Goal: Information Seeking & Learning: Learn about a topic

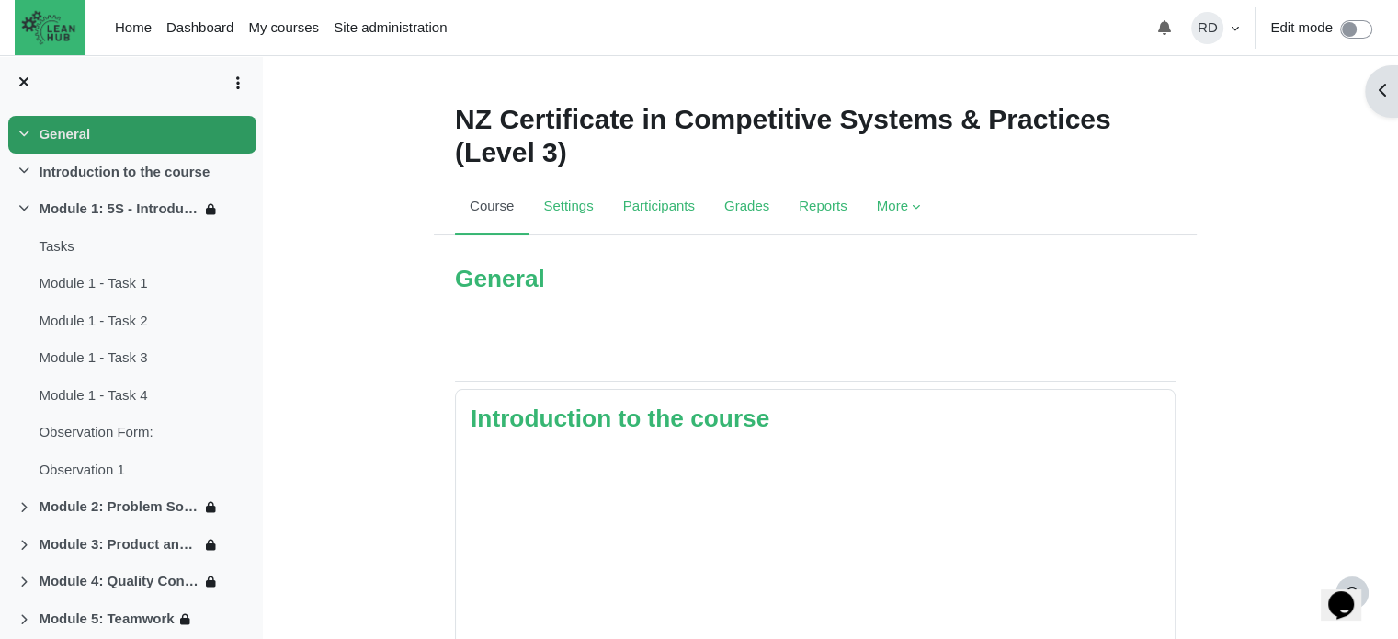
click at [59, 141] on link "General" at bounding box center [64, 134] width 51 height 21
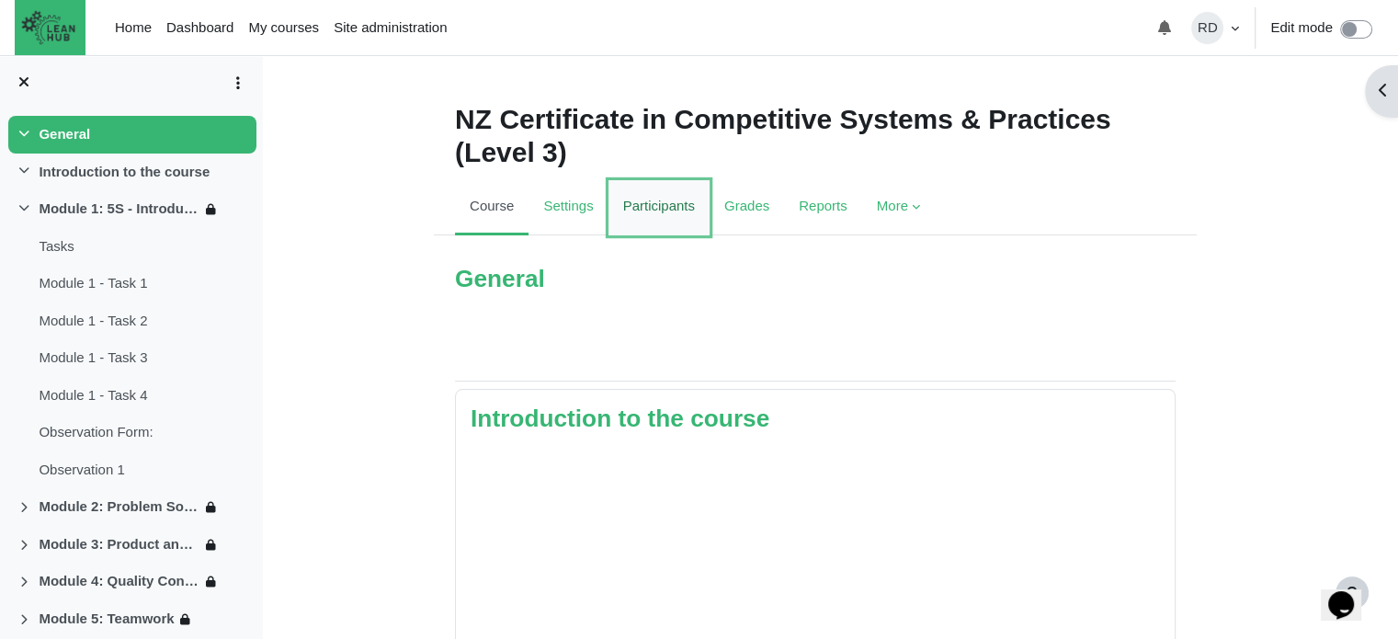
click at [662, 209] on link "Participants" at bounding box center [659, 207] width 101 height 55
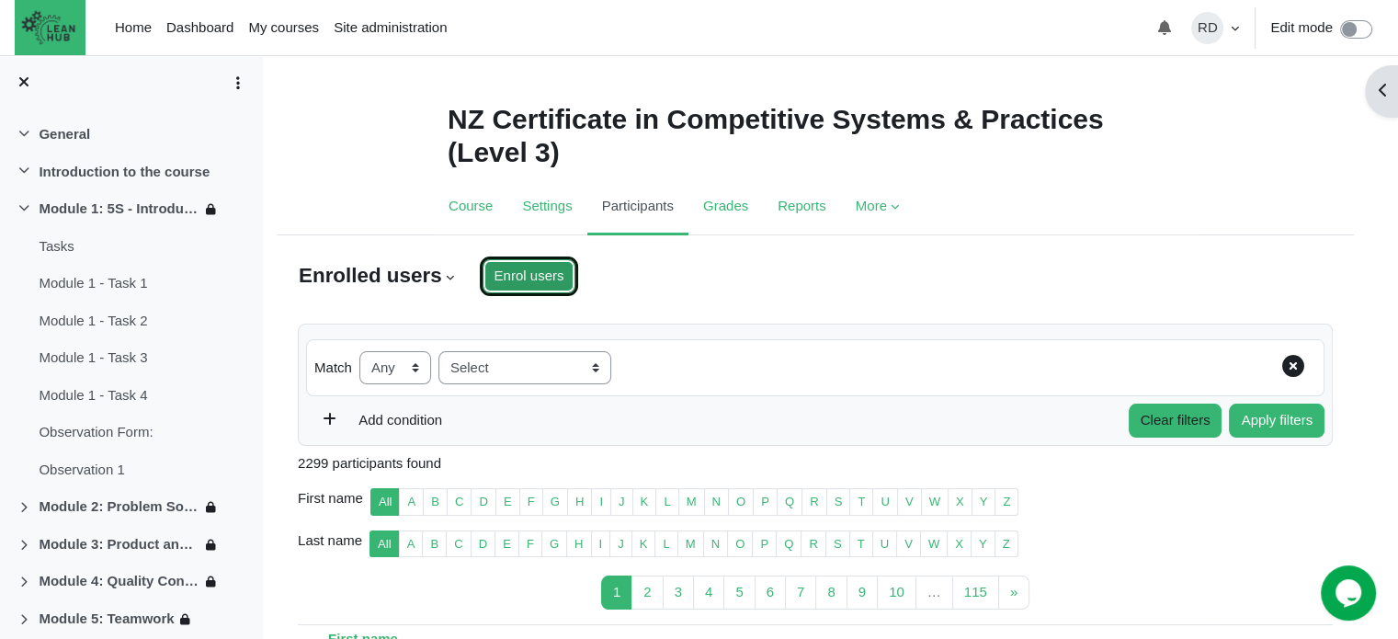
click at [540, 279] on input "Enrol users" at bounding box center [530, 276] width 94 height 34
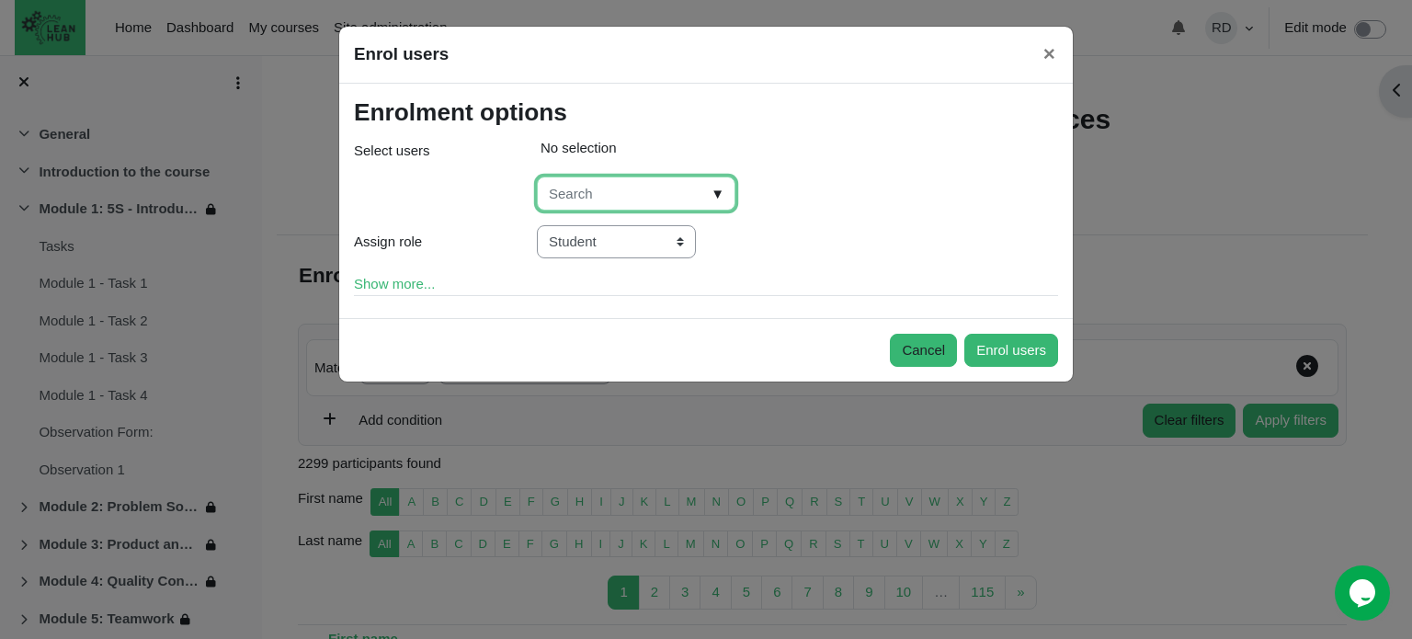
click at [584, 199] on input "Select users" at bounding box center [636, 193] width 199 height 34
click at [418, 284] on link "Show more..." at bounding box center [394, 284] width 81 height 16
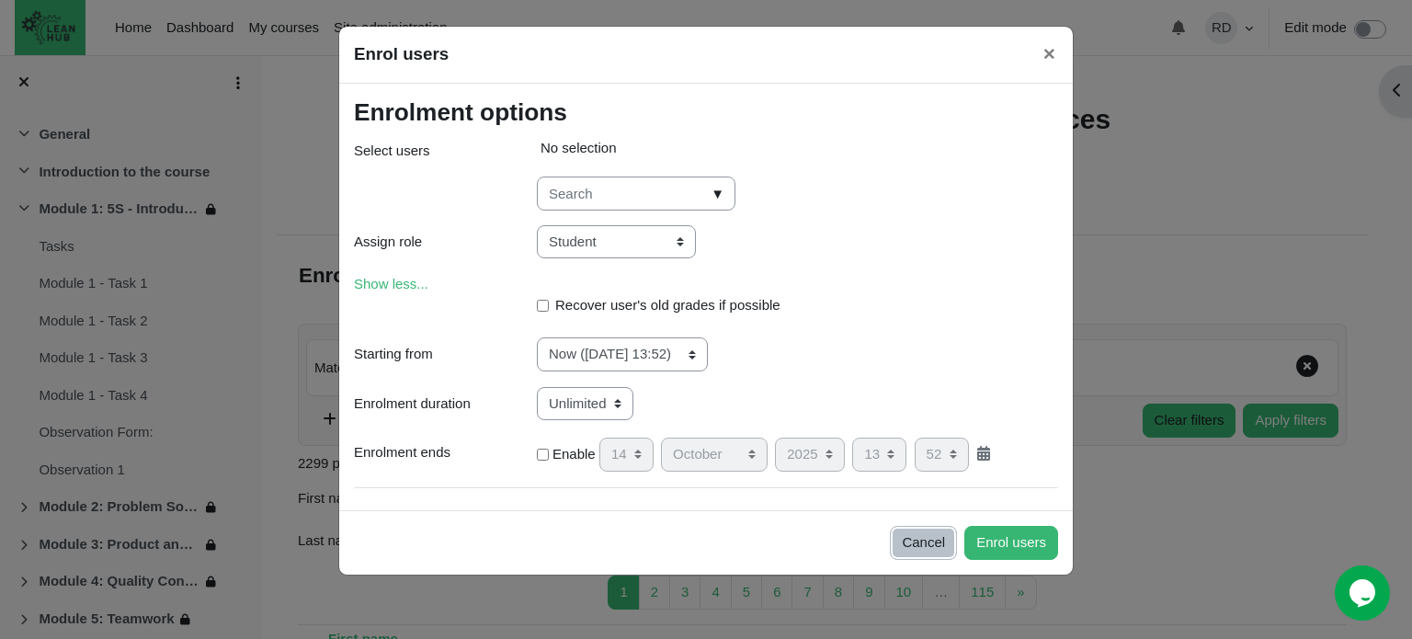
click at [920, 551] on button "Cancel" at bounding box center [923, 543] width 67 height 34
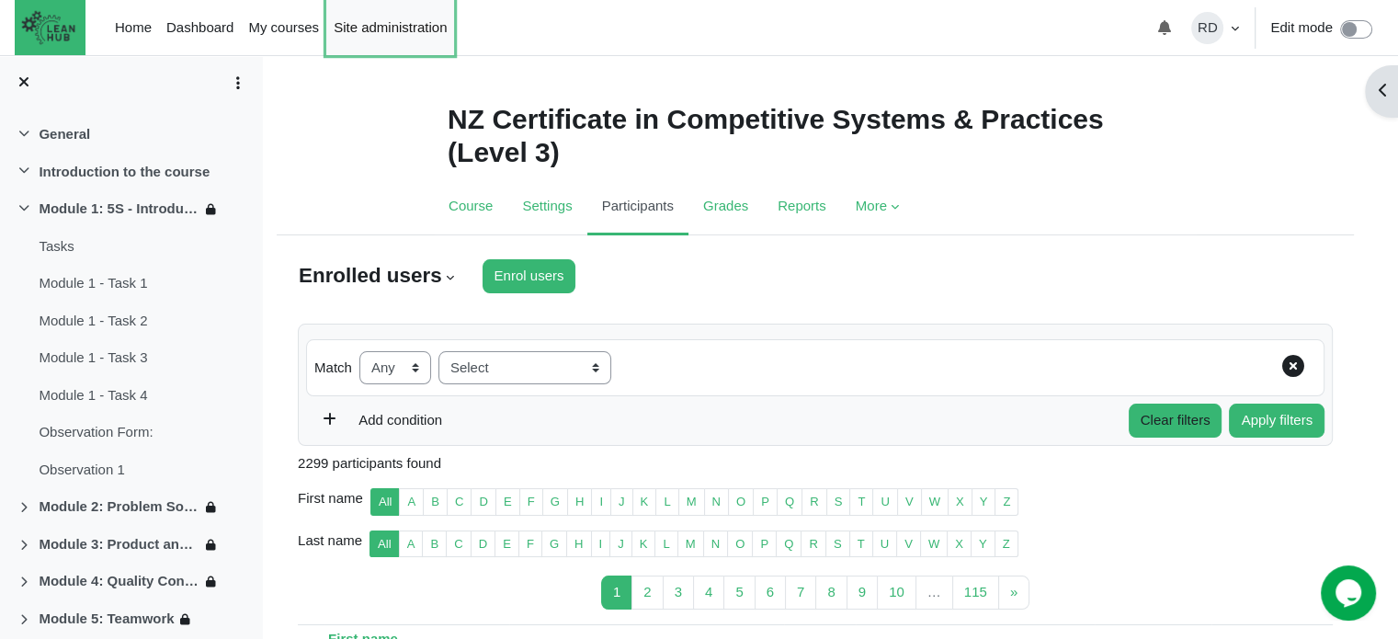
click at [370, 18] on link "Site administration" at bounding box center [390, 27] width 128 height 55
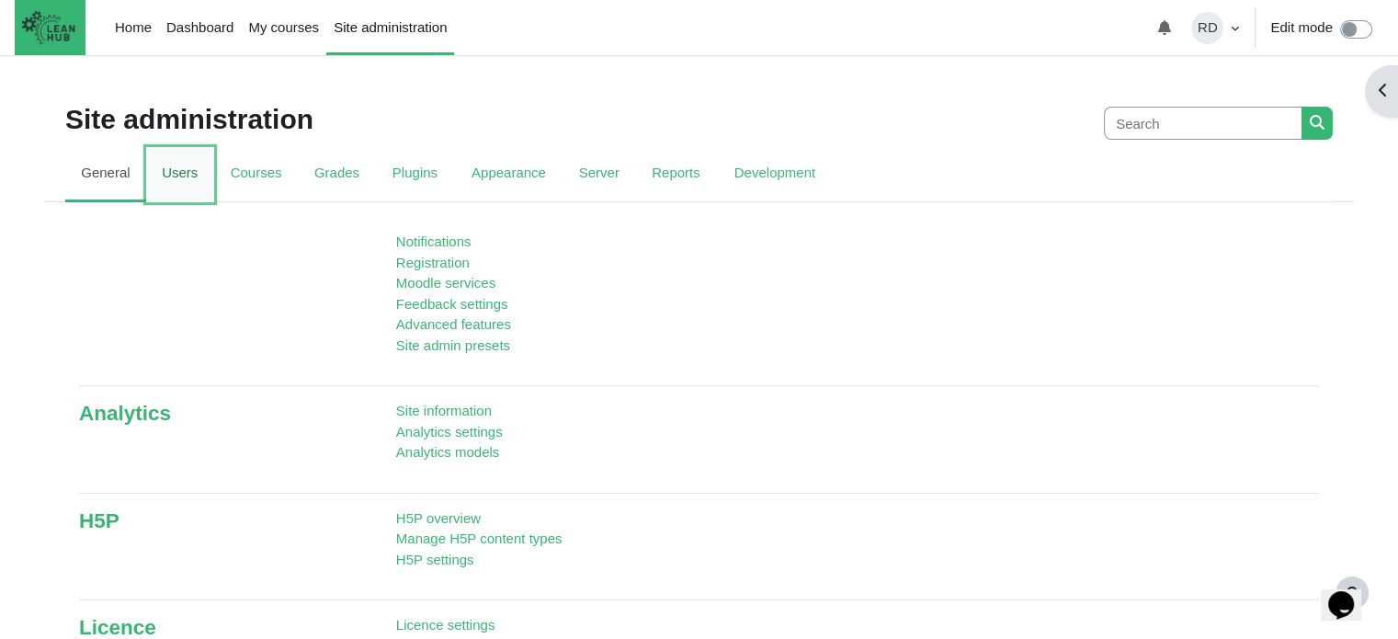
click at [187, 180] on link "Users" at bounding box center [180, 174] width 68 height 55
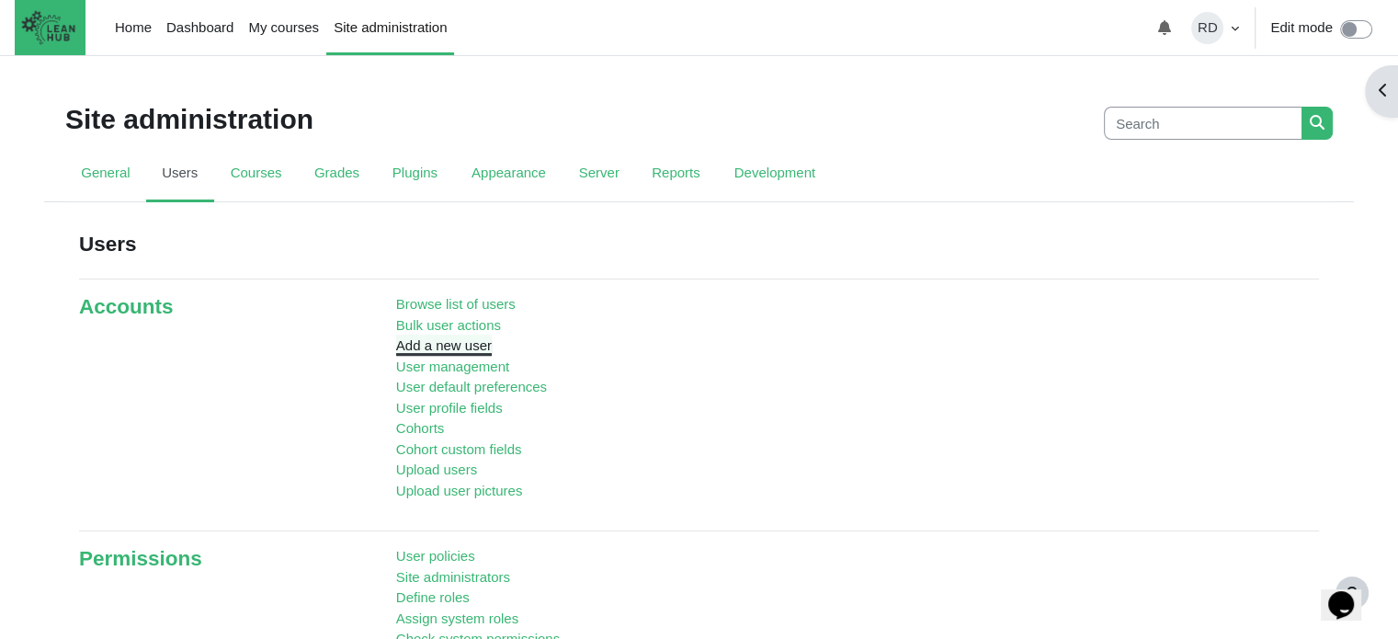
click at [435, 351] on link "Add a new user" at bounding box center [444, 345] width 96 height 16
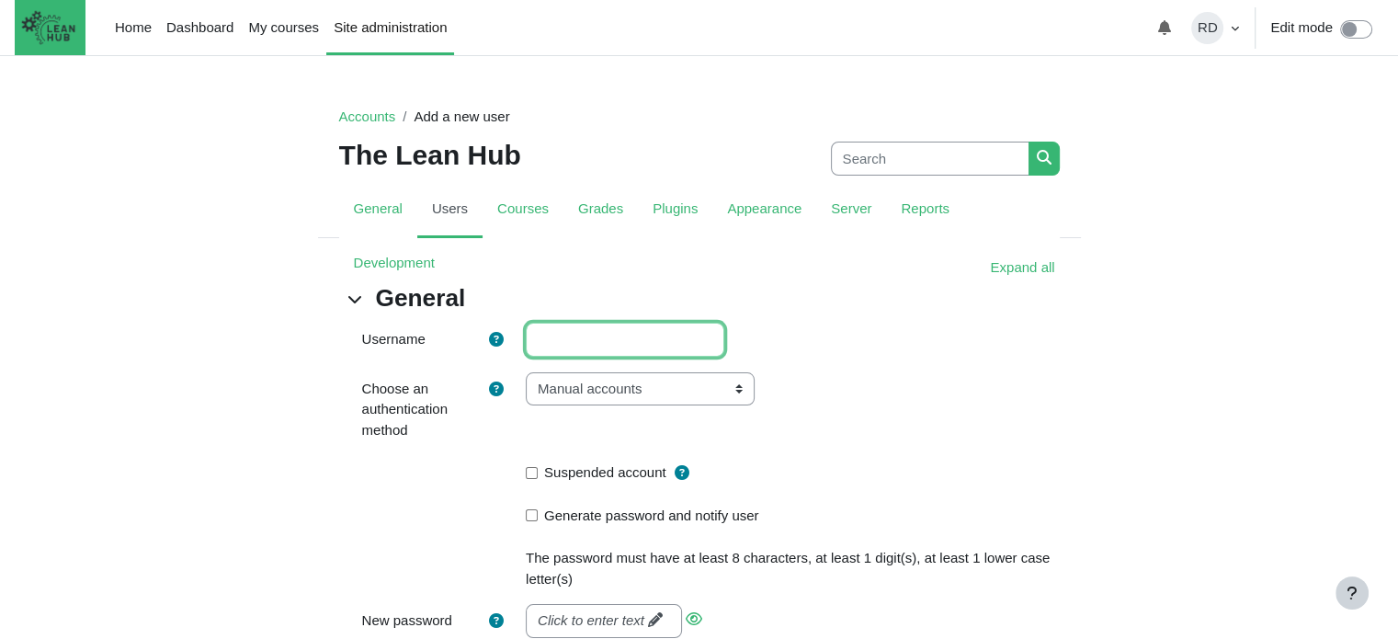
click at [577, 341] on input "Username" at bounding box center [625, 340] width 199 height 34
type input "Rachael_Test"
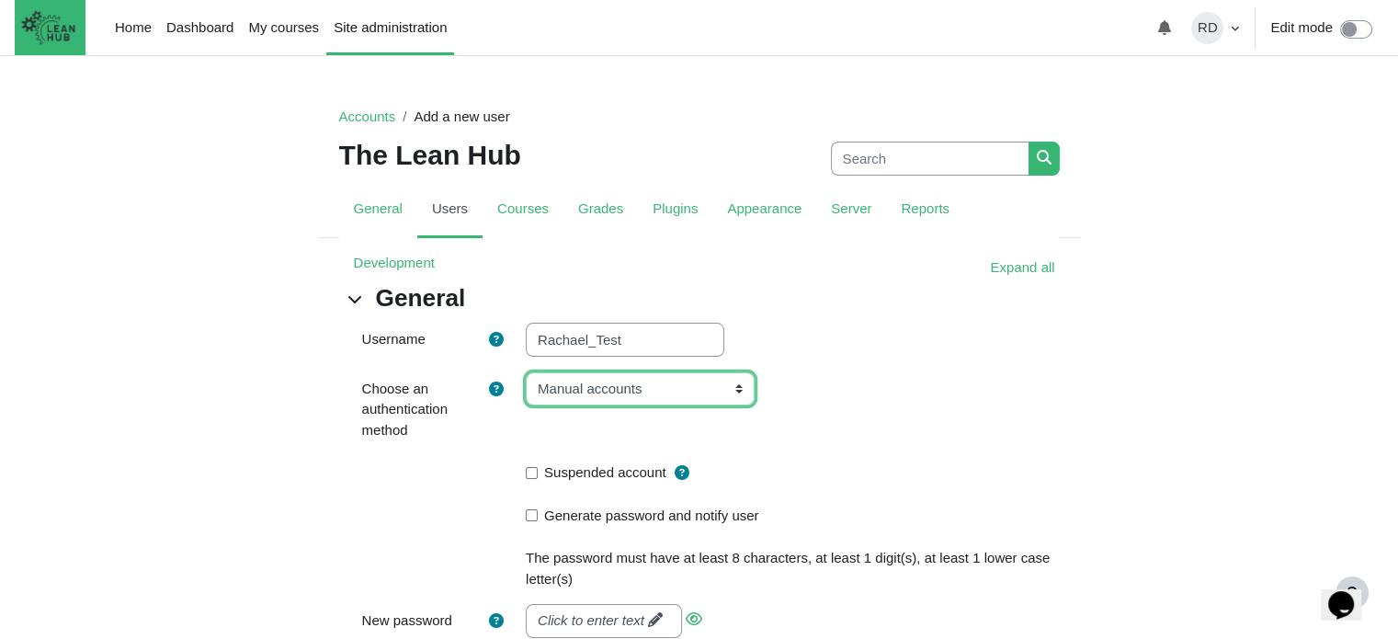
click at [619, 391] on select "Email-based self-registration Manual accounts No login CAS server (SSO) Externa…" at bounding box center [640, 389] width 229 height 34
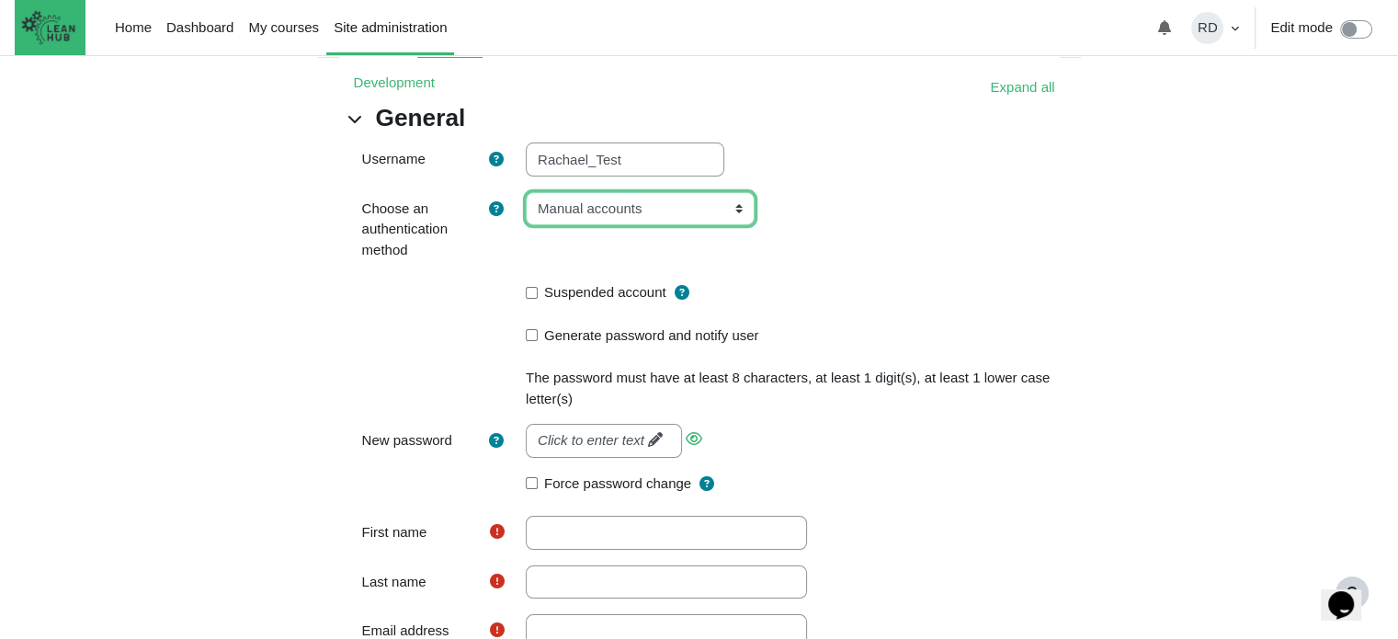
scroll to position [184, 0]
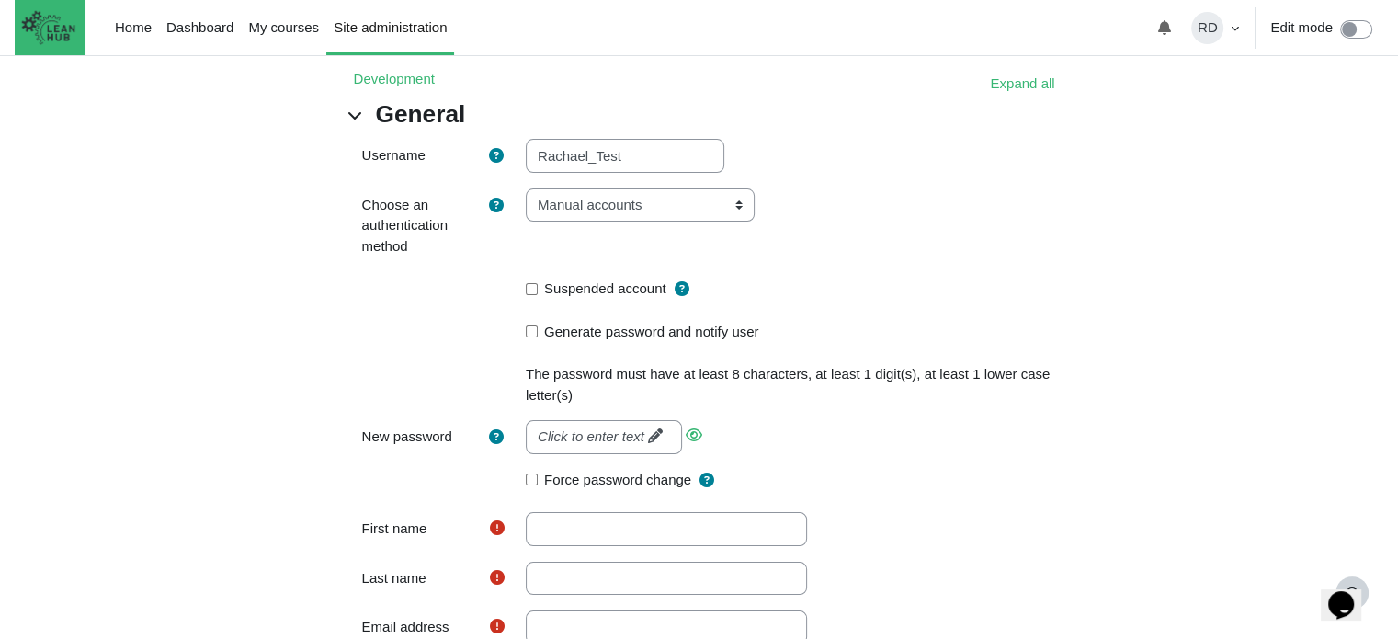
click at [614, 332] on label "Generate password and notify user" at bounding box center [651, 332] width 214 height 21
click at [538, 332] on input "Generate password and notify user" at bounding box center [532, 331] width 12 height 12
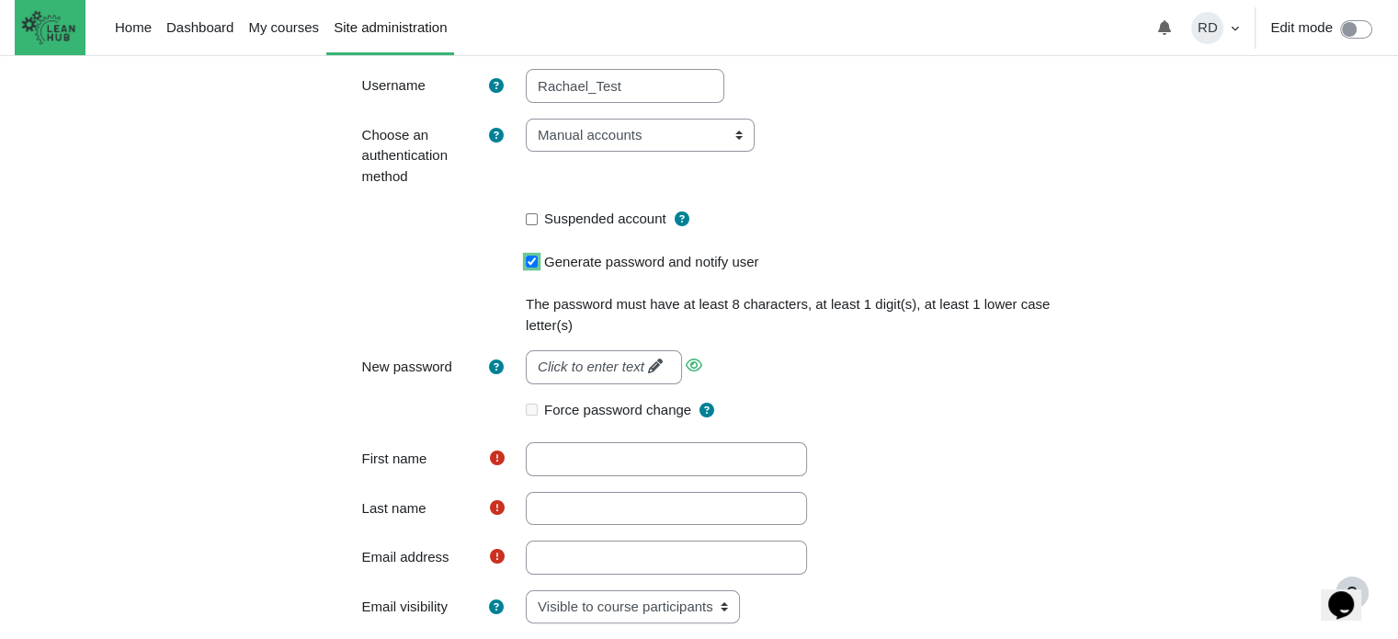
scroll to position [368, 0]
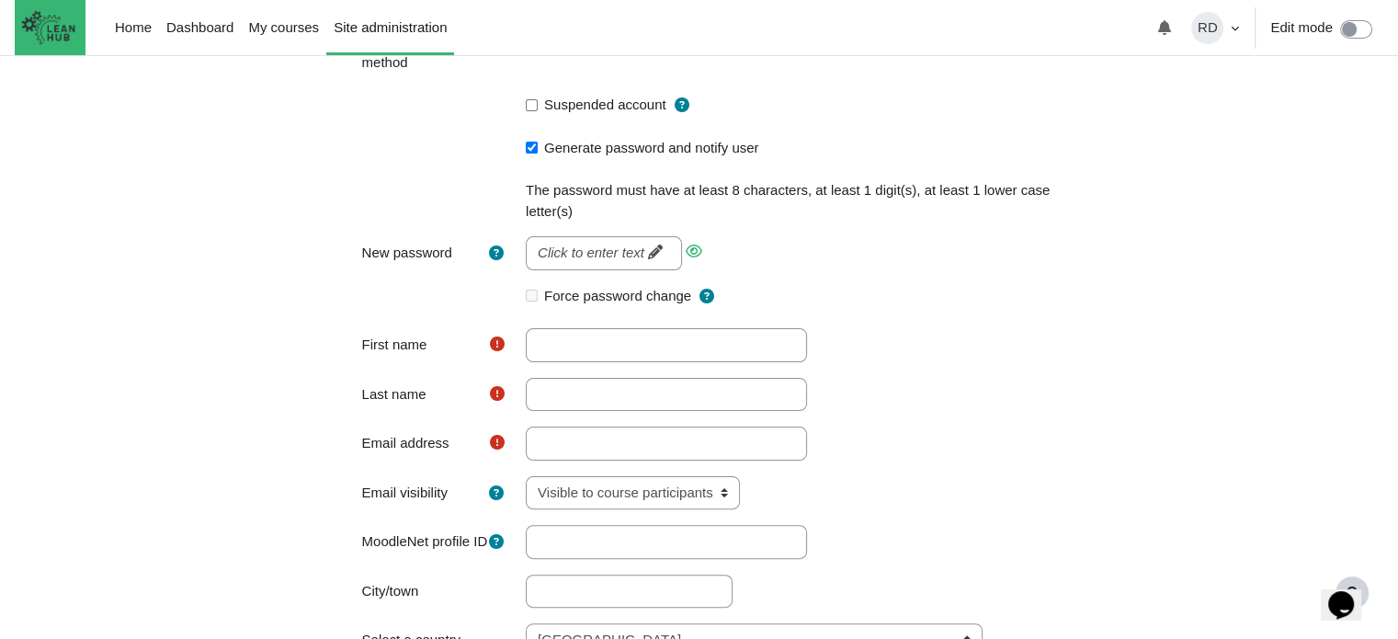
click at [959, 392] on div "Content" at bounding box center [793, 395] width 562 height 35
click at [534, 146] on input "Generate password and notify user" at bounding box center [532, 148] width 12 height 12
click at [580, 249] on em "Click to enter text" at bounding box center [591, 253] width 107 height 16
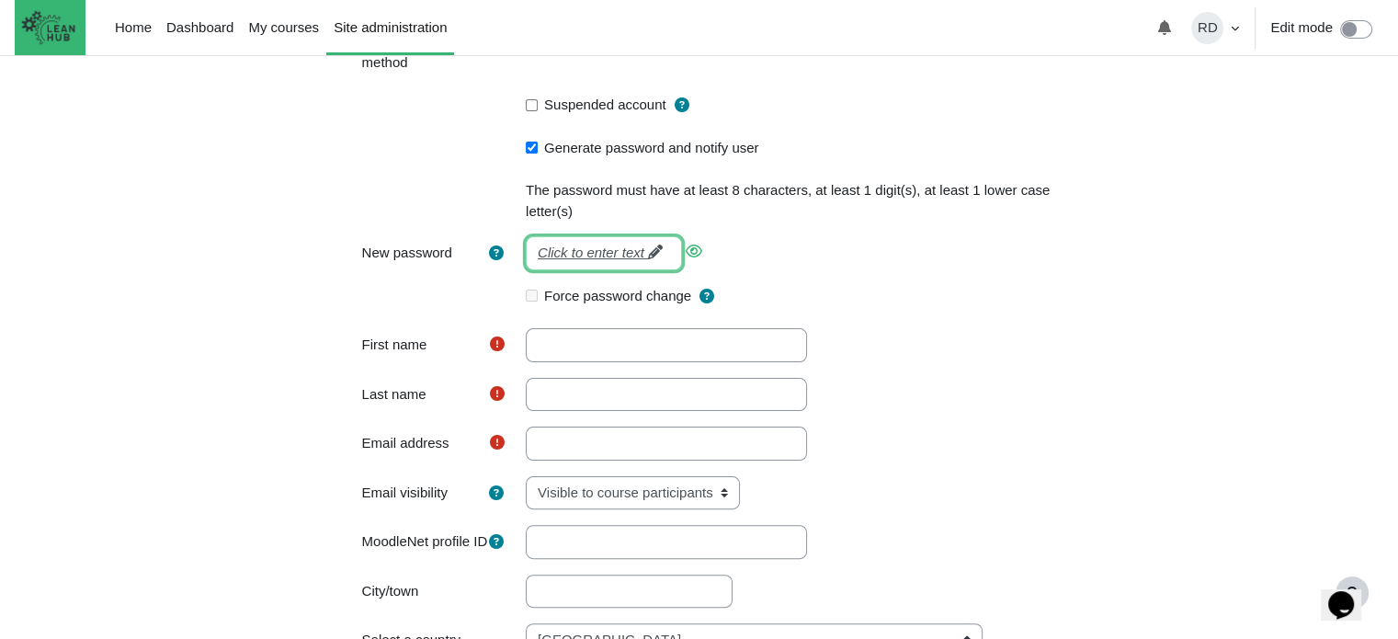
click at [617, 245] on em "Click to enter text" at bounding box center [591, 253] width 107 height 16
click at [533, 142] on input "Generate password and notify user" at bounding box center [532, 148] width 12 height 12
click at [582, 245] on em "Click to enter text" at bounding box center [591, 253] width 107 height 16
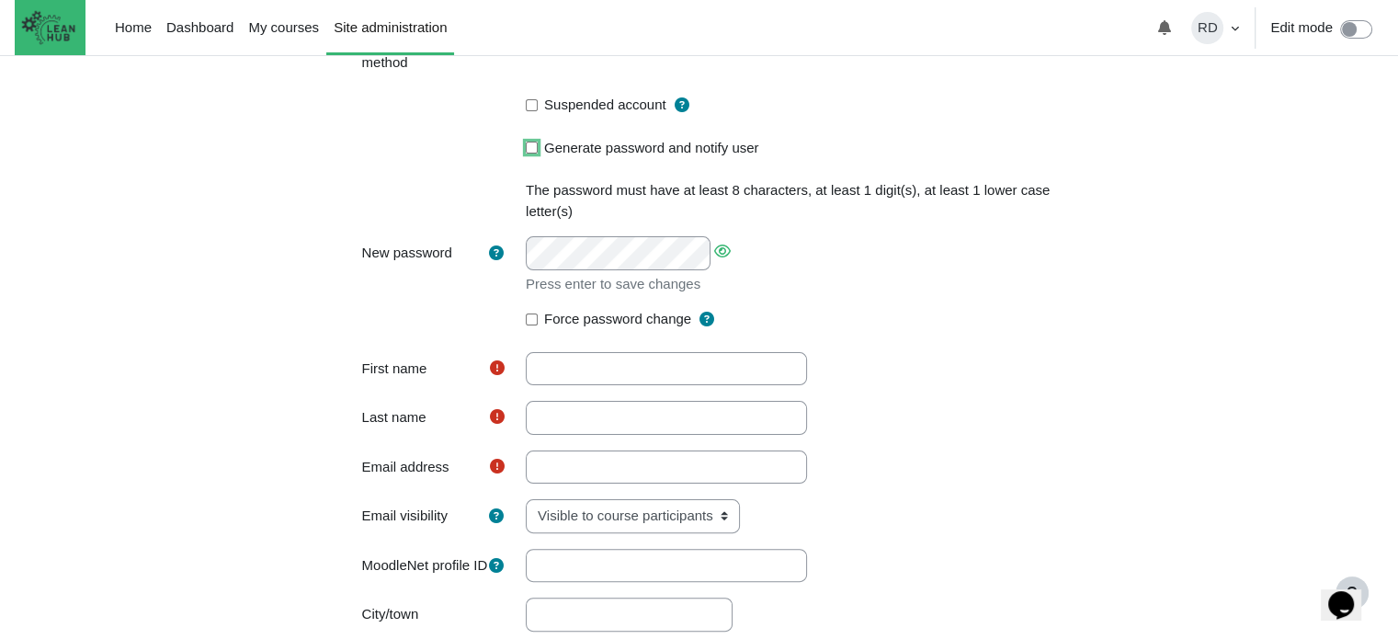
click at [526, 147] on input "Generate password and notify user" at bounding box center [532, 148] width 12 height 12
checkbox input "true"
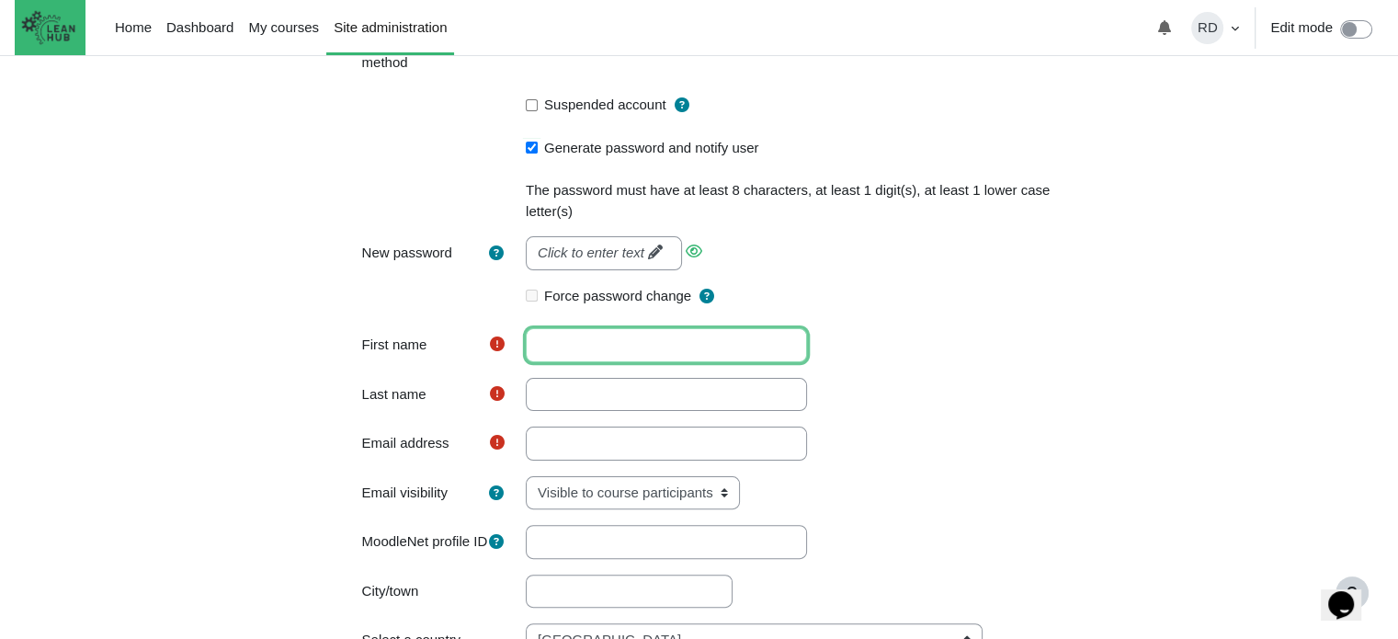
click at [614, 347] on input "First name" at bounding box center [666, 345] width 281 height 34
type input "Rachael"
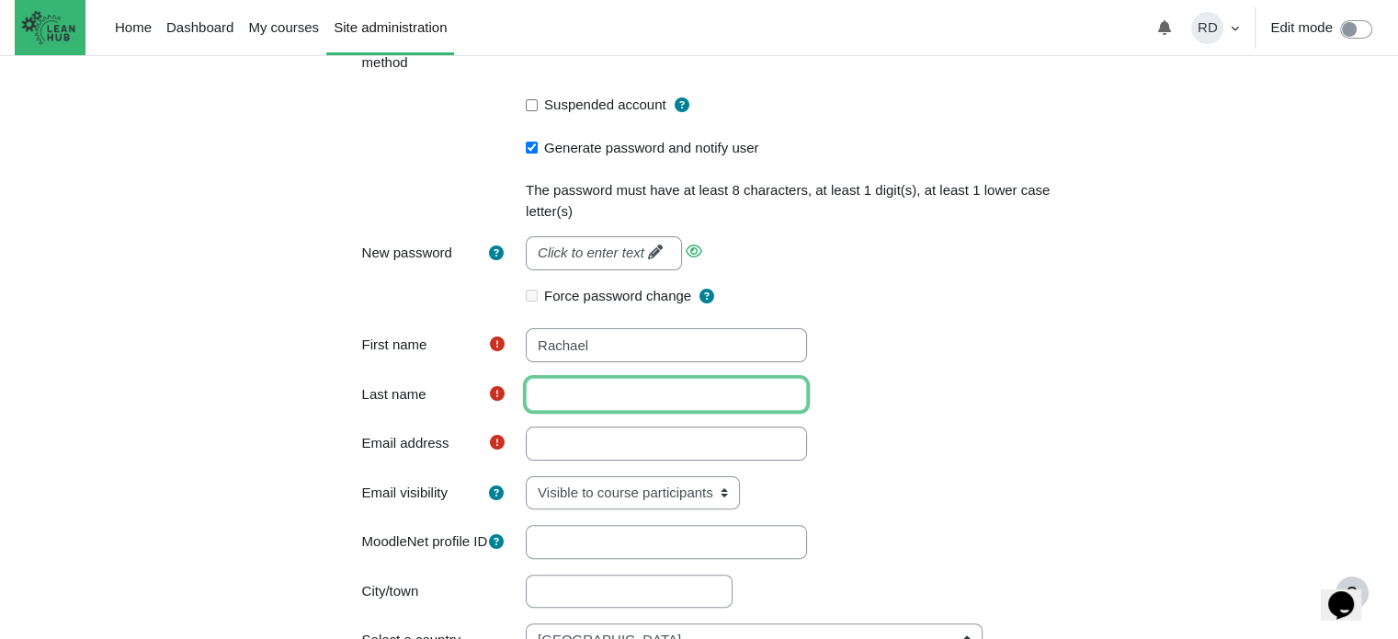
click at [564, 400] on input "Last name" at bounding box center [666, 395] width 281 height 34
type input "Test"
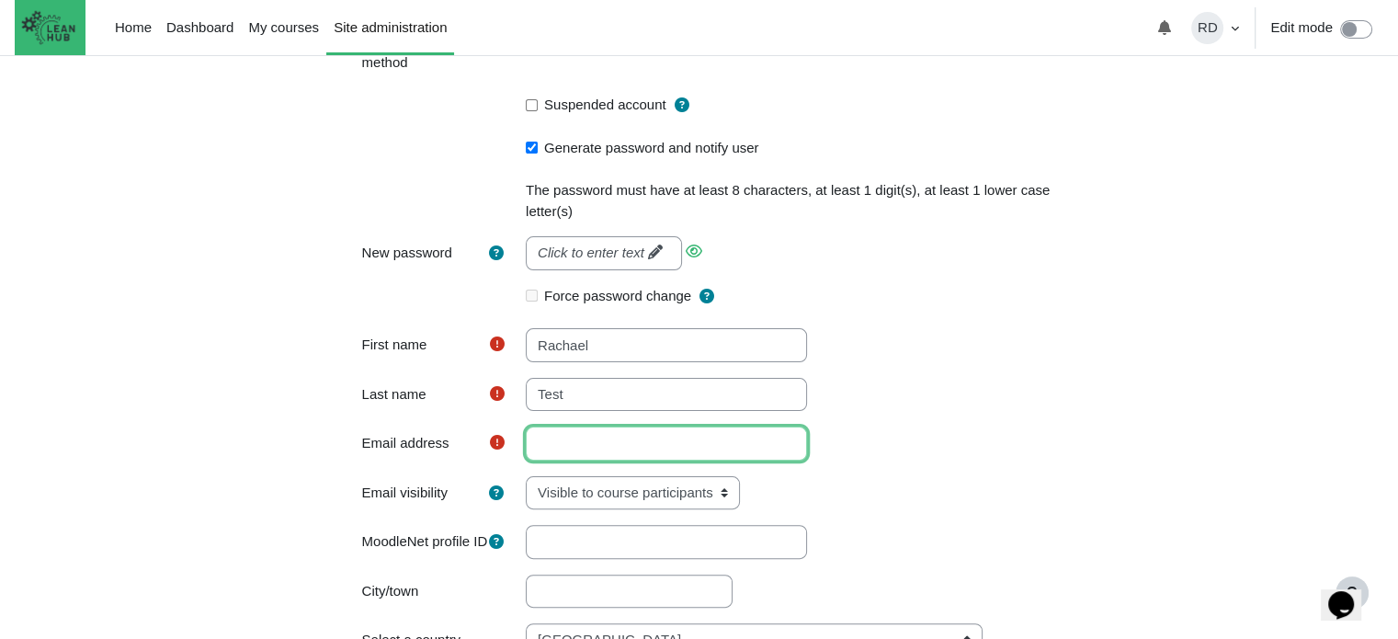
click at [566, 436] on input "Email address" at bounding box center [666, 444] width 281 height 34
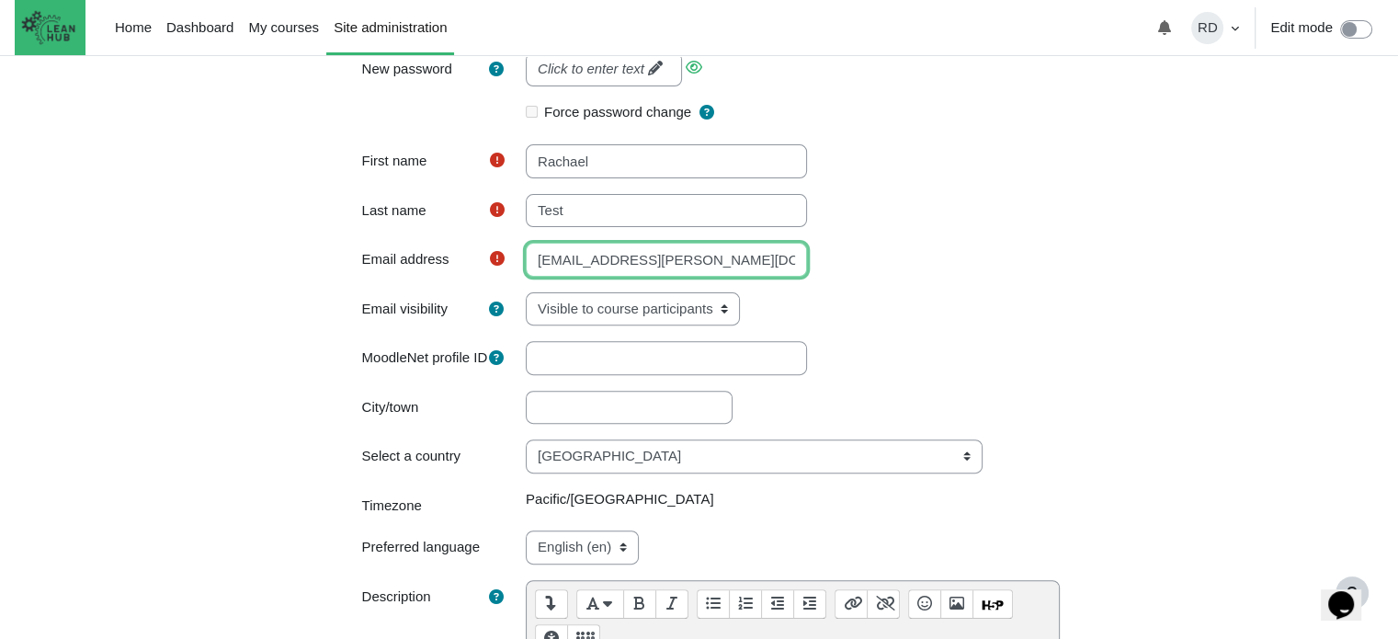
type input "rachael.donato@doneverse.com"
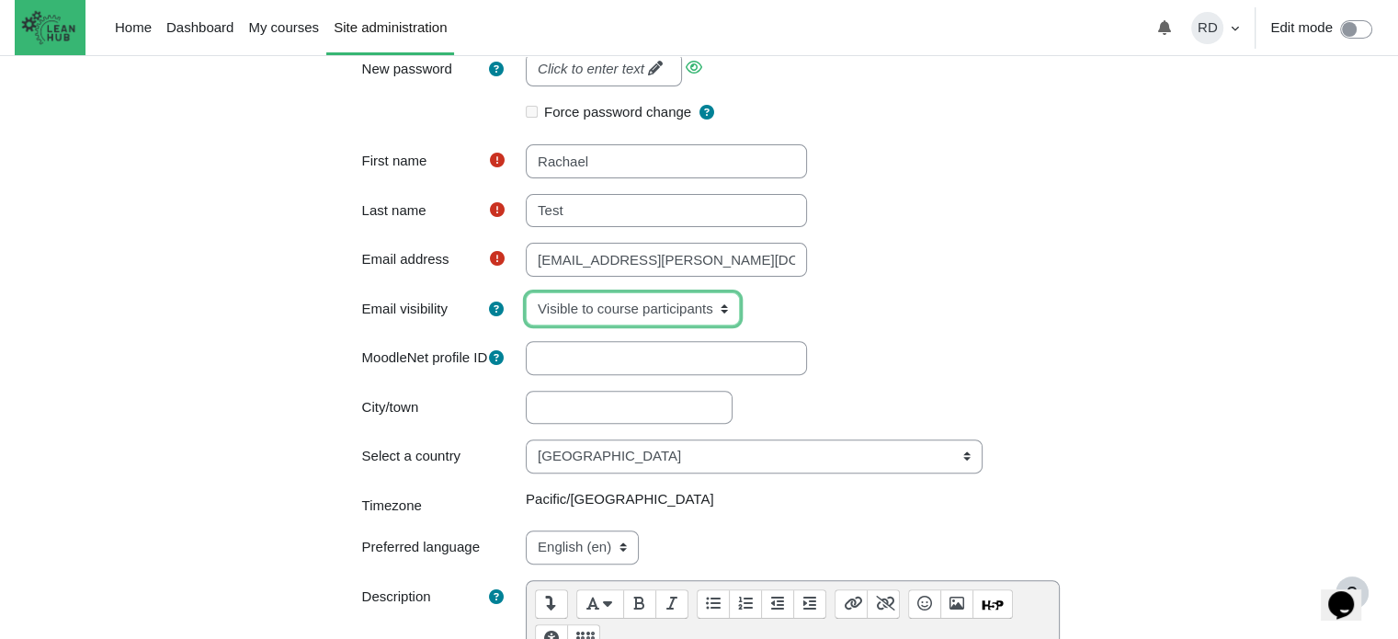
click at [666, 304] on select "Hidden Visible to everyone Visible to course participants" at bounding box center [633, 309] width 214 height 34
click at [838, 330] on div "Username Rachael_Test Choose an authentication method Email-based self-registra…" at bounding box center [699, 359] width 721 height 1176
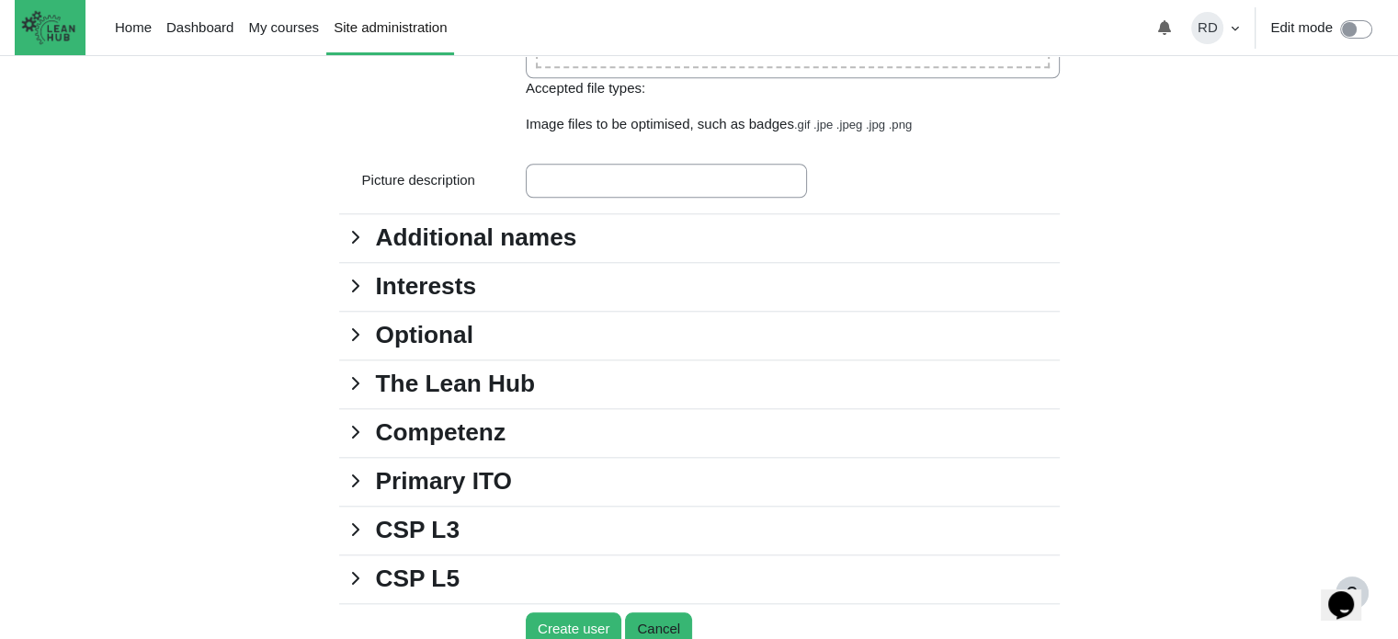
scroll to position [1838, 0]
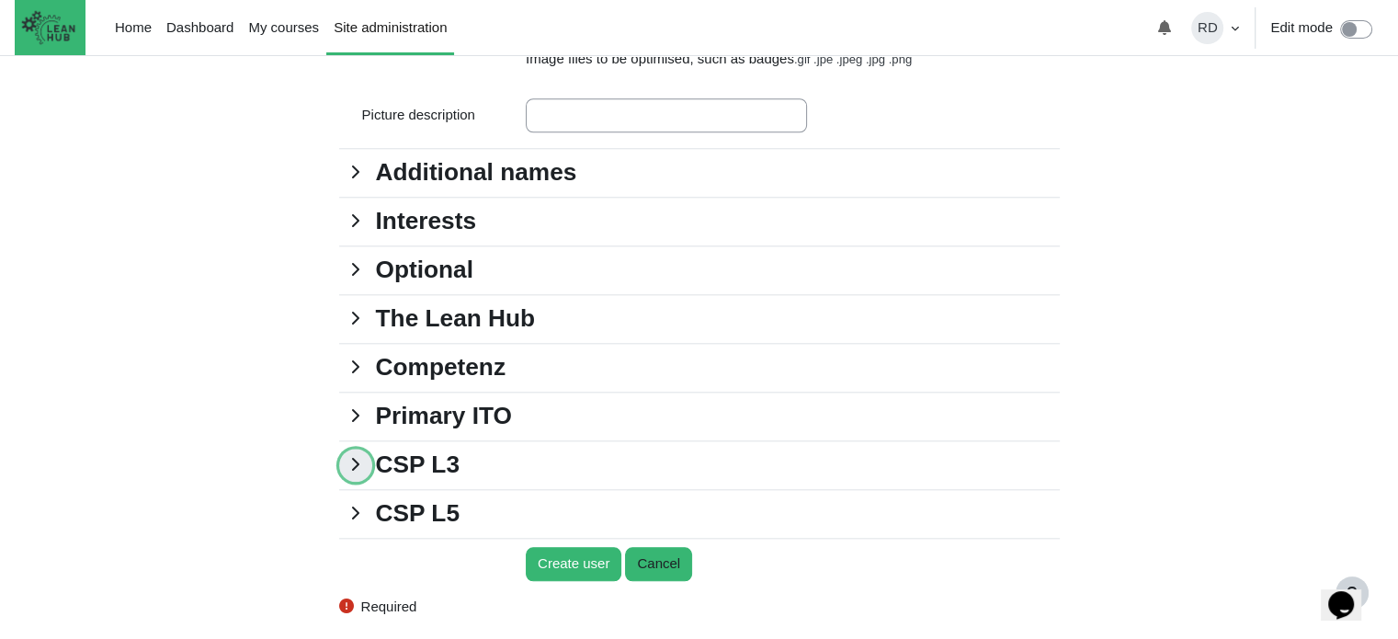
click at [361, 482] on link "CSP L3" at bounding box center [355, 465] width 33 height 33
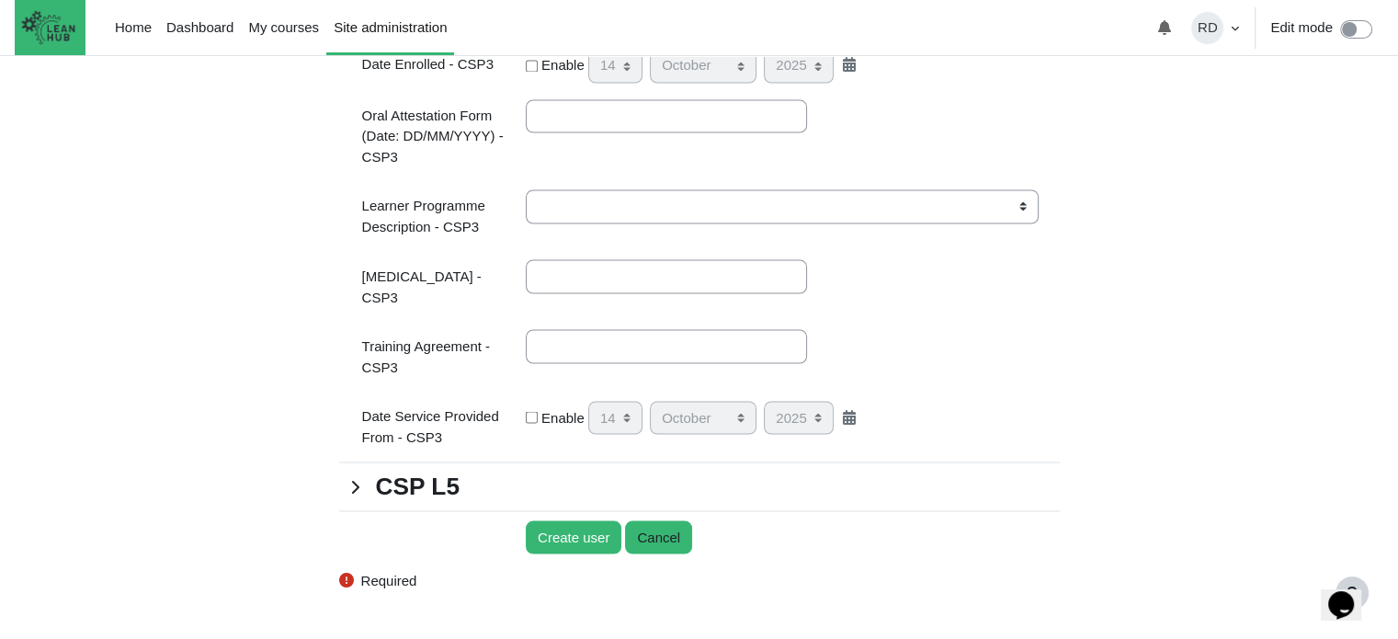
scroll to position [3308, 0]
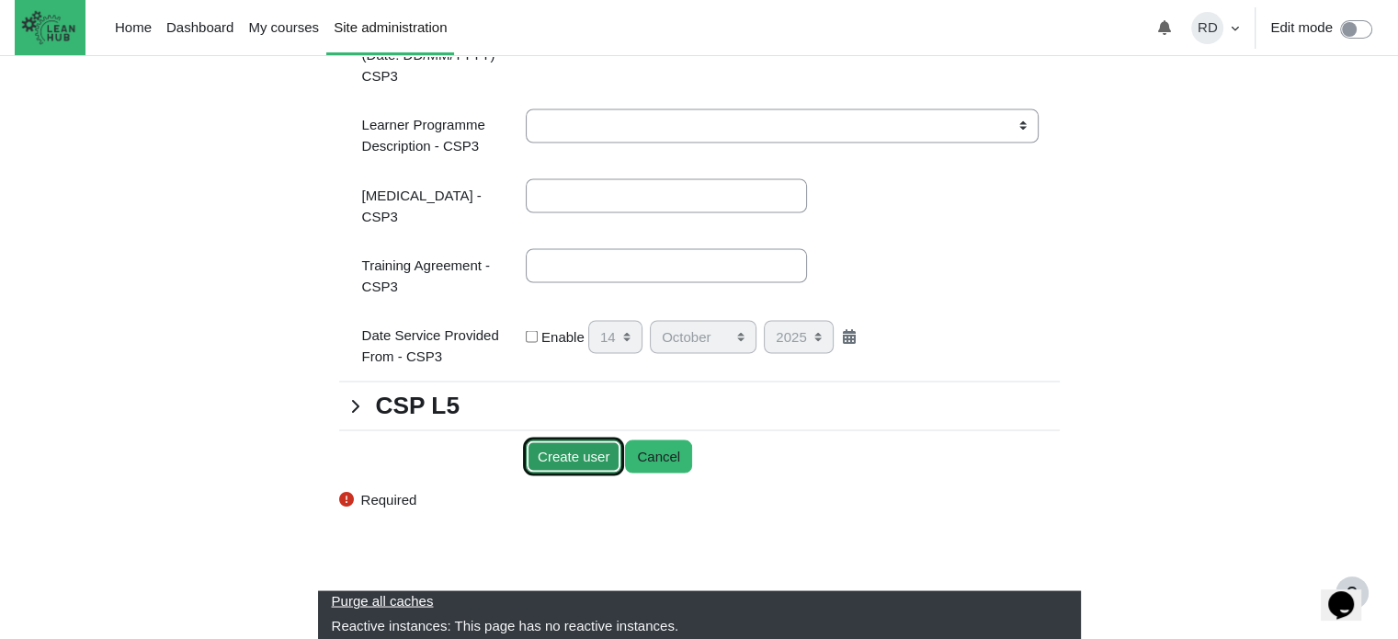
click at [587, 459] on input "Create user" at bounding box center [574, 456] width 96 height 34
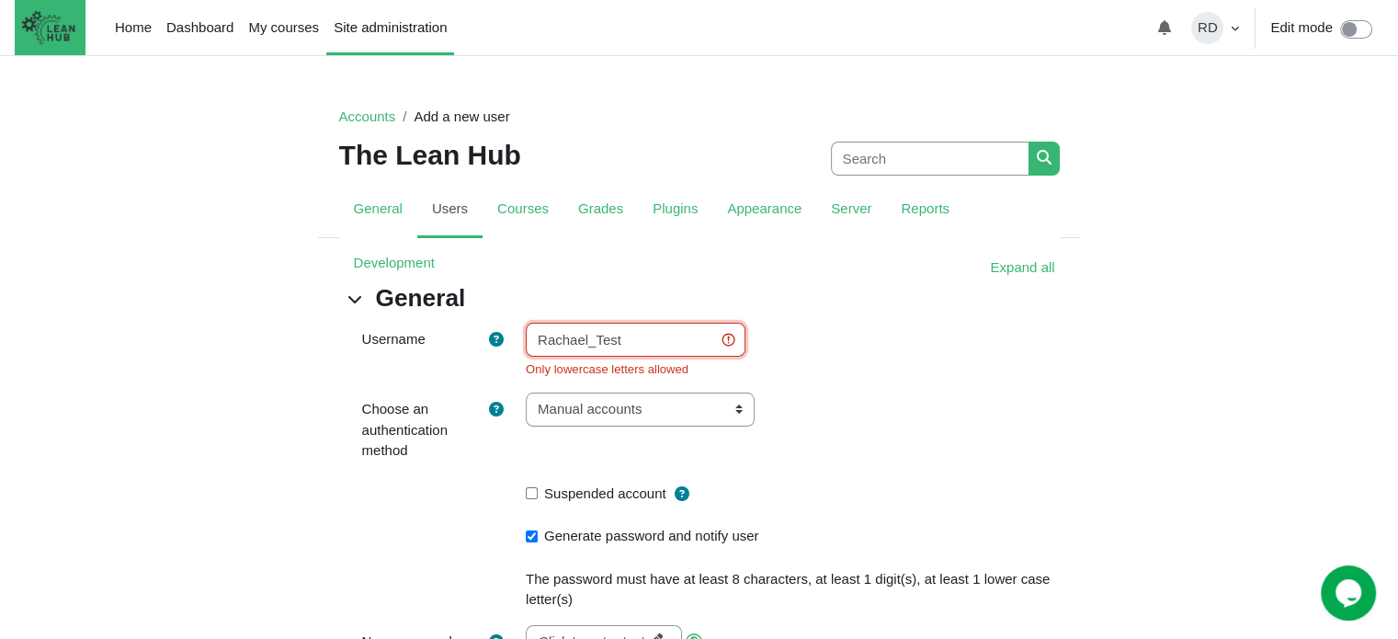
drag, startPoint x: 619, startPoint y: 340, endPoint x: 353, endPoint y: 323, distance: 266.2
click at [353, 323] on div "Username Rachael_Test Only lowercase letters allowed" at bounding box center [699, 350] width 748 height 55
type input "rachael_test"
click at [872, 440] on div "Email-based self-registration Manual accounts No login CAS server (SSO) Externa…" at bounding box center [793, 430] width 562 height 76
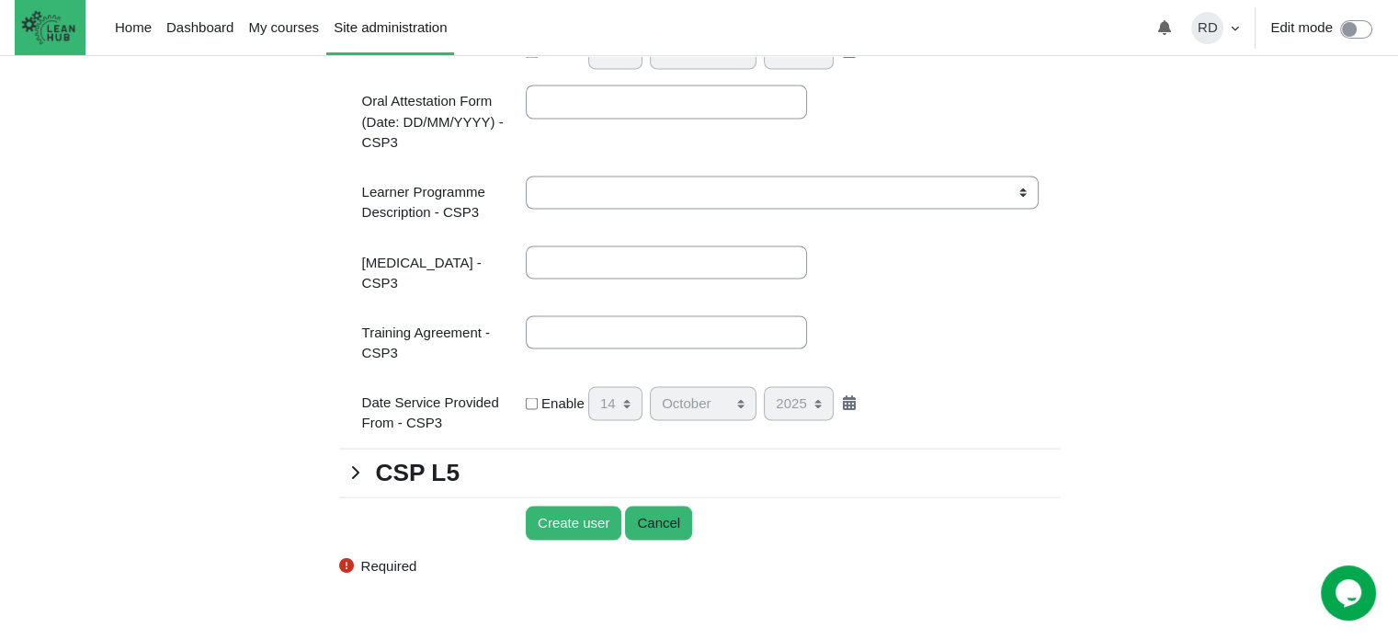
scroll to position [3329, 0]
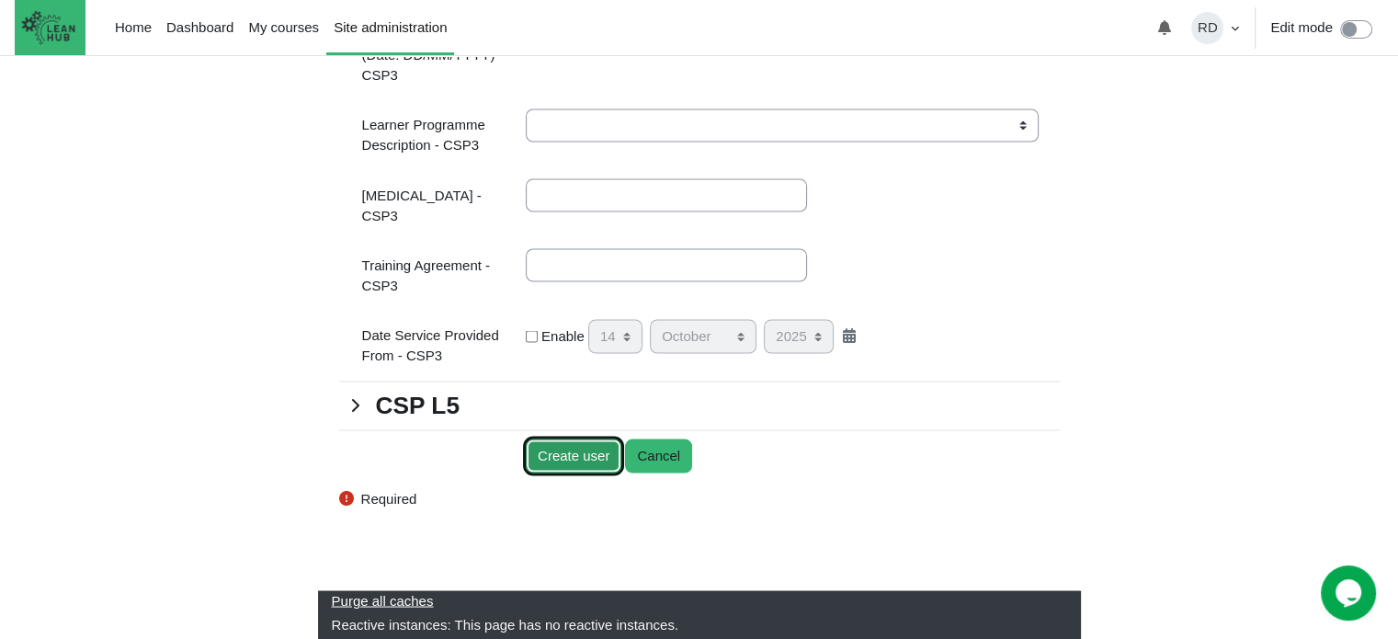
click at [570, 462] on input "Create user" at bounding box center [574, 455] width 96 height 34
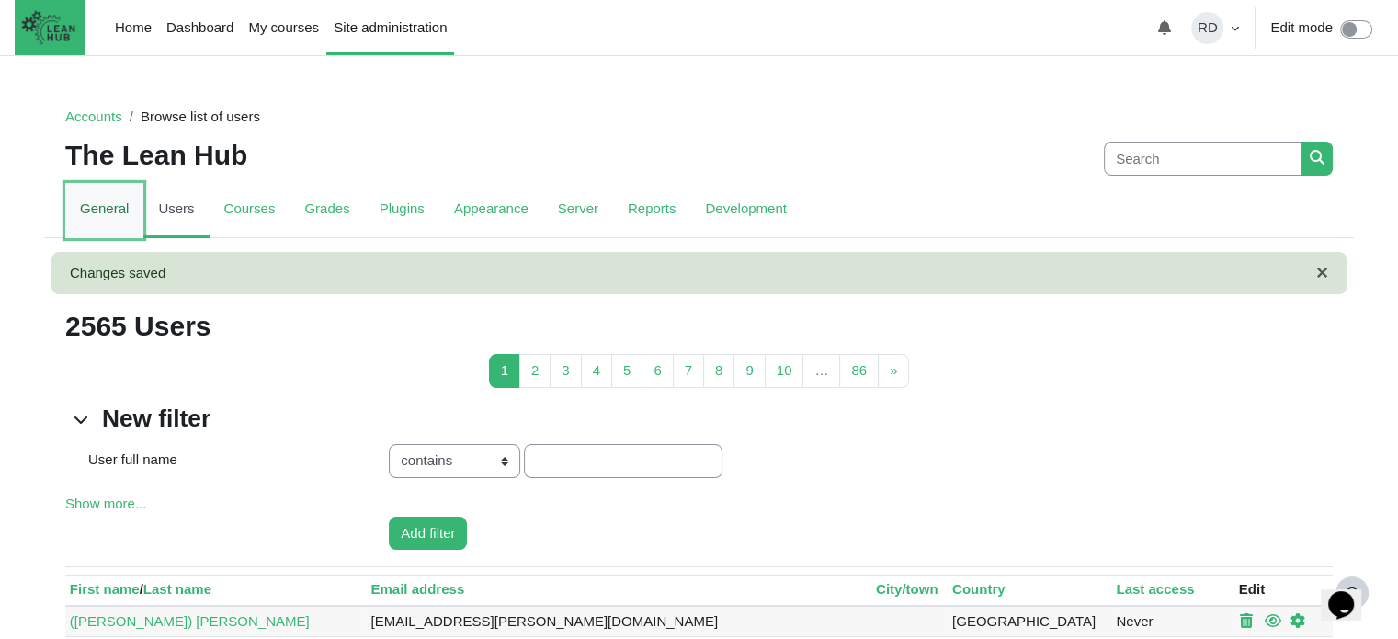
click at [85, 207] on link "General" at bounding box center [104, 210] width 78 height 55
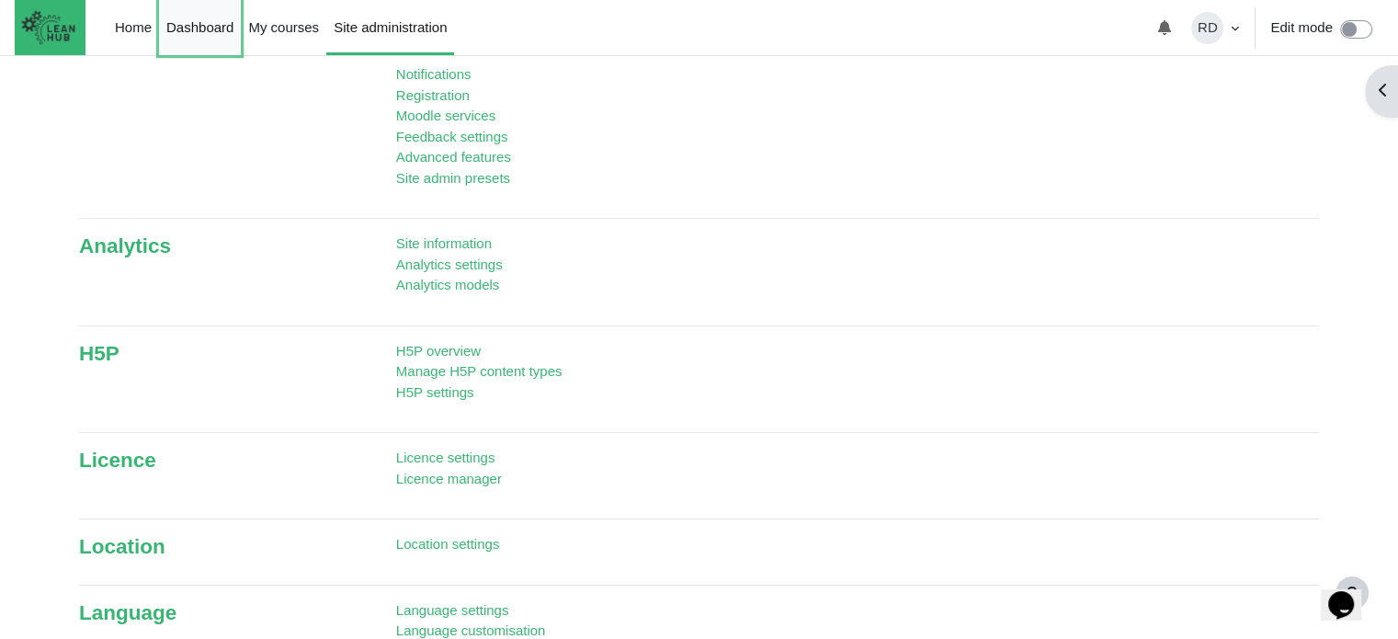
click at [200, 27] on link "Dashboard" at bounding box center [200, 27] width 82 height 55
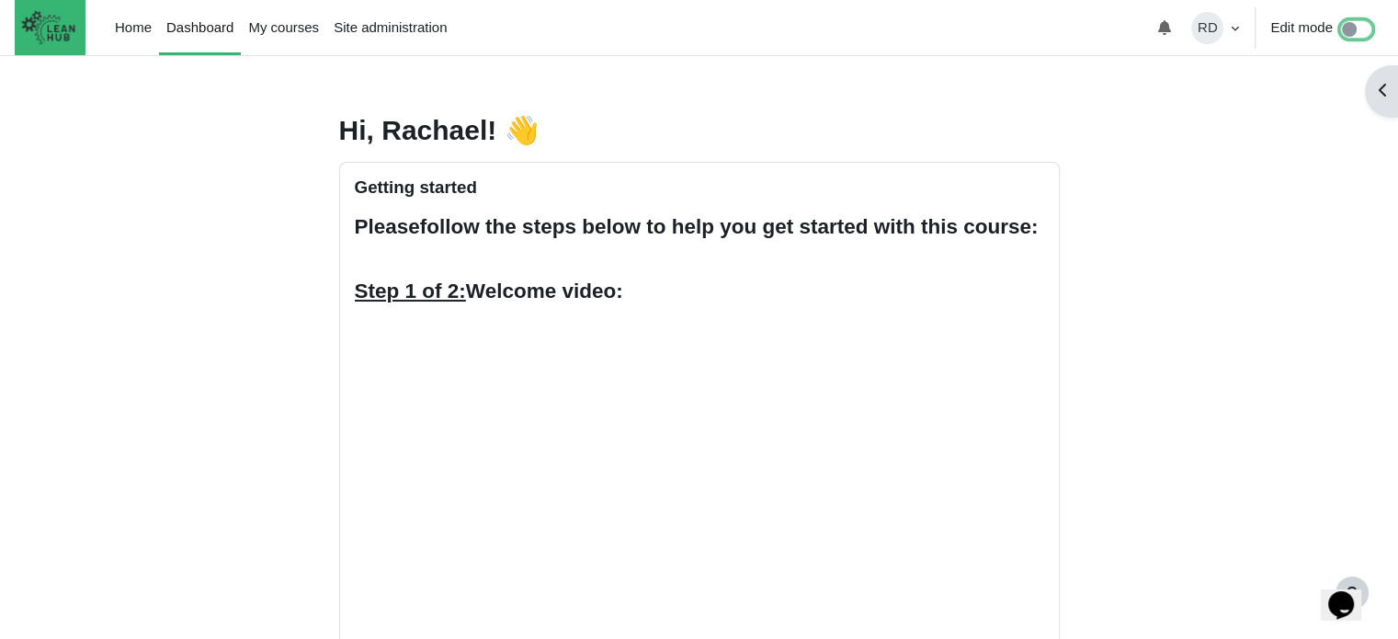
click at [1357, 30] on input "Edit mode" at bounding box center [1361, 26] width 43 height 19
checkbox input "true"
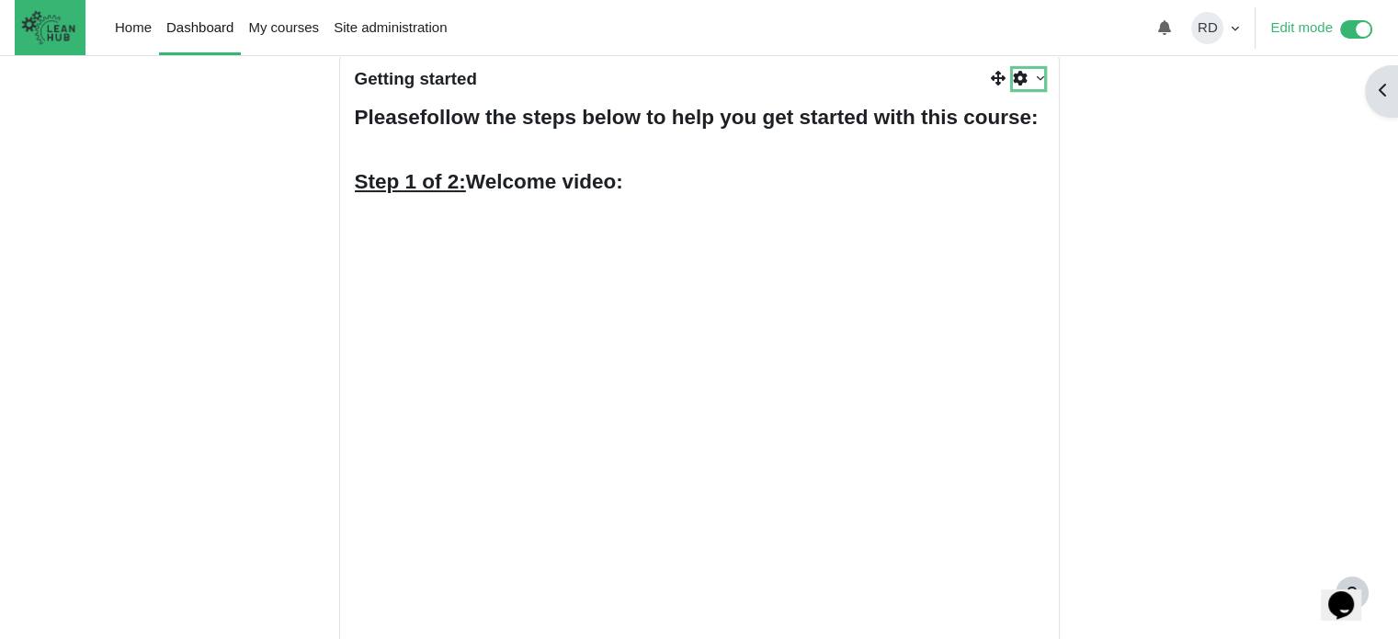
click at [1029, 76] on link "Actions menu" at bounding box center [1028, 79] width 30 height 21
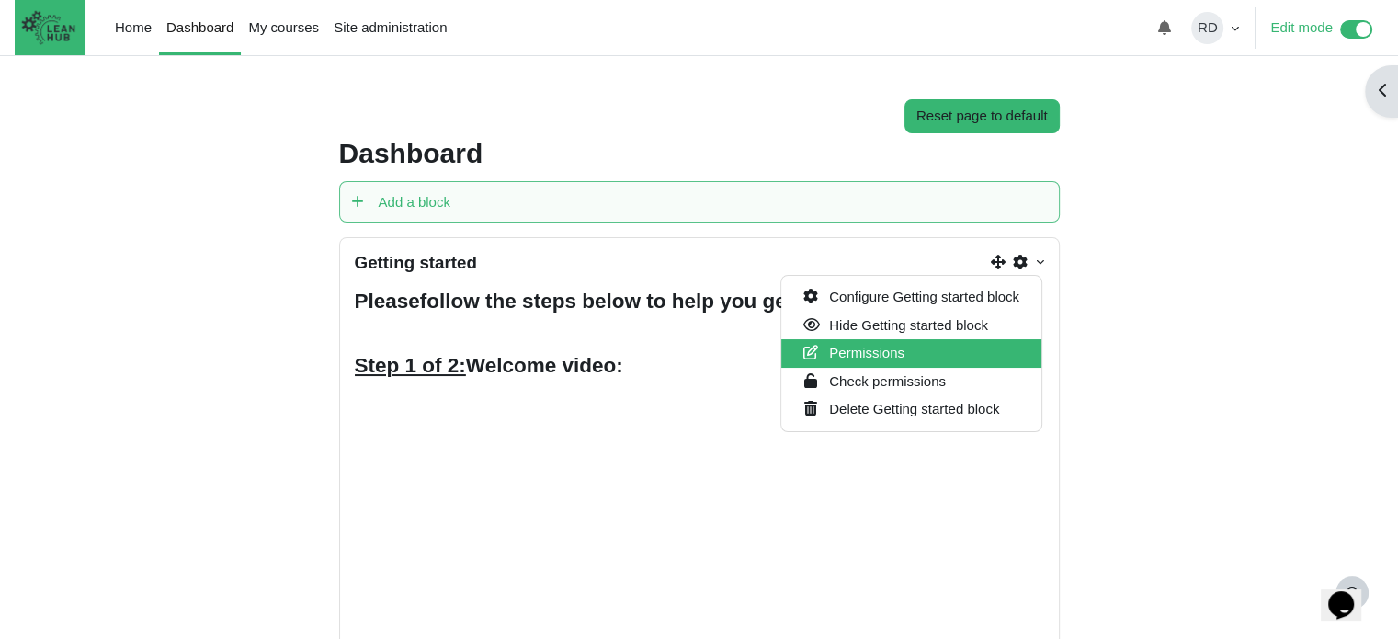
click at [897, 355] on span "Permissions" at bounding box center [867, 353] width 75 height 16
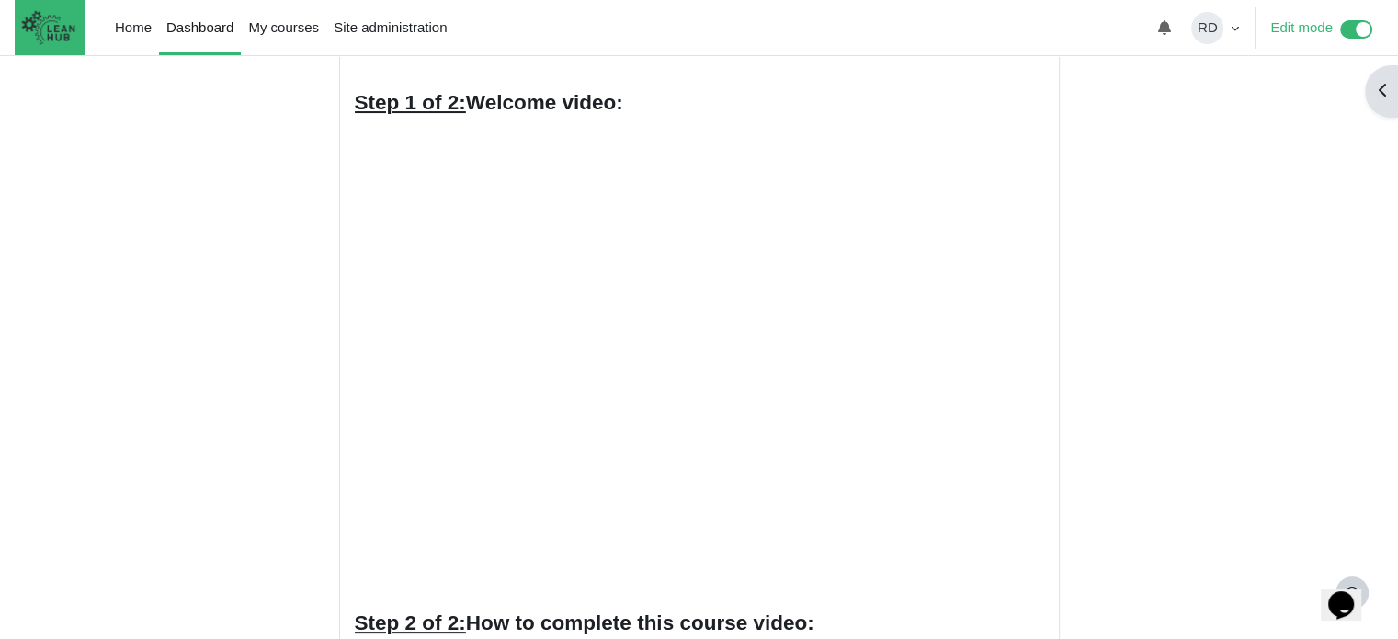
scroll to position [92, 0]
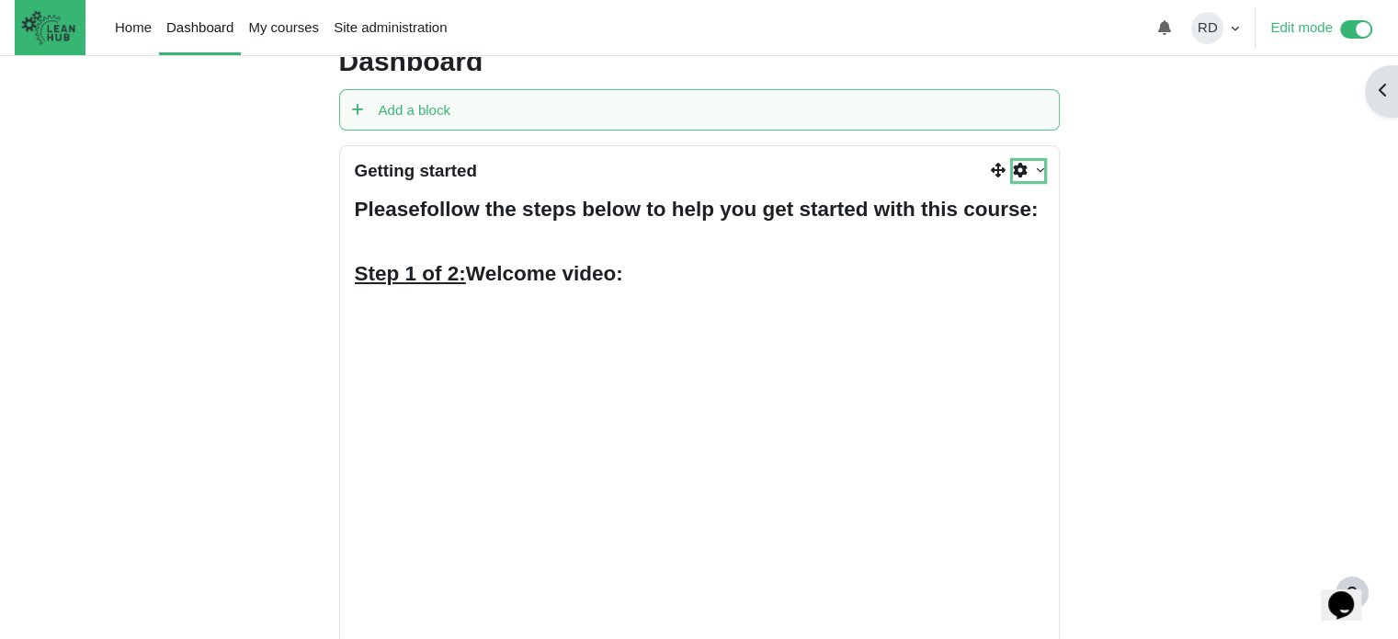
click at [1042, 173] on link "Actions menu" at bounding box center [1028, 171] width 30 height 21
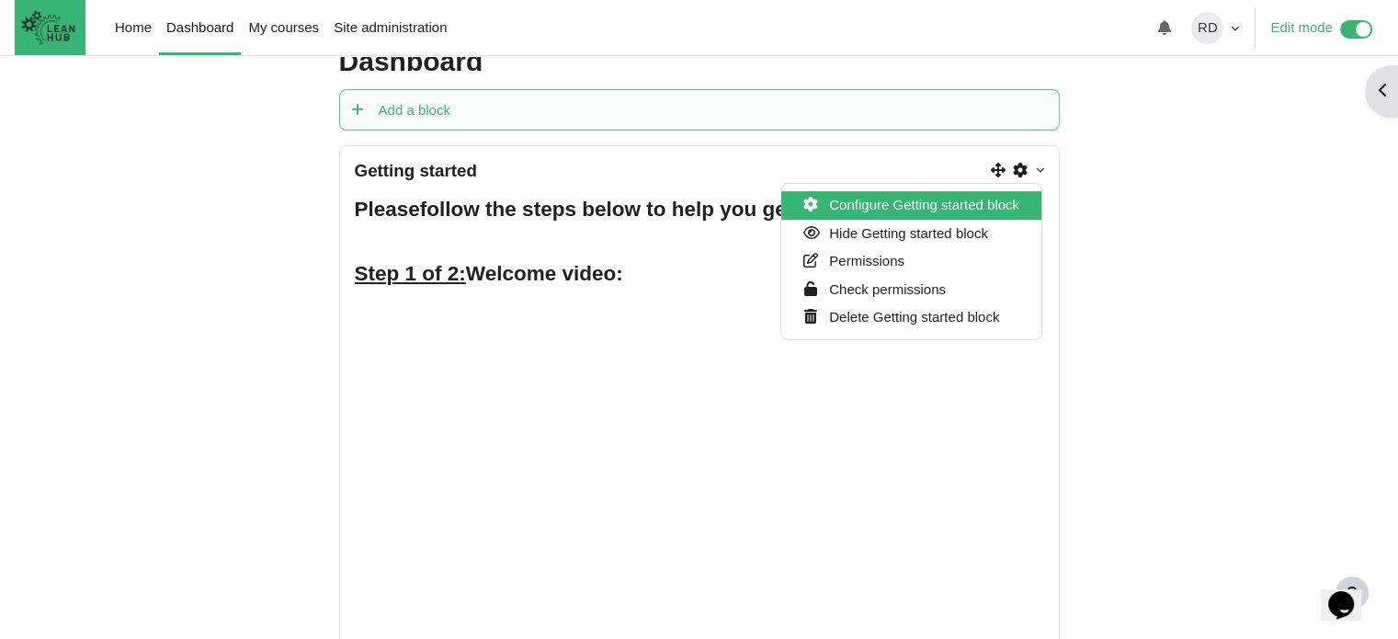
click at [950, 198] on span "Configure Getting started block" at bounding box center [925, 205] width 190 height 16
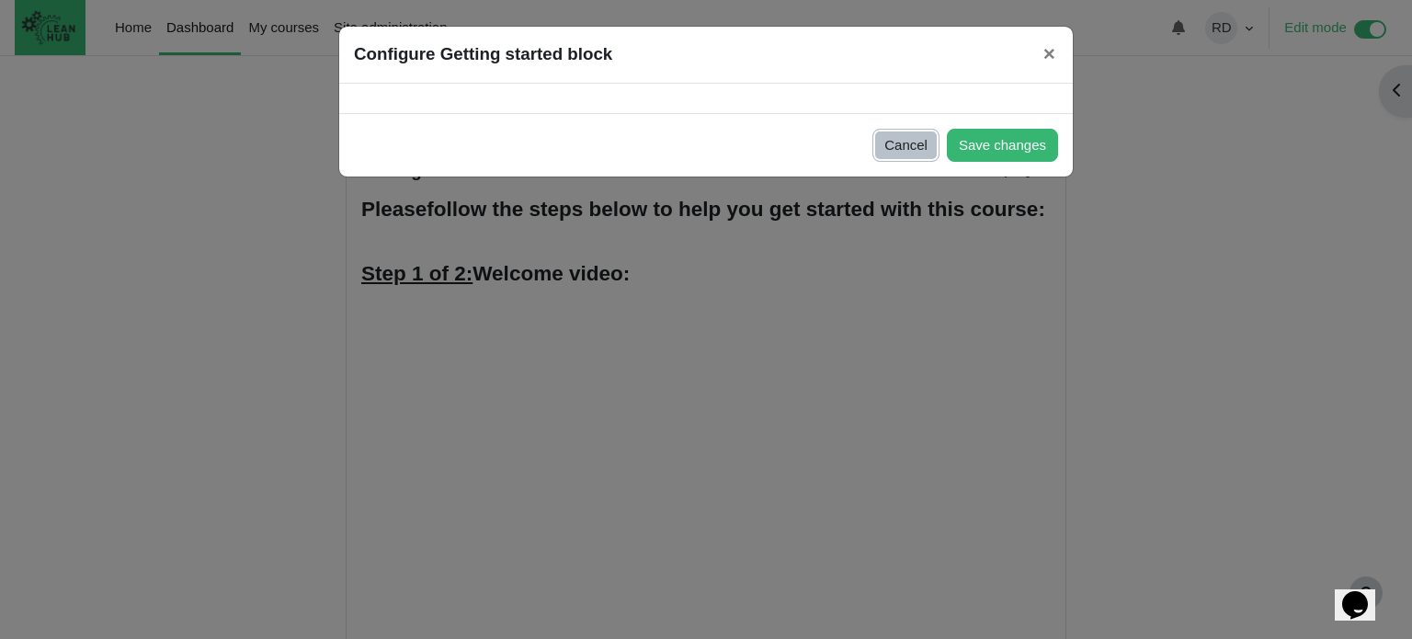
click at [923, 150] on button "Cancel" at bounding box center [905, 146] width 67 height 34
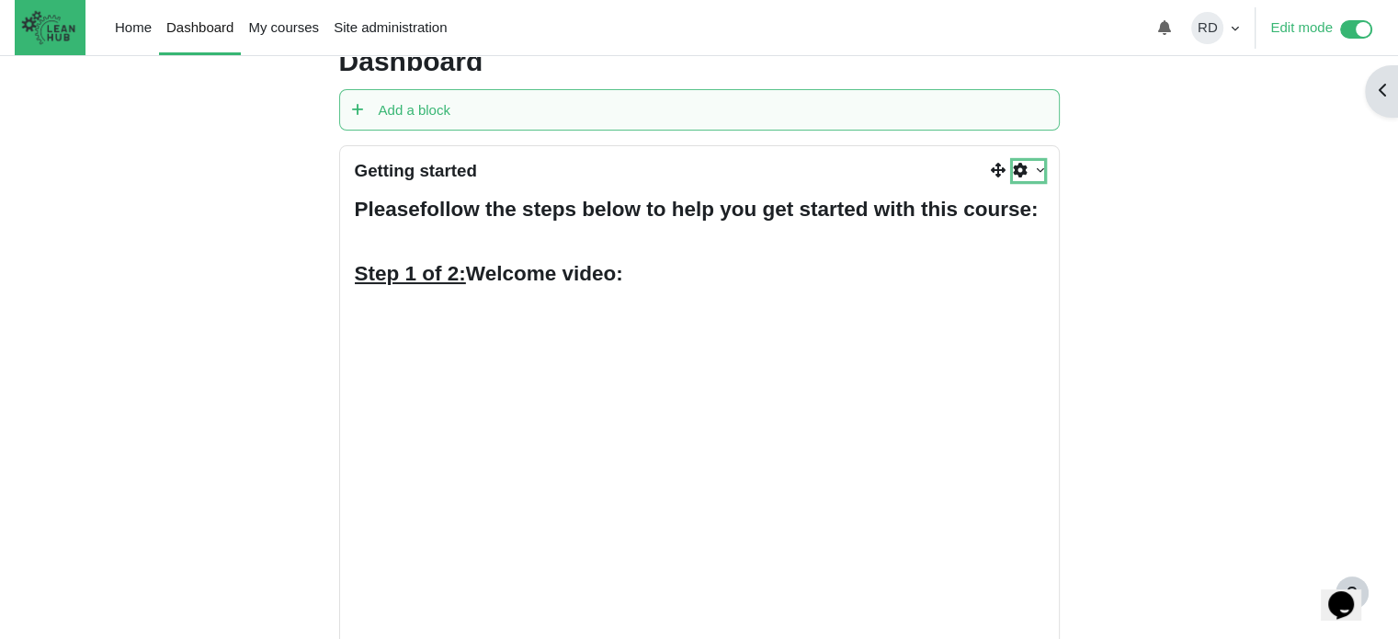
click at [1037, 164] on link "Actions menu" at bounding box center [1028, 171] width 30 height 21
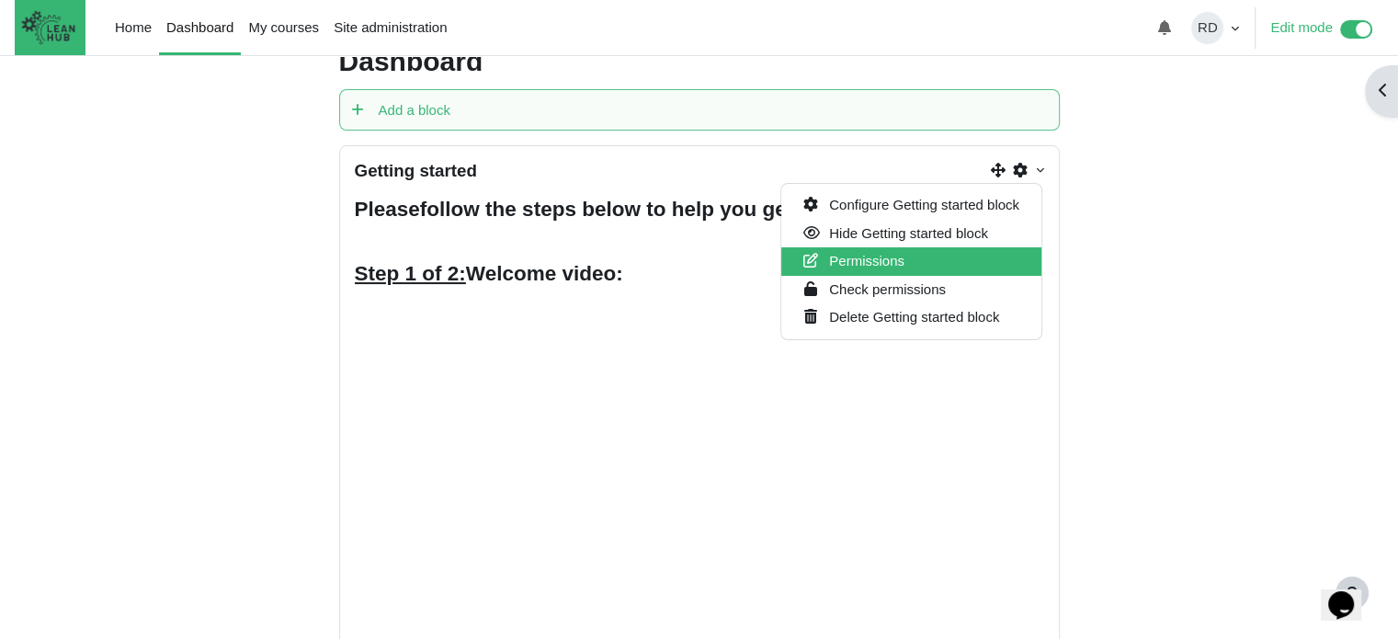
click at [842, 256] on span "Permissions" at bounding box center [867, 261] width 75 height 16
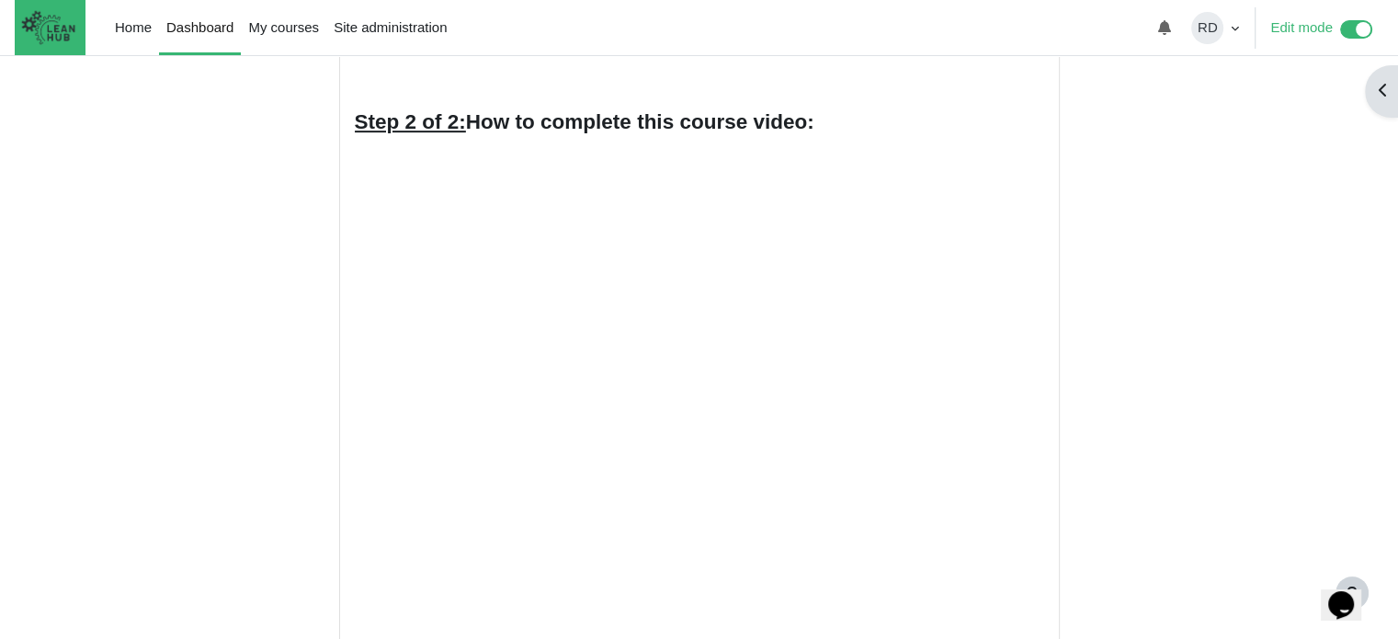
scroll to position [552, 0]
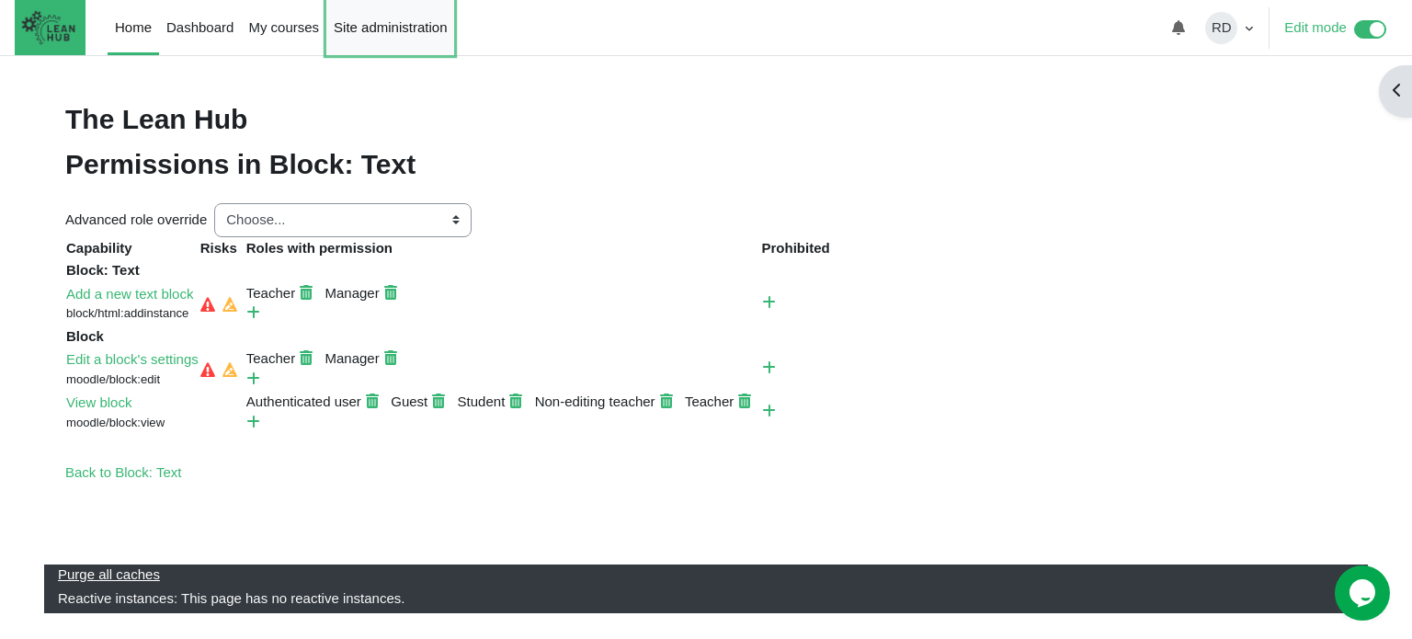
click at [338, 23] on link "Site administration" at bounding box center [390, 27] width 128 height 55
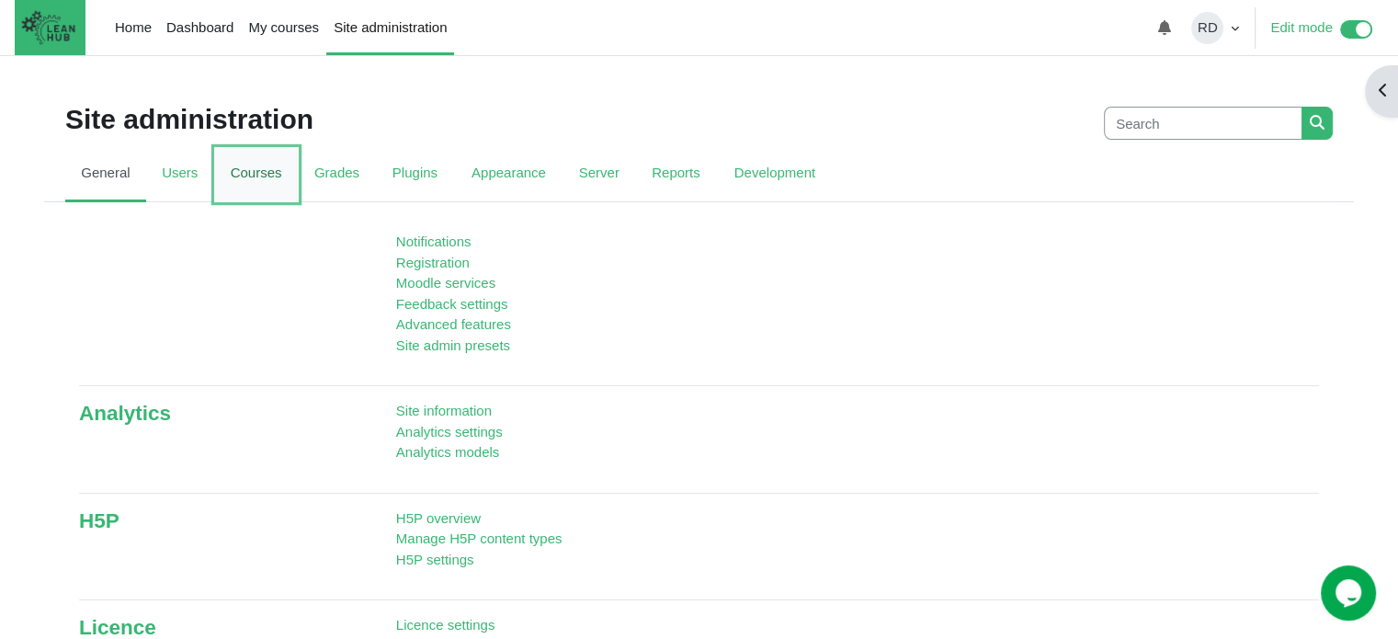
click at [237, 175] on link "Courses" at bounding box center [256, 174] width 85 height 55
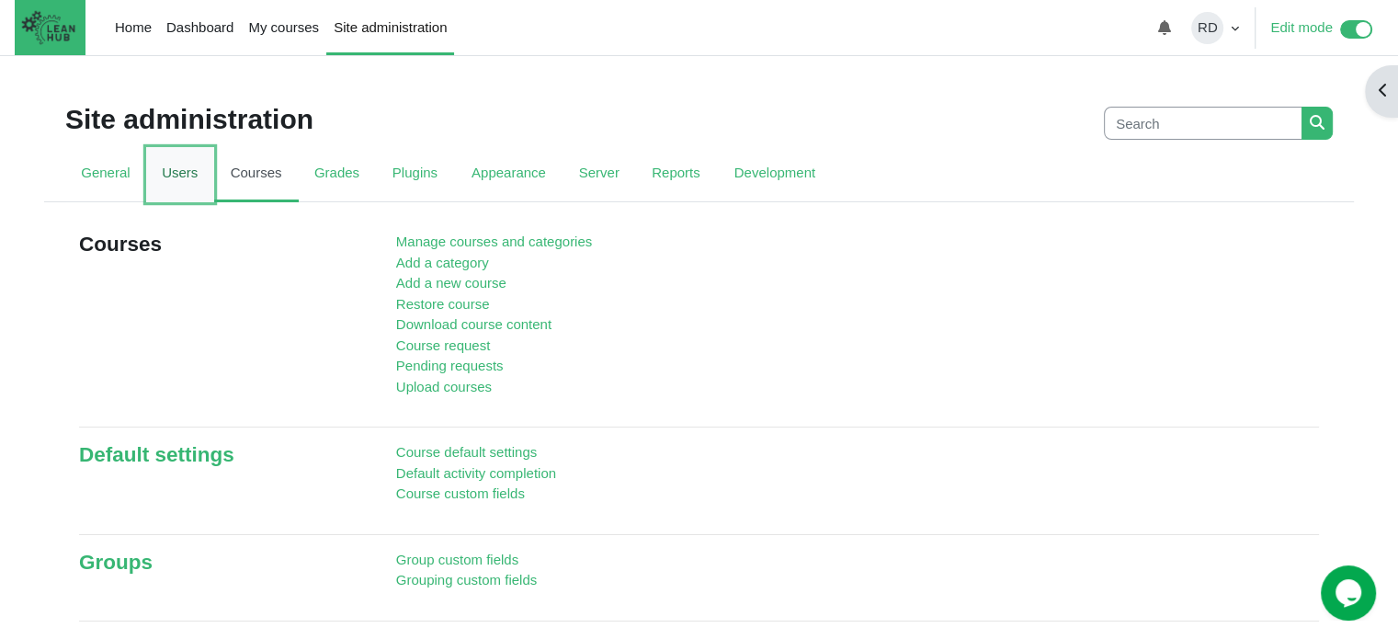
click at [184, 180] on link "Users" at bounding box center [180, 174] width 68 height 55
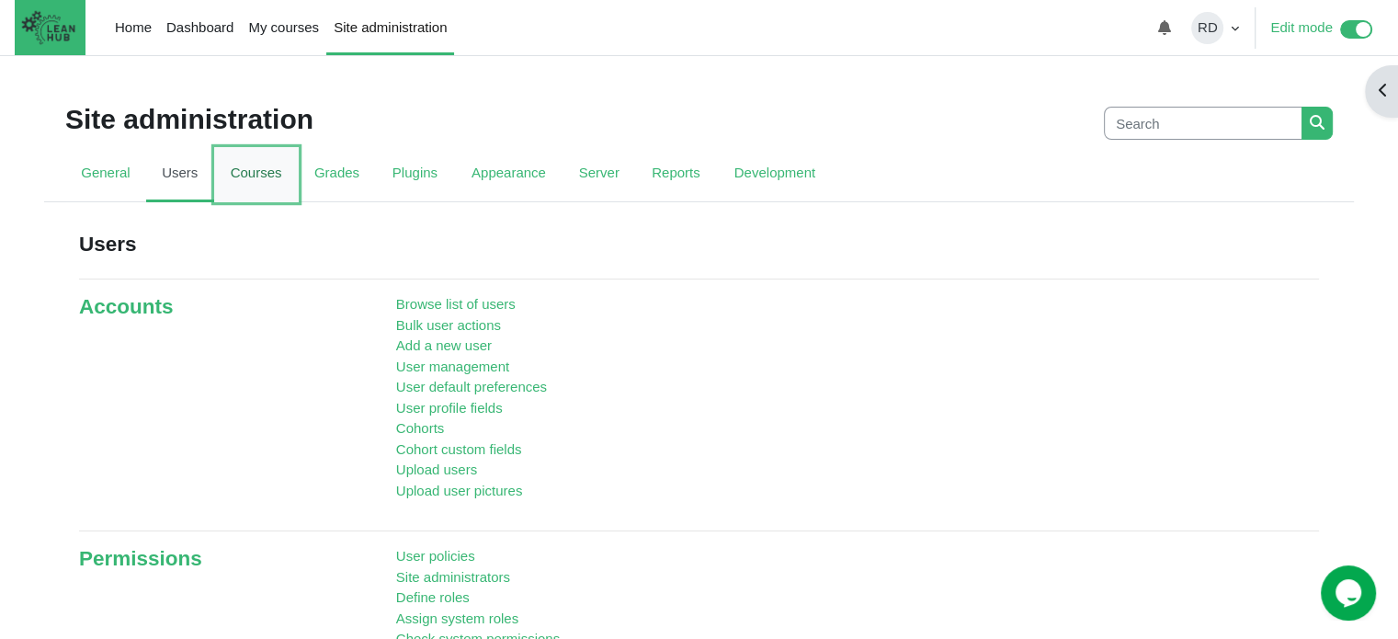
click at [236, 183] on link "Courses" at bounding box center [256, 174] width 85 height 55
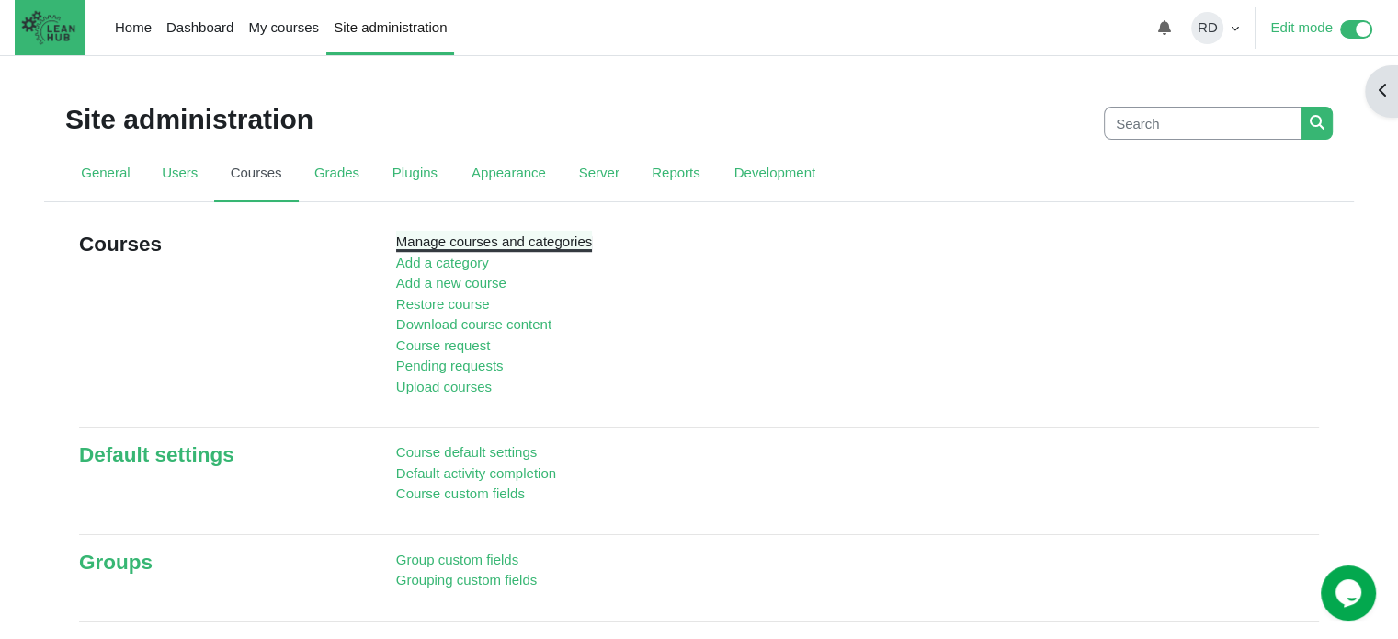
click at [459, 245] on link "Manage courses and categories" at bounding box center [494, 241] width 196 height 16
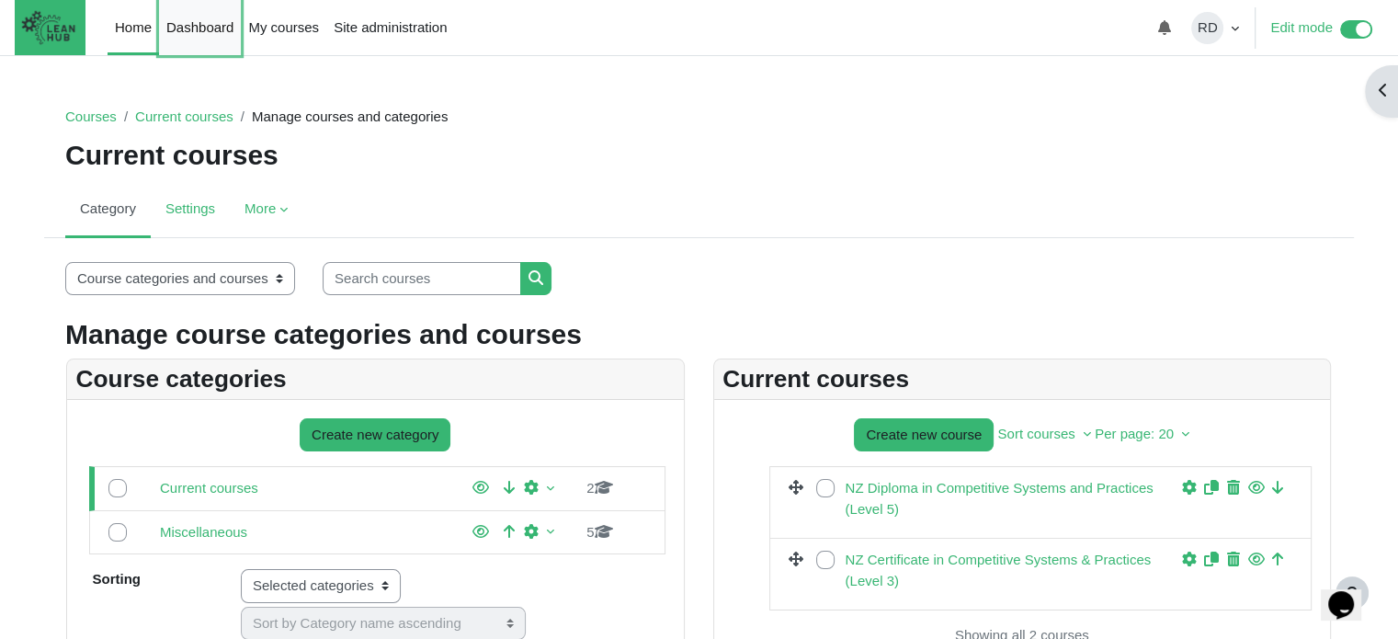
click at [173, 25] on link "Dashboard" at bounding box center [200, 27] width 82 height 55
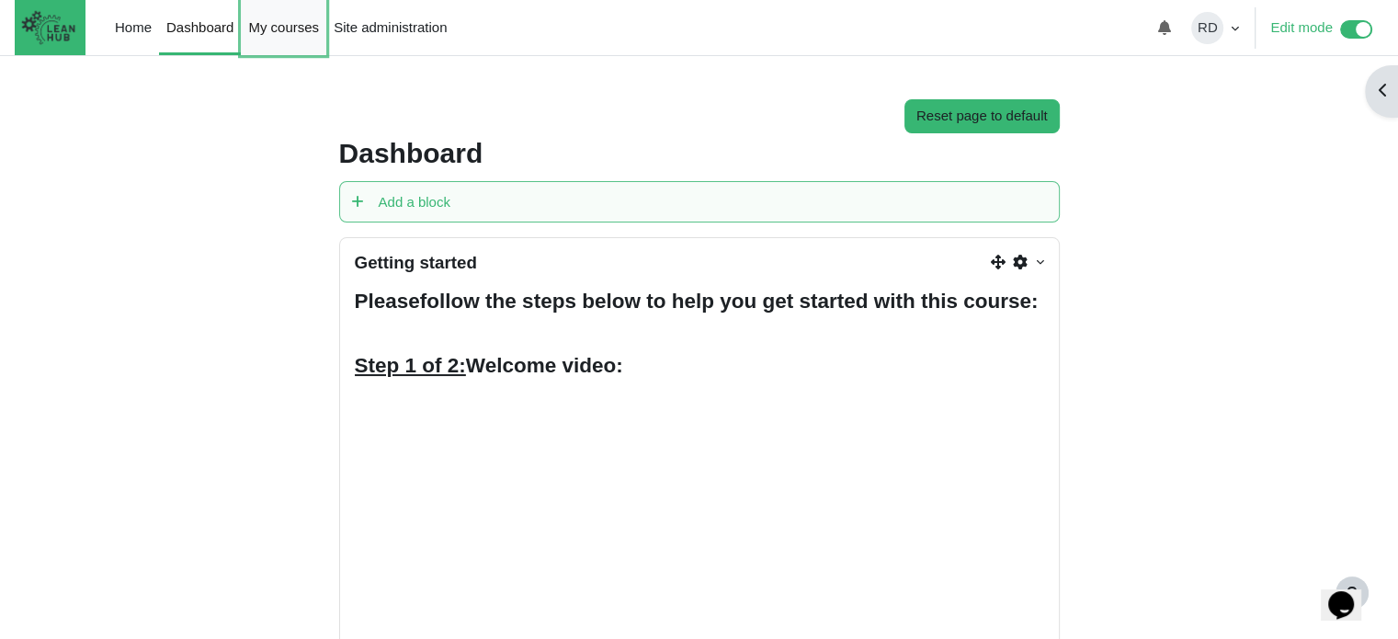
click at [263, 28] on link "My courses" at bounding box center [283, 27] width 85 height 55
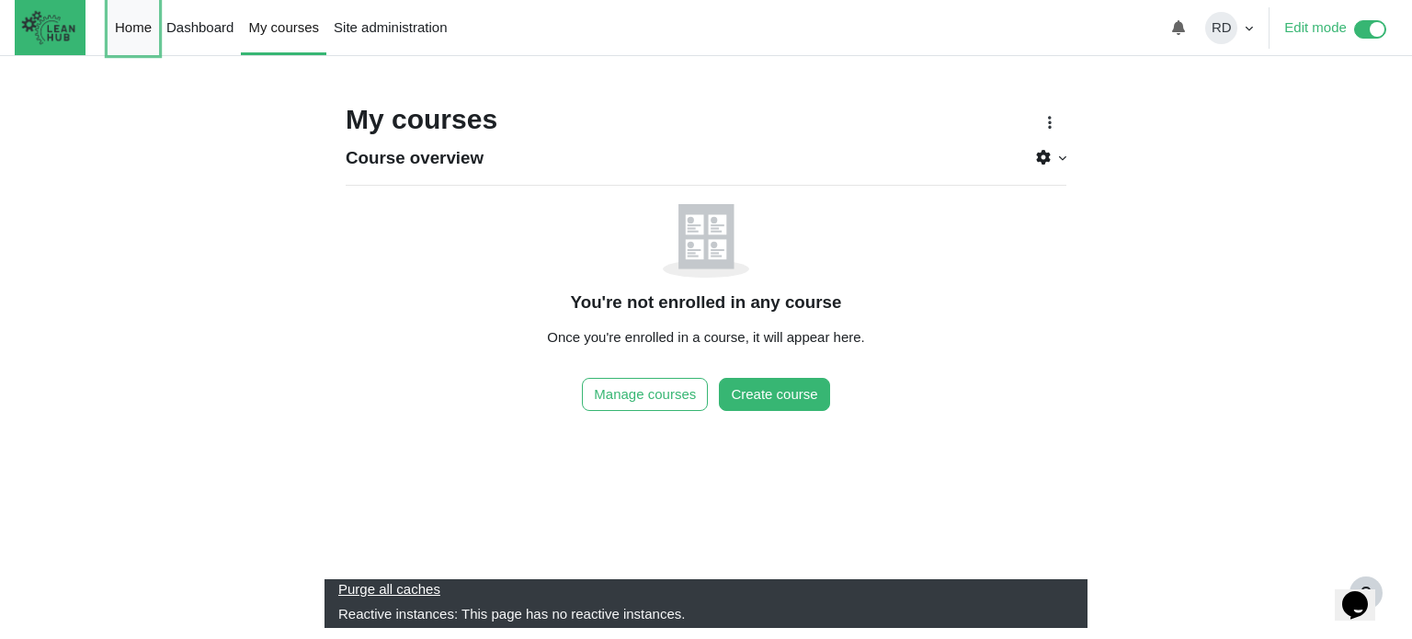
click at [140, 40] on link "Home" at bounding box center [133, 27] width 51 height 55
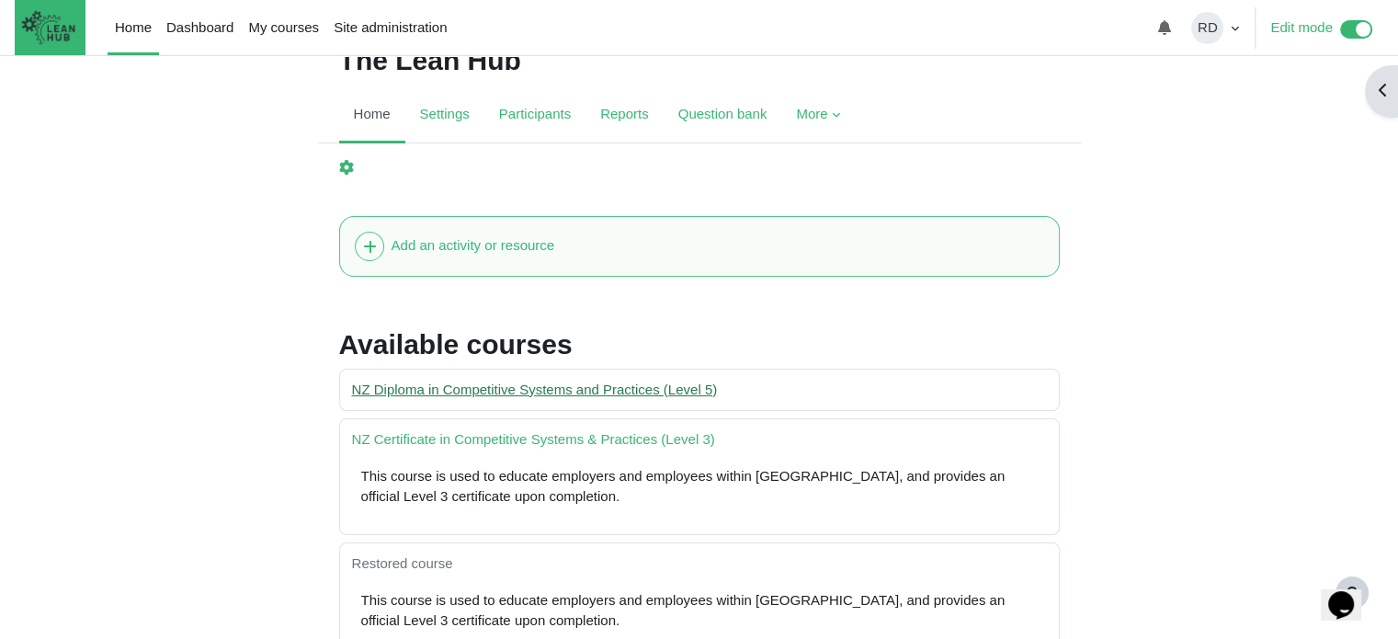
scroll to position [92, 0]
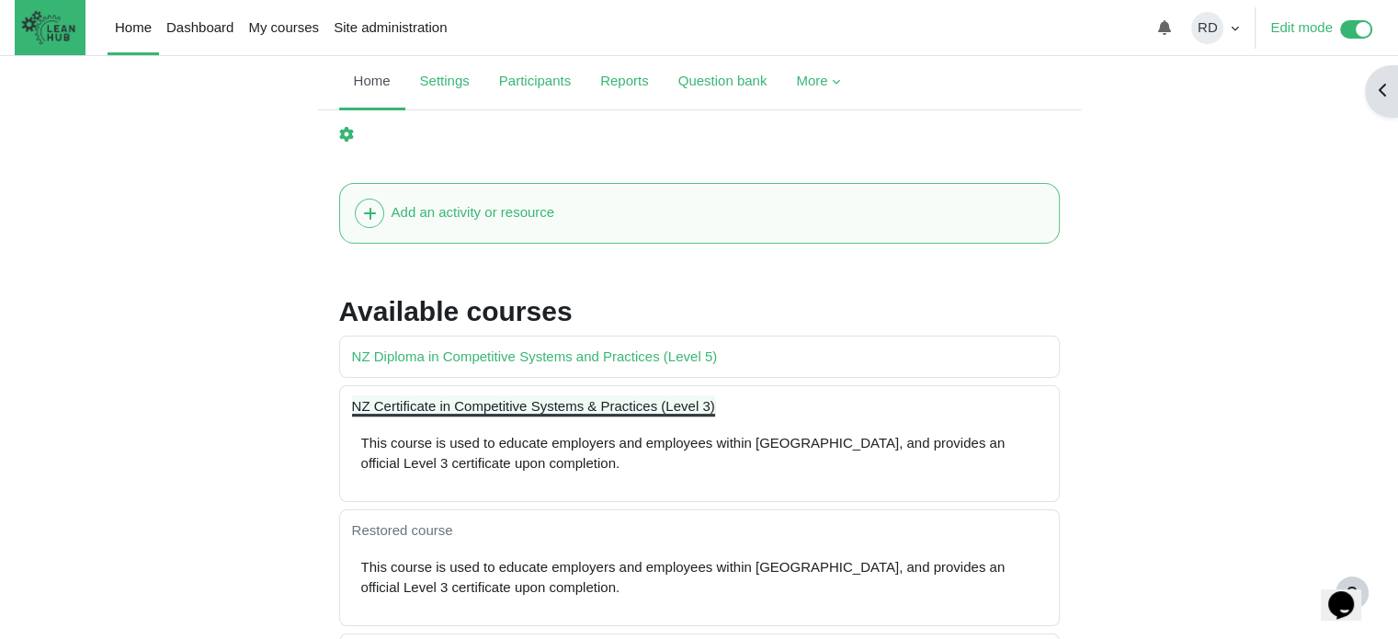
click at [589, 406] on link "NZ Certificate in Competitive Systems & Practices (Level 3)" at bounding box center [533, 406] width 363 height 16
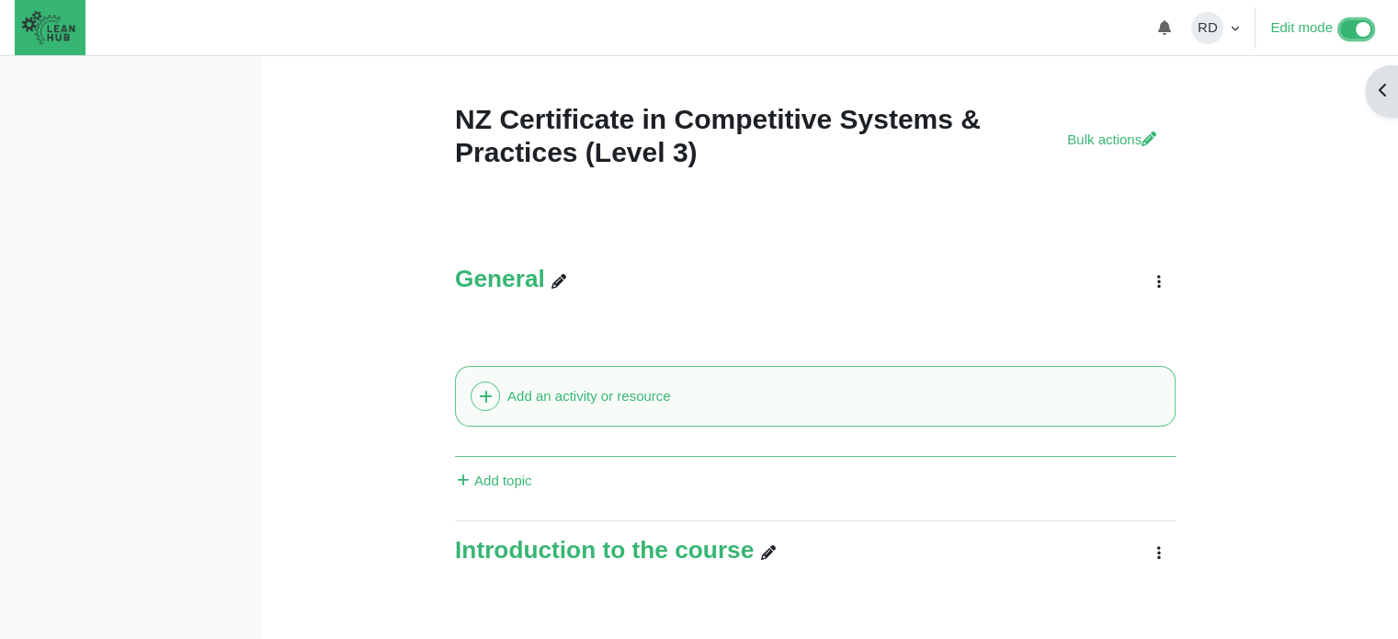
click at [1357, 30] on input "Edit mode" at bounding box center [1361, 26] width 43 height 19
checkbox input "false"
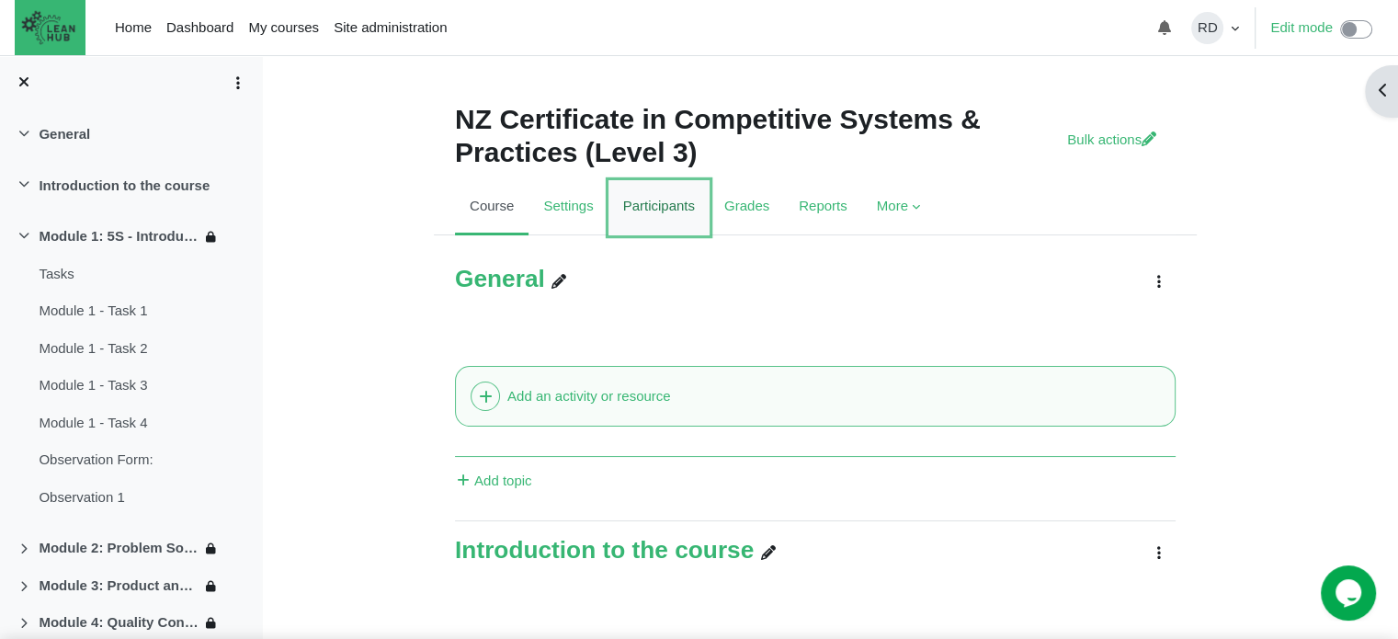
click at [683, 217] on link "Participants" at bounding box center [659, 207] width 101 height 55
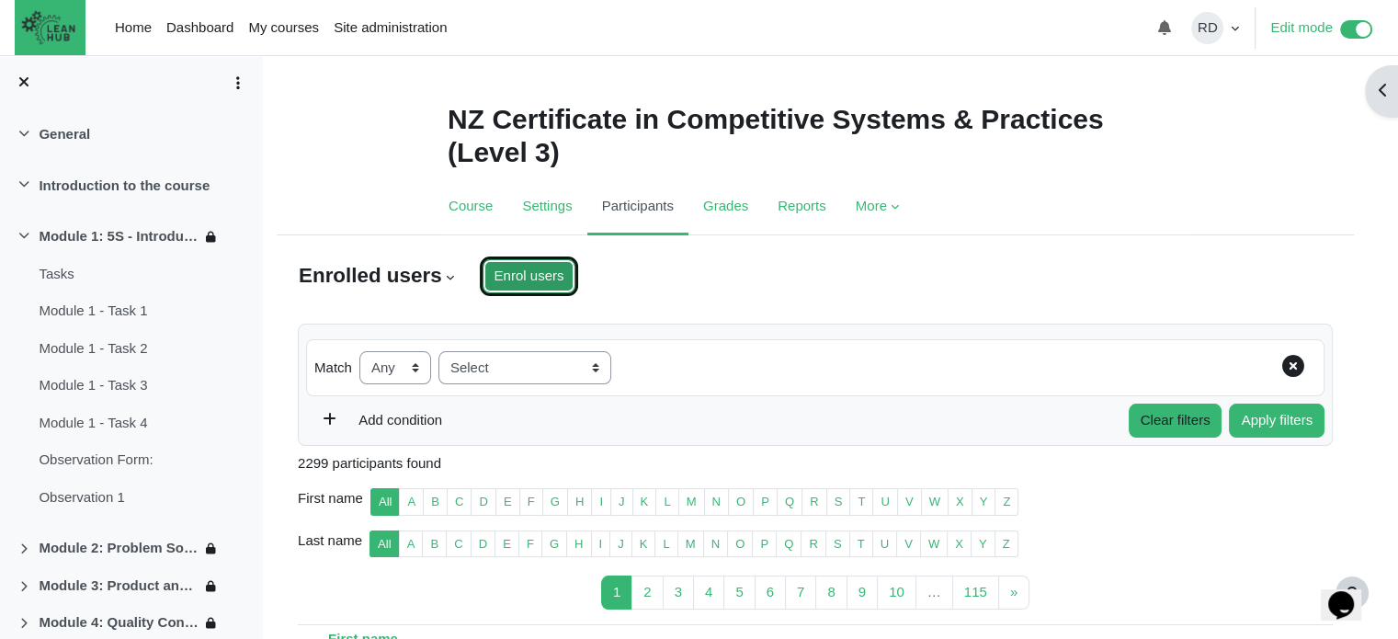
click at [515, 278] on input "Enrol users" at bounding box center [530, 276] width 94 height 34
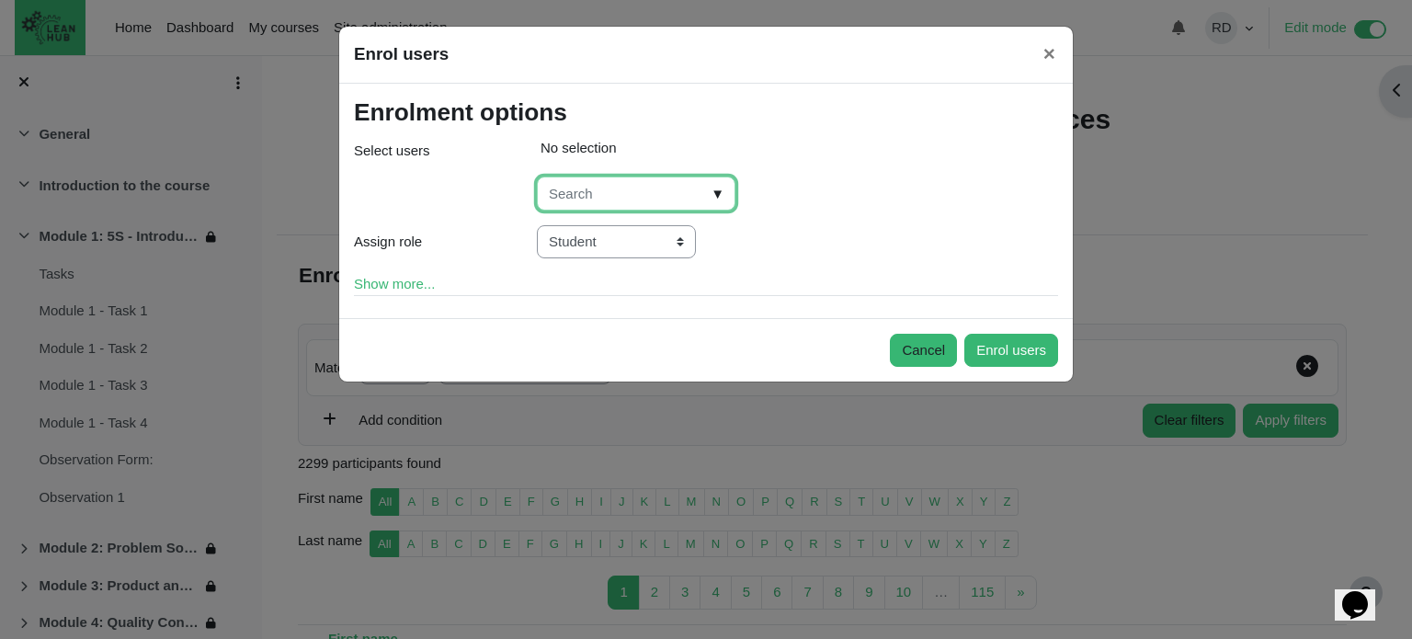
click at [581, 187] on input "Select users" at bounding box center [636, 193] width 199 height 34
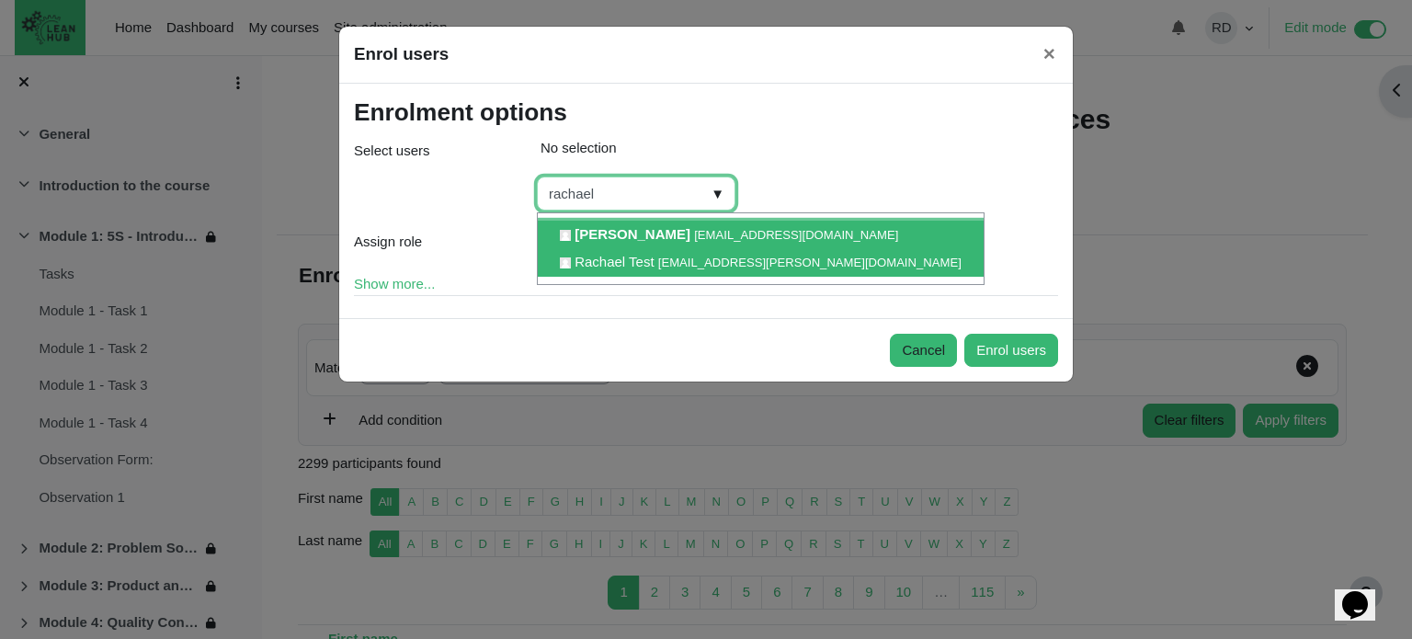
type input "rachael"
click at [625, 258] on span "Rachael Test" at bounding box center [613, 262] width 79 height 16
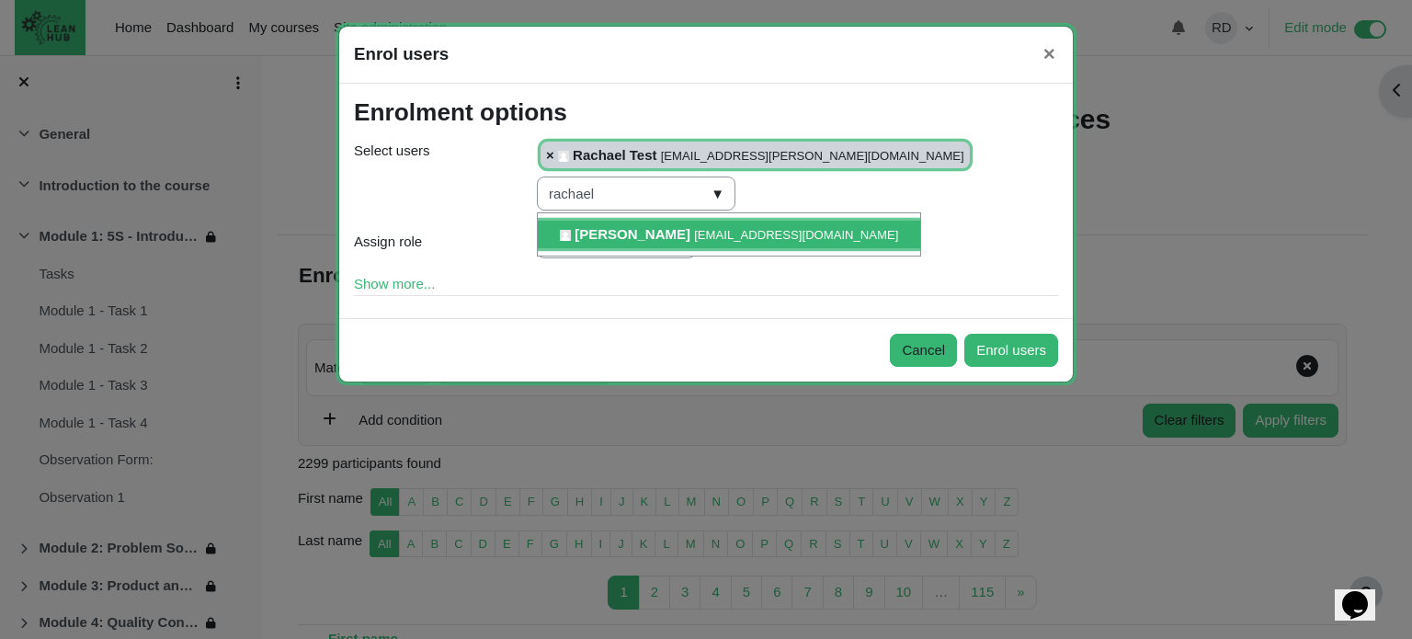
click at [949, 238] on div "Manager Teacher Non-editing teacher Student" at bounding box center [797, 242] width 549 height 35
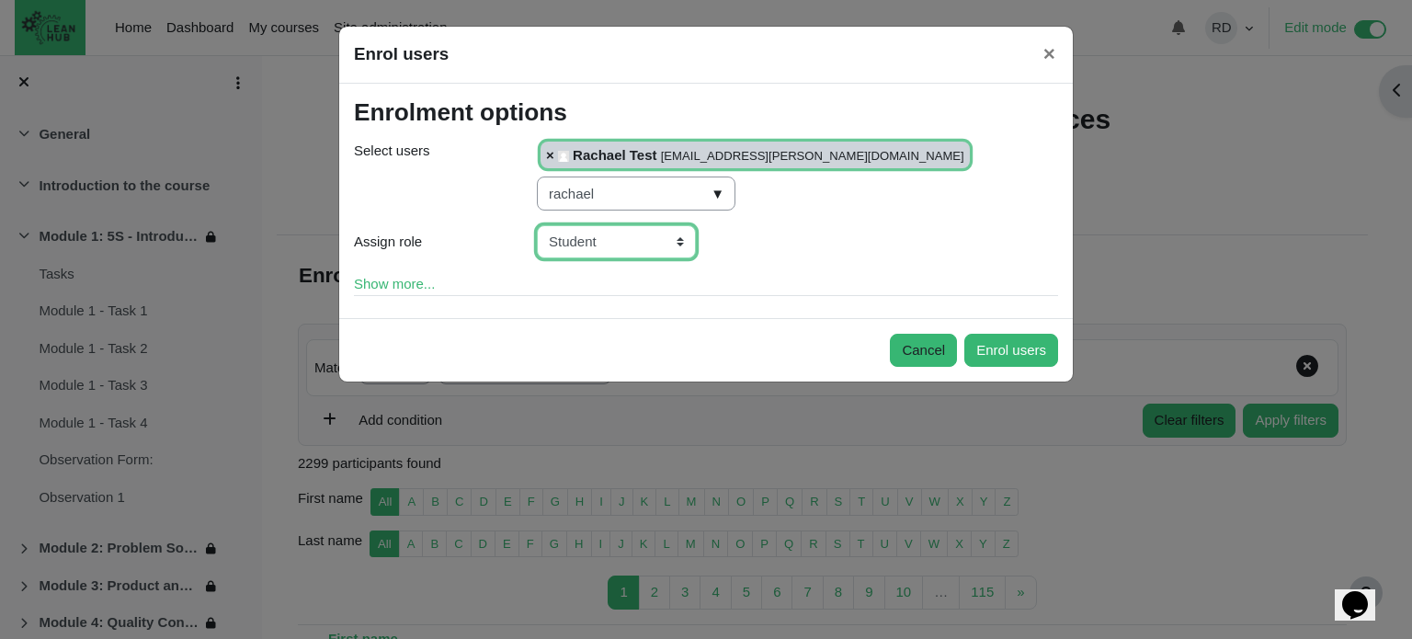
click at [680, 237] on select "Manager Teacher Non-editing teacher Student" at bounding box center [616, 242] width 159 height 34
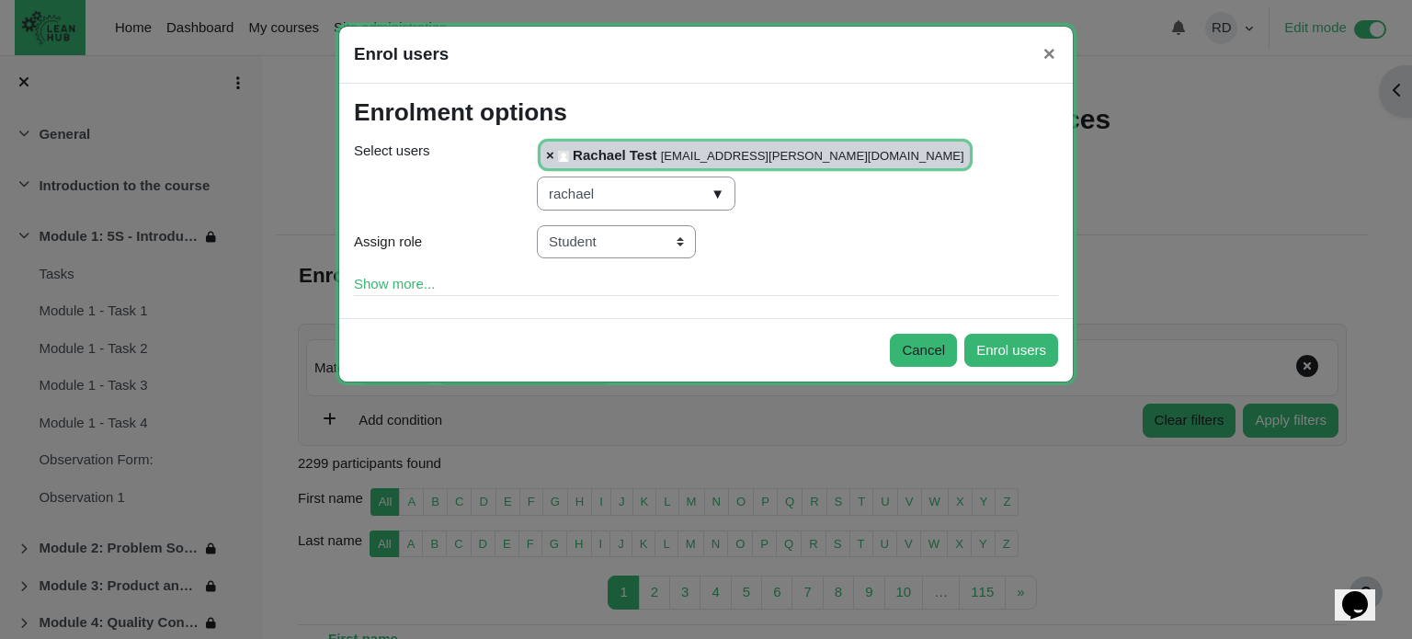
click at [974, 198] on div "Rachael Donato rachael@theleanhub.co.nz Rachael Test rachael.donato@doneverse.c…" at bounding box center [797, 172] width 549 height 76
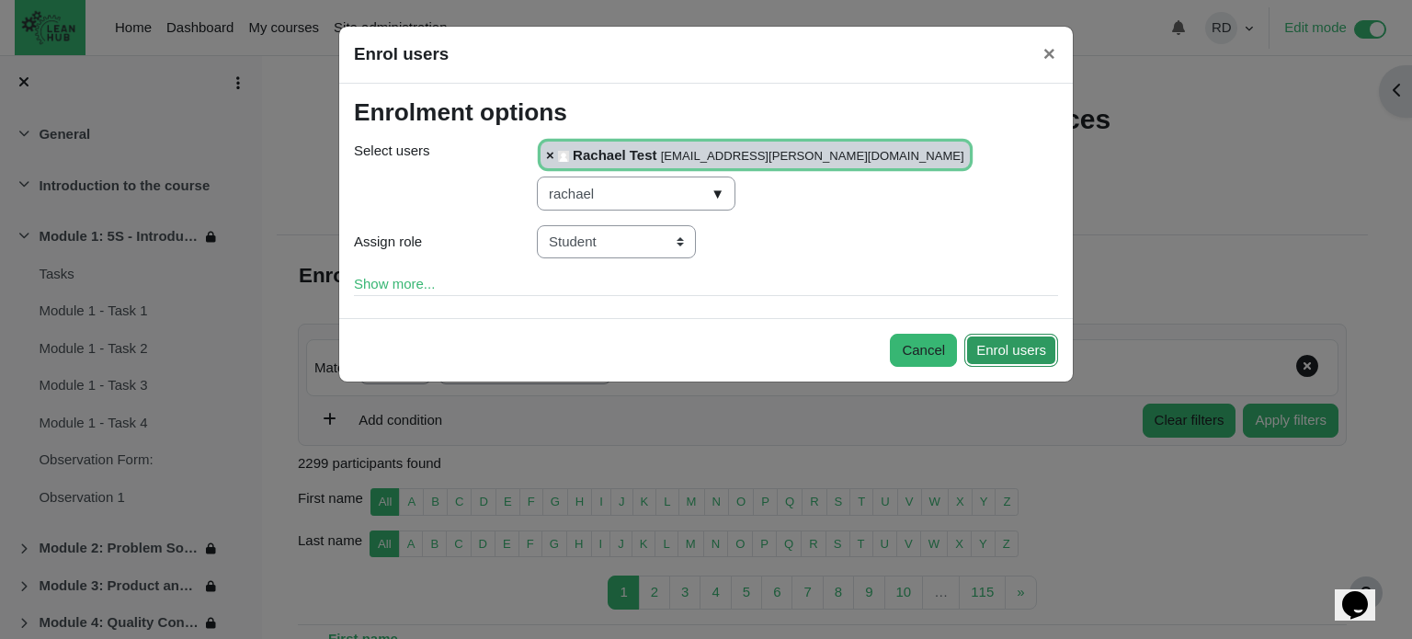
click at [1007, 346] on button "Enrol users" at bounding box center [1011, 351] width 94 height 34
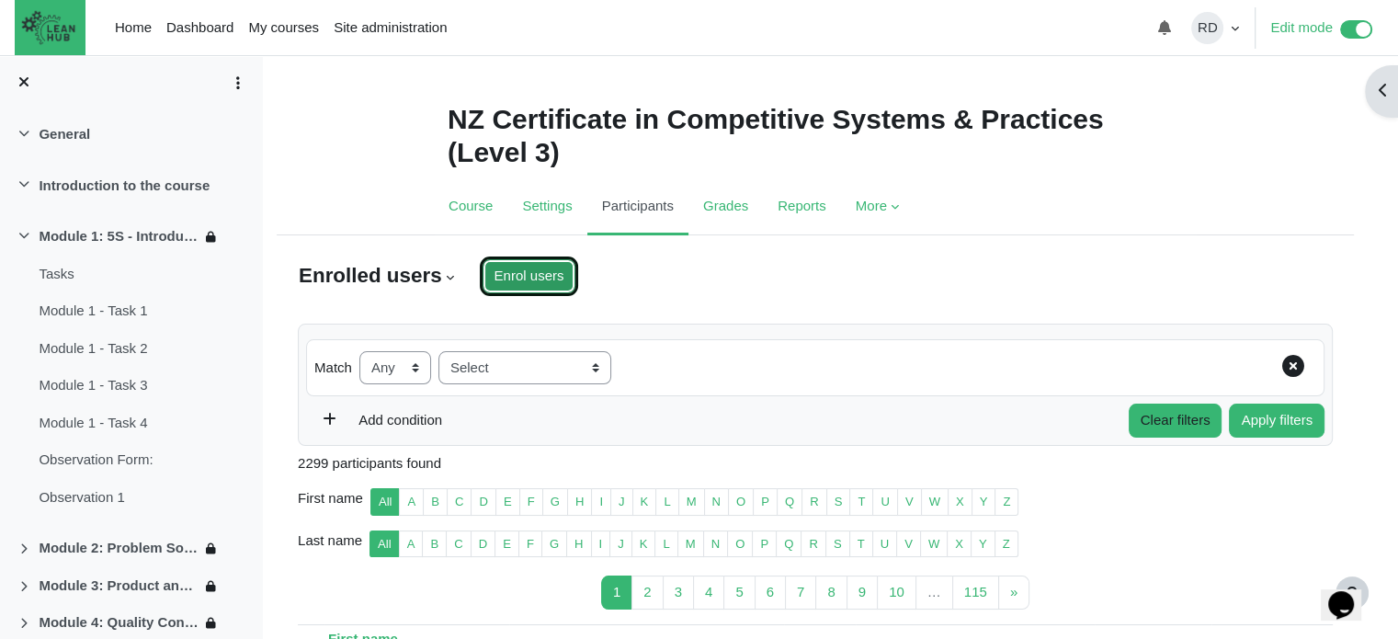
type input "Select all 2300 users"
click at [204, 237] on icon at bounding box center [211, 239] width 15 height 15
click at [226, 238] on icon at bounding box center [233, 239] width 15 height 15
click at [205, 238] on icon at bounding box center [211, 239] width 15 height 15
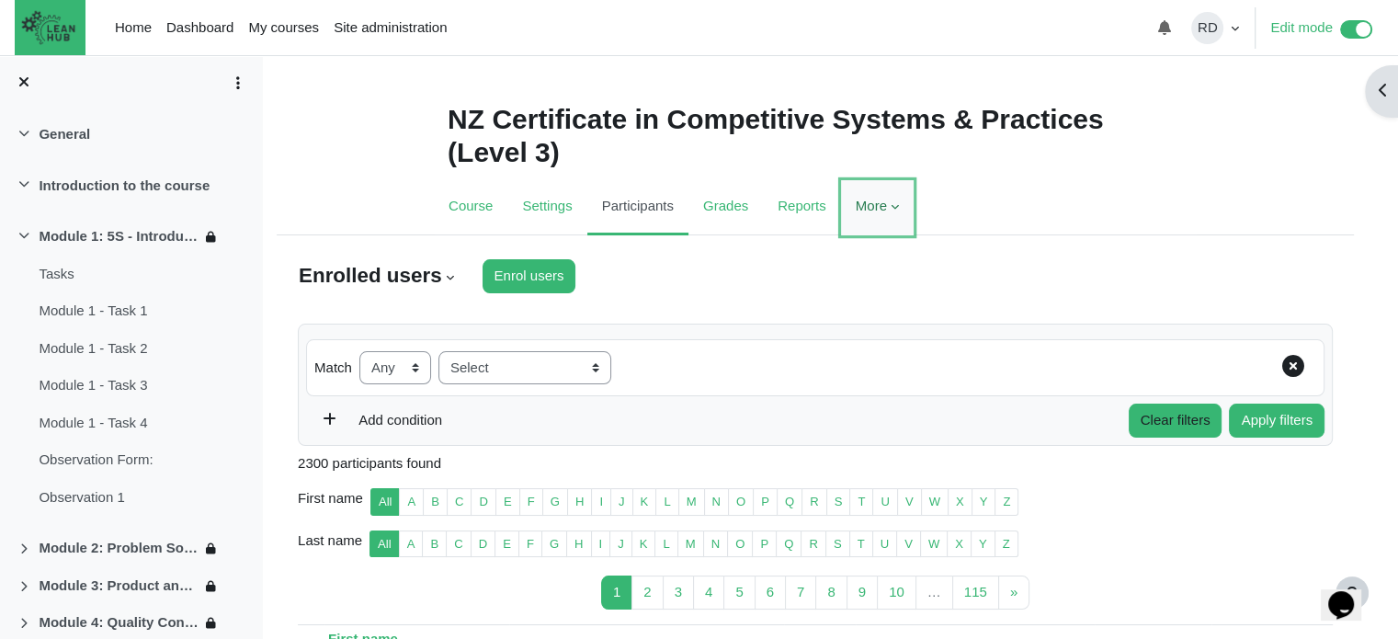
click at [851, 206] on link "More" at bounding box center [877, 207] width 73 height 55
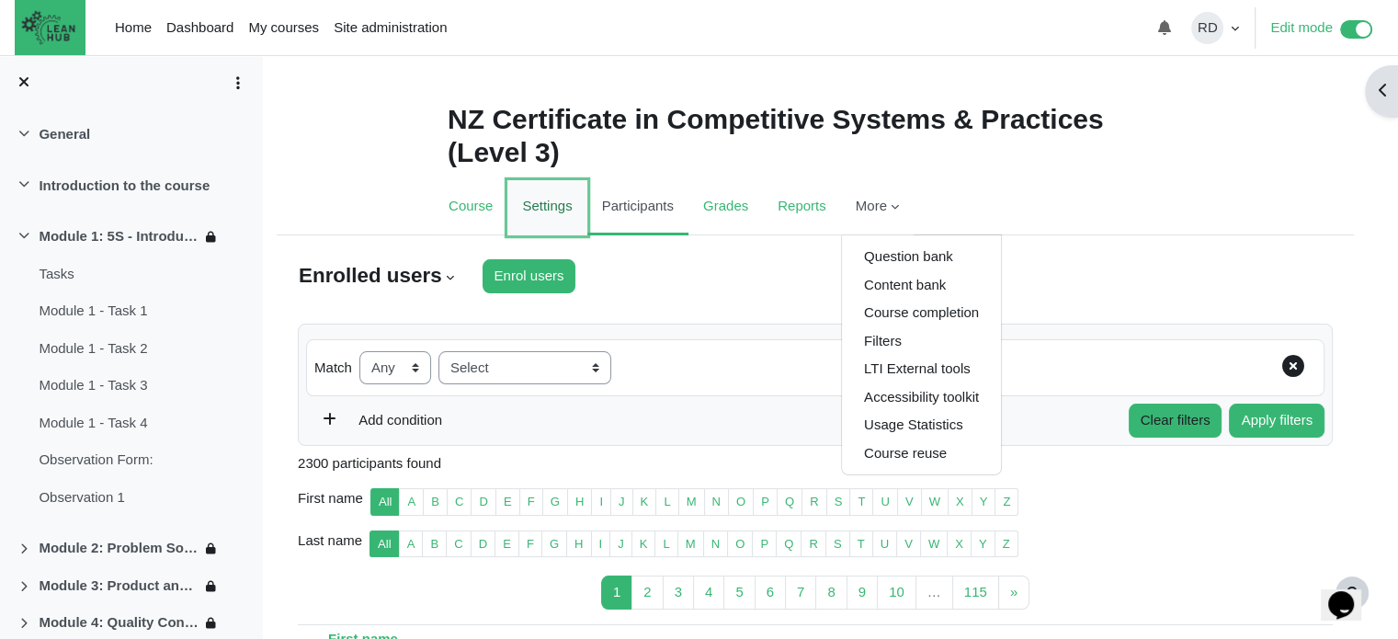
click at [553, 212] on link "Settings" at bounding box center [546, 207] width 79 height 55
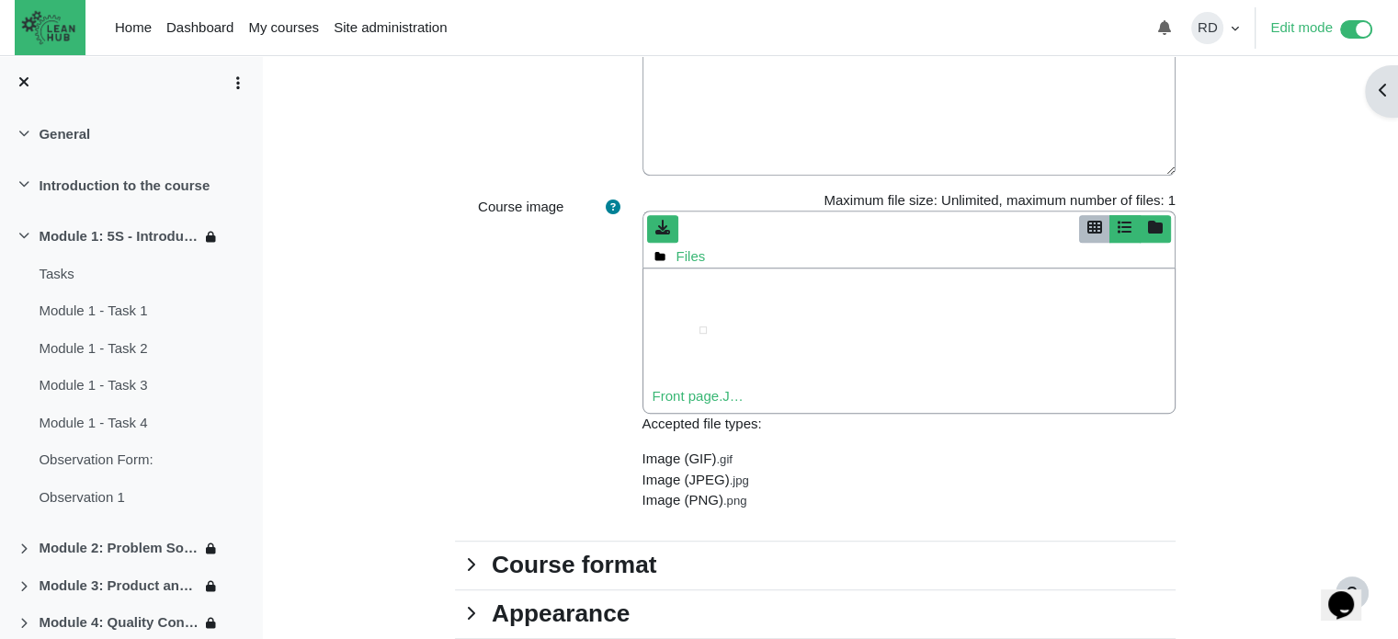
scroll to position [1287, 0]
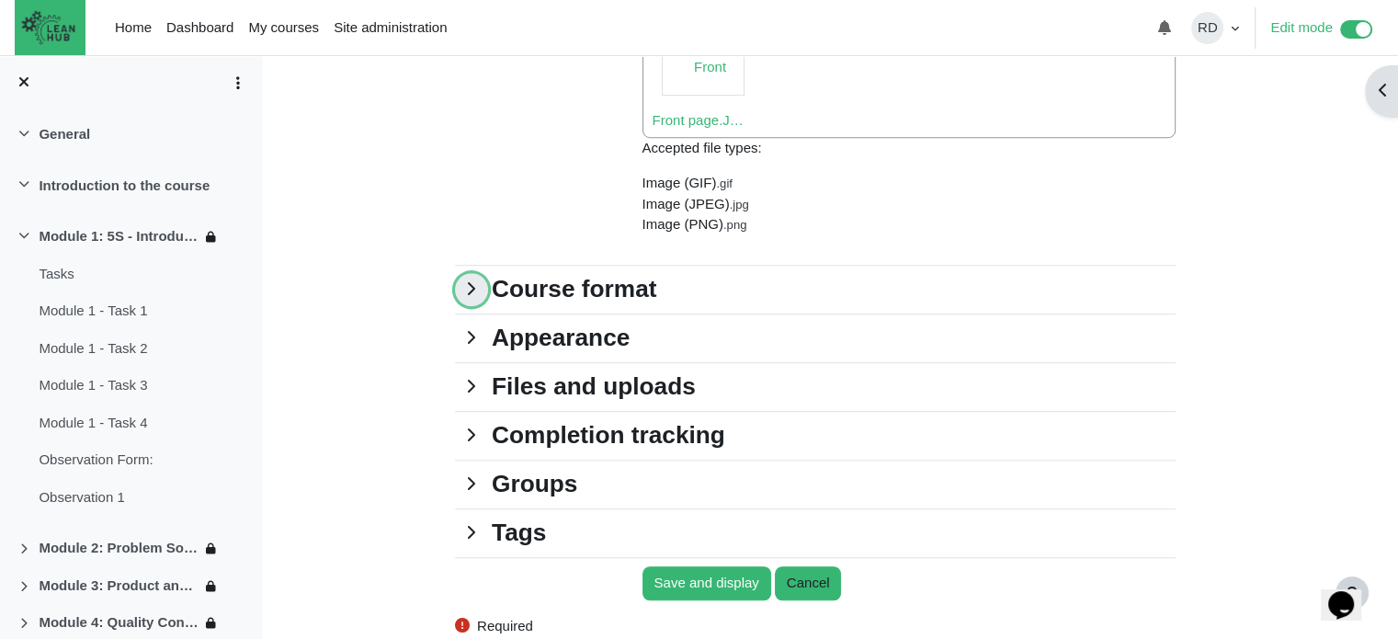
click at [468, 291] on link "Course format" at bounding box center [471, 289] width 33 height 33
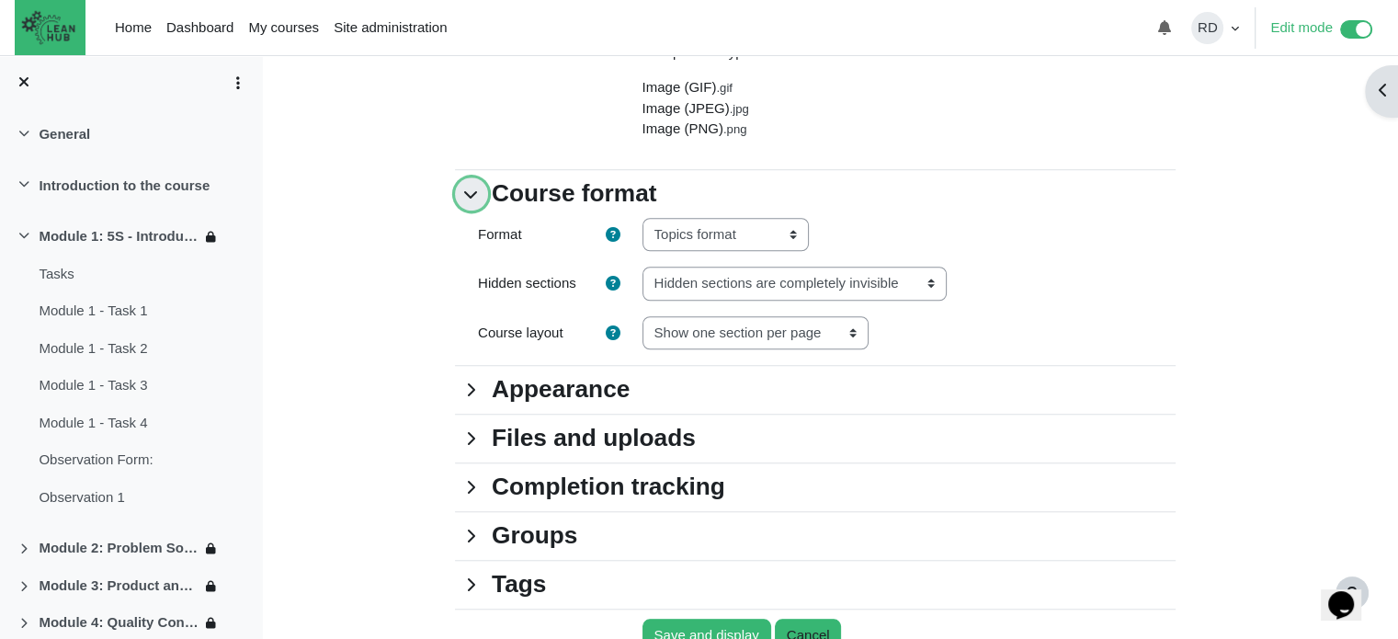
scroll to position [1471, 0]
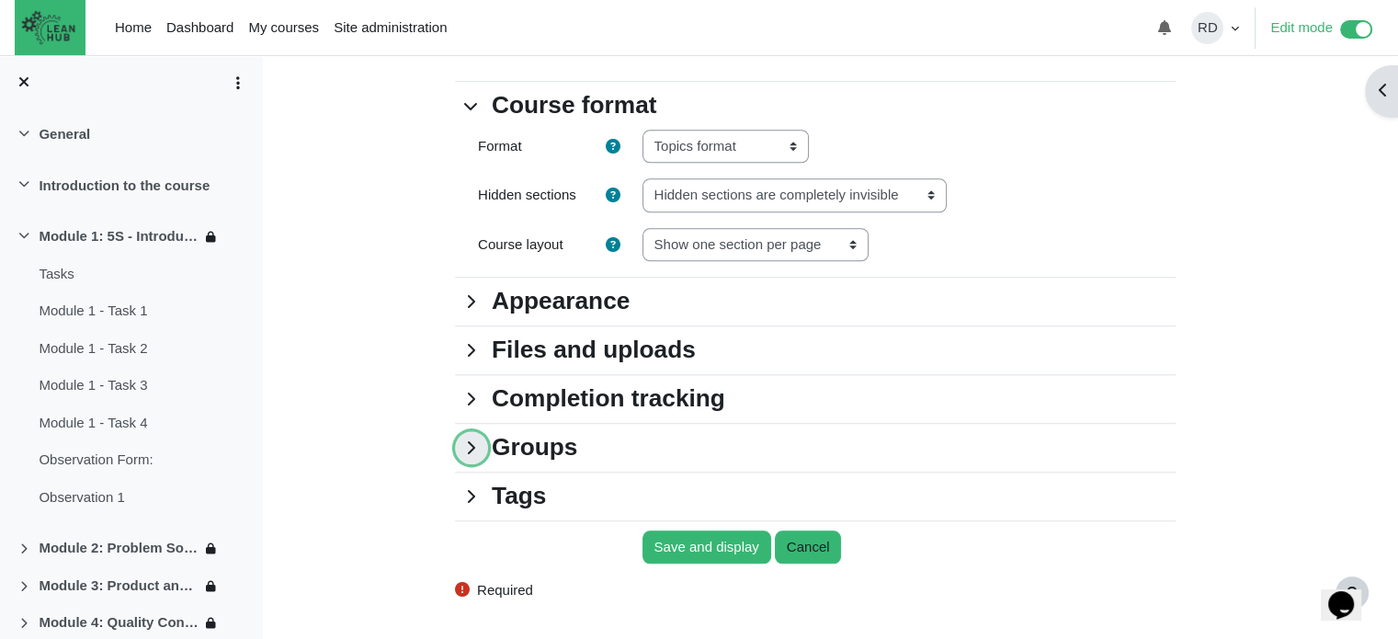
click at [466, 442] on link "Groups" at bounding box center [471, 447] width 33 height 33
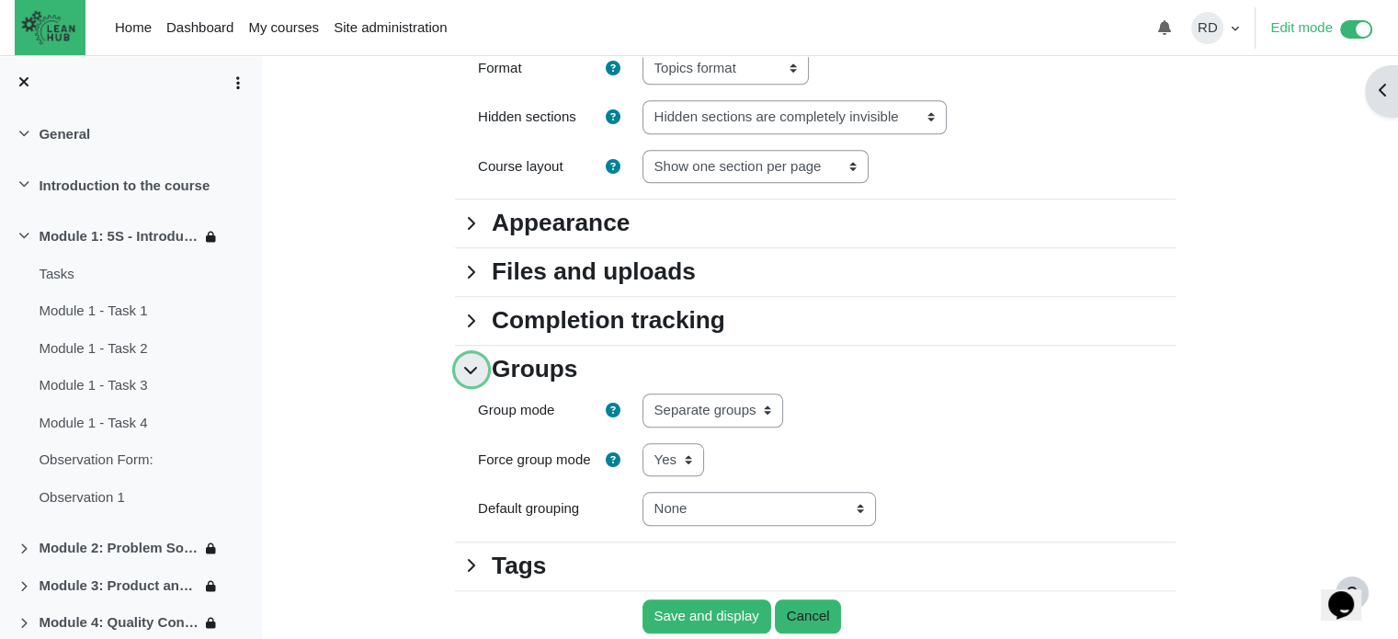
scroll to position [1655, 0]
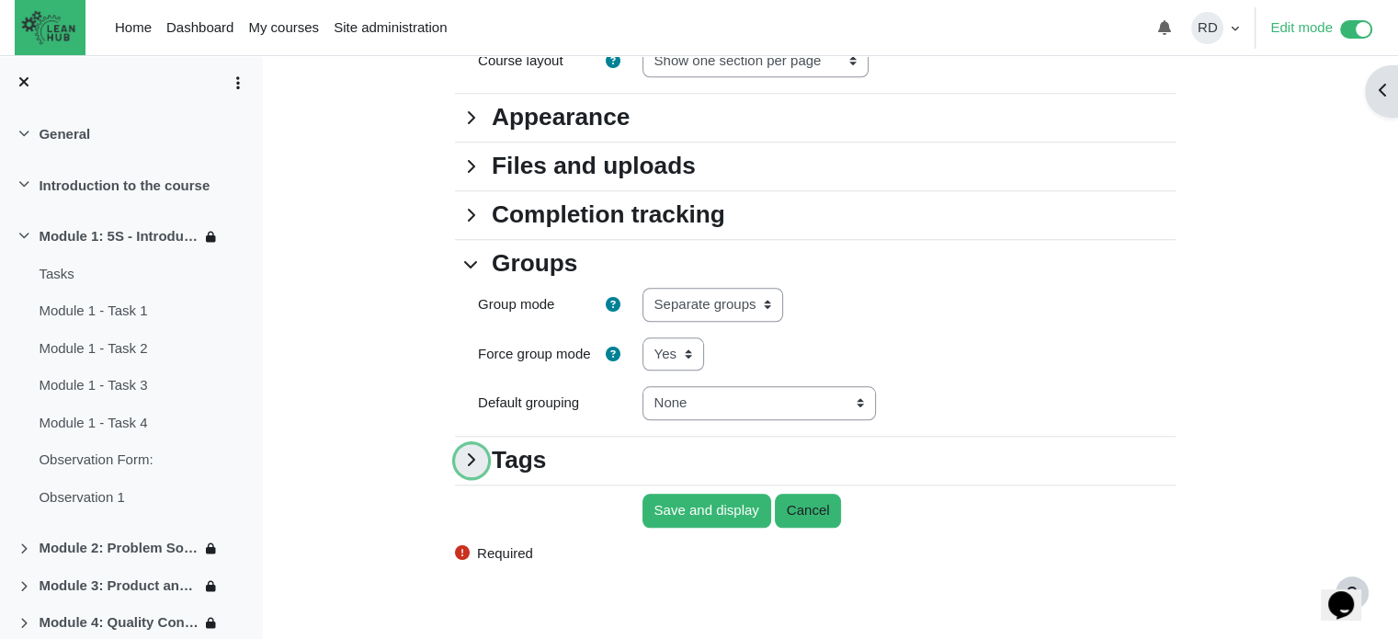
click at [467, 461] on link "Tags" at bounding box center [471, 460] width 33 height 33
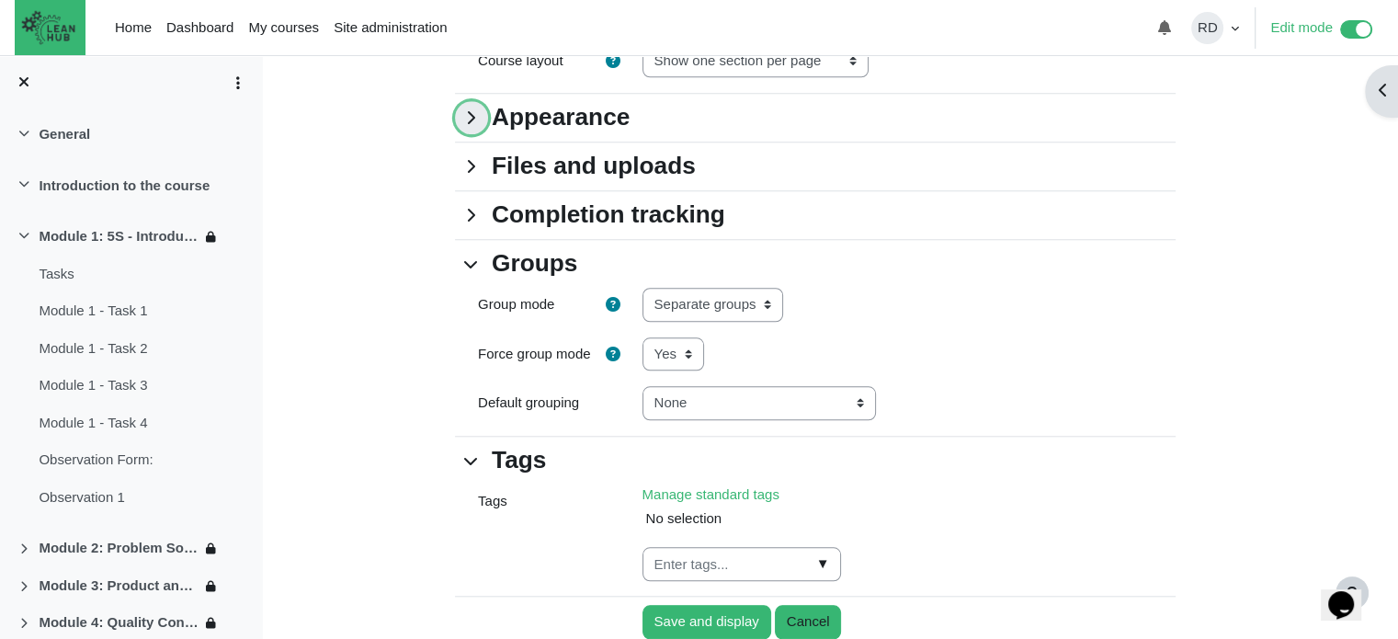
click at [480, 115] on link "Appearance" at bounding box center [471, 117] width 33 height 33
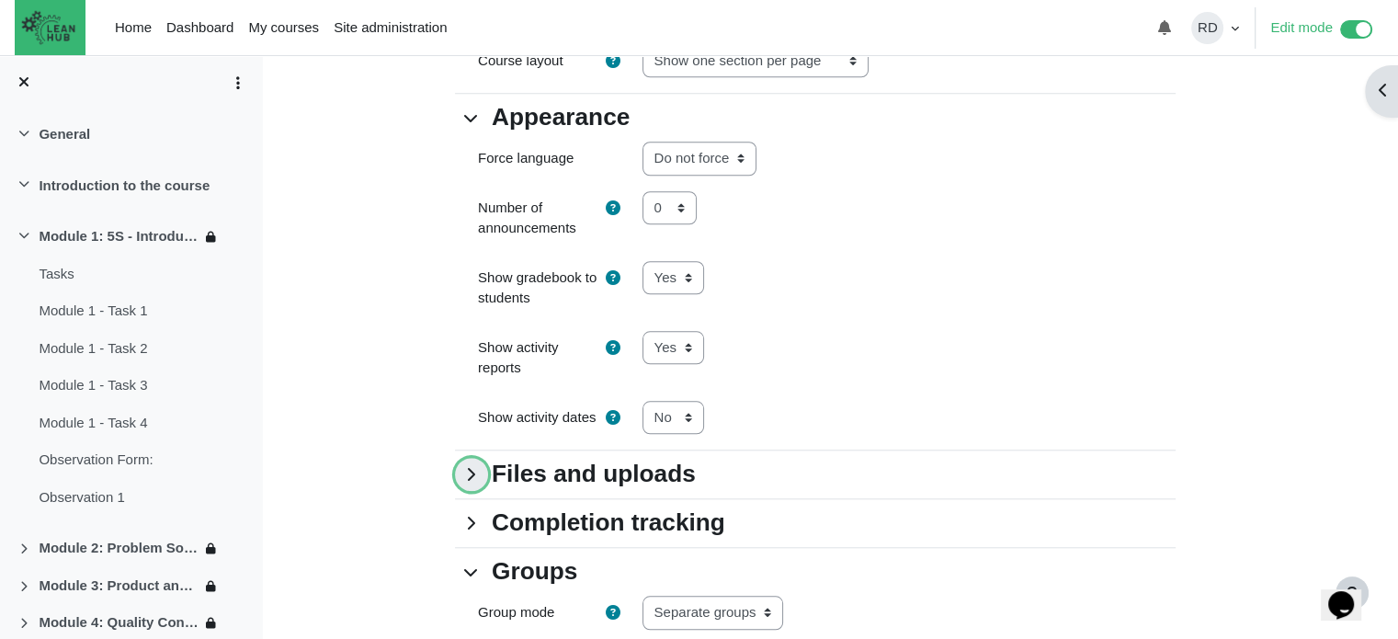
click at [464, 482] on link "Files and uploads" at bounding box center [471, 474] width 33 height 33
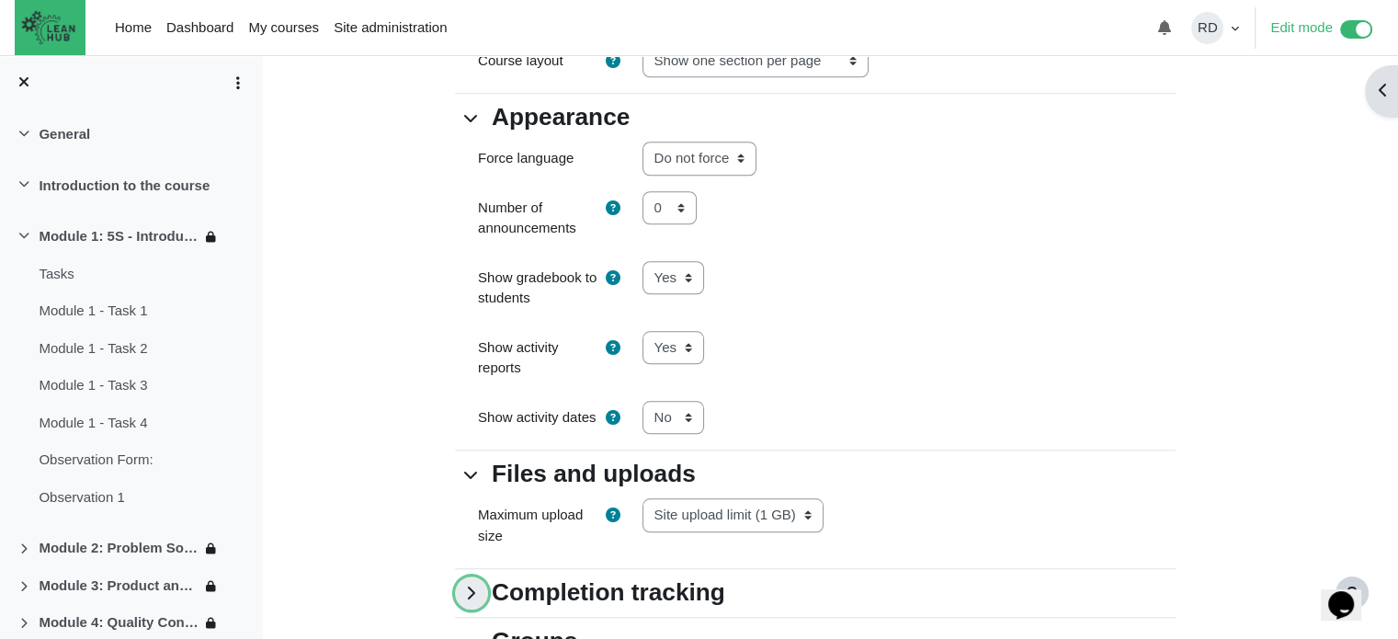
click at [466, 598] on link "Completion tracking" at bounding box center [471, 592] width 33 height 33
click at [204, 237] on icon at bounding box center [211, 239] width 15 height 15
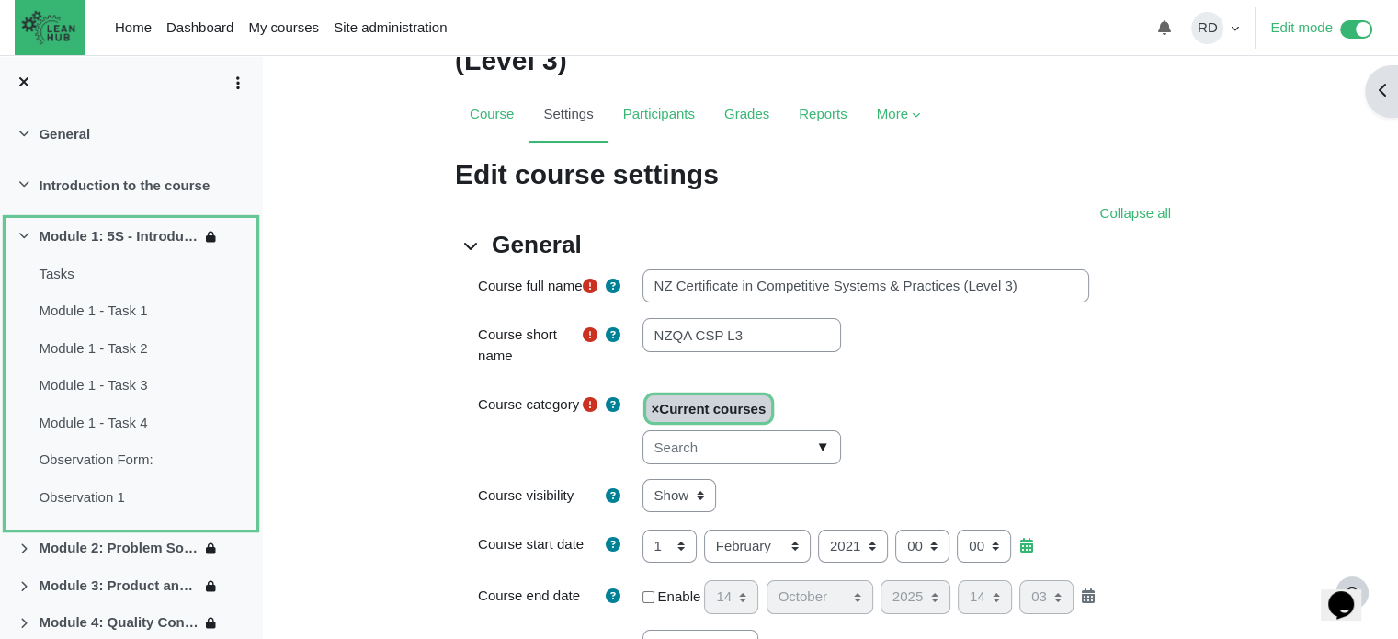
scroll to position [0, 0]
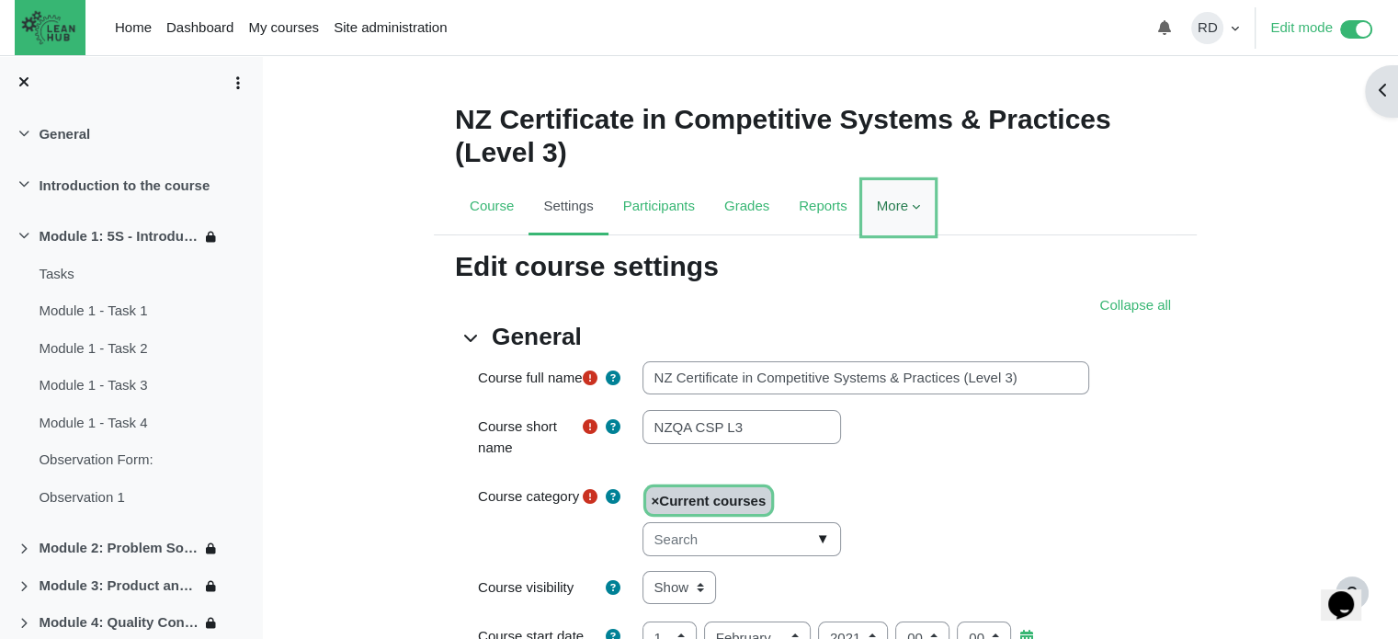
click at [896, 215] on link "More" at bounding box center [898, 207] width 73 height 55
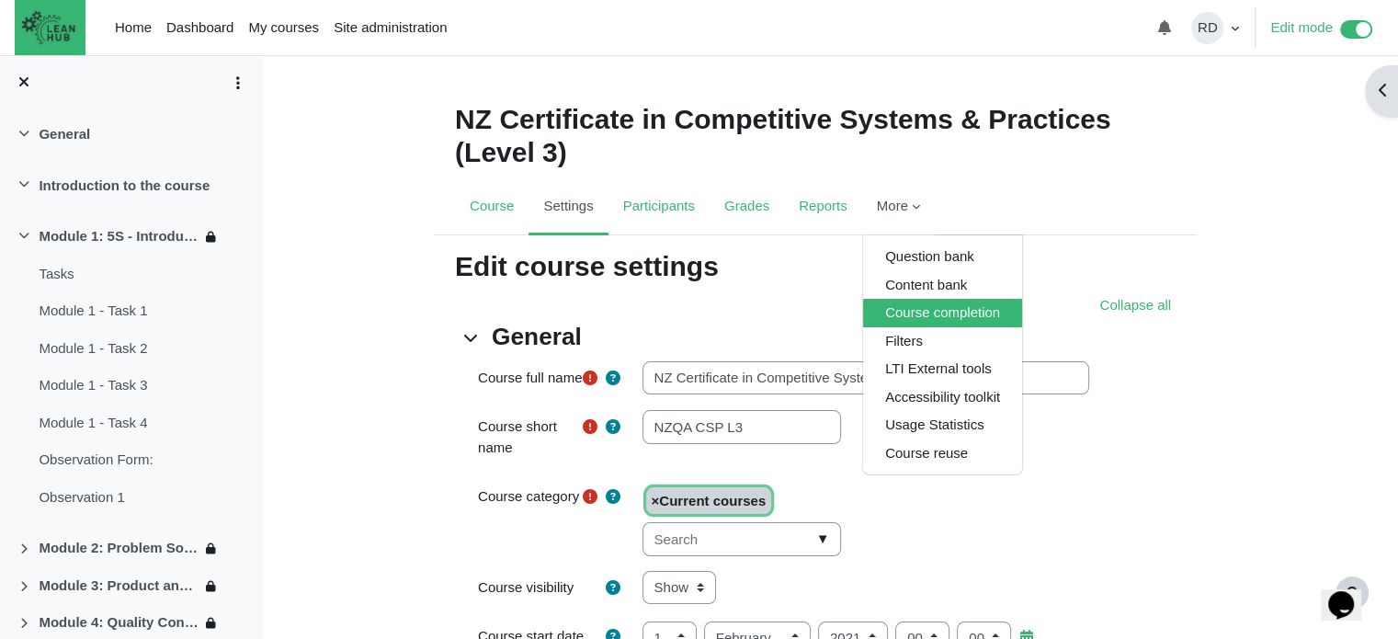
click at [907, 313] on link "Course completion" at bounding box center [942, 313] width 159 height 28
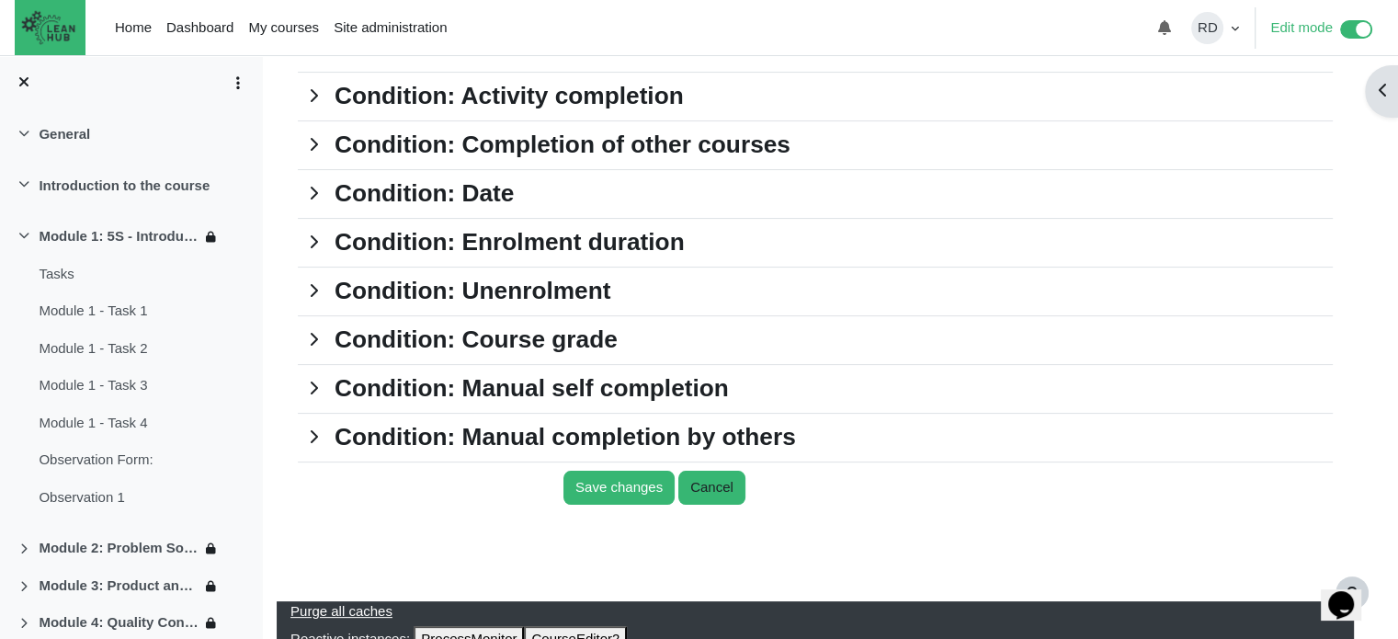
scroll to position [193, 0]
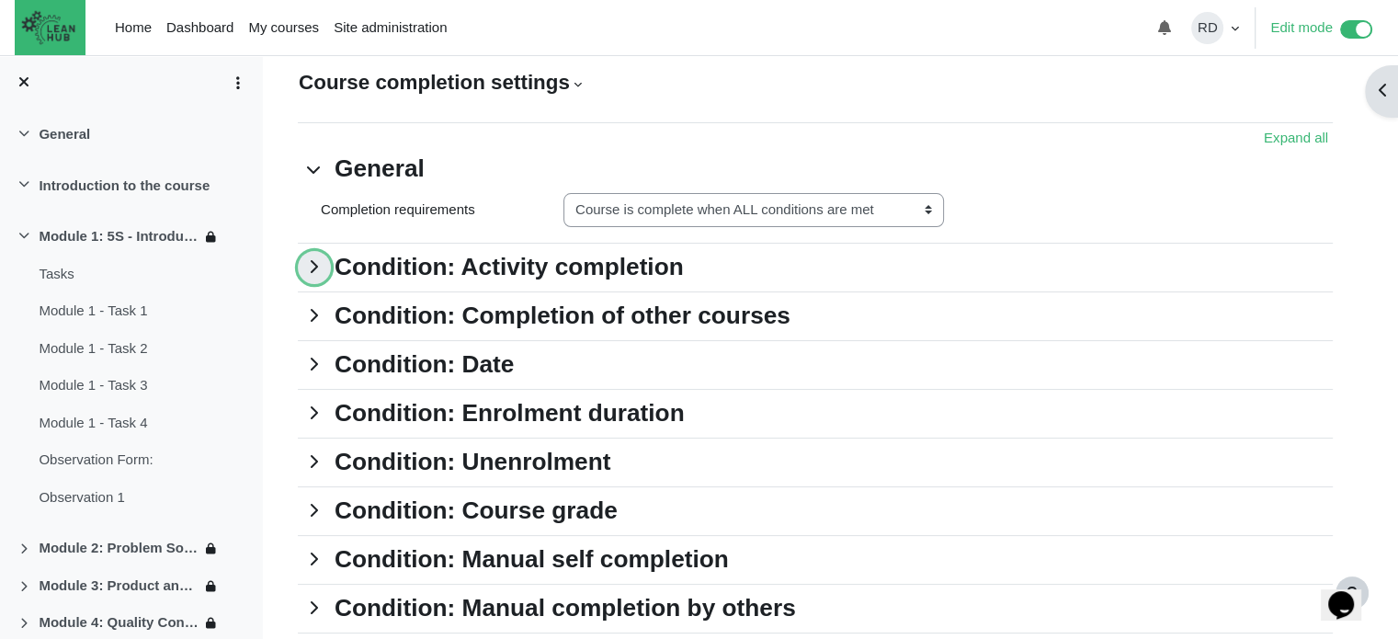
click at [311, 267] on link "Condition: Activity completion" at bounding box center [314, 267] width 33 height 33
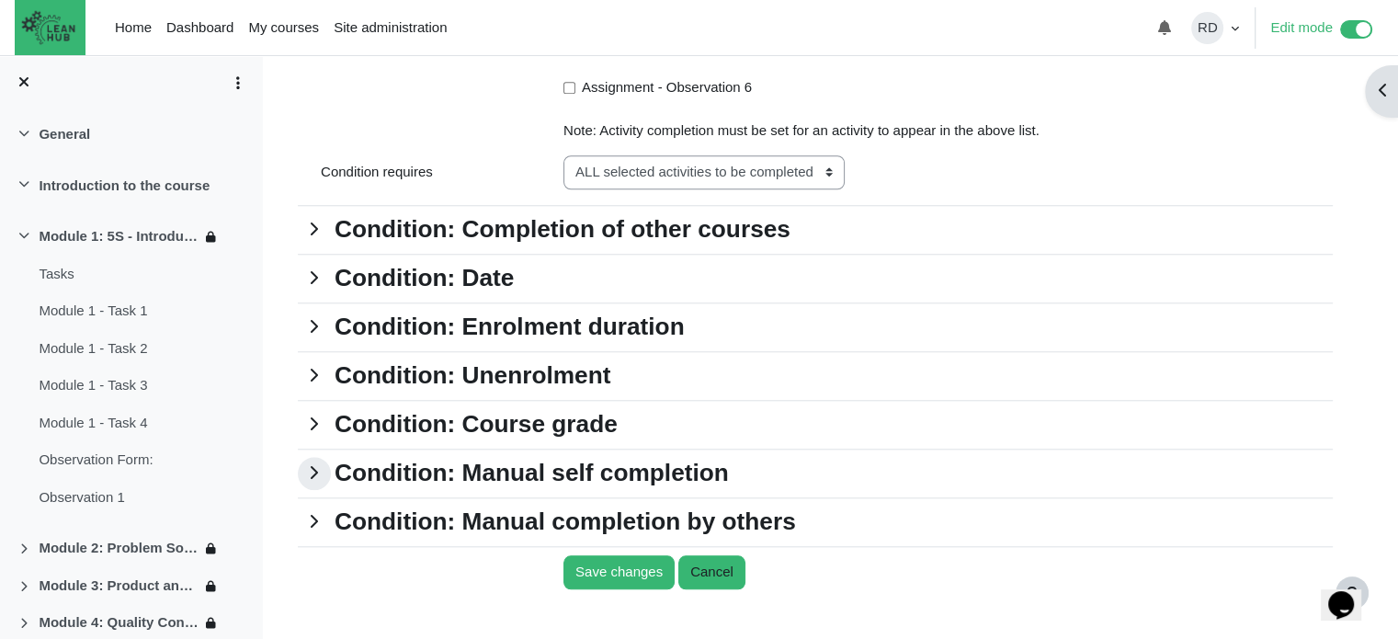
scroll to position [1735, 0]
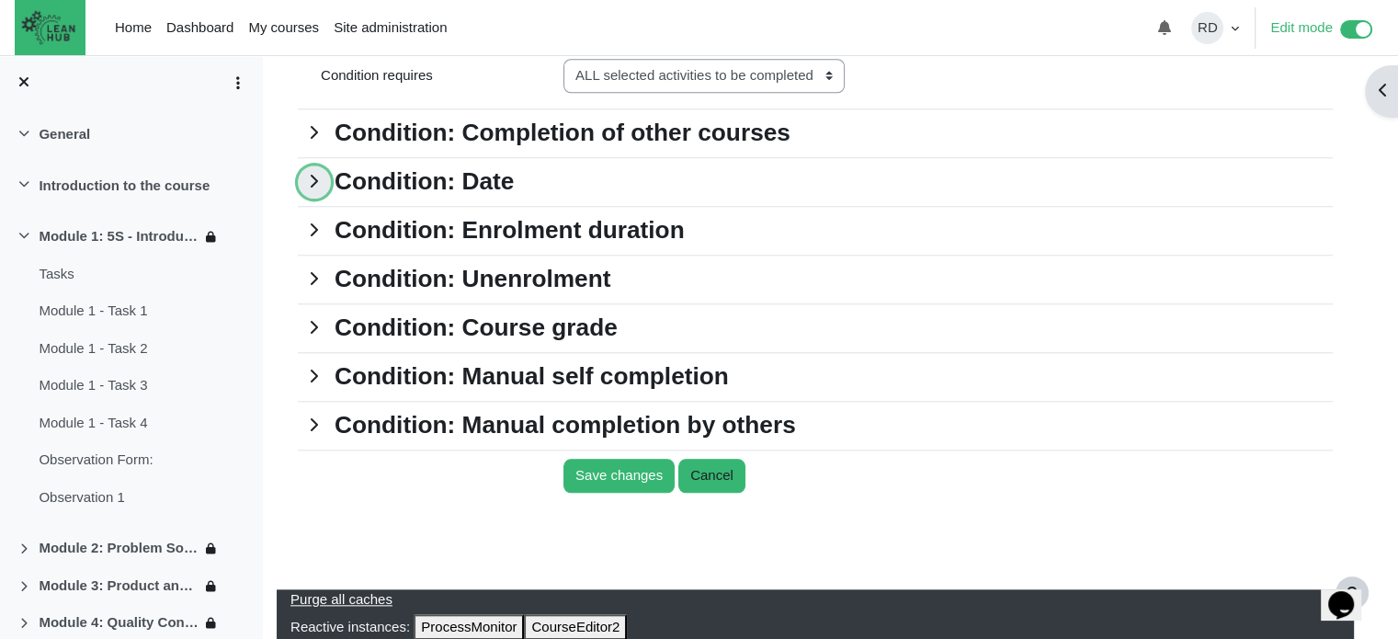
click at [316, 175] on link "Condition: Date" at bounding box center [314, 181] width 33 height 33
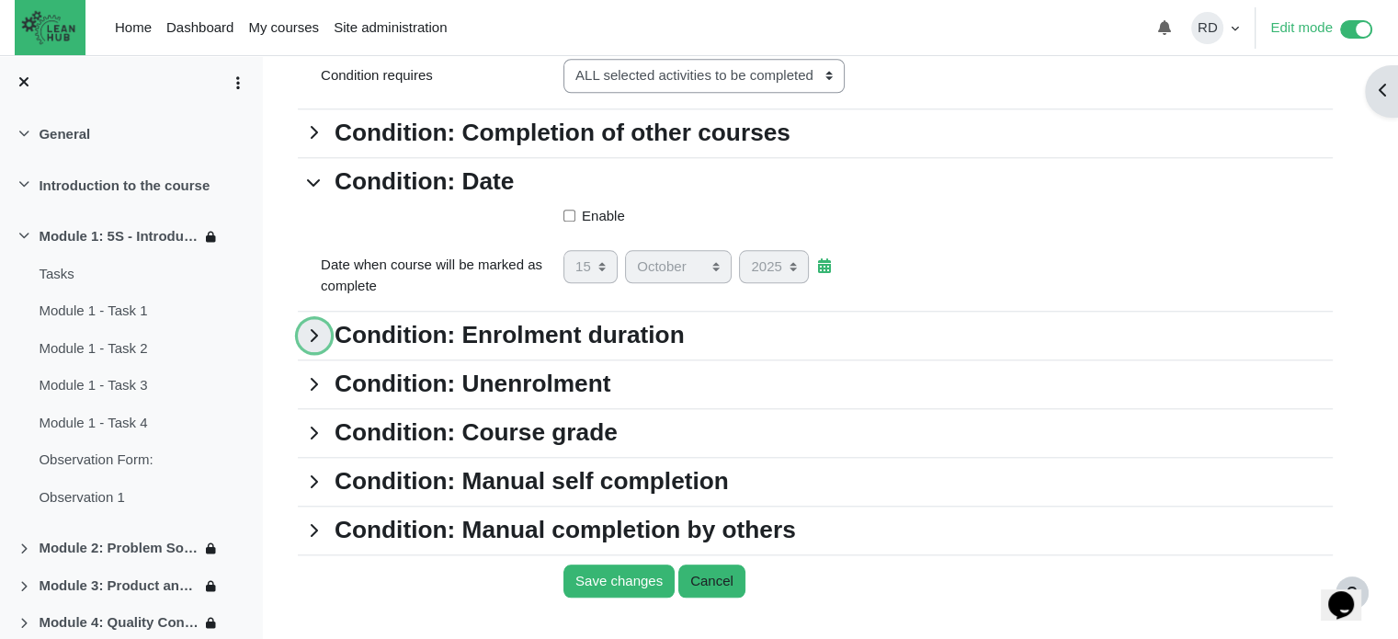
click at [326, 341] on link "Condition: Enrolment duration" at bounding box center [314, 335] width 33 height 33
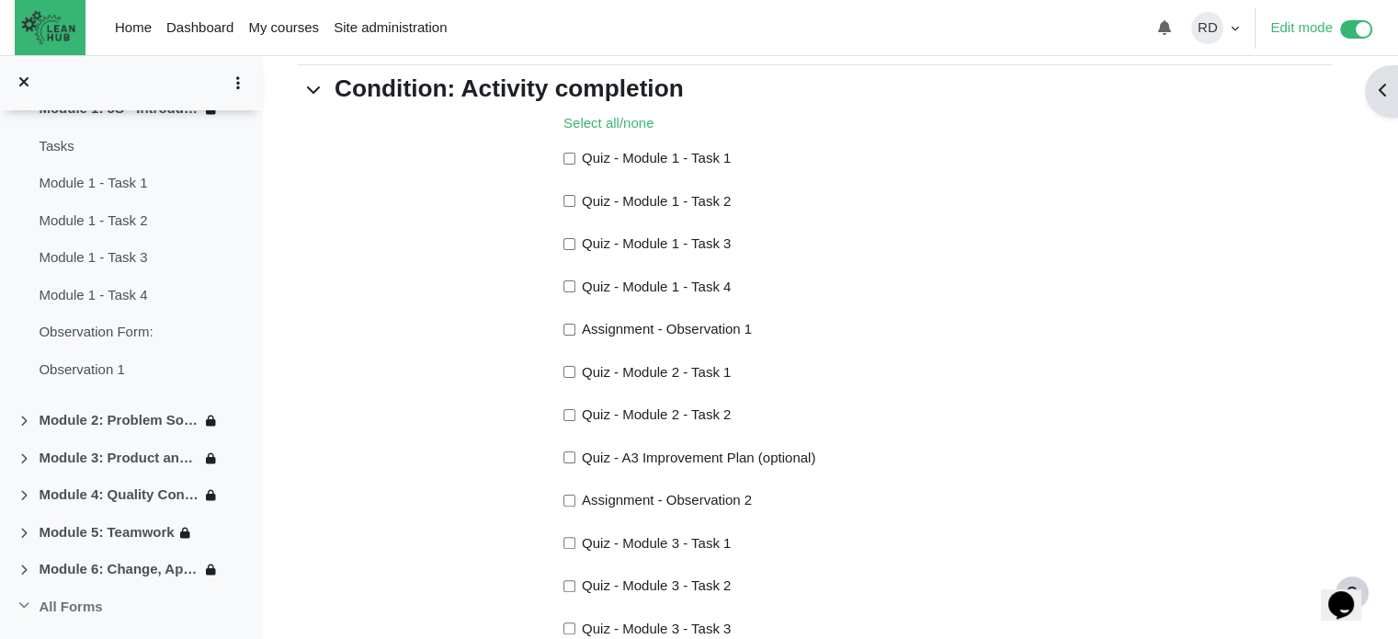
scroll to position [0, 0]
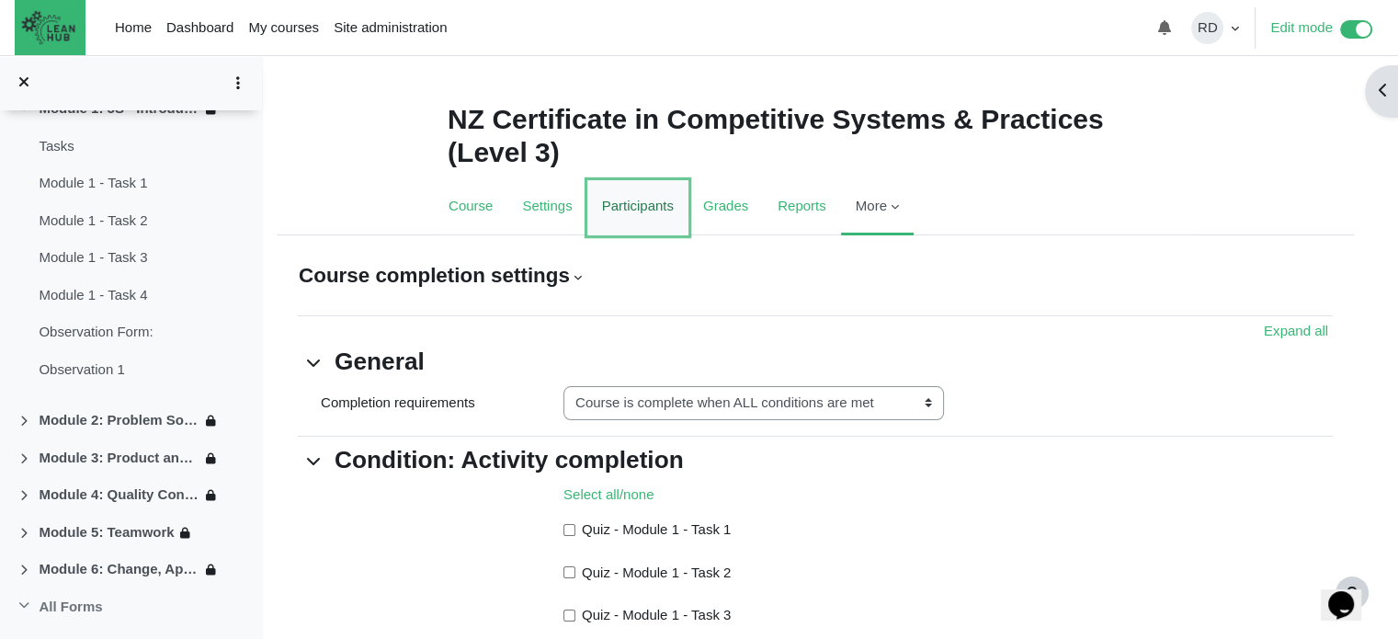
click at [628, 208] on link "Participants" at bounding box center [637, 207] width 101 height 55
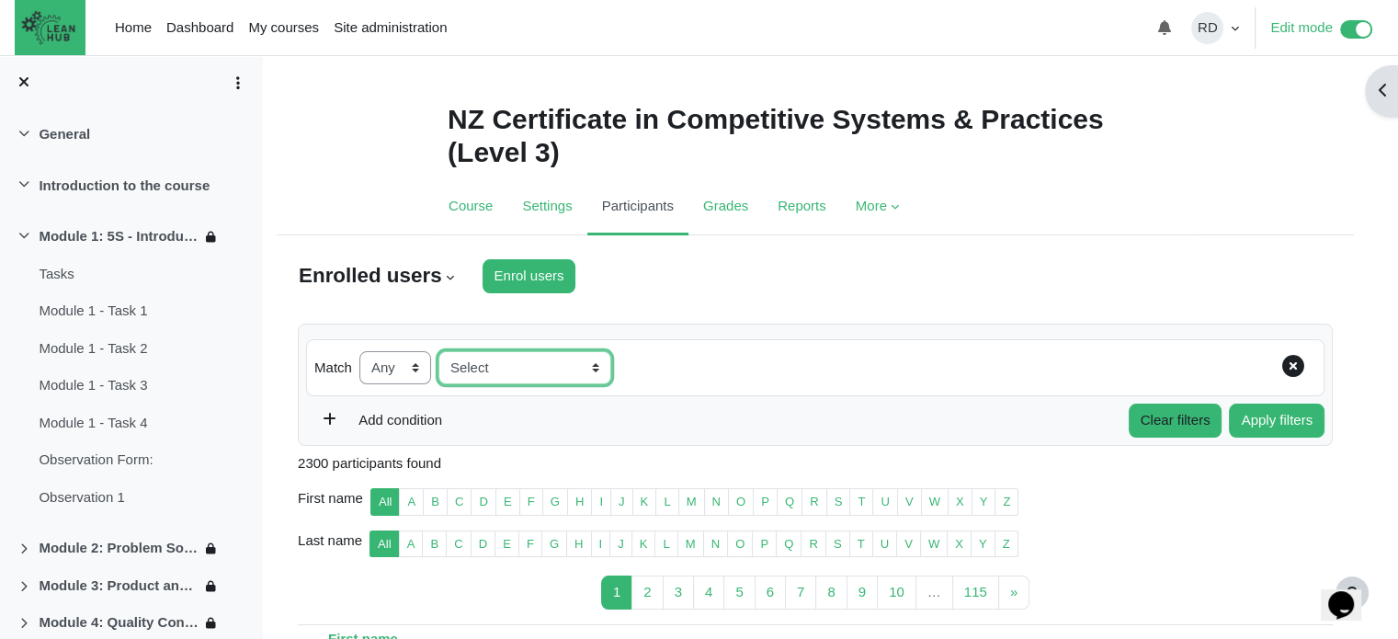
click at [512, 370] on select "Select Keyword Status Roles Enrolment methods Groups Inactive for more than" at bounding box center [524, 368] width 173 height 34
click at [761, 374] on div "Match None Any All Filter type Select Keyword Status Roles Enrolment methods Gr…" at bounding box center [815, 368] width 1018 height 58
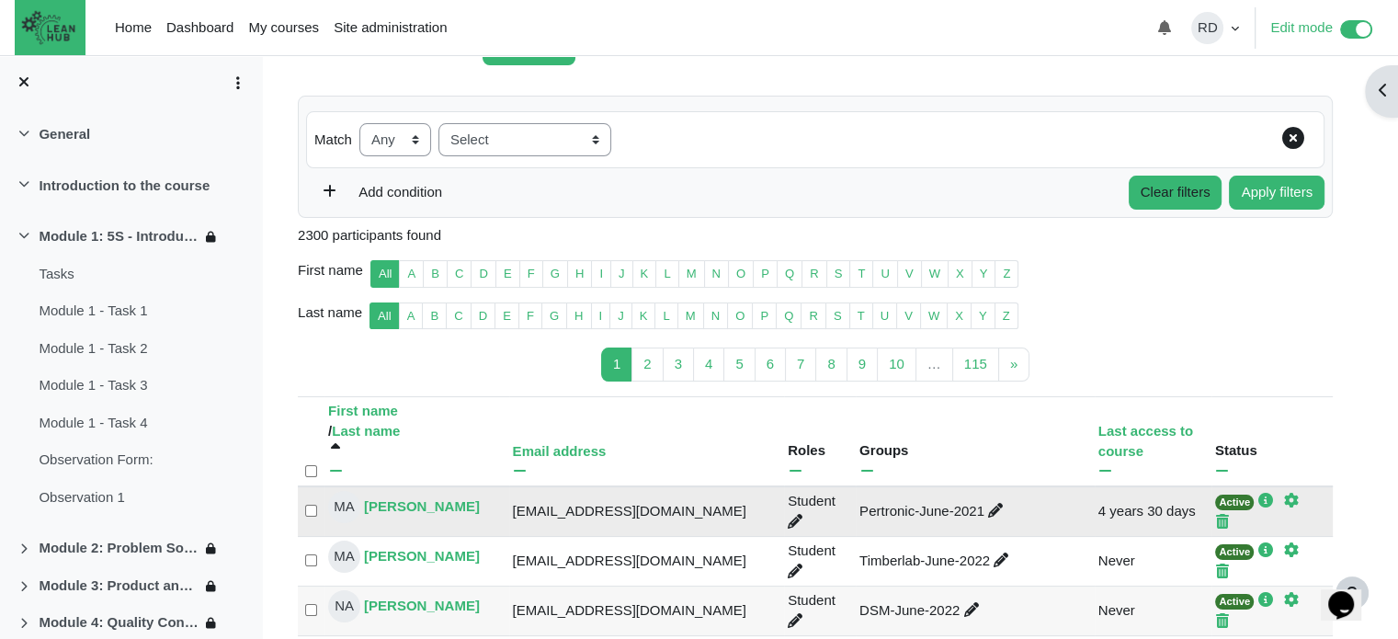
scroll to position [92, 0]
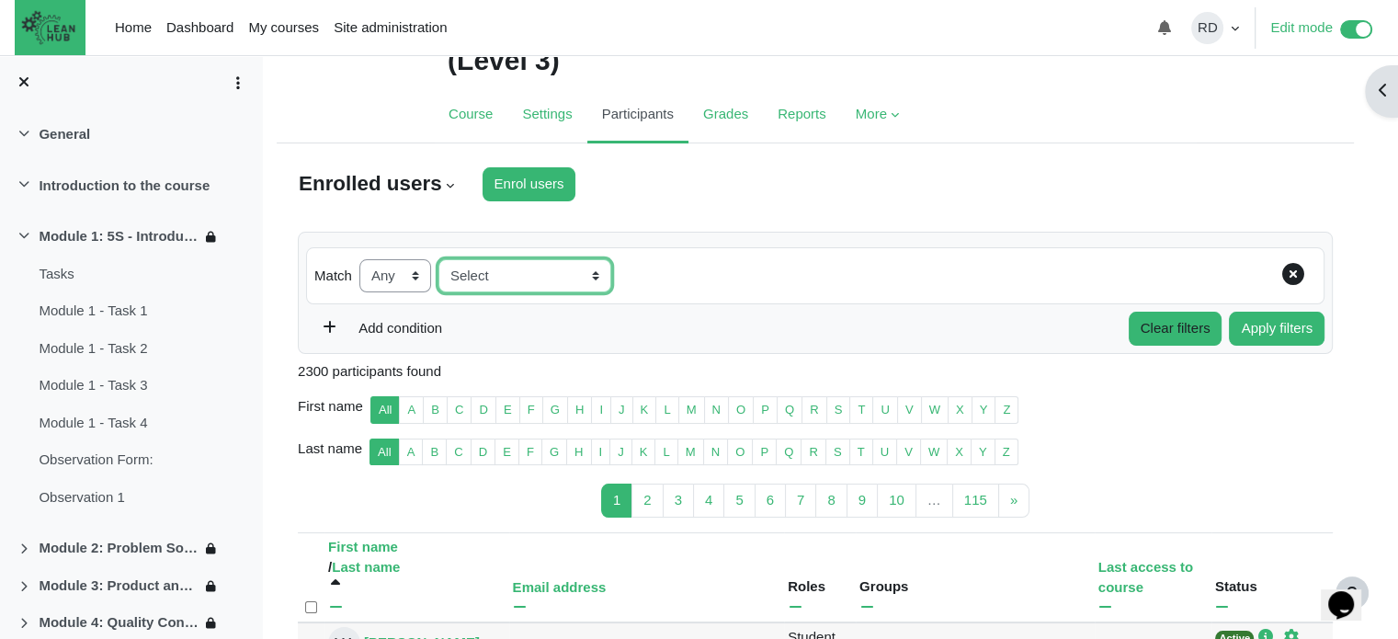
click at [479, 272] on select "Select Keyword Status Roles Enrolment methods Groups Inactive for more than" at bounding box center [524, 276] width 173 height 34
click at [662, 268] on div "Match None Any All Filter type Select Keyword Status Roles Enrolment methods Gr…" at bounding box center [815, 276] width 1018 height 58
click at [802, 413] on link "R" at bounding box center [814, 410] width 25 height 28
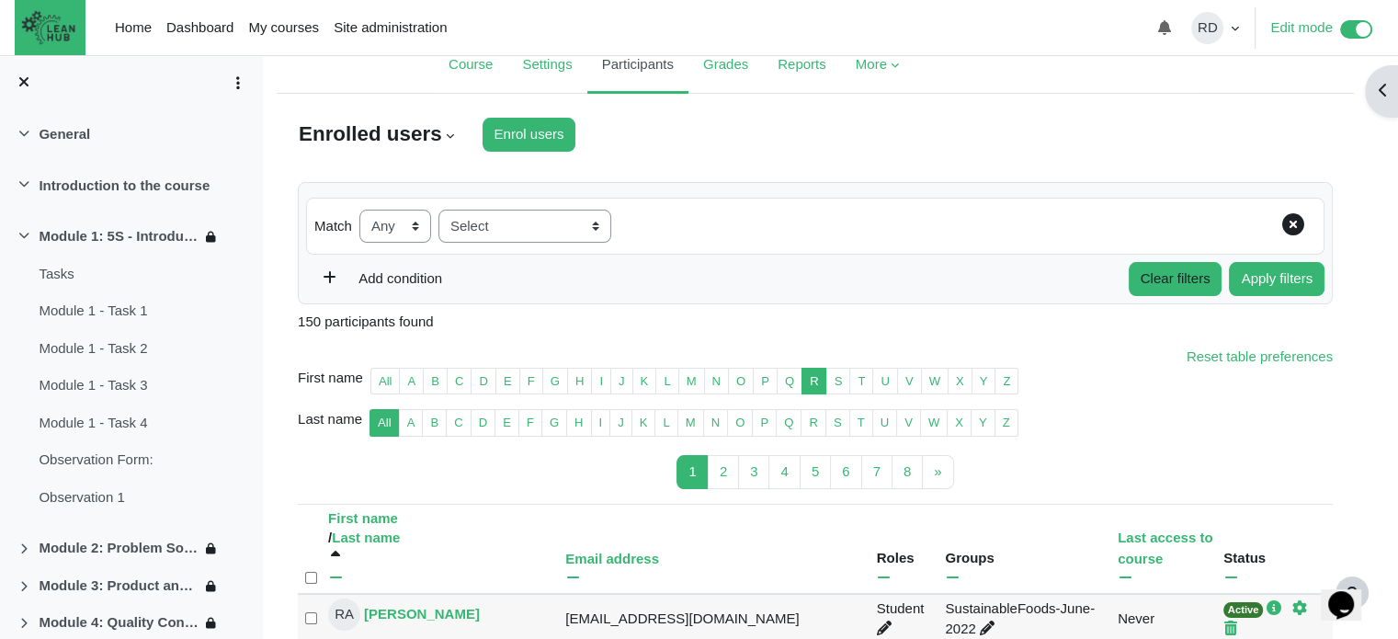
scroll to position [100, 0]
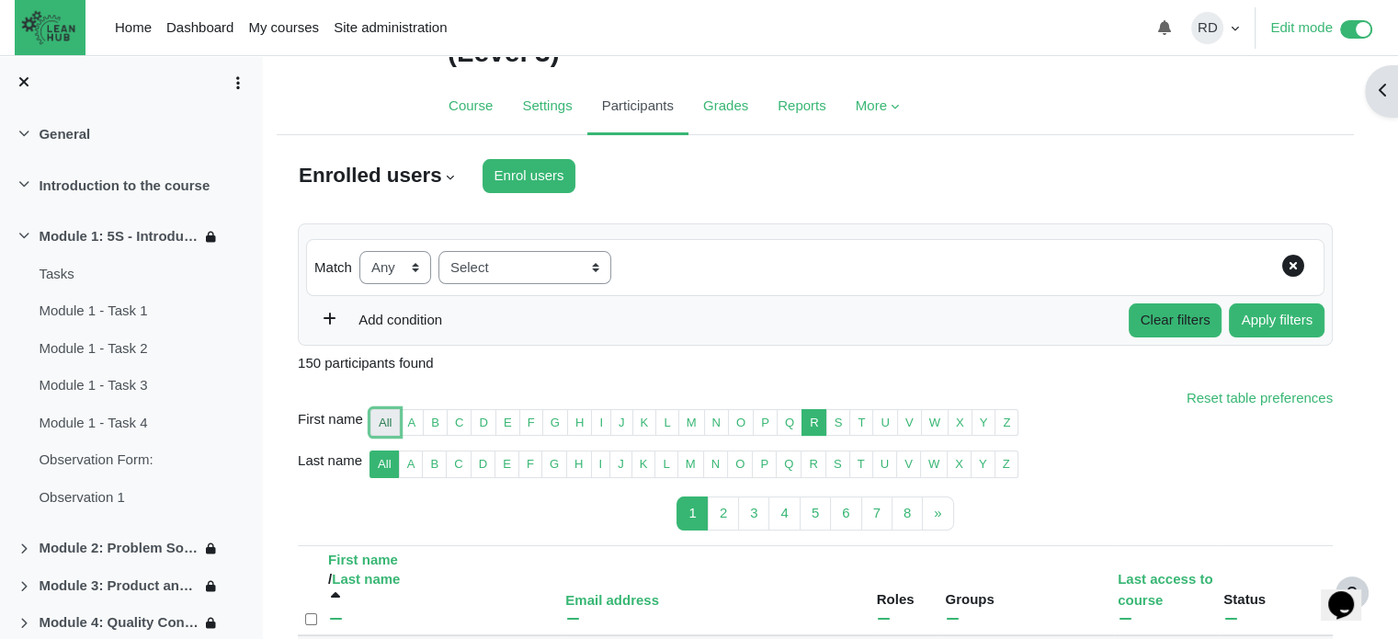
click at [385, 422] on link "All" at bounding box center [385, 423] width 30 height 28
click at [417, 256] on select "None Any All" at bounding box center [395, 268] width 72 height 34
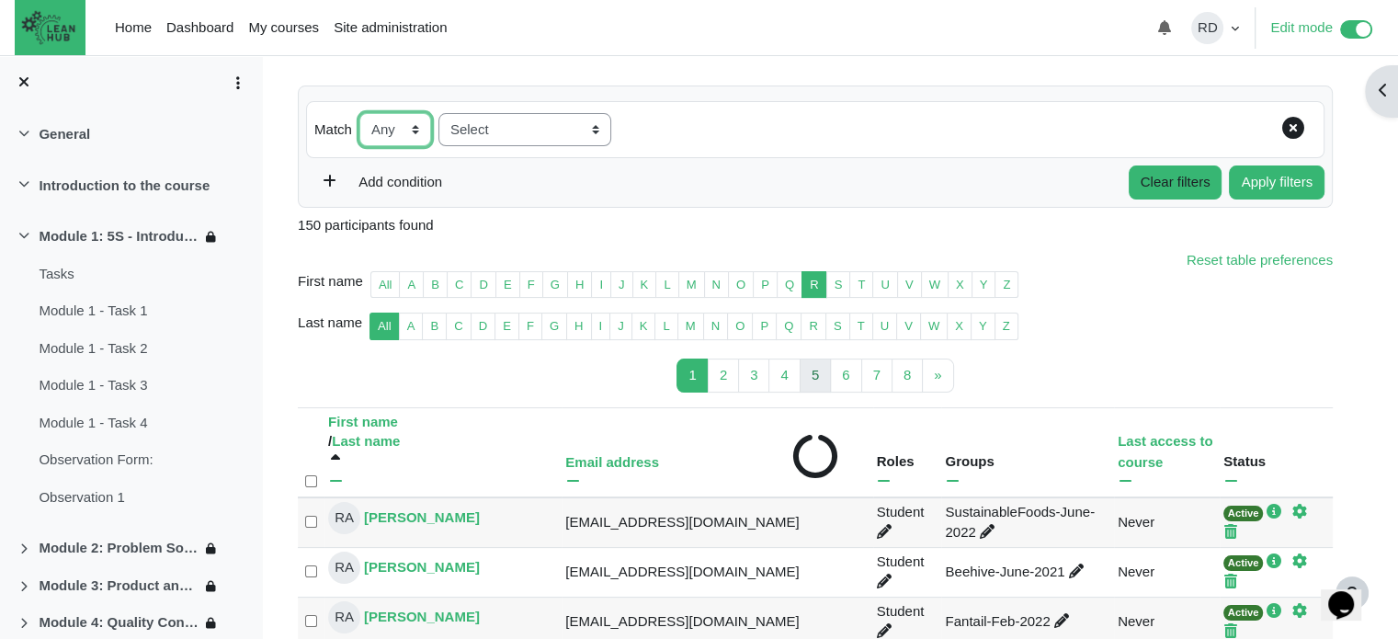
type input "Select all 2300 users"
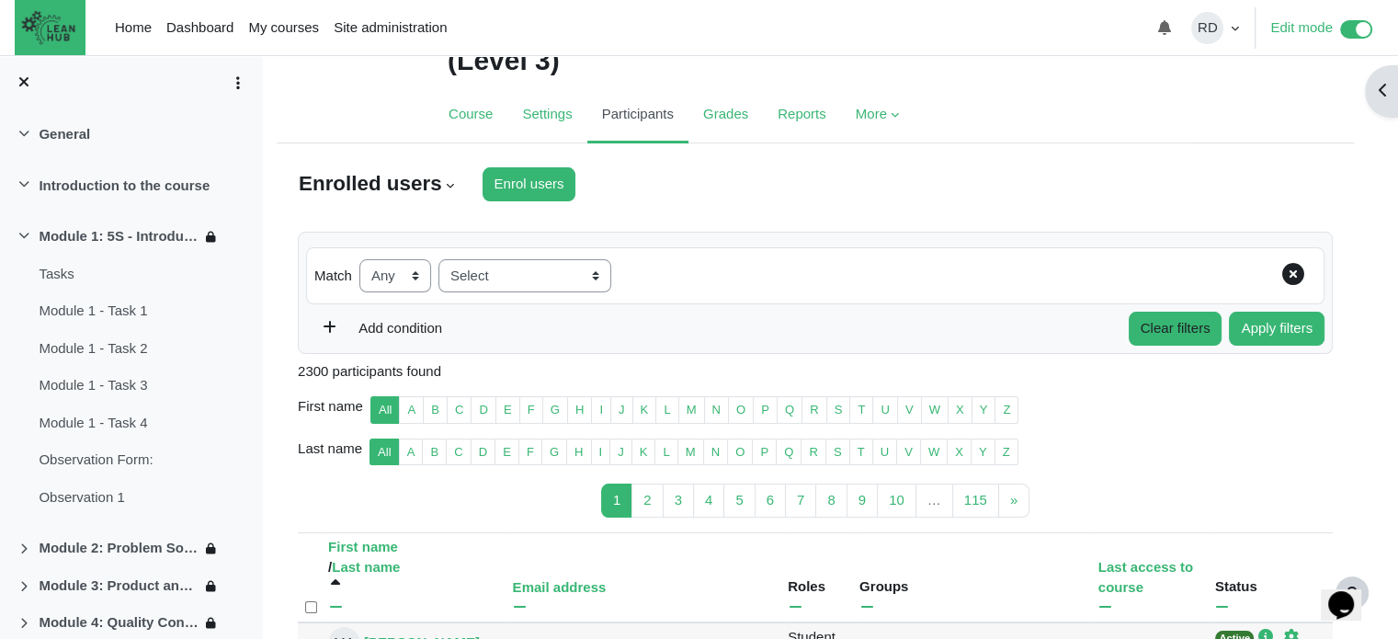
scroll to position [0, 0]
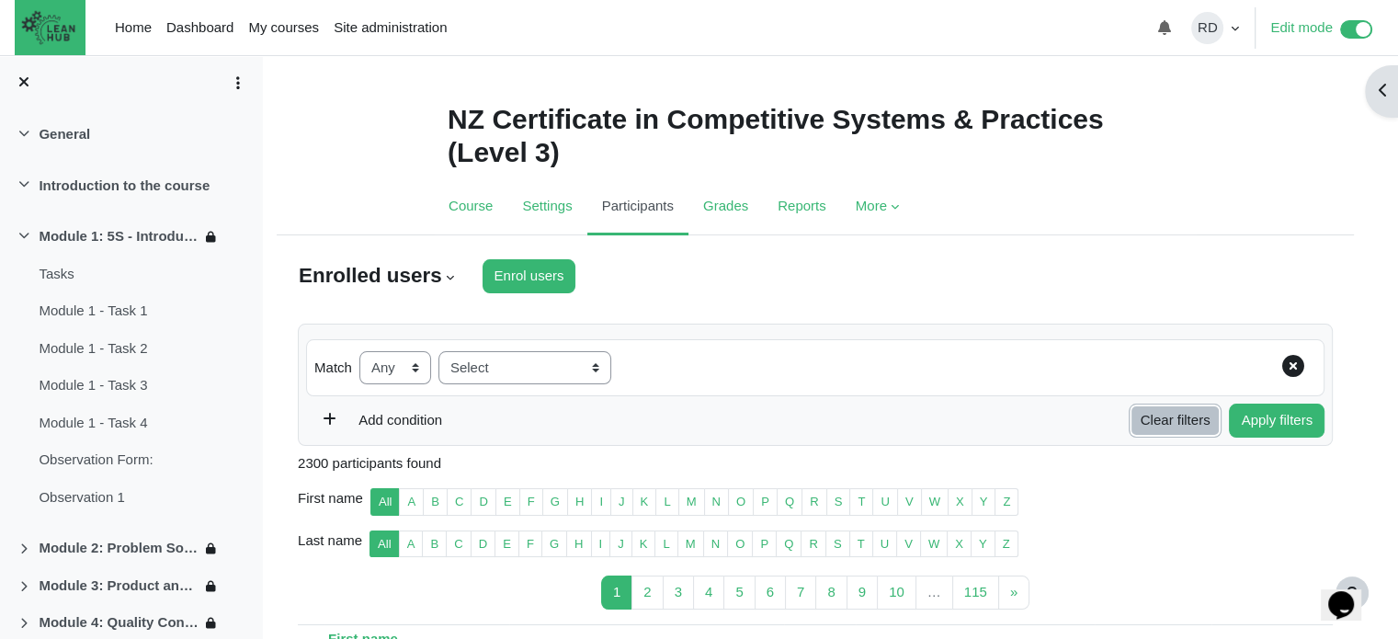
click at [1182, 426] on button "Clear filters" at bounding box center [1176, 421] width 94 height 34
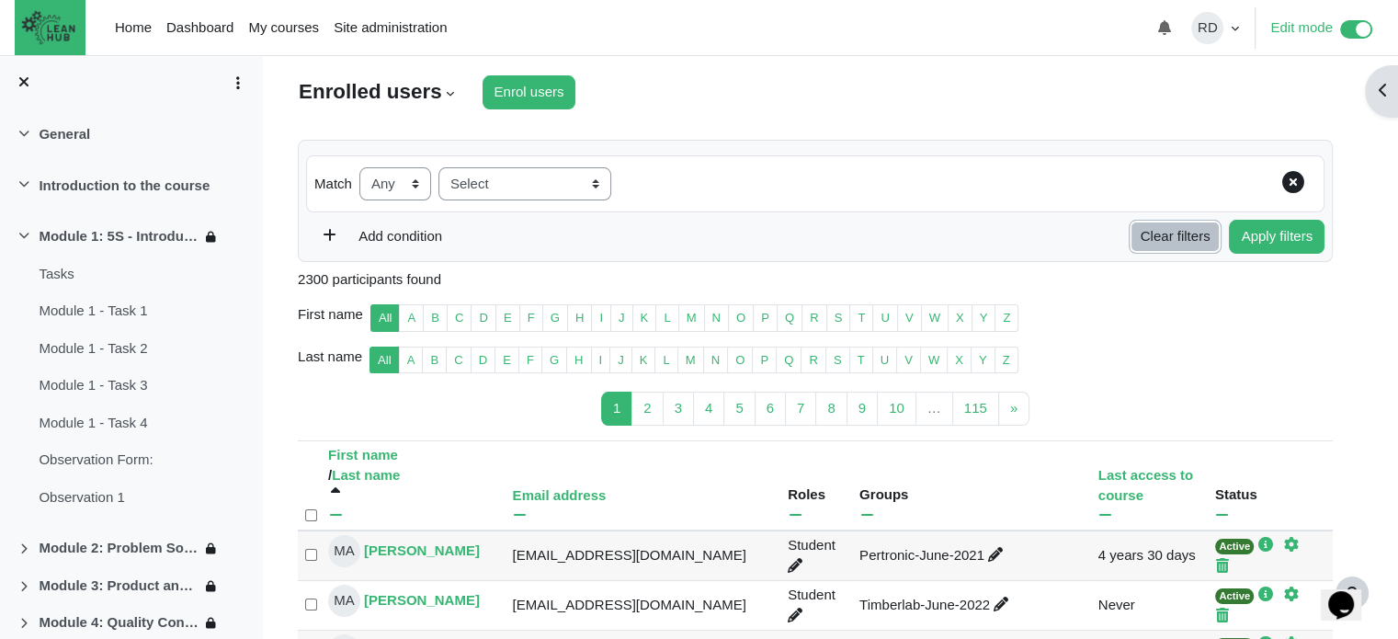
scroll to position [92, 0]
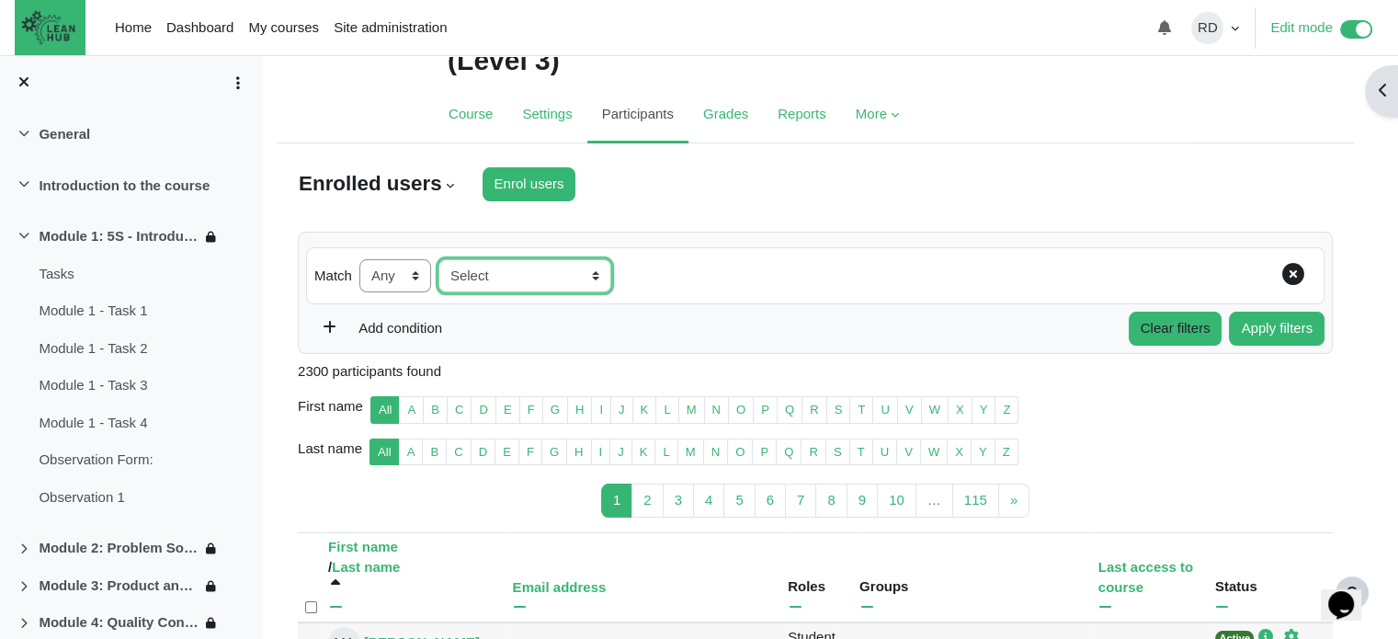
click at [495, 281] on select "Select Keyword Status Roles Enrolment methods Groups Inactive for more than" at bounding box center [524, 276] width 173 height 34
select select "keywords"
click at [438, 259] on select "Select Keyword Status Roles Enrolment methods Groups Inactive for more than" at bounding box center [524, 276] width 173 height 34
click at [559, 301] on div "Match None Any All Filter type Select Keyword Status Roles Enrolment methods Gr…" at bounding box center [815, 276] width 1018 height 58
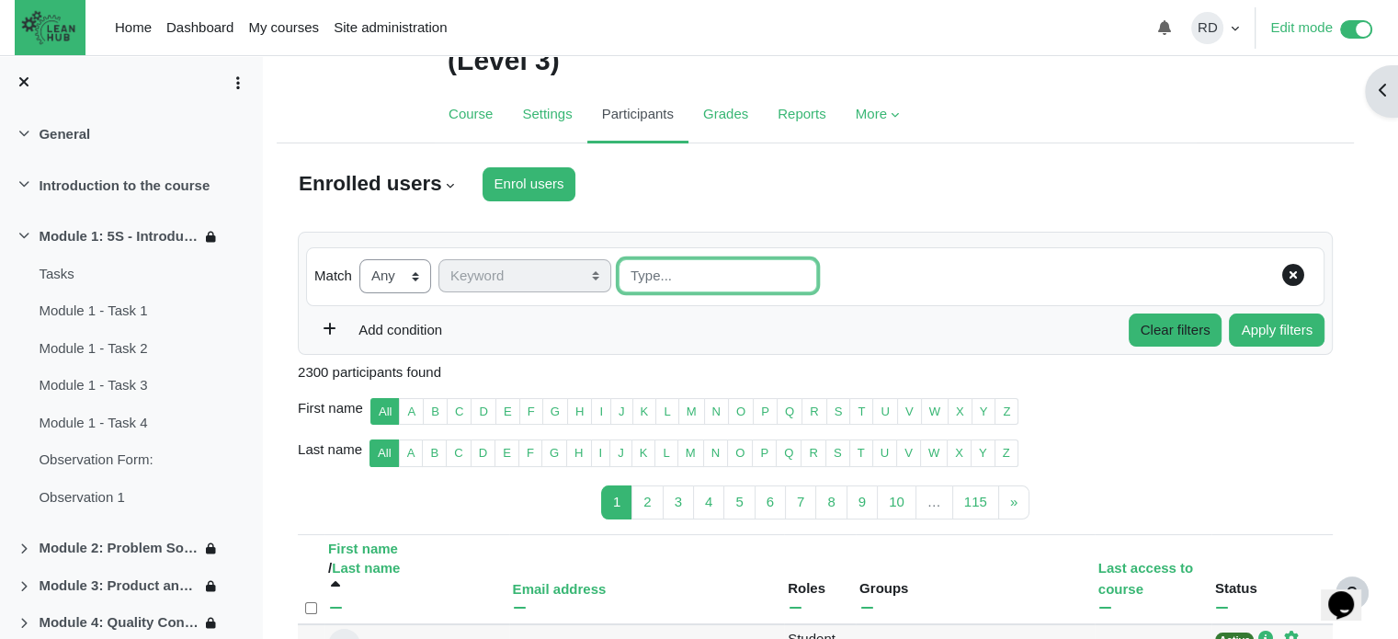
click at [668, 289] on input "Keyword" at bounding box center [718, 276] width 199 height 34
type input "rachael"
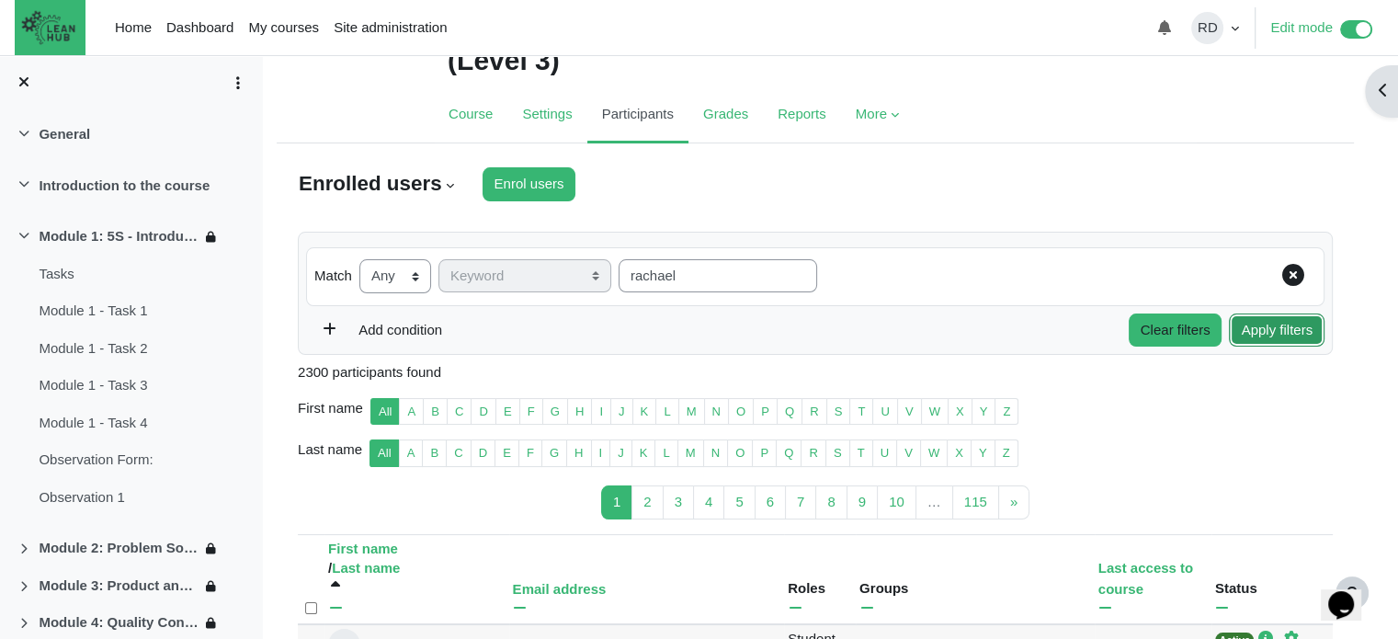
click at [1261, 328] on button "Apply filters" at bounding box center [1277, 330] width 96 height 34
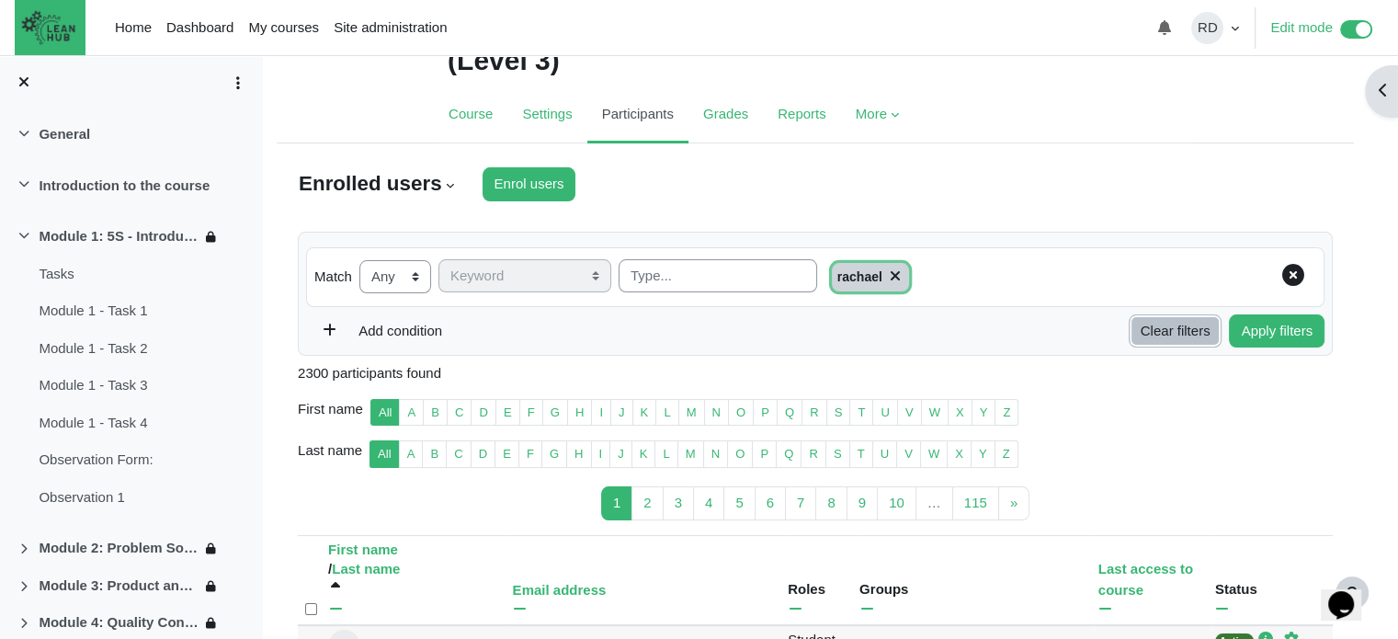
click at [1205, 333] on button "Clear filters" at bounding box center [1176, 331] width 94 height 34
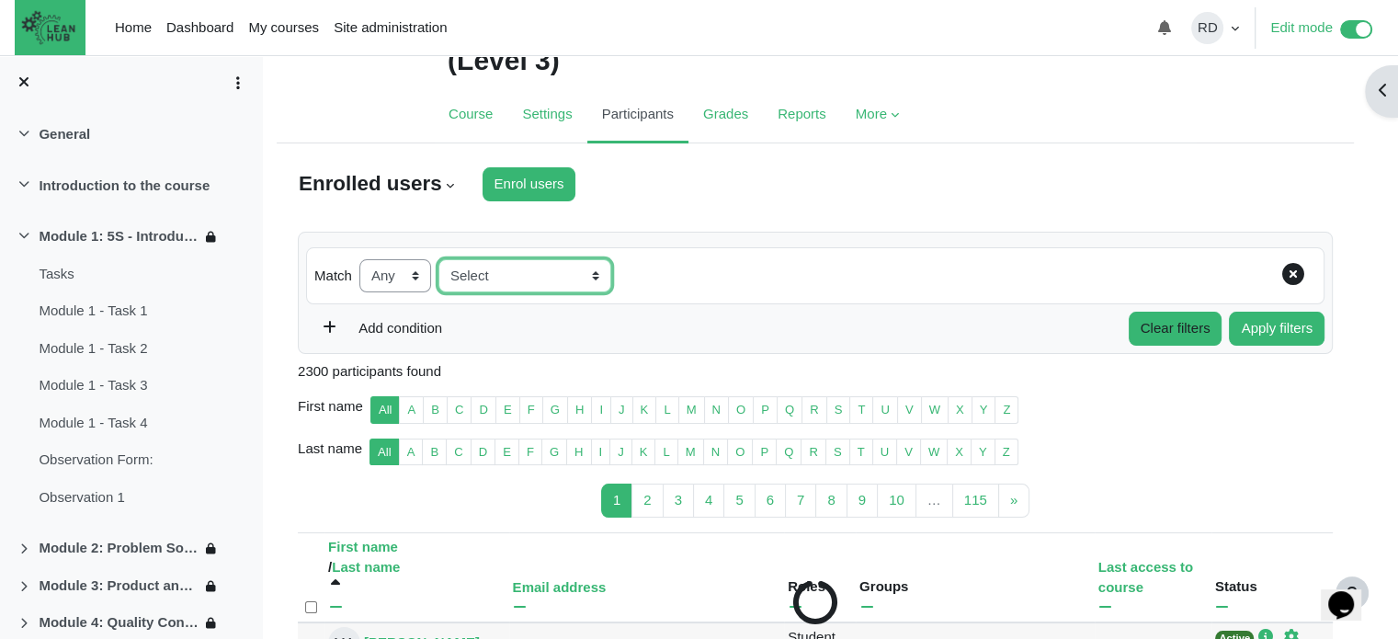
click at [463, 274] on select "Select Keyword Status Roles Enrolment methods Groups Inactive for more than" at bounding box center [524, 276] width 173 height 34
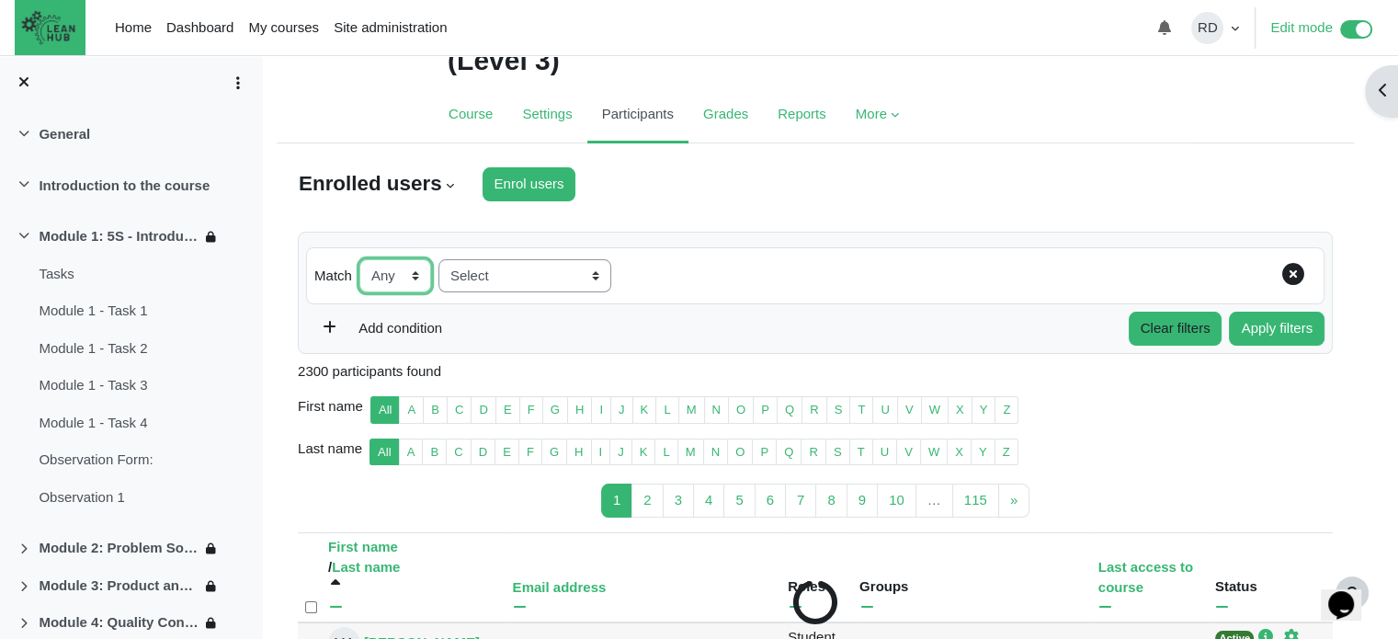
click at [394, 282] on select "None Any All" at bounding box center [395, 276] width 72 height 34
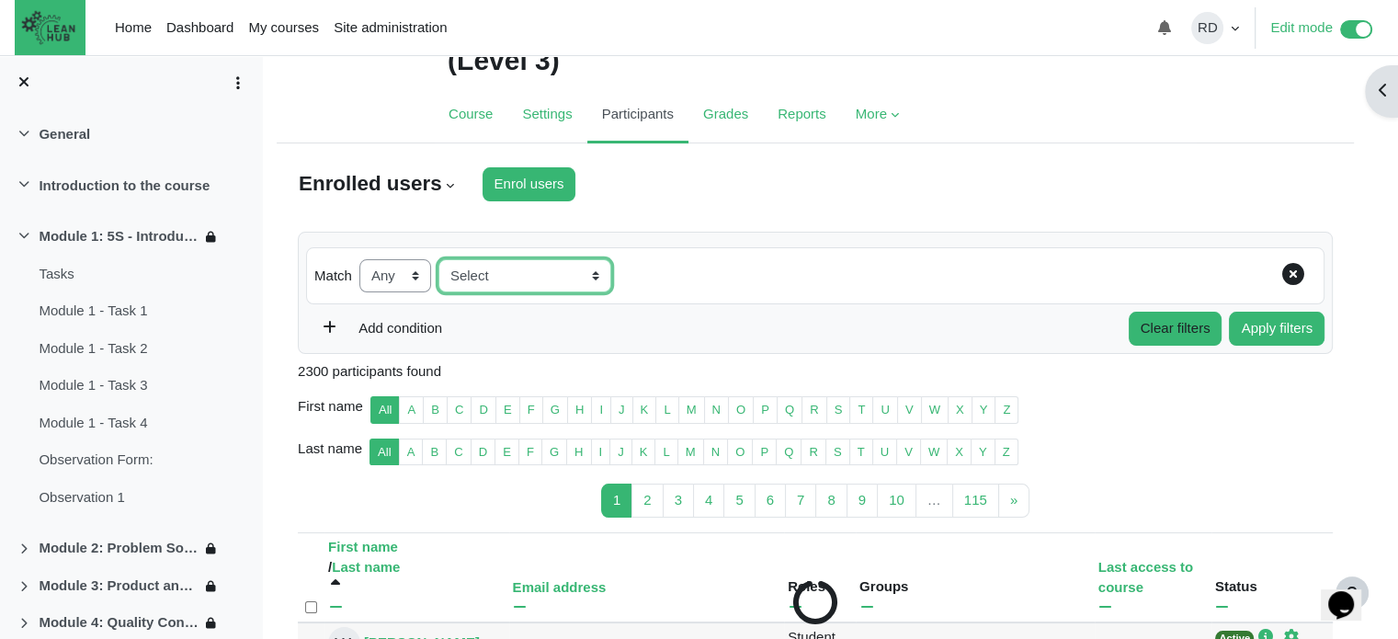
click at [482, 282] on select "Select Keyword Status Roles Enrolment methods Groups Inactive for more than" at bounding box center [524, 276] width 173 height 34
click at [733, 297] on div "Match None Any All Filter type Select Keyword Status Roles Enrolment methods Gr…" at bounding box center [815, 276] width 1018 height 58
click at [715, 292] on div "Match None Any All Filter type Select Keyword Status Roles Enrolment methods Gr…" at bounding box center [815, 276] width 1018 height 58
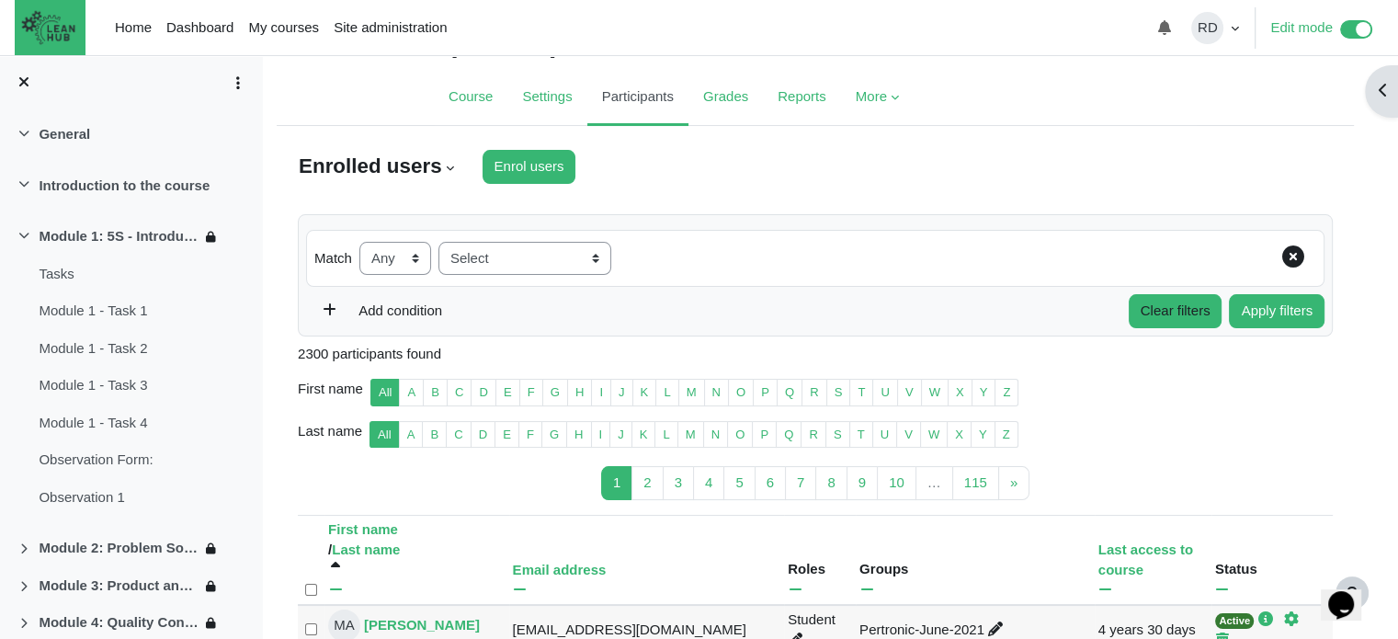
scroll to position [184, 0]
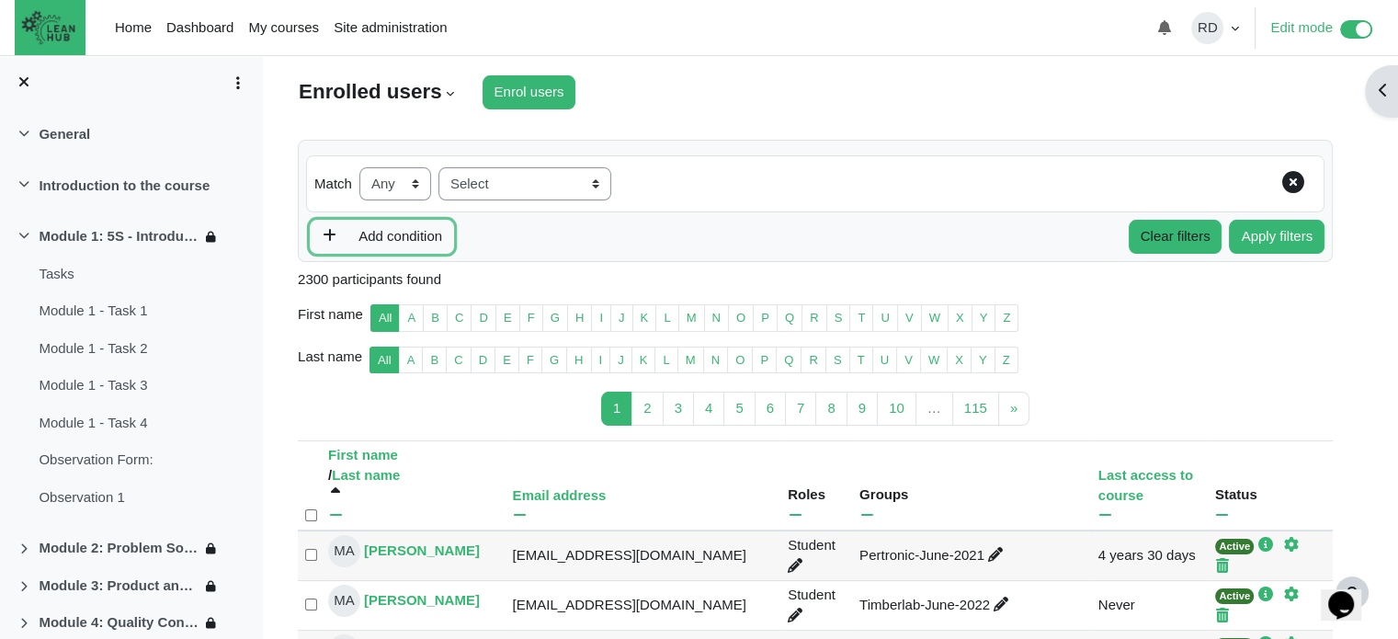
click at [412, 233] on span "Add condition" at bounding box center [393, 236] width 98 height 16
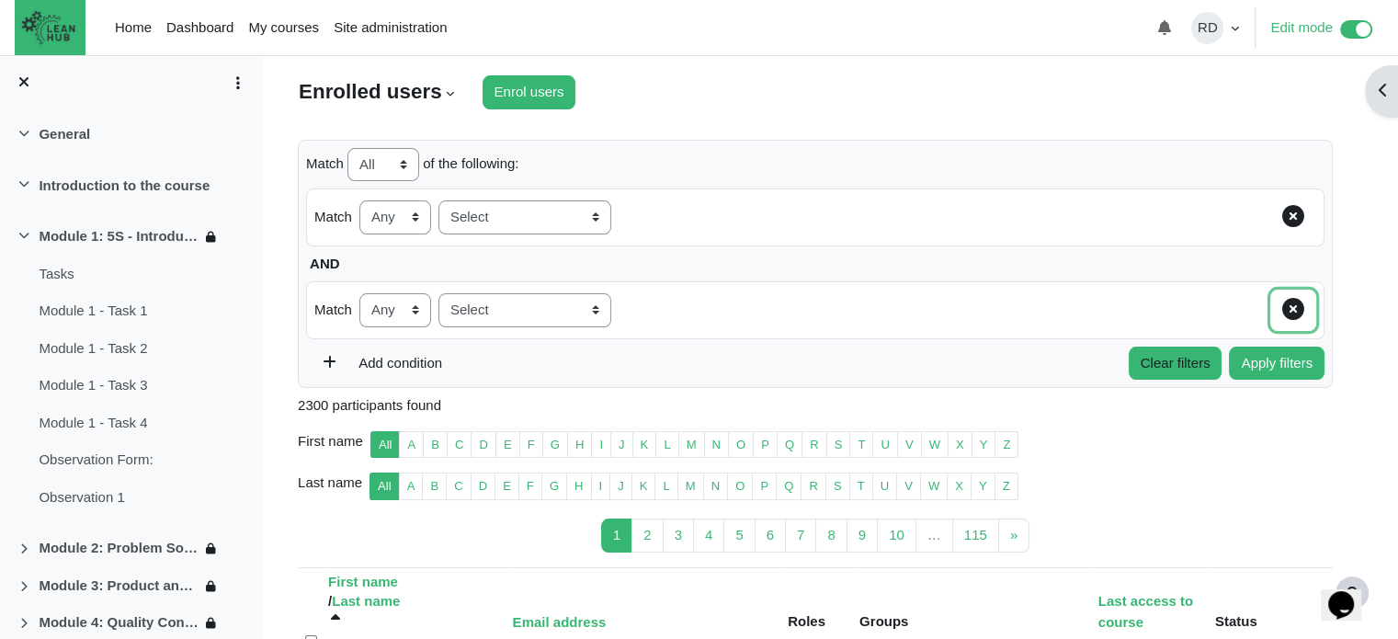
click at [1292, 304] on icon "Remove filter row" at bounding box center [1293, 309] width 22 height 22
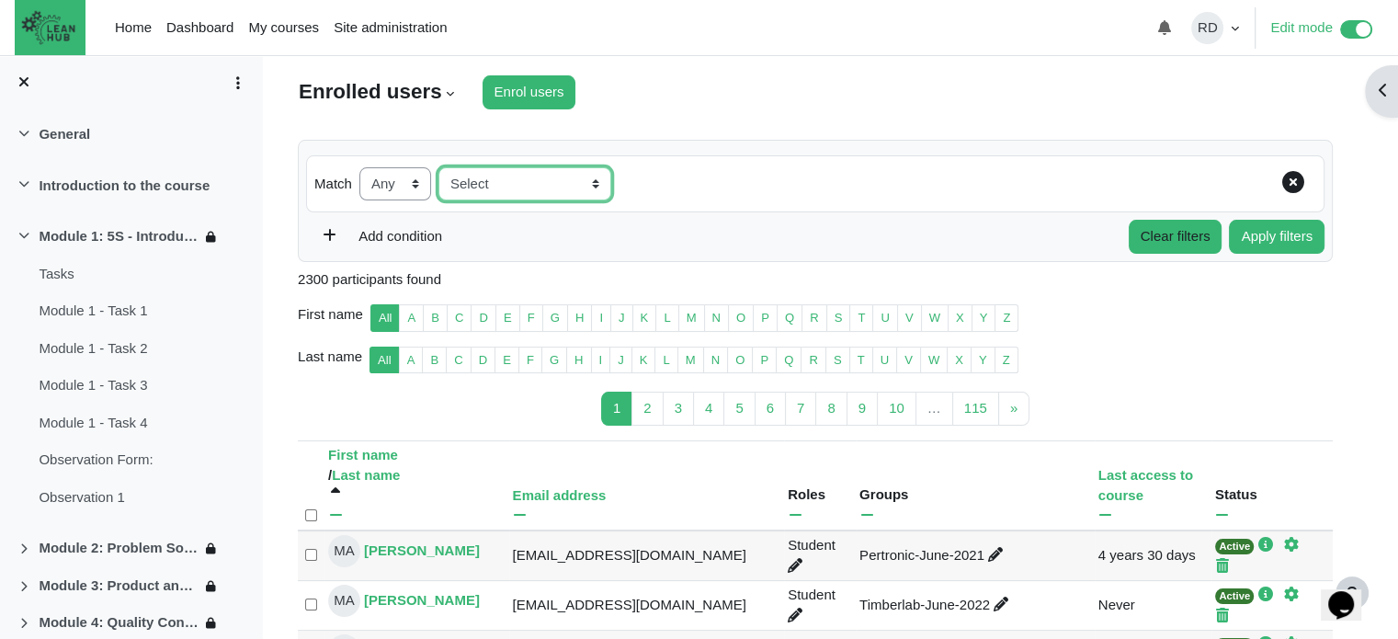
click at [543, 175] on select "Select Keyword Status Roles Enrolment methods Groups Inactive for more than" at bounding box center [524, 184] width 173 height 34
select select "roles"
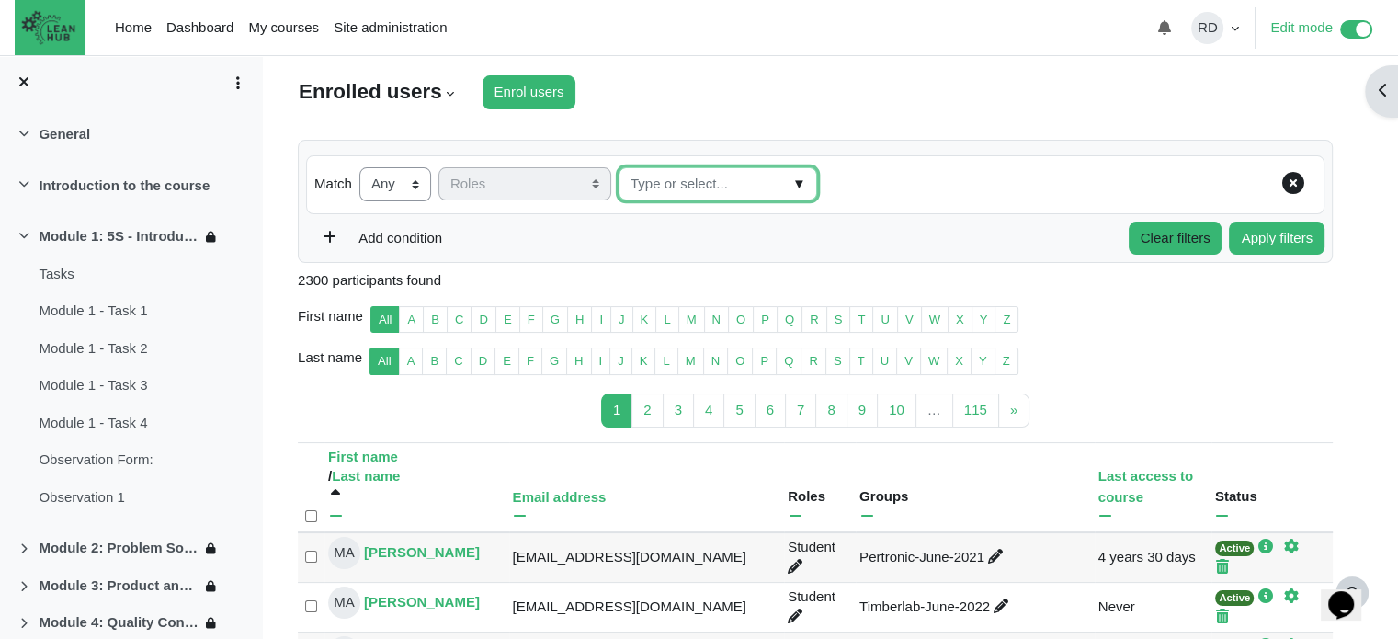
click at [629, 184] on input "Roles" at bounding box center [718, 184] width 199 height 34
click at [792, 182] on span "▼" at bounding box center [799, 184] width 21 height 28
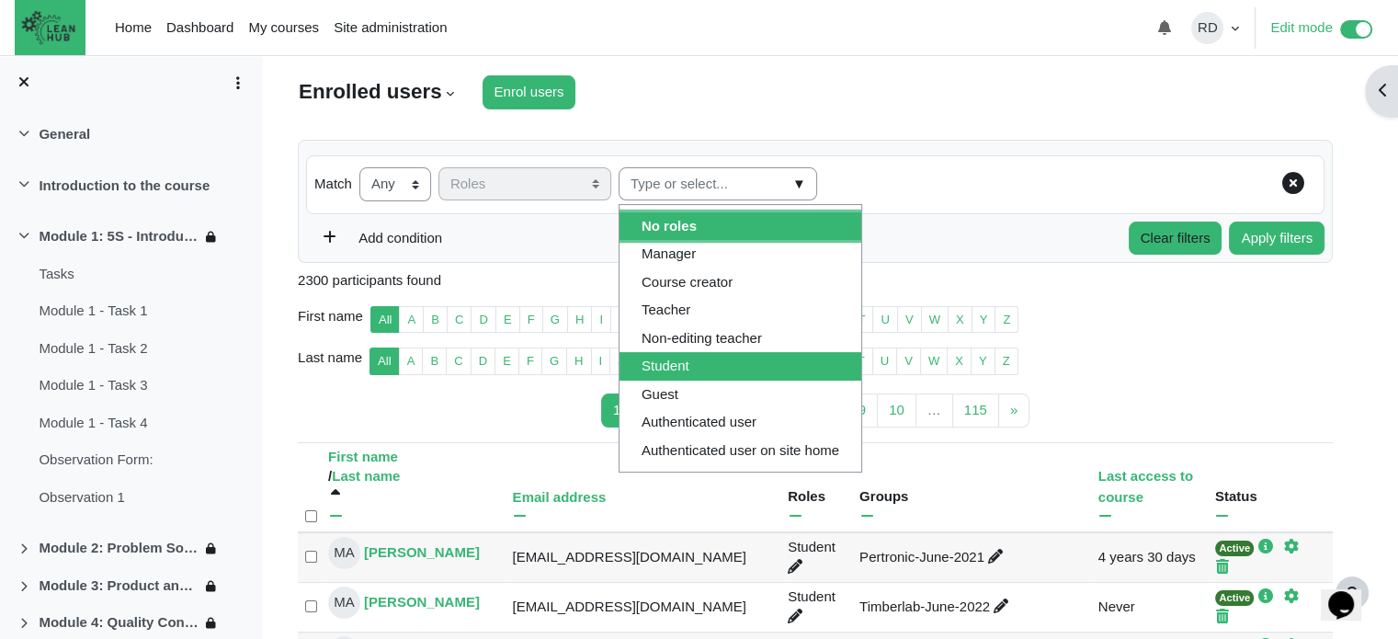
click at [698, 367] on li "Student" at bounding box center [741, 366] width 242 height 28
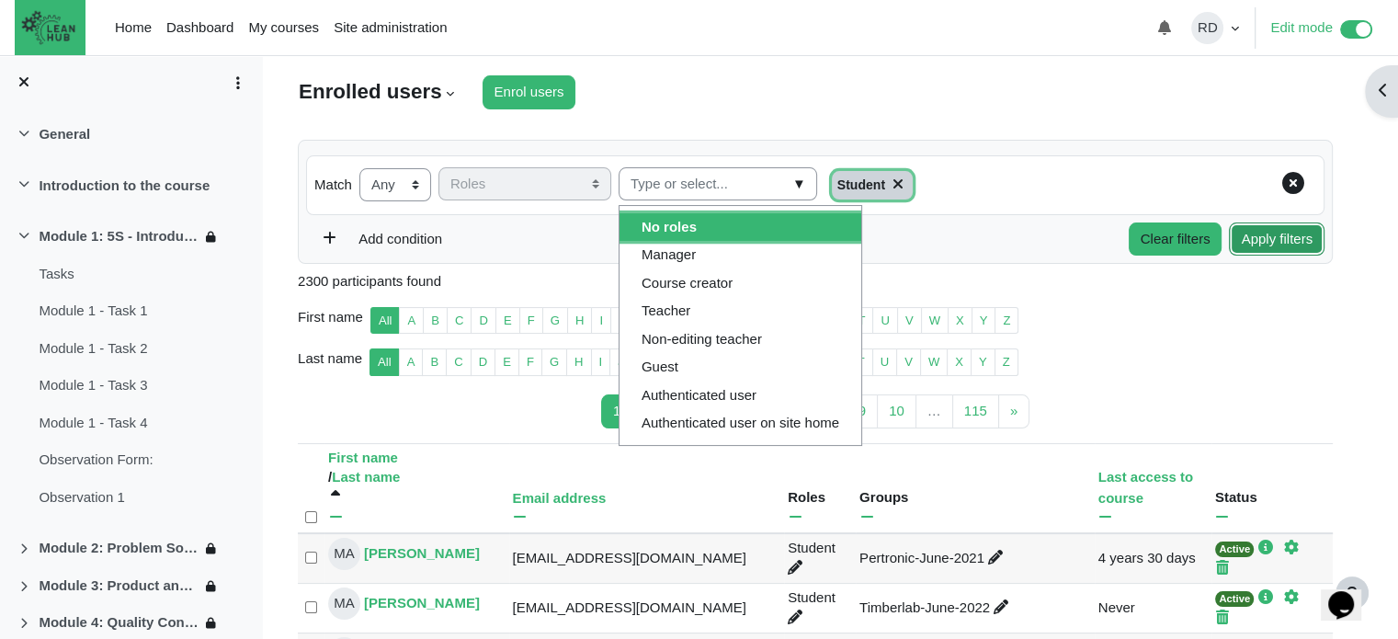
click at [1295, 237] on button "Apply filters" at bounding box center [1277, 239] width 96 height 34
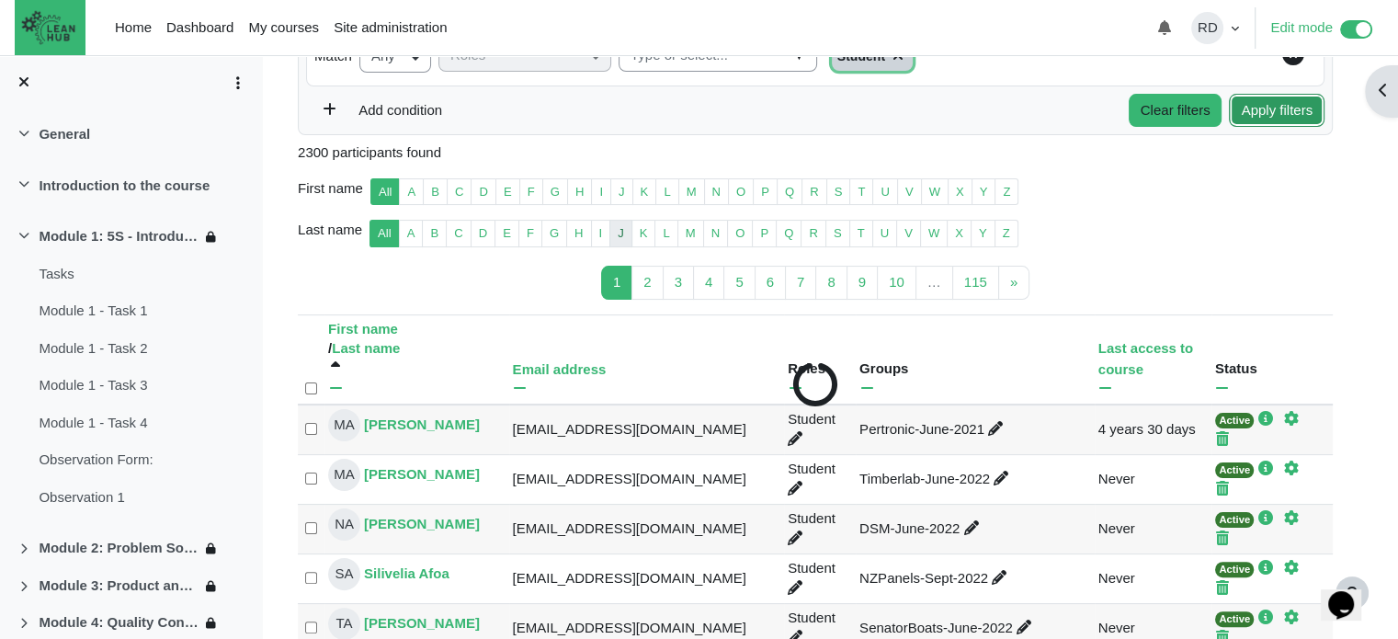
scroll to position [460, 0]
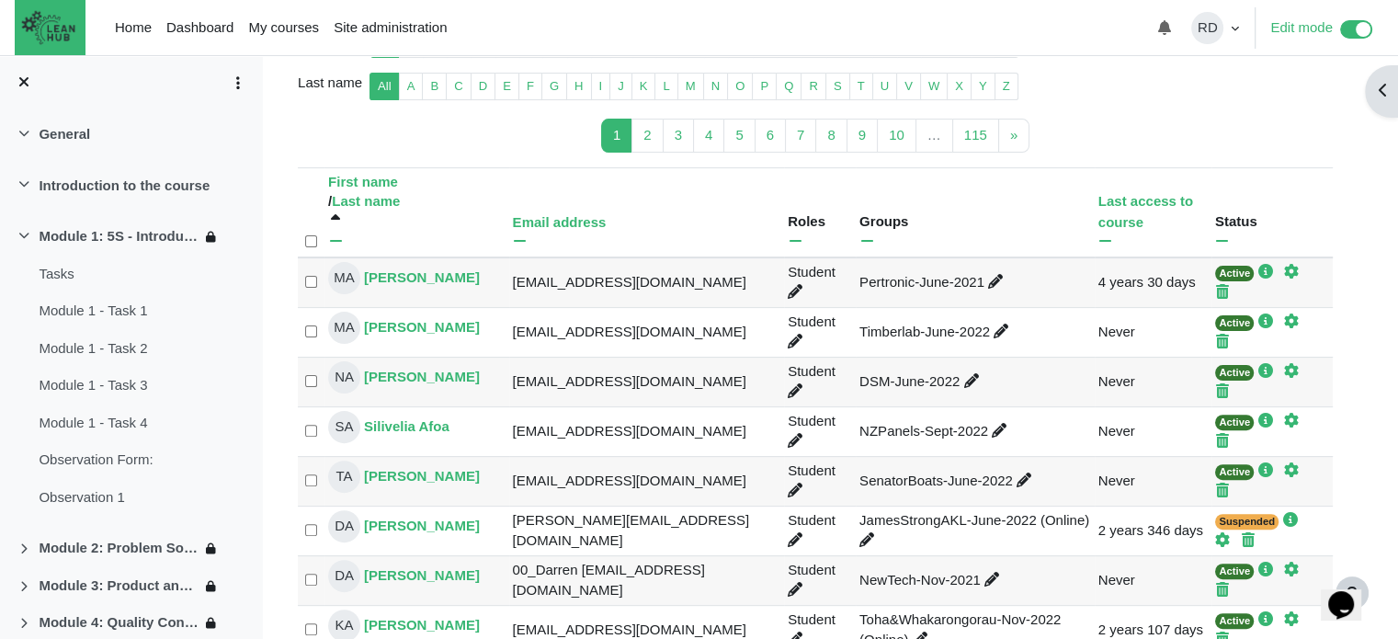
type input "Select all 2294 users"
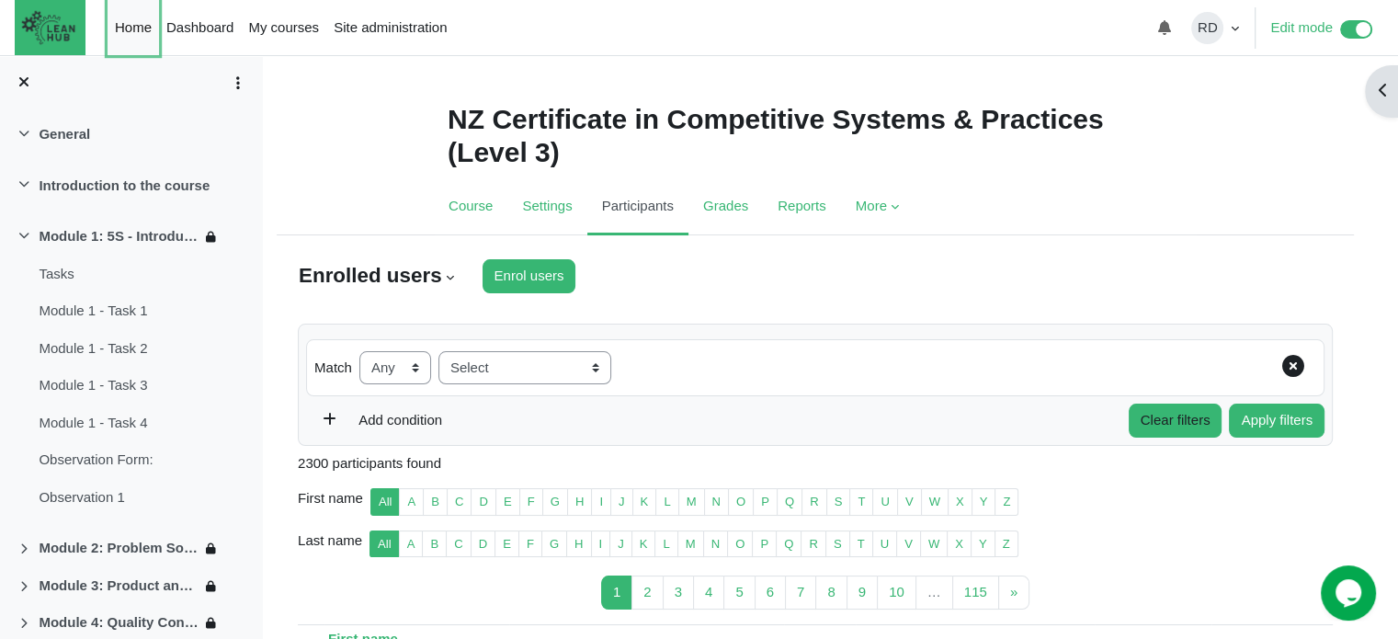
click at [147, 22] on link "Home" at bounding box center [133, 27] width 51 height 55
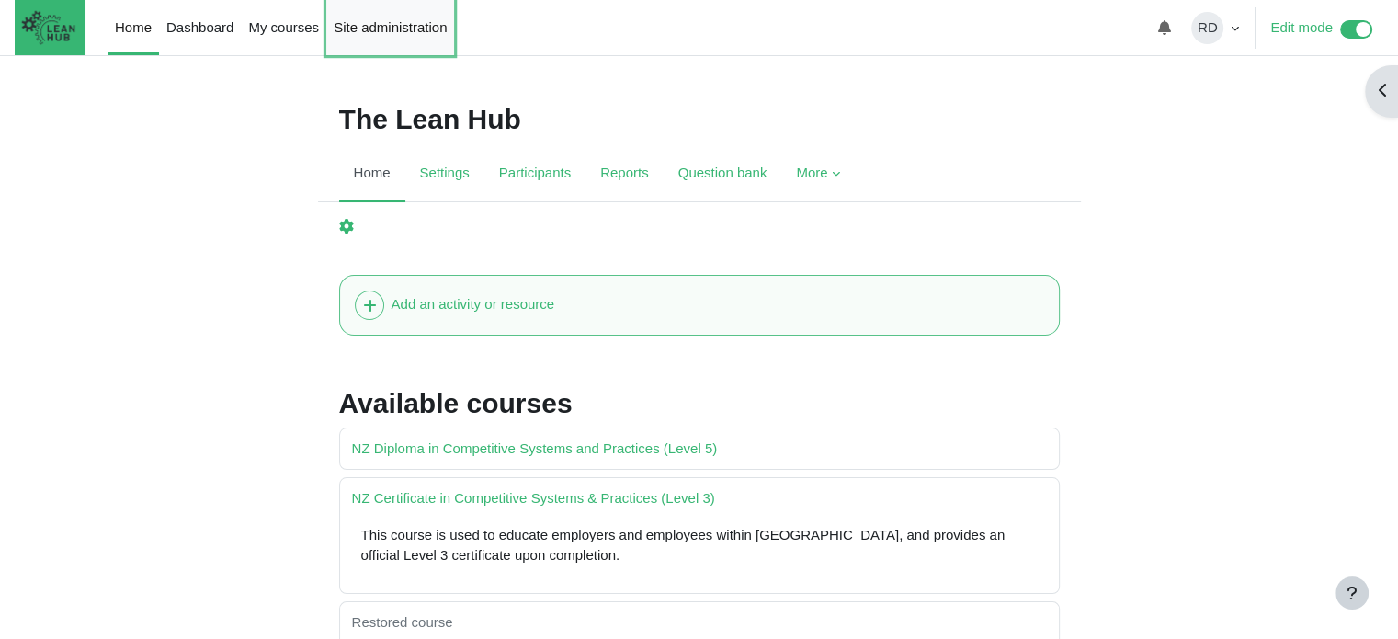
click at [377, 25] on link "Site administration" at bounding box center [390, 27] width 128 height 55
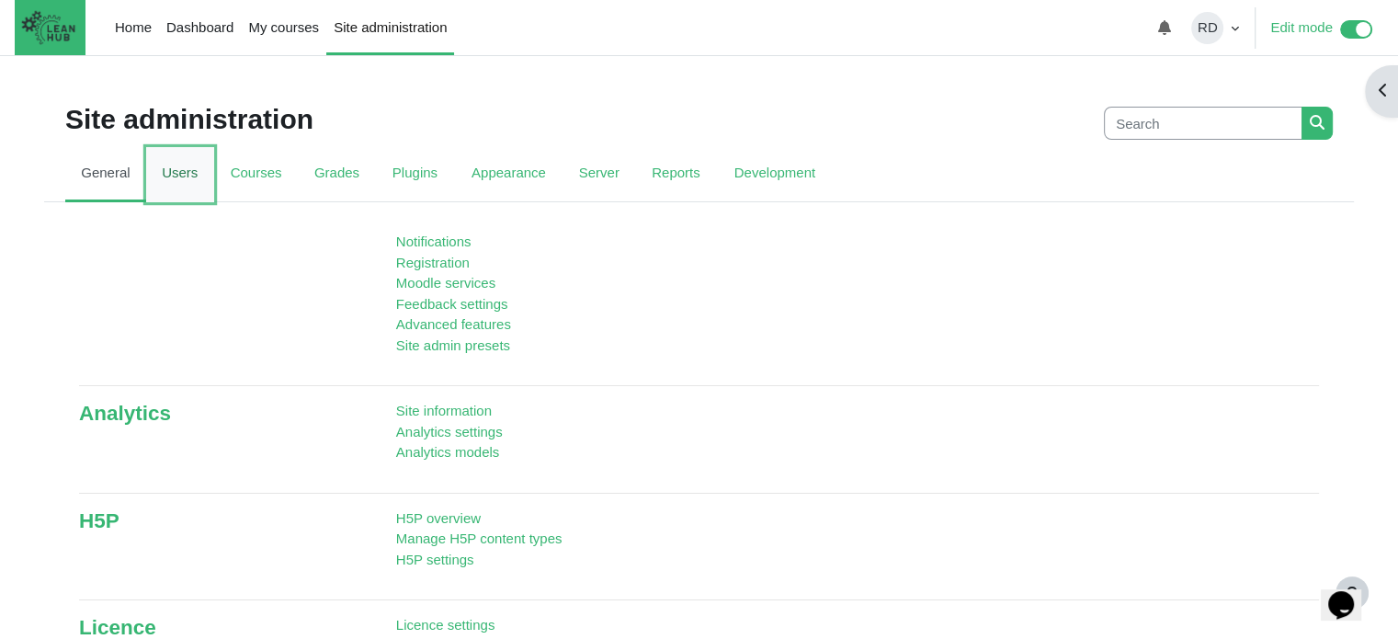
click at [177, 182] on link "Users" at bounding box center [180, 174] width 68 height 55
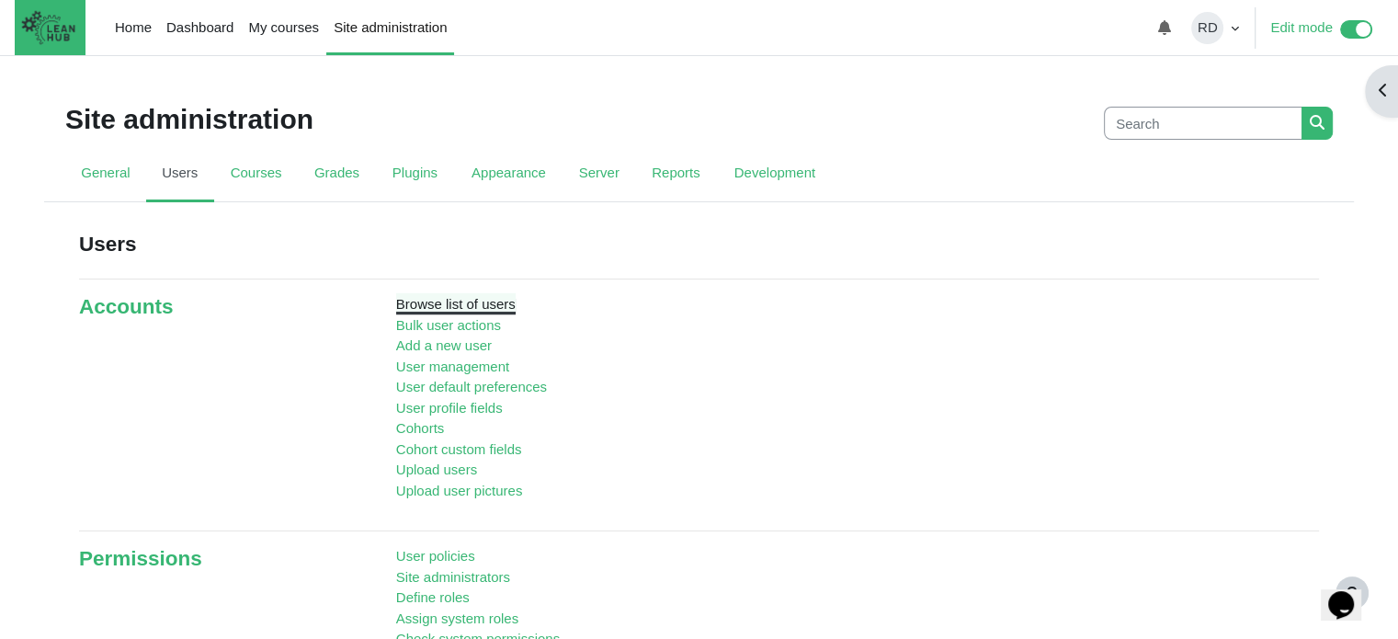
click at [464, 305] on link "Browse list of users" at bounding box center [455, 304] width 119 height 16
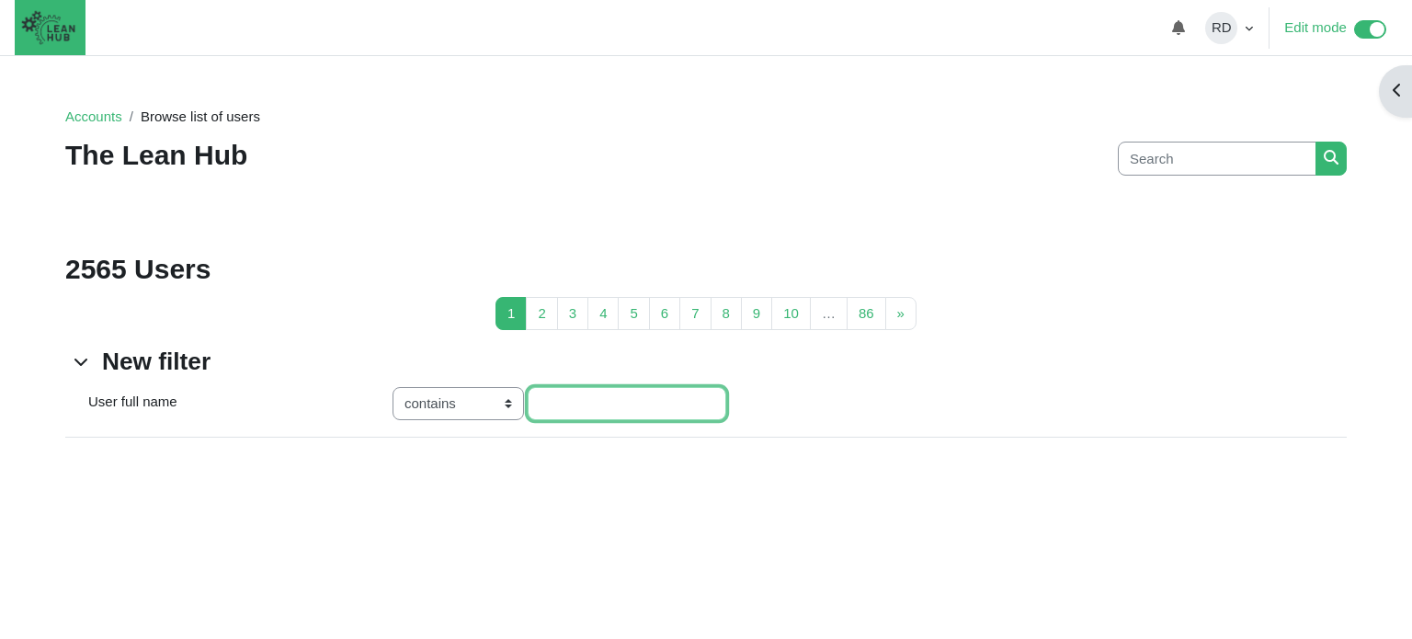
click at [574, 411] on input "User full name value" at bounding box center [627, 404] width 199 height 34
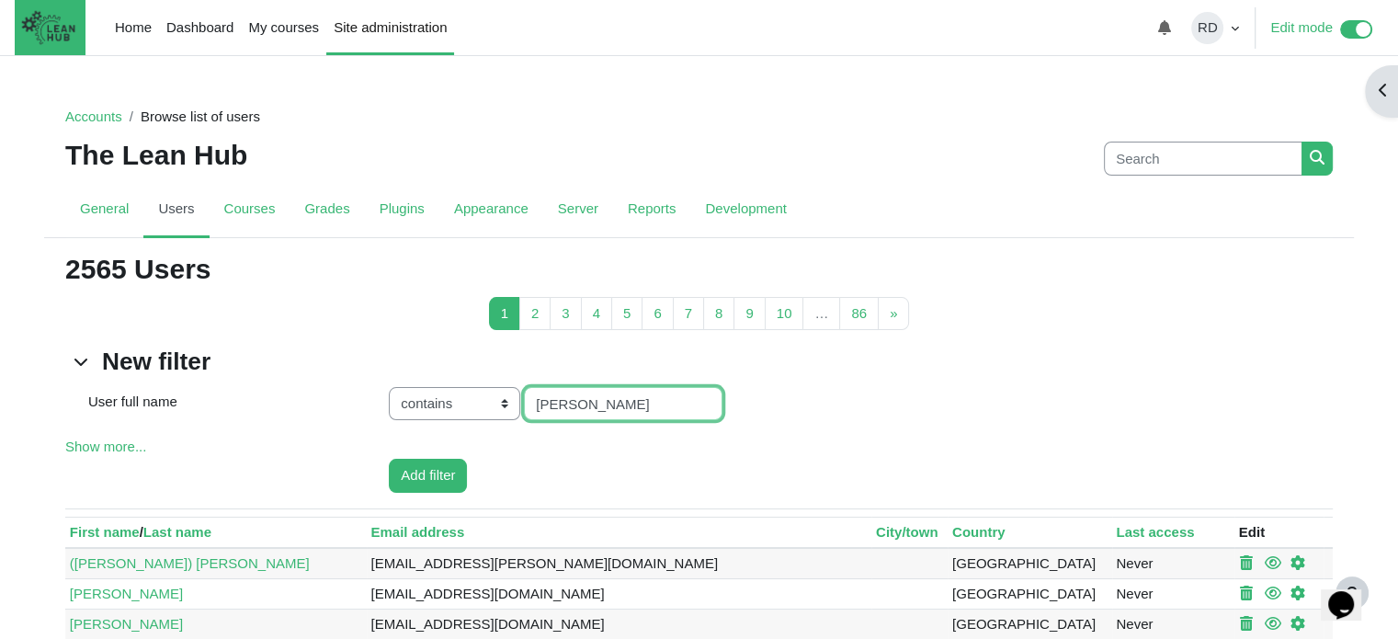
type input "[PERSON_NAME]"
click at [389, 459] on input "Add filter" at bounding box center [428, 476] width 78 height 34
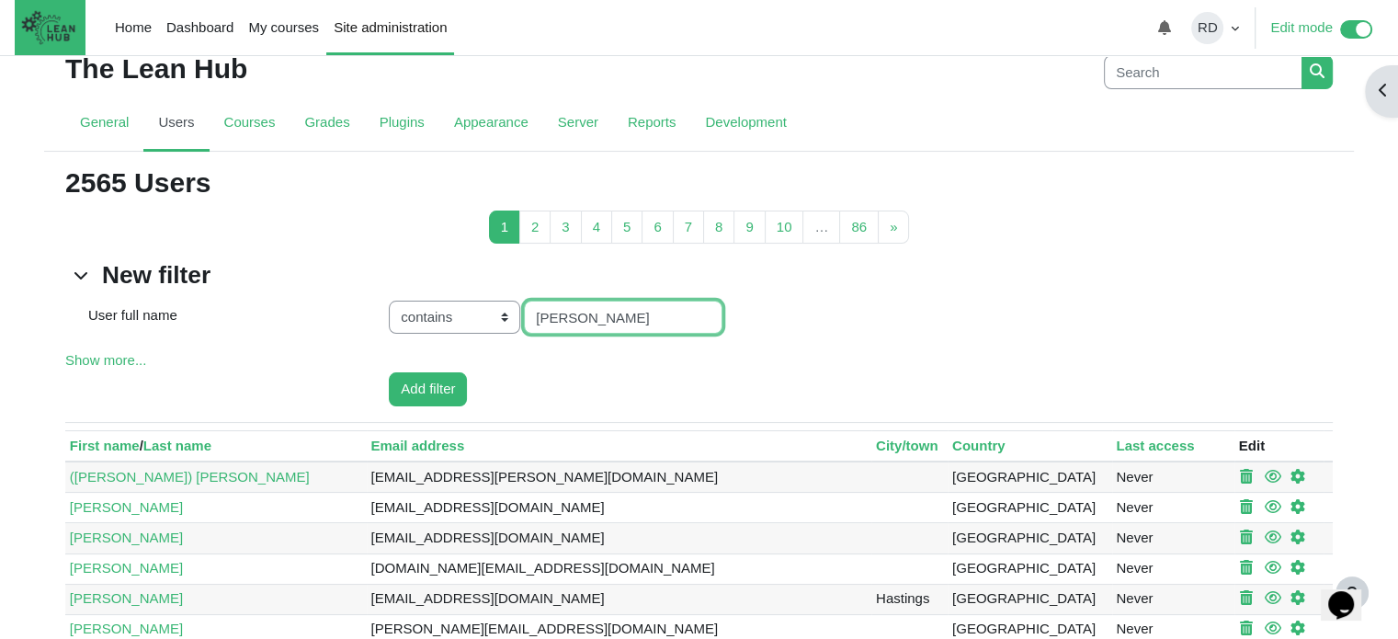
scroll to position [184, 0]
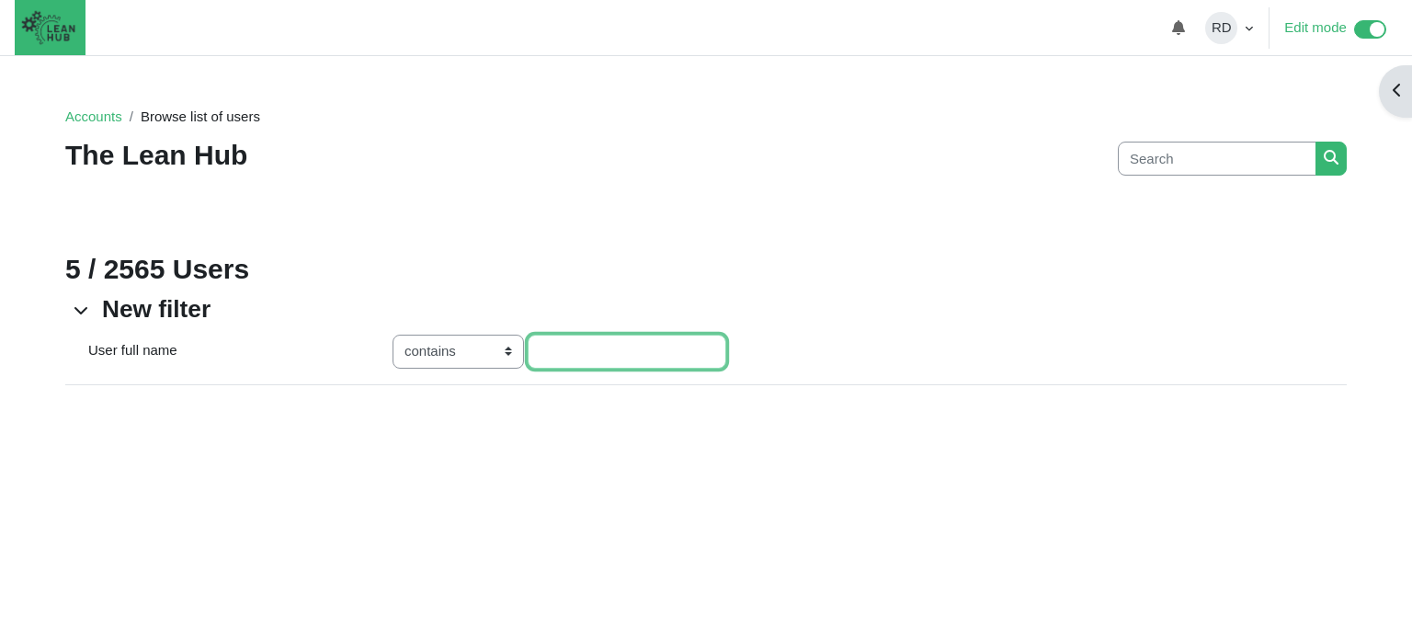
click at [592, 359] on input "User full name value" at bounding box center [627, 352] width 199 height 34
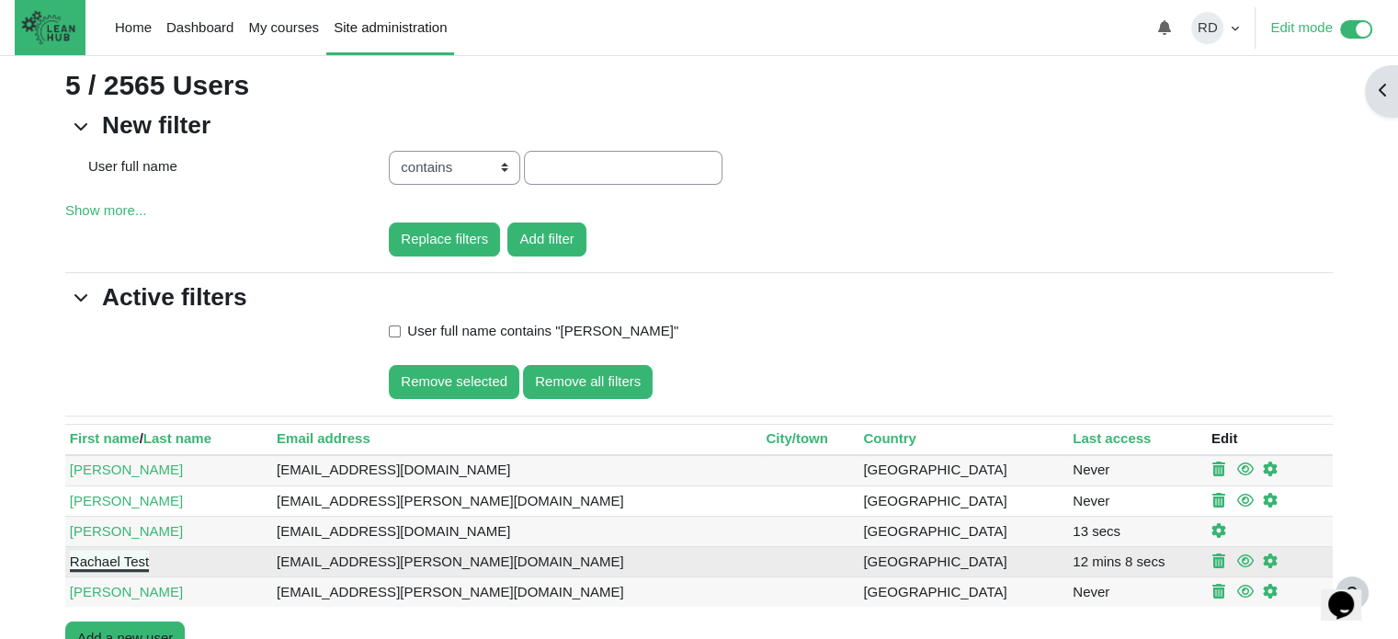
click at [89, 558] on link "Rachael Test" at bounding box center [109, 561] width 79 height 16
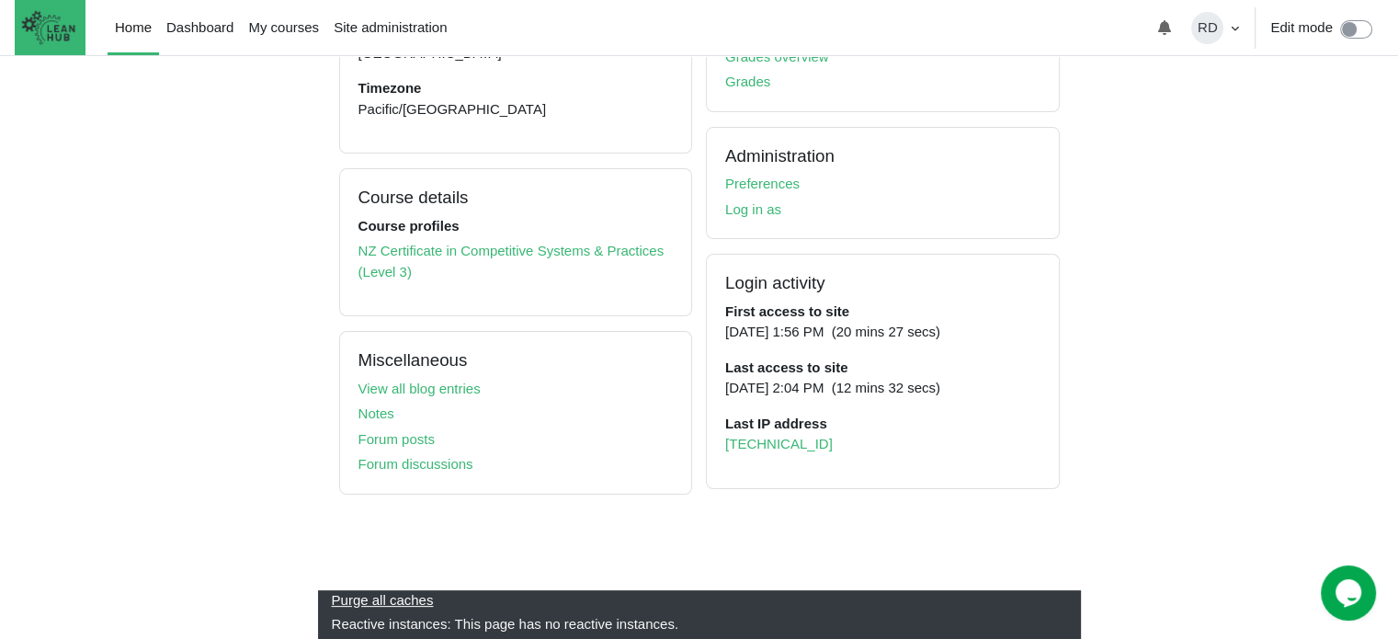
scroll to position [396, 0]
click at [474, 243] on link "NZ Certificate in Competitive Systems & Practices (Level 3)" at bounding box center [511, 261] width 306 height 37
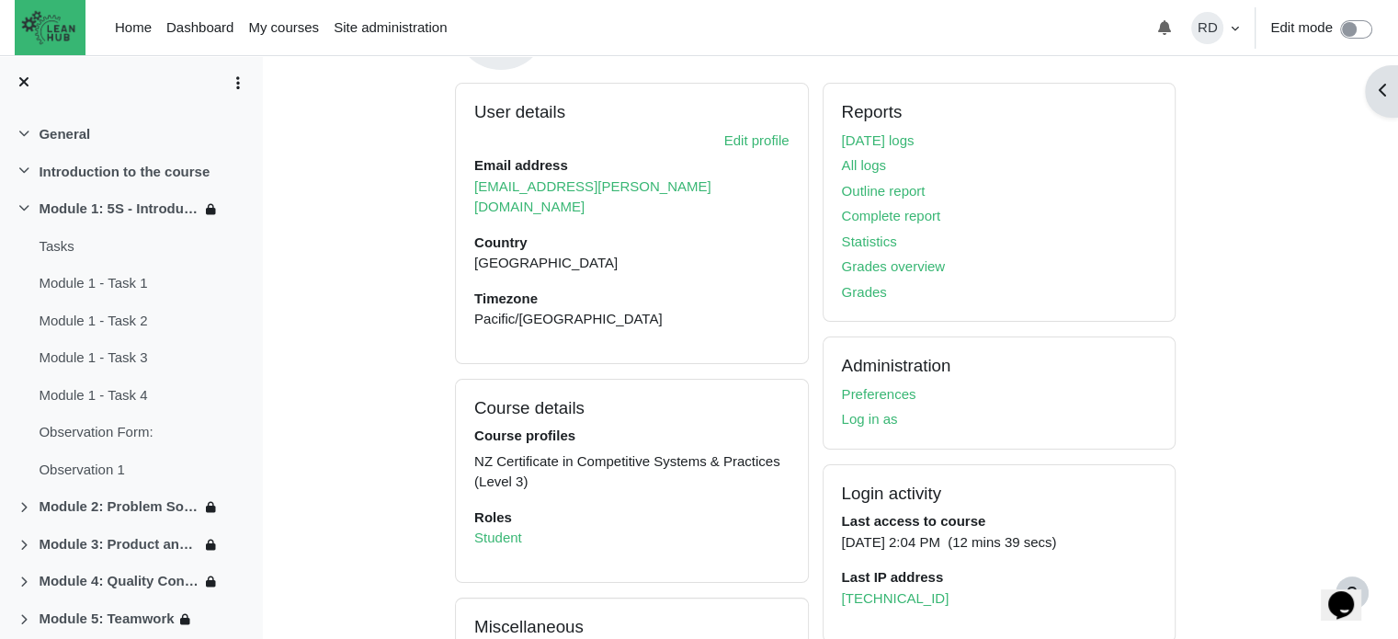
scroll to position [368, 0]
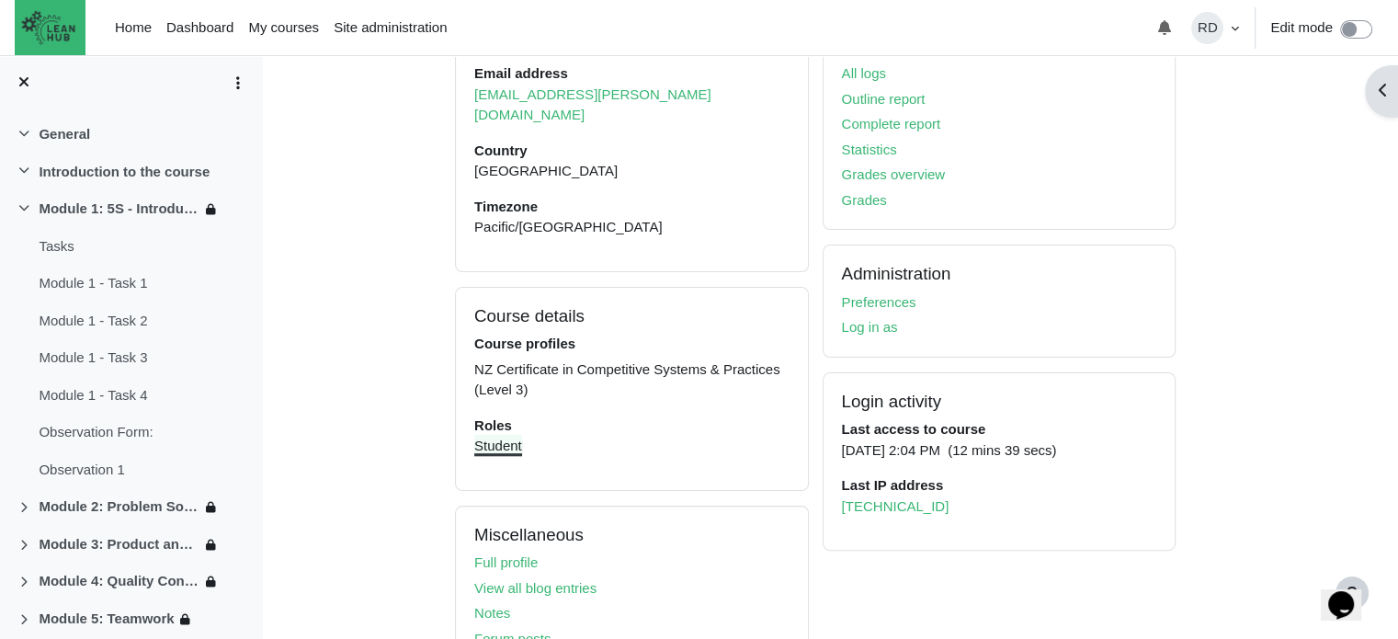
click at [505, 438] on link "Student" at bounding box center [498, 446] width 48 height 16
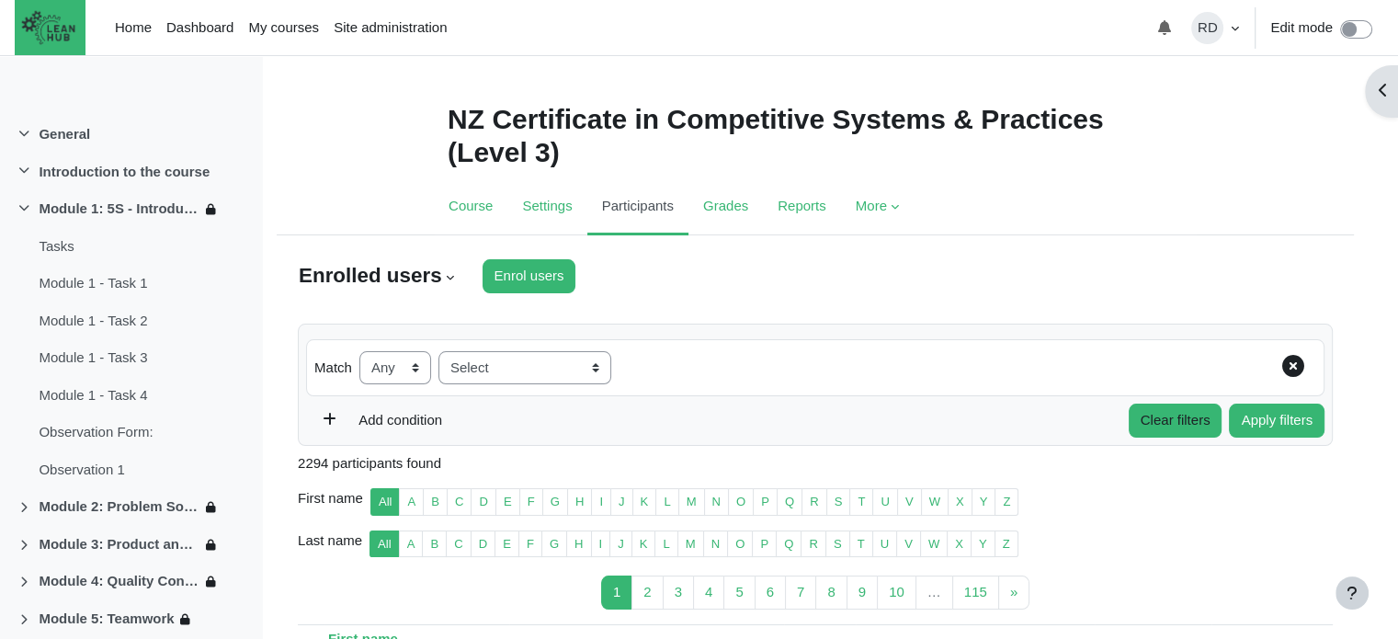
select select "roles"
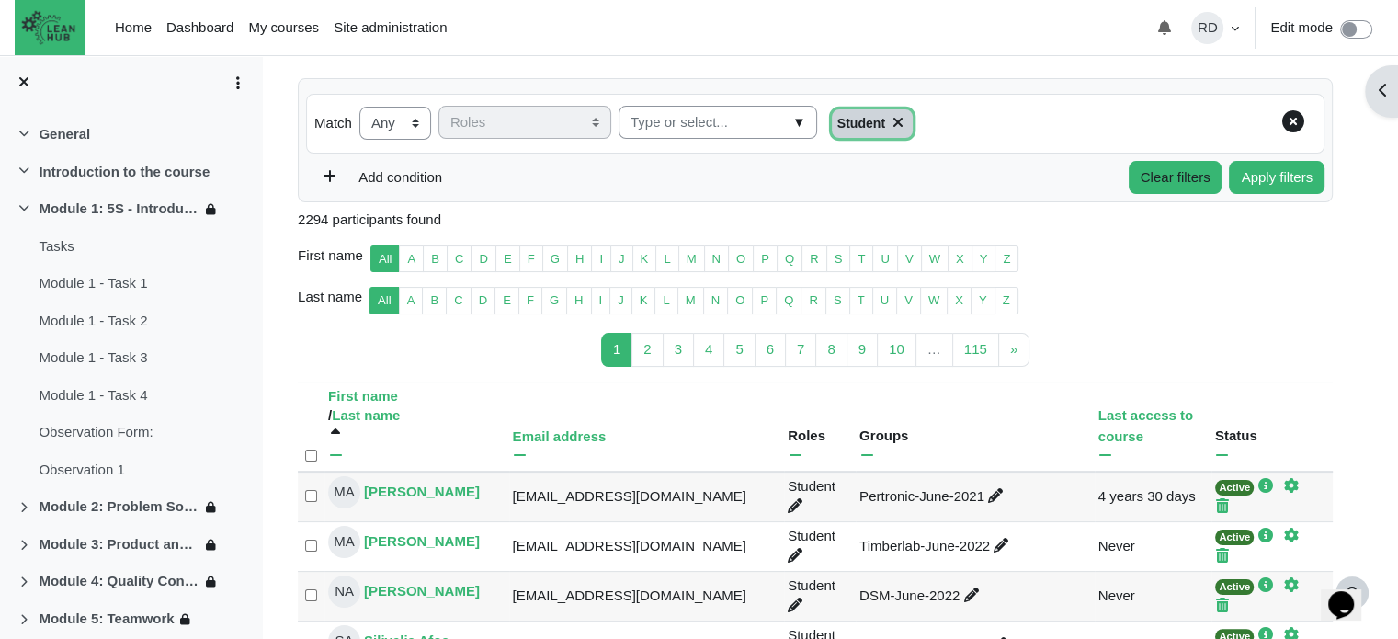
scroll to position [276, 0]
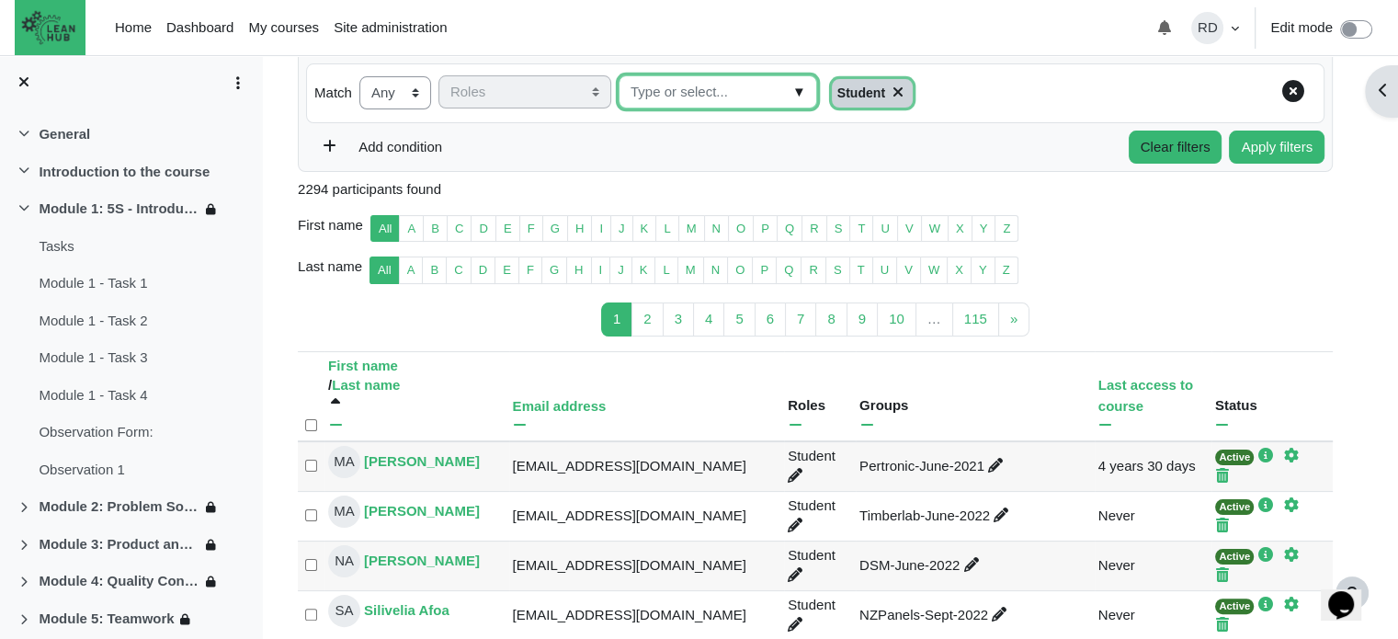
click at [661, 105] on input "Roles" at bounding box center [718, 92] width 199 height 34
click at [802, 233] on link "R" at bounding box center [814, 229] width 25 height 28
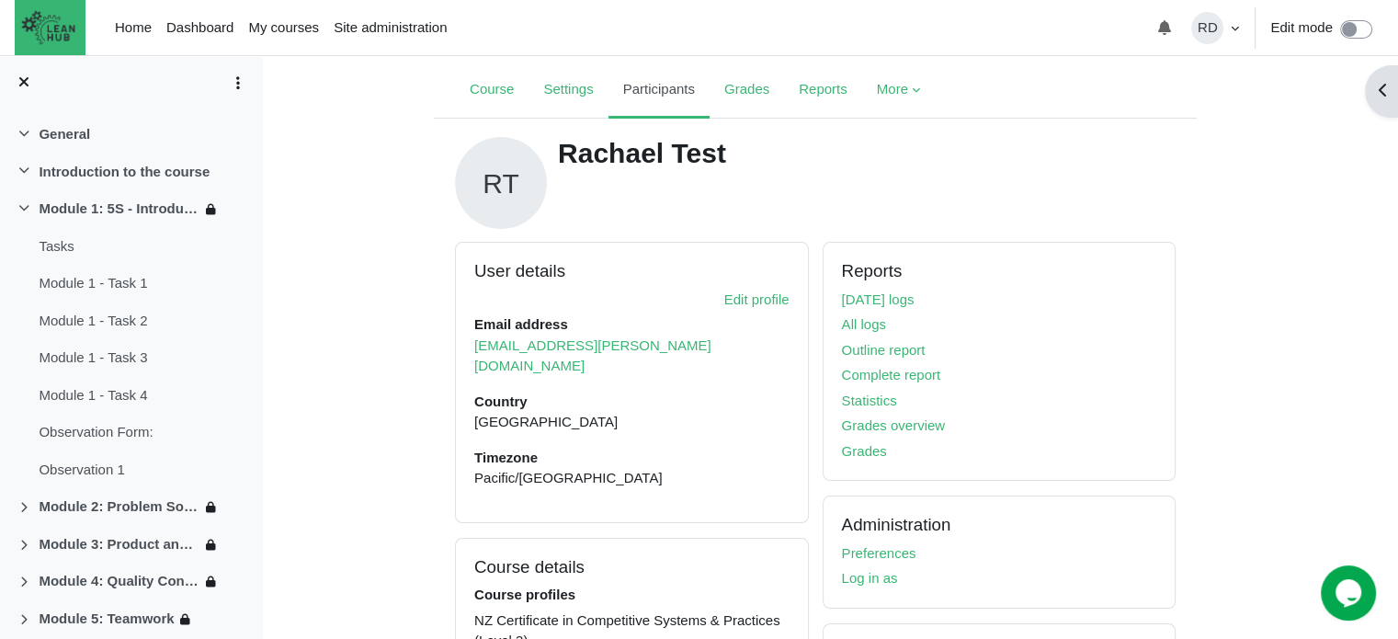
scroll to position [92, 0]
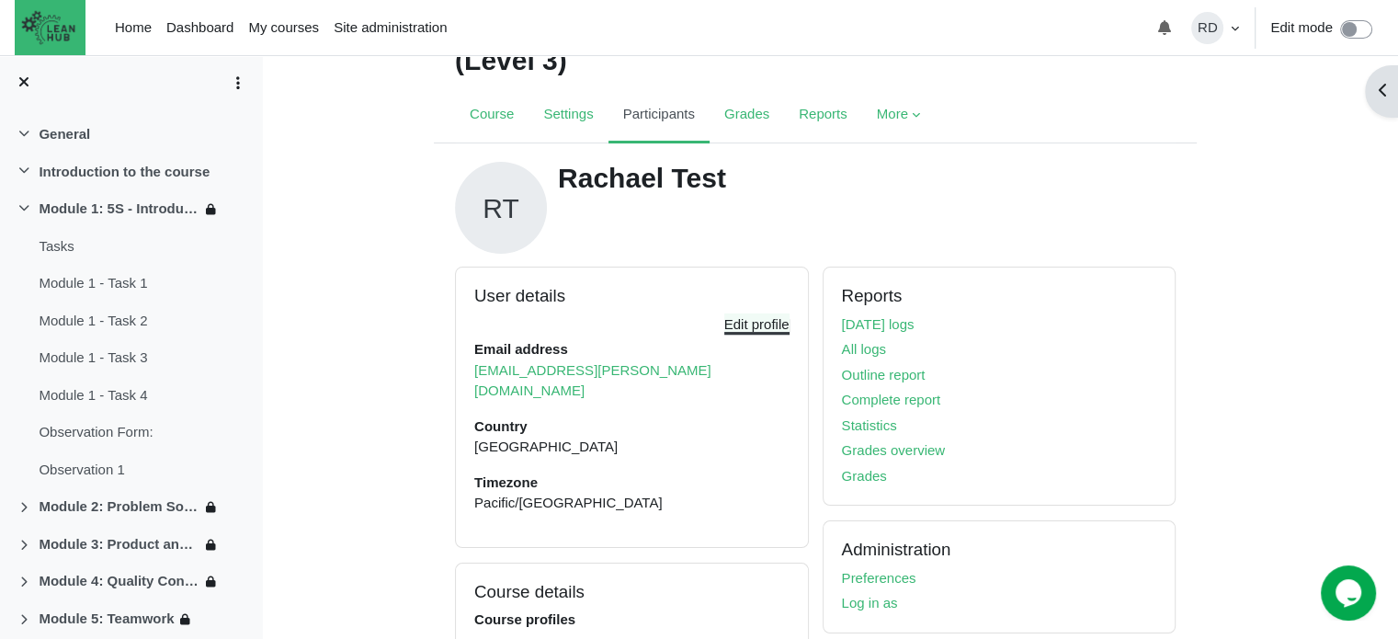
click at [739, 320] on link "Edit profile" at bounding box center [756, 324] width 65 height 16
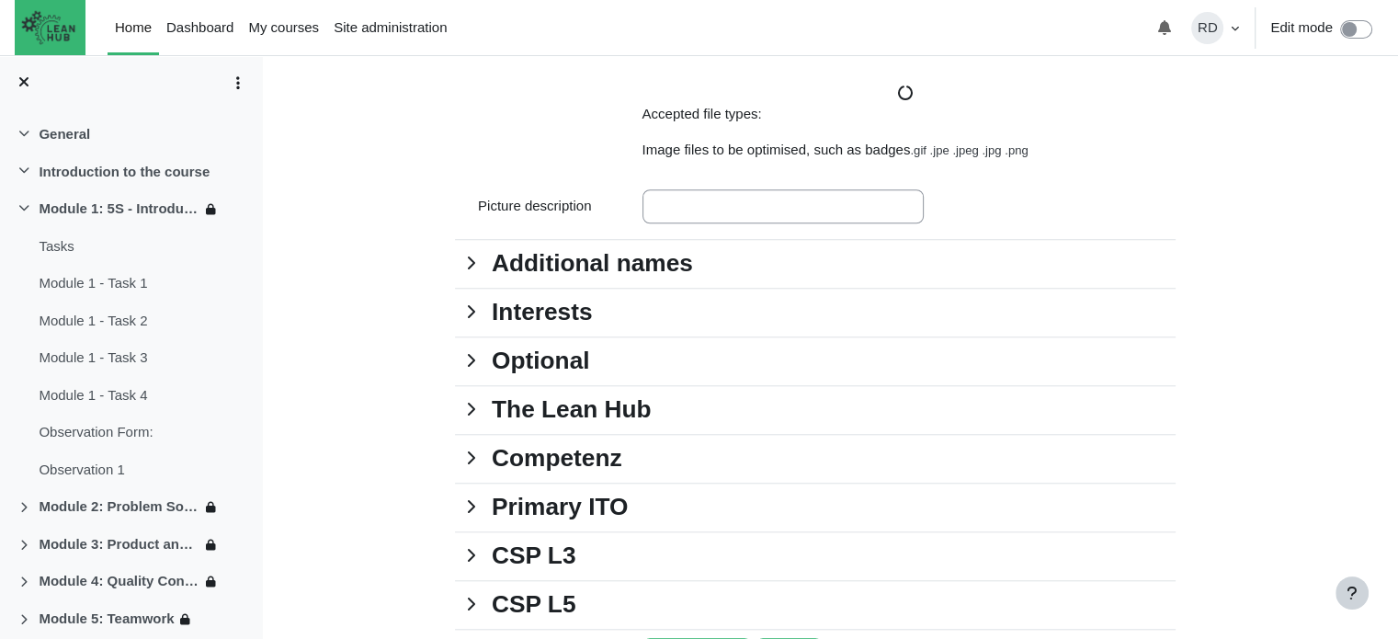
scroll to position [1697, 0]
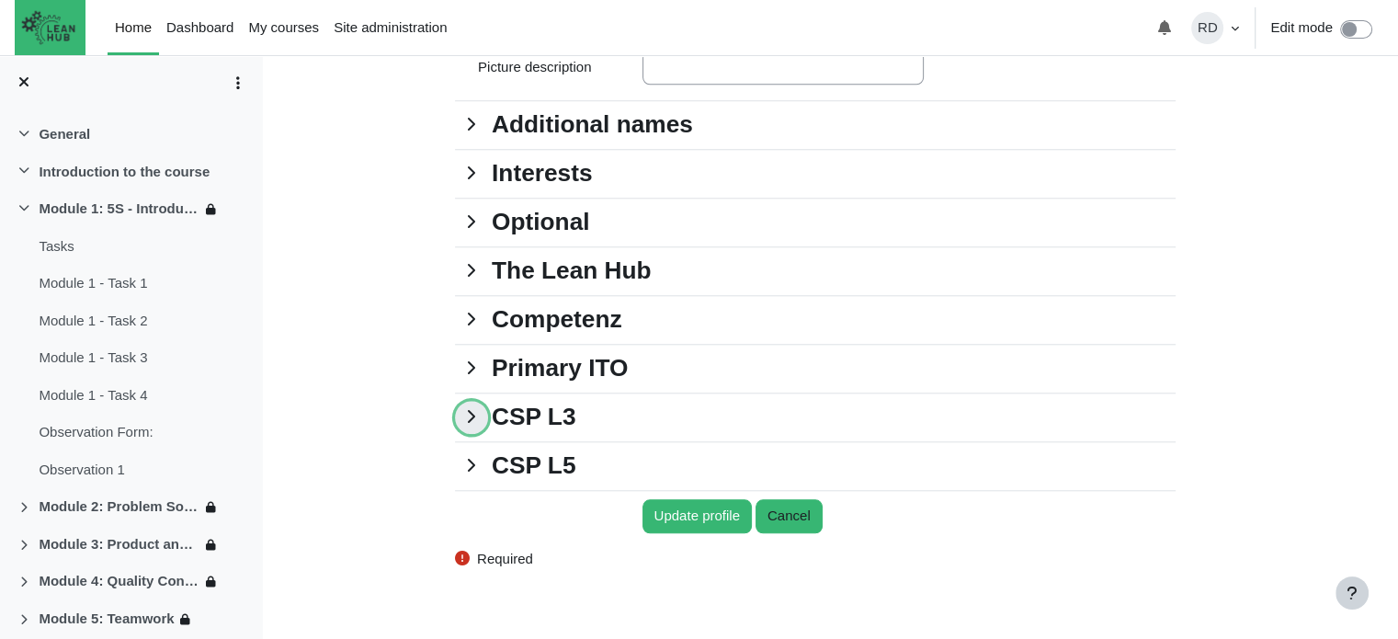
click at [474, 434] on link "CSP L3" at bounding box center [471, 417] width 33 height 33
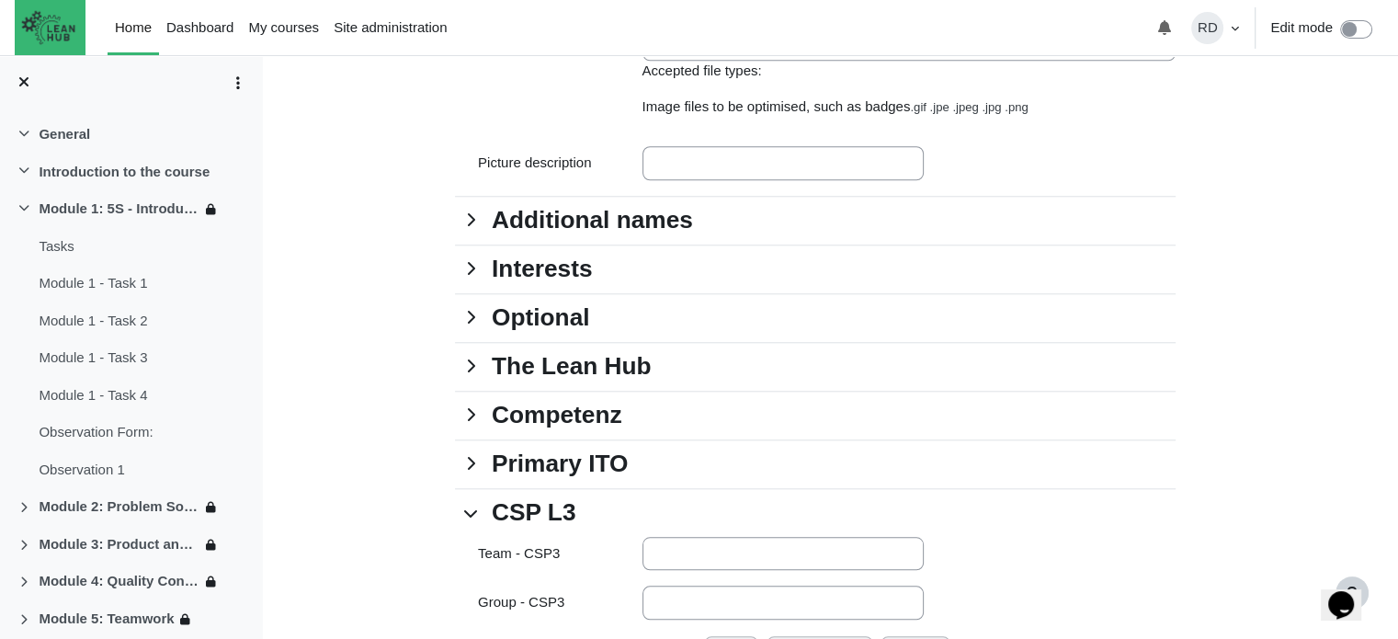
scroll to position [1621, 0]
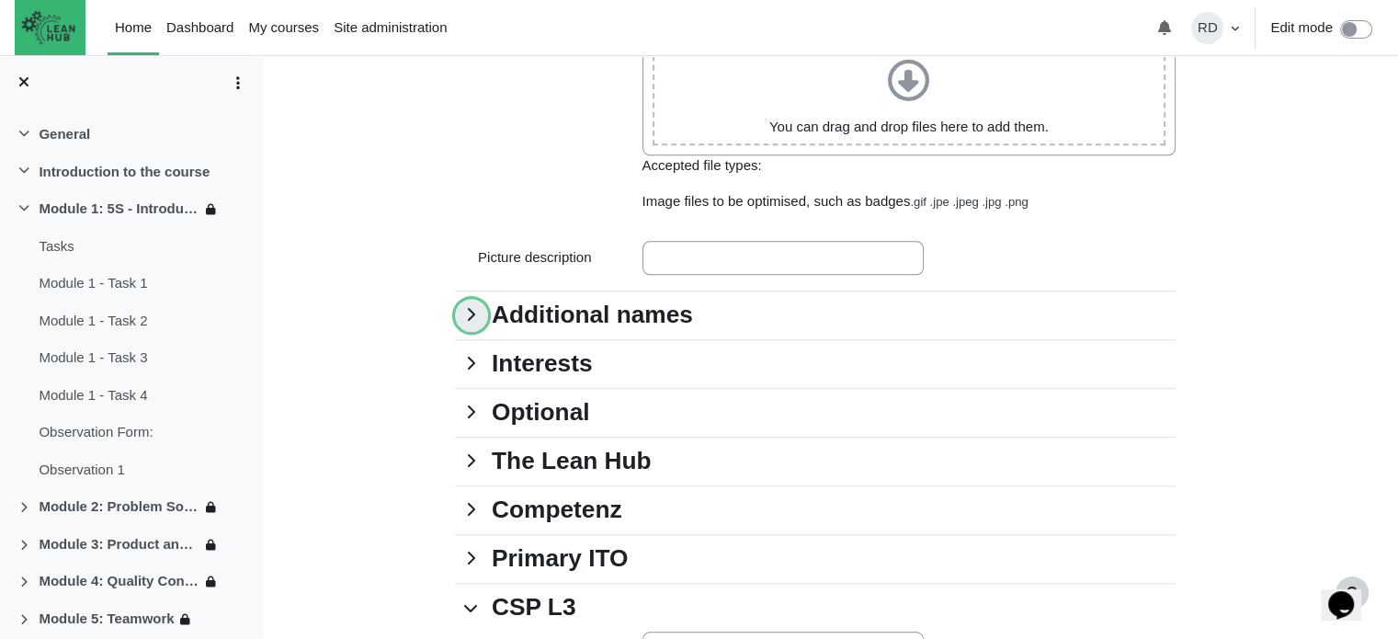
click at [471, 332] on link "Additional names" at bounding box center [471, 315] width 33 height 33
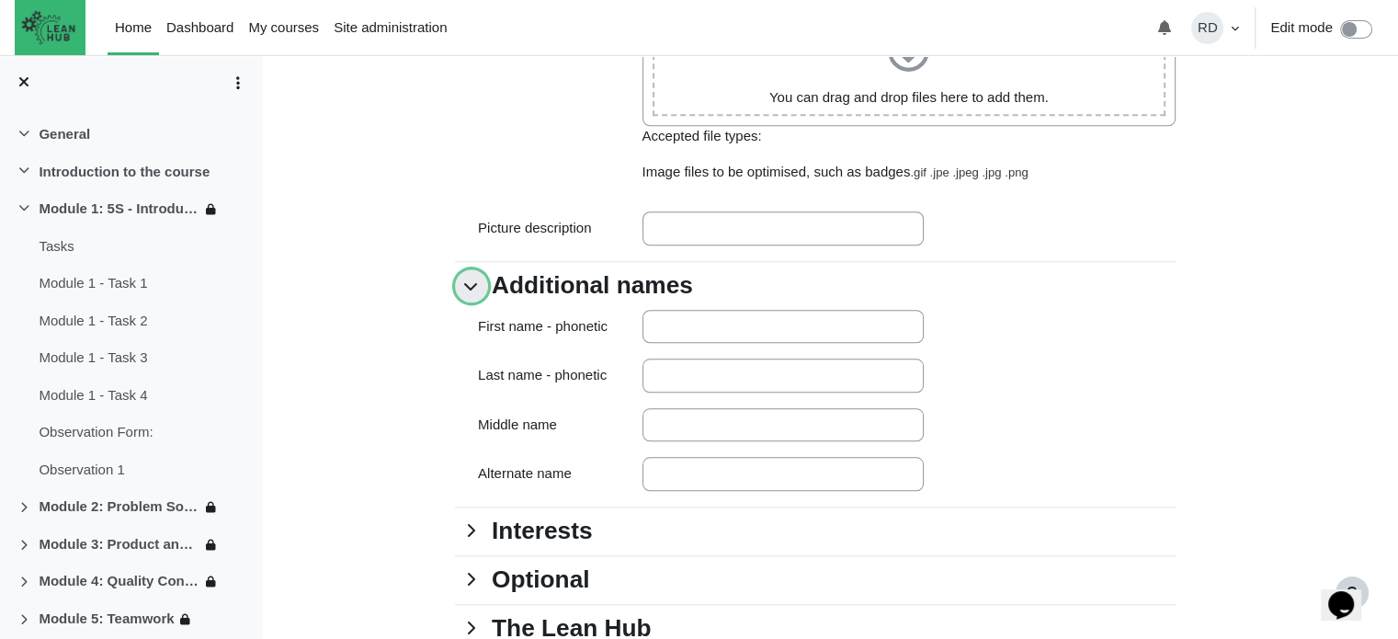
scroll to position [1805, 0]
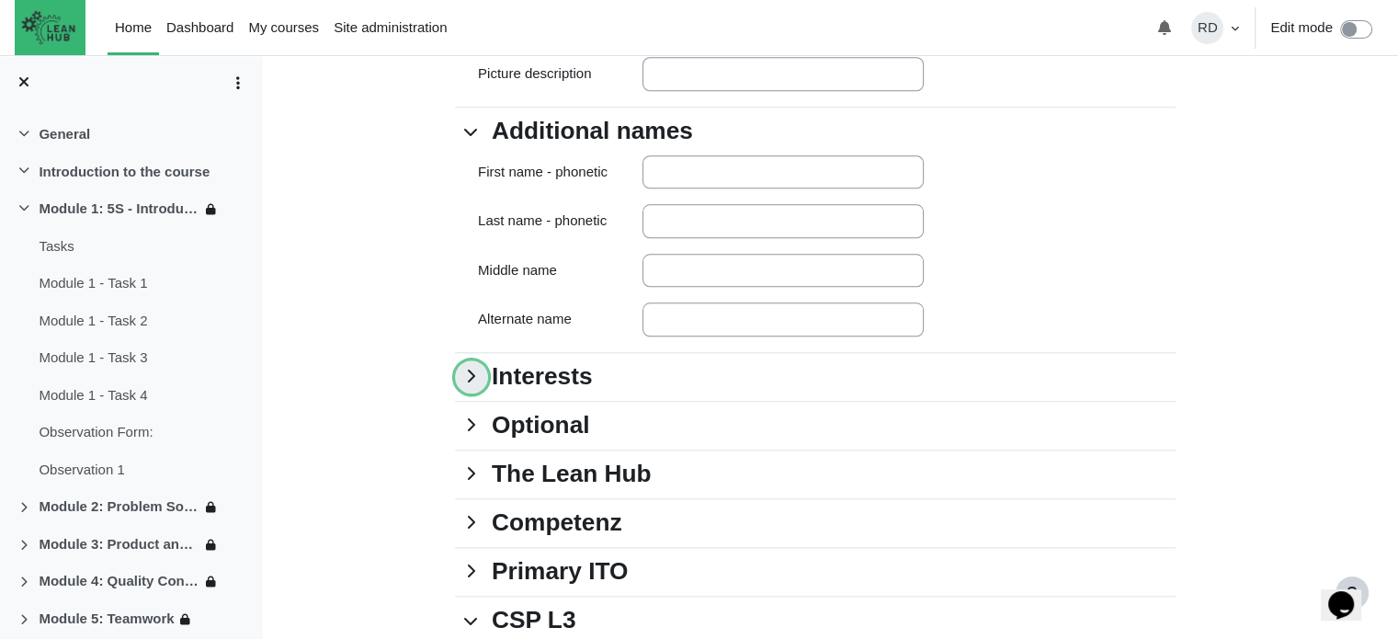
click at [474, 387] on link "Interests" at bounding box center [471, 376] width 33 height 33
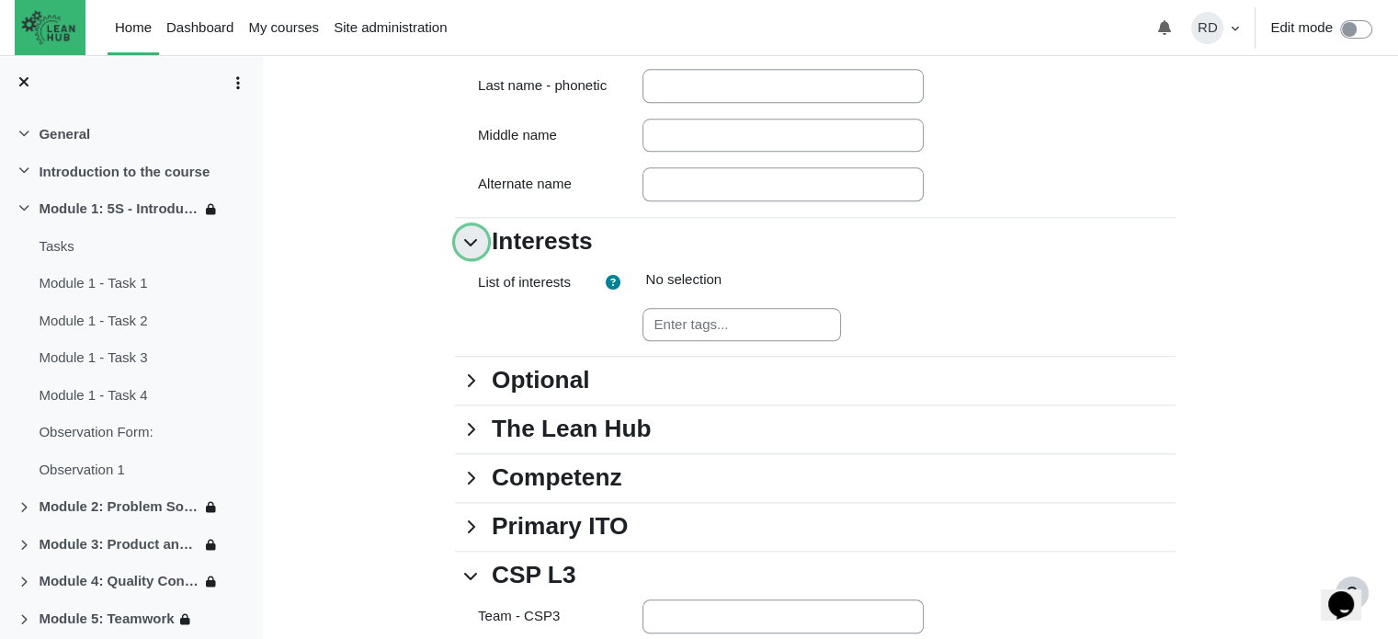
scroll to position [2081, 0]
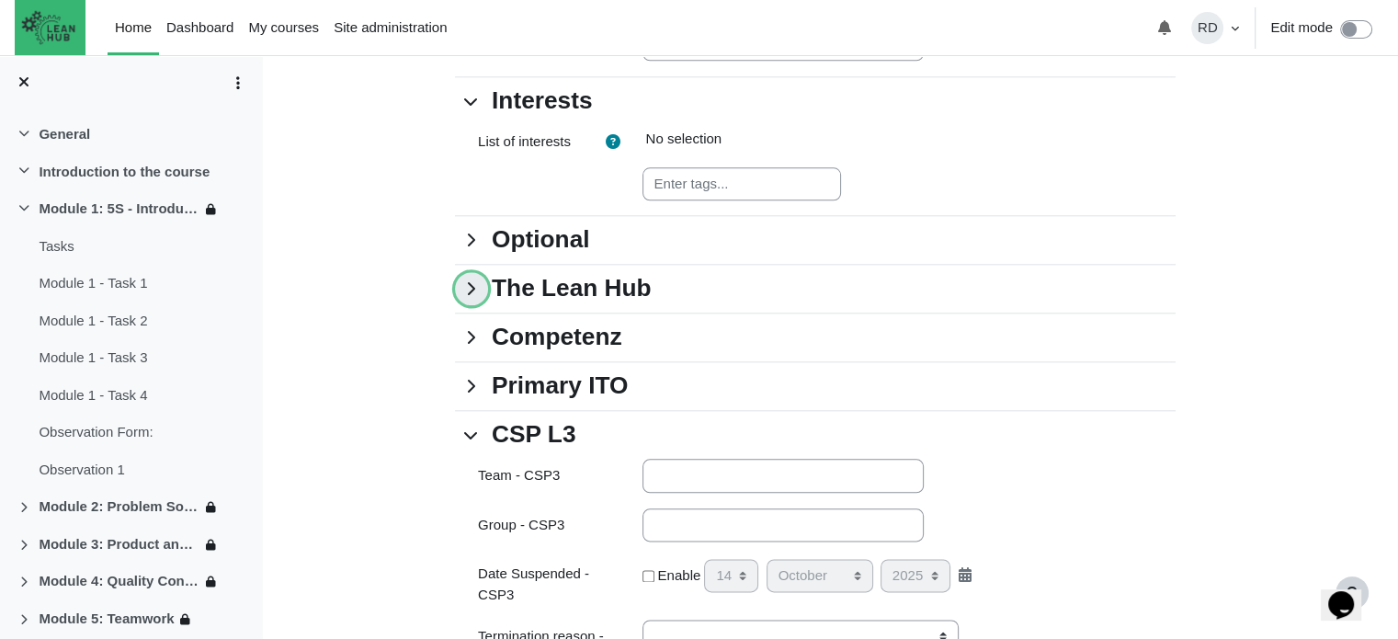
click at [467, 305] on link "The Lean Hub" at bounding box center [471, 288] width 33 height 33
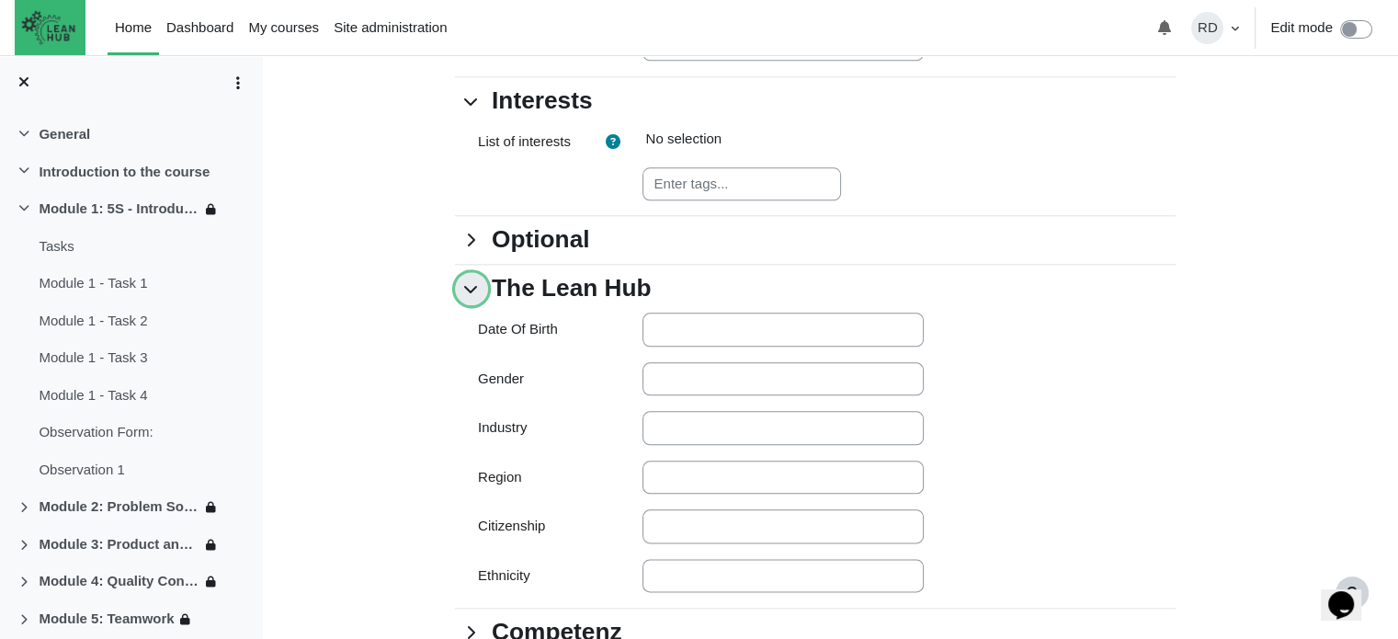
scroll to position [2449, 0]
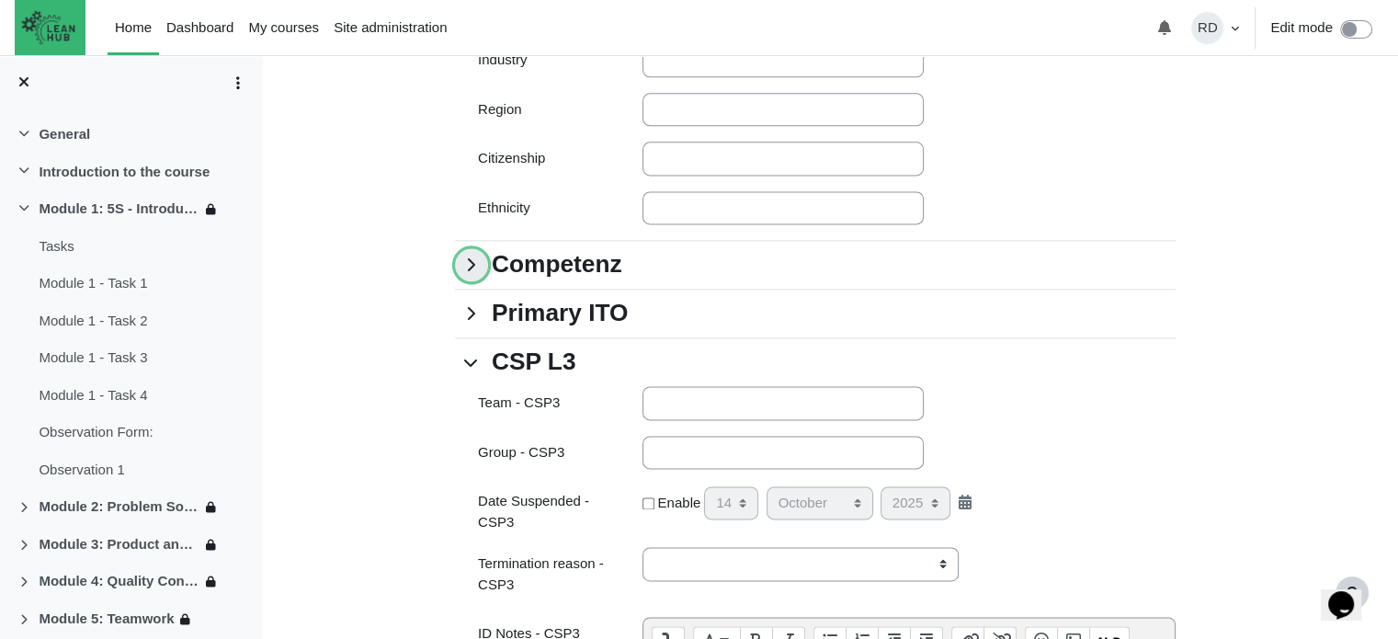
click at [467, 281] on link "Competenz" at bounding box center [471, 264] width 33 height 33
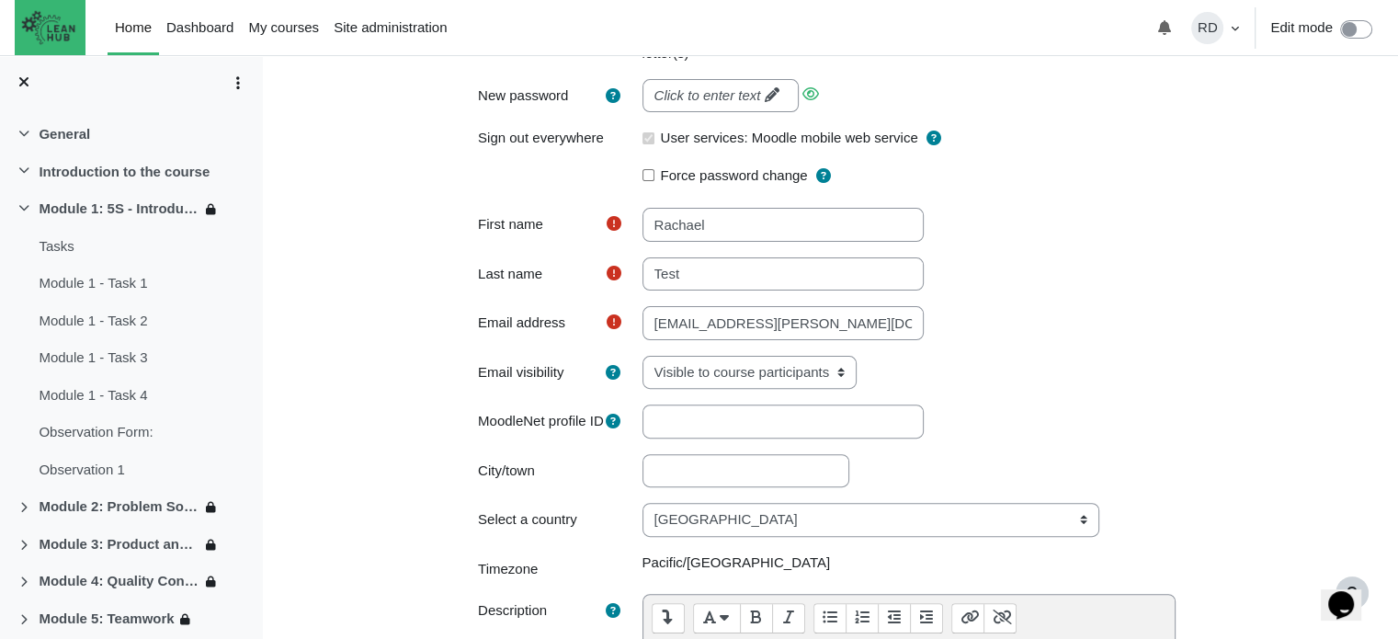
scroll to position [151, 0]
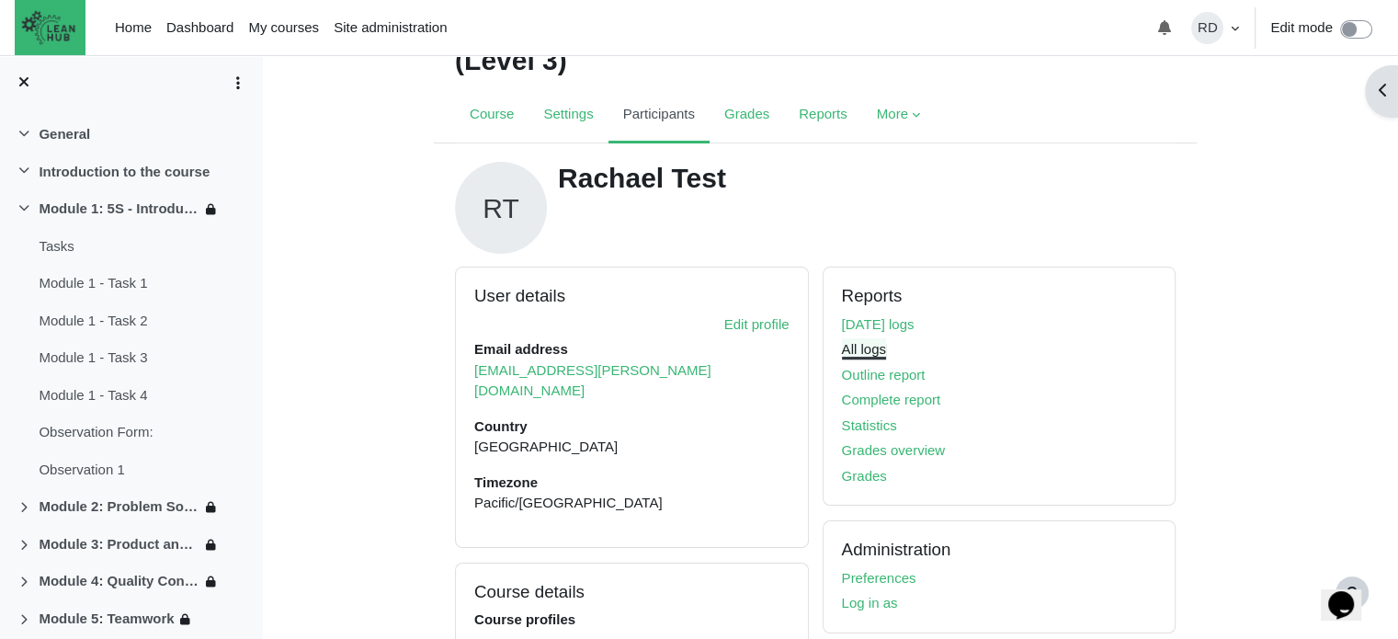
click at [859, 348] on link "All logs" at bounding box center [864, 349] width 44 height 16
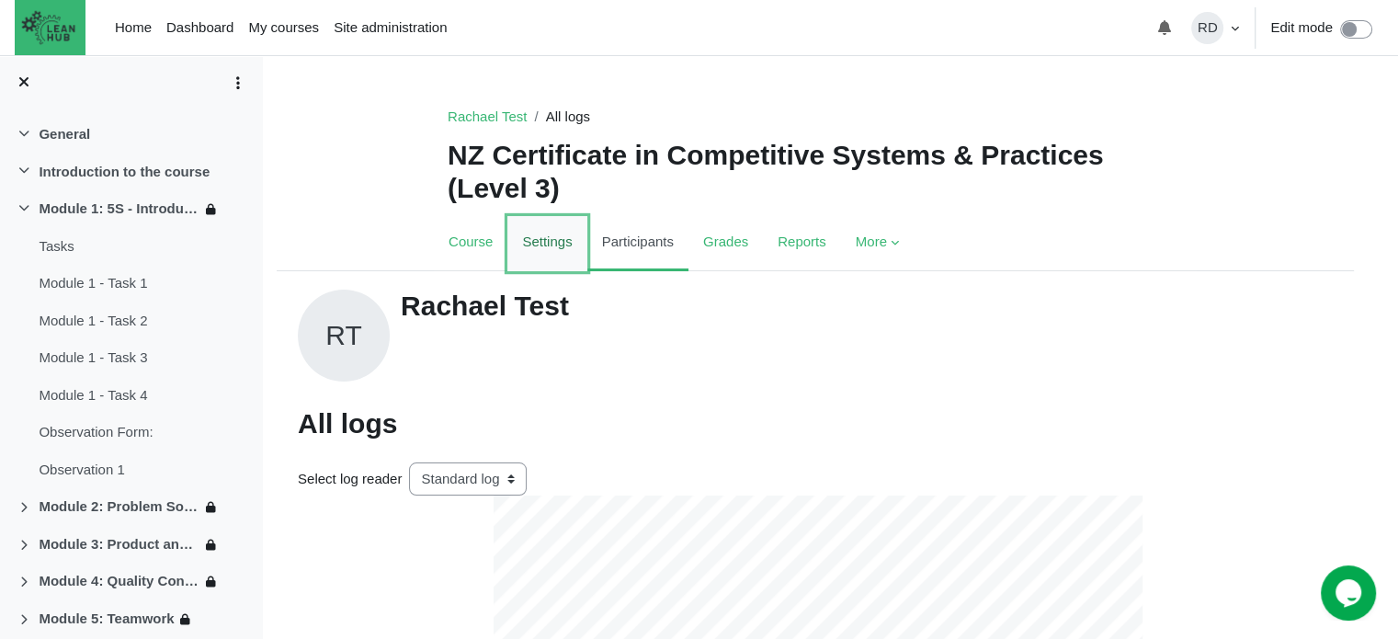
click at [518, 242] on link "Settings" at bounding box center [546, 243] width 79 height 55
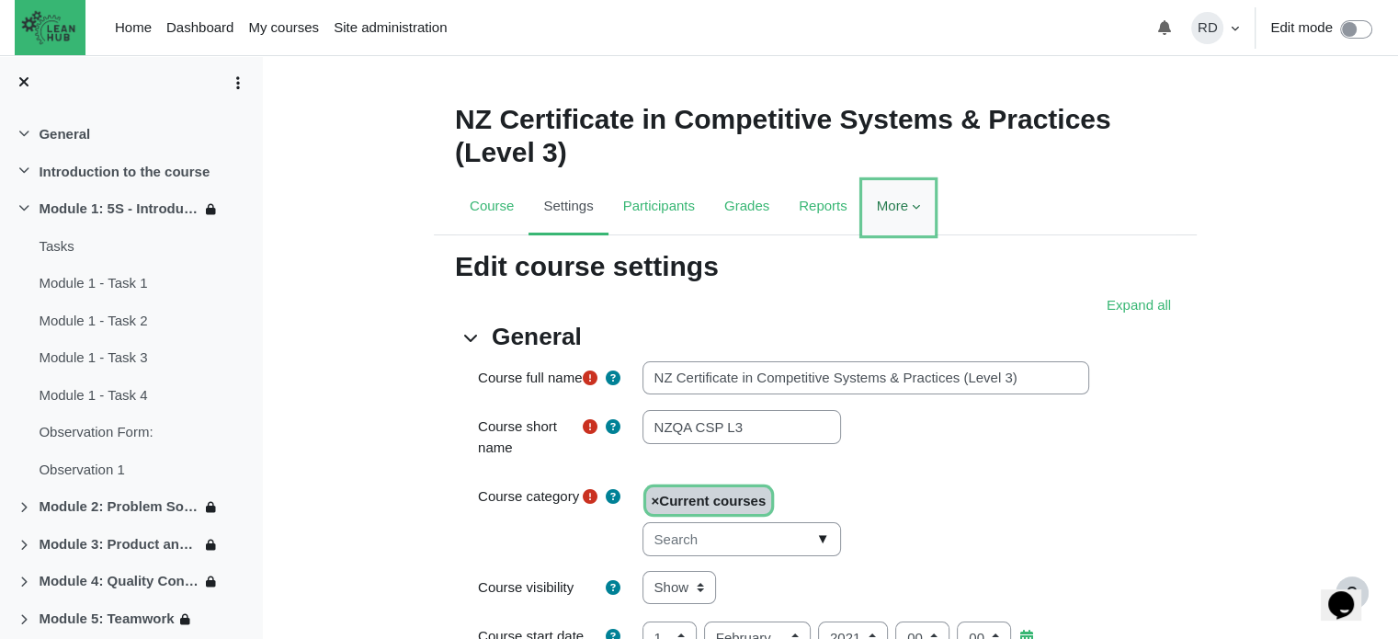
click at [866, 208] on link "More" at bounding box center [898, 207] width 73 height 55
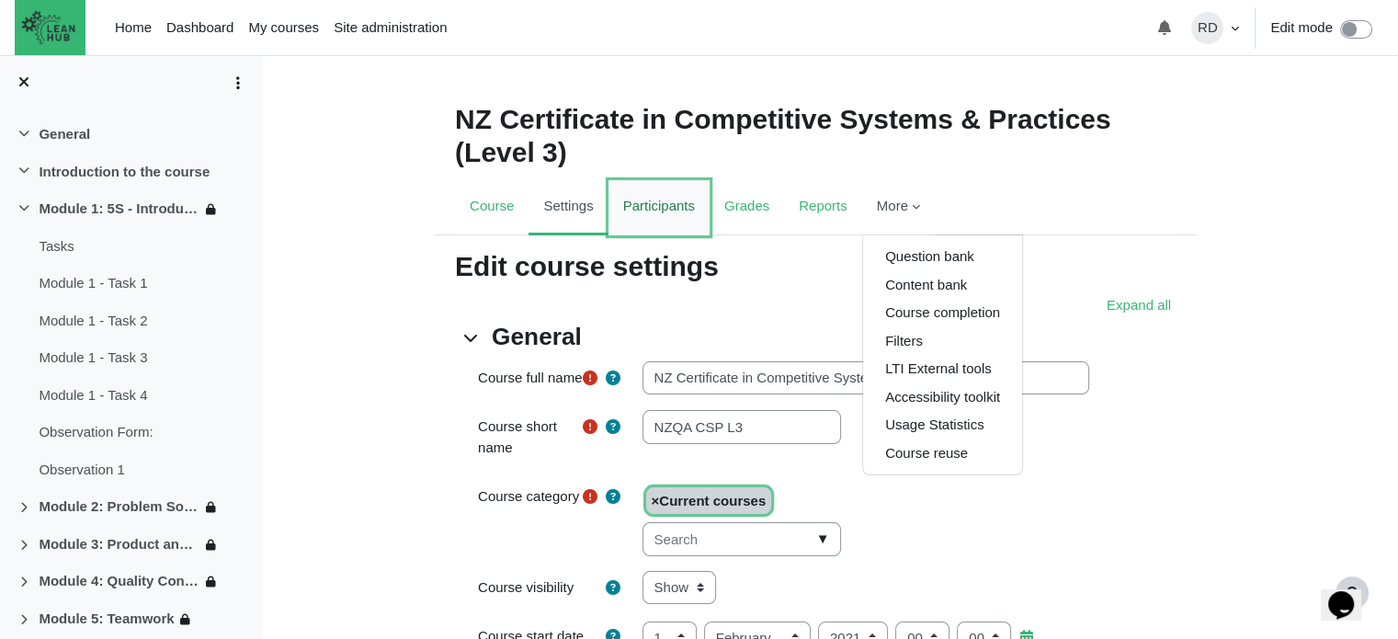
click at [635, 214] on link "Participants" at bounding box center [659, 207] width 101 height 55
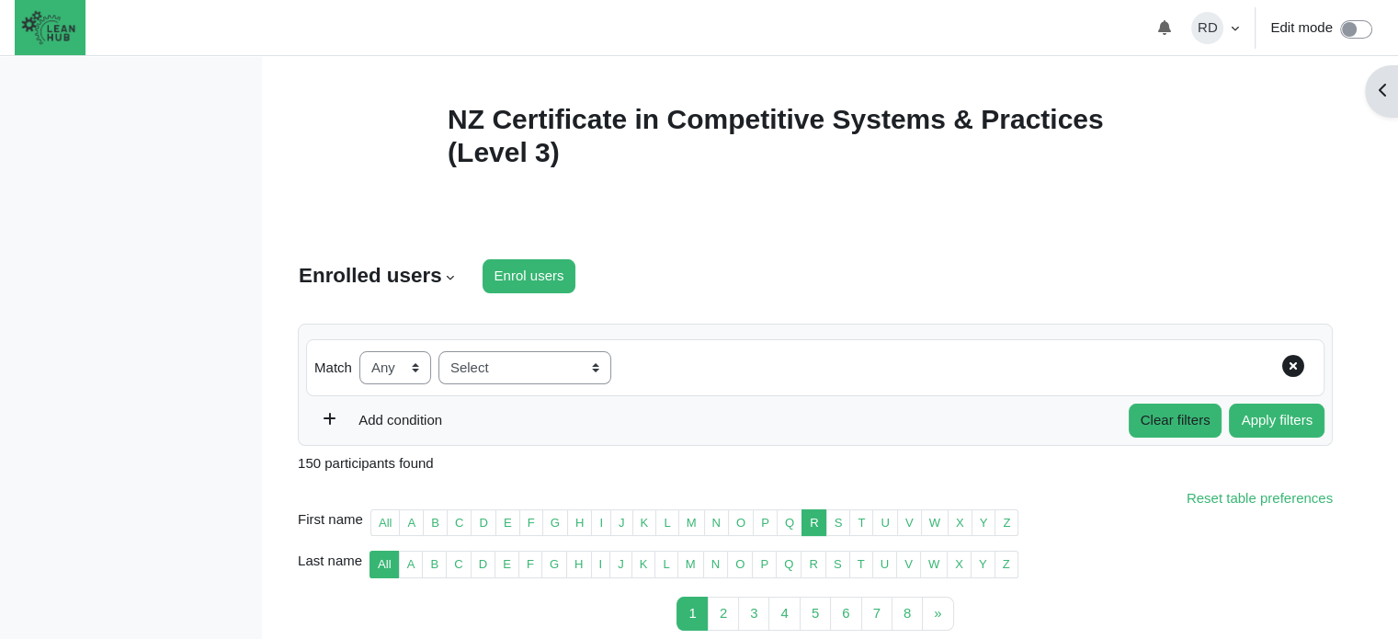
click at [541, 286] on link "Course completion" at bounding box center [506, 261] width 144 height 55
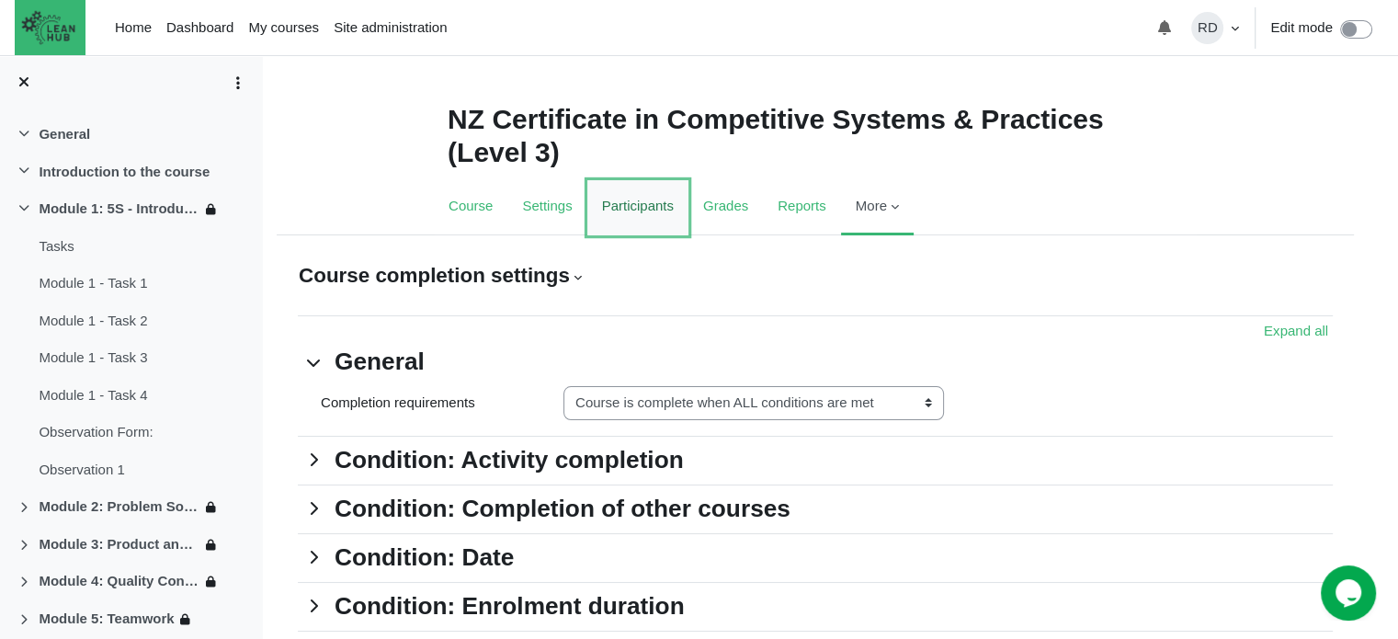
click at [611, 205] on link "Participants" at bounding box center [637, 207] width 101 height 55
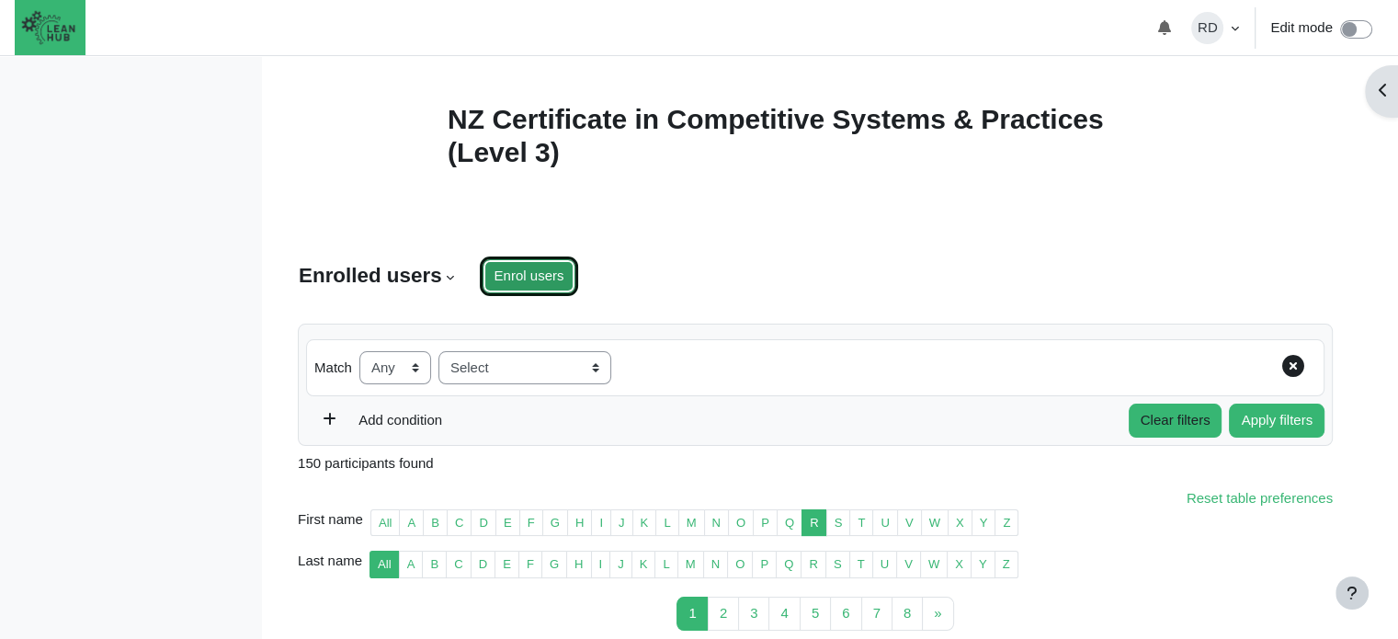
click at [518, 275] on input "Enrol users" at bounding box center [530, 276] width 94 height 34
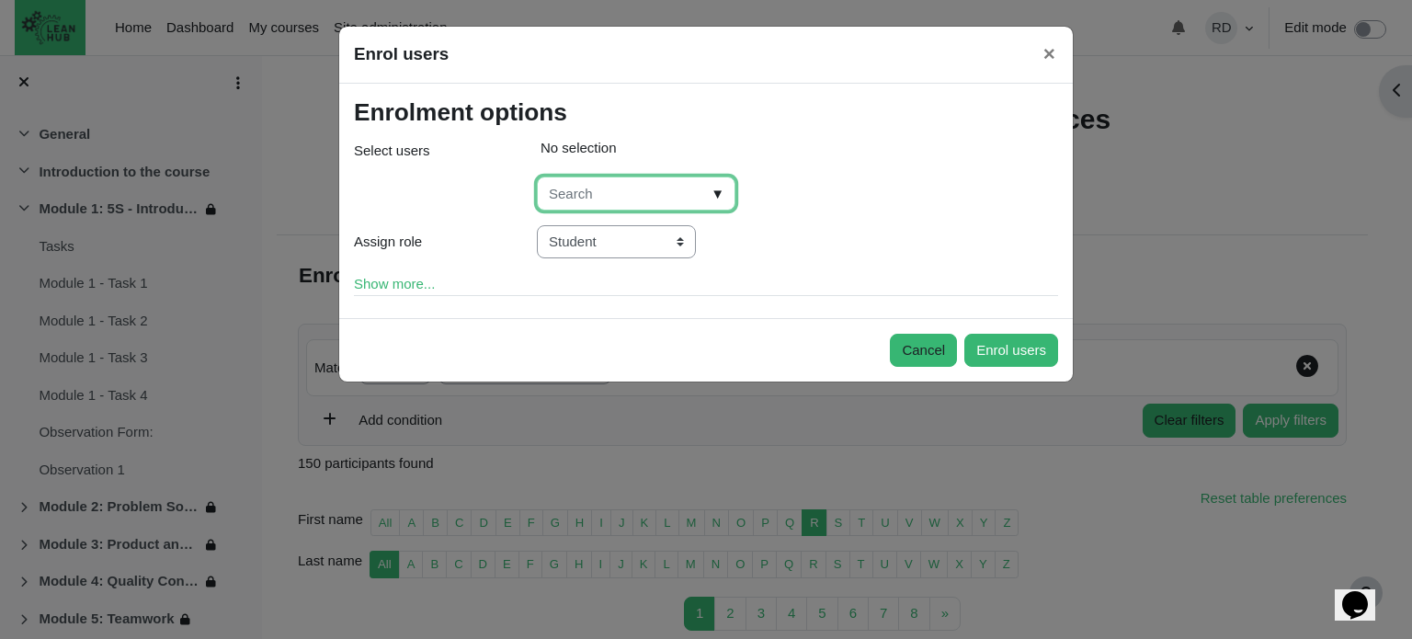
click at [596, 192] on input "Select users" at bounding box center [636, 193] width 199 height 34
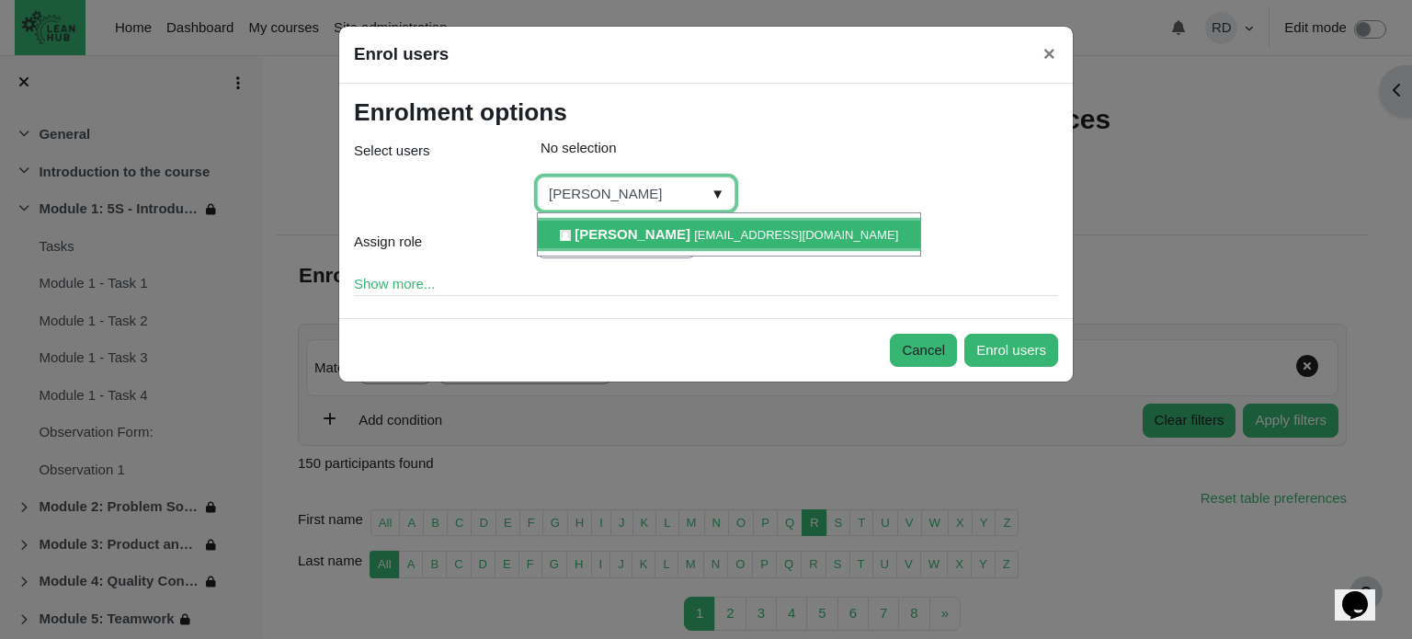
type input "RACHAEL"
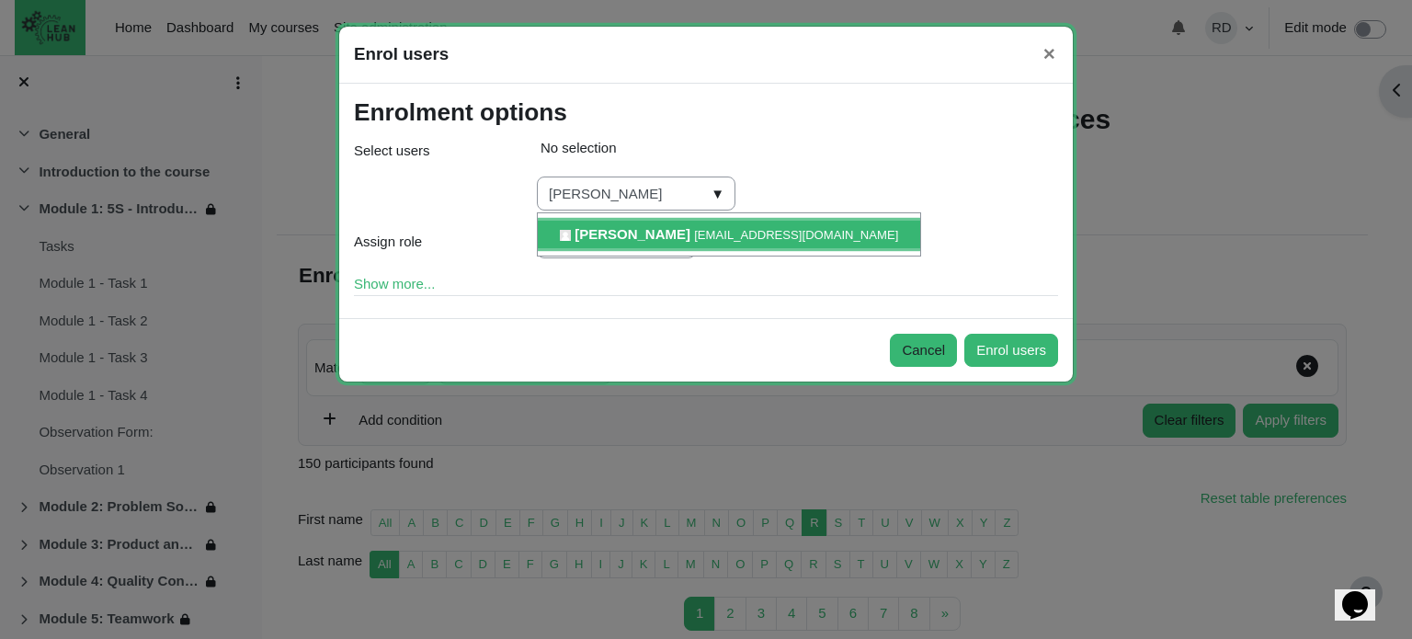
click at [830, 176] on div "Rachael Donato rachael@theleanhub.co.nz Selected items: No selection RACHAEL ▼ …" at bounding box center [797, 172] width 549 height 76
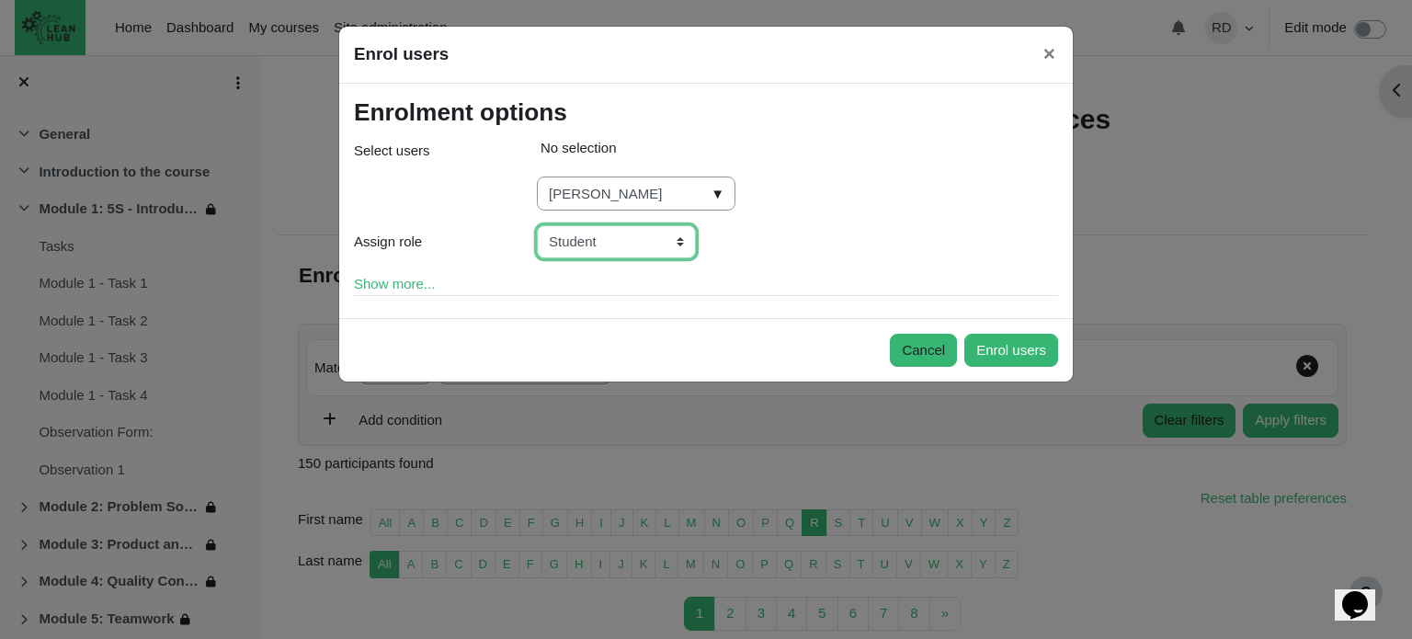
click at [680, 238] on select "Manager Teacher Non-editing teacher Student" at bounding box center [616, 242] width 159 height 34
select select "3"
click at [537, 225] on select "Manager Teacher Non-editing teacher Student" at bounding box center [616, 242] width 159 height 34
click at [672, 238] on select "Manager Teacher Non-editing teacher Student" at bounding box center [616, 242] width 159 height 34
click at [672, 187] on input "RACHAEL" at bounding box center [636, 193] width 199 height 34
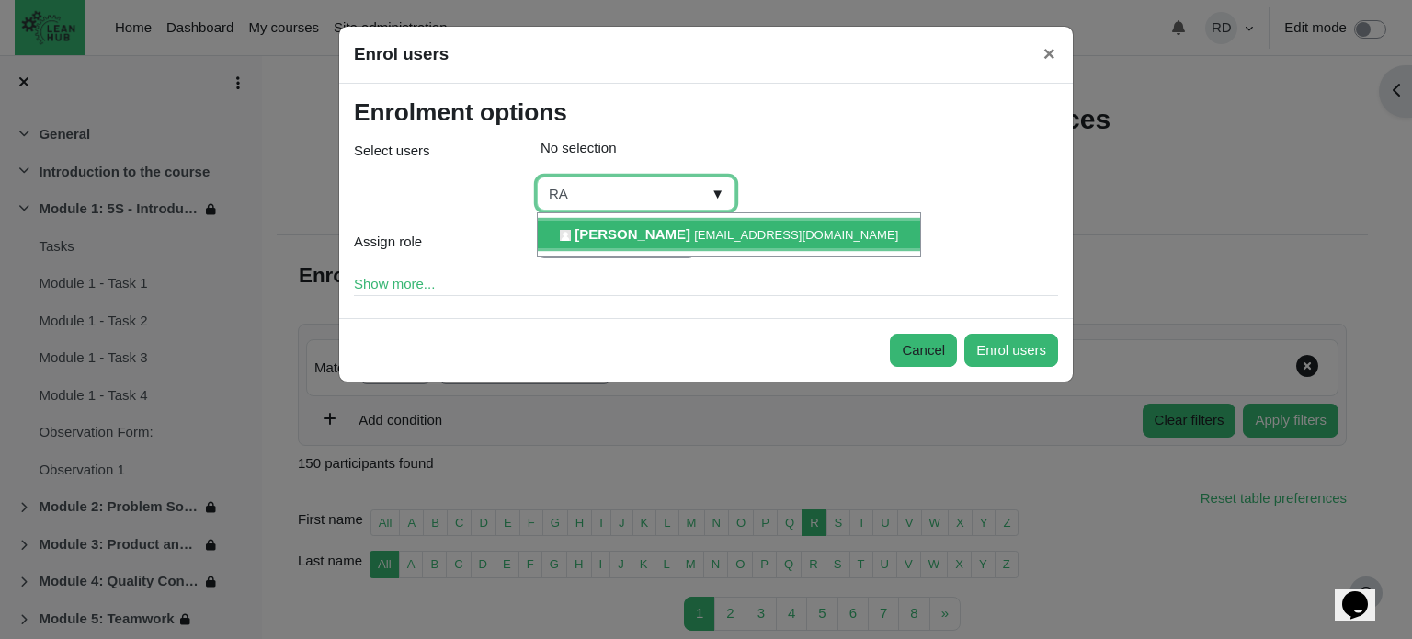
type input "R"
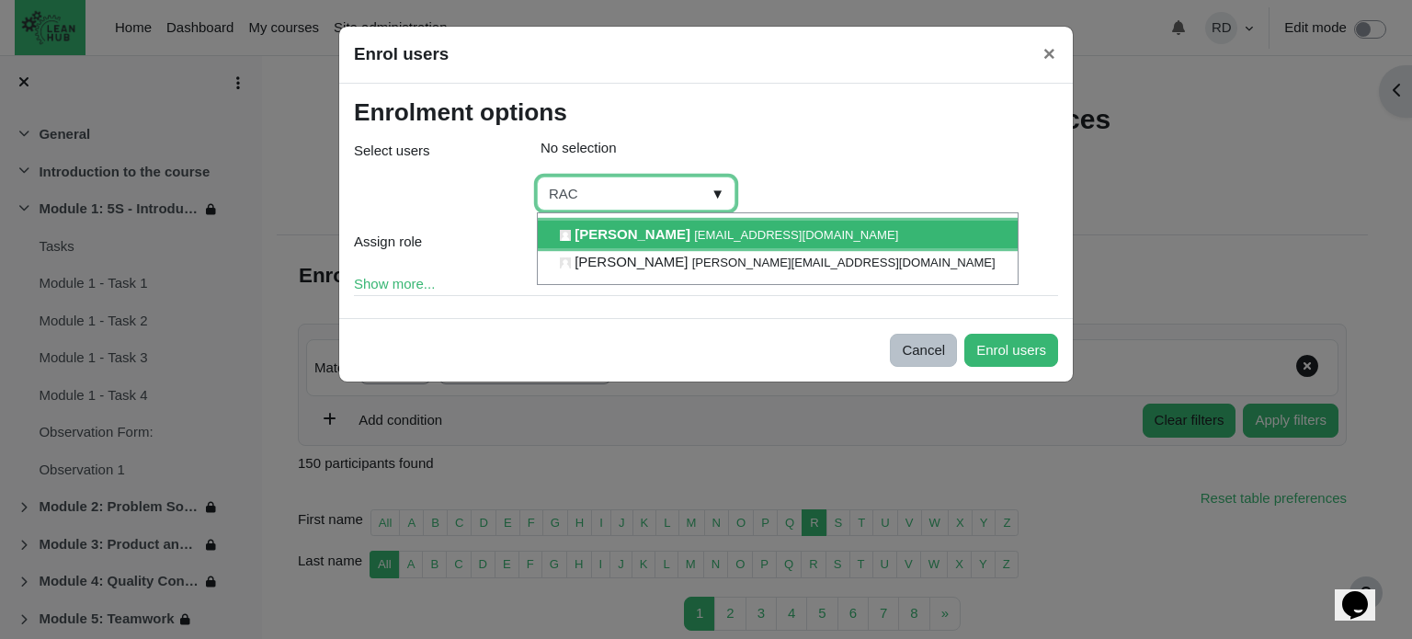
type input "RAC"
click at [952, 348] on button "Cancel" at bounding box center [923, 351] width 67 height 34
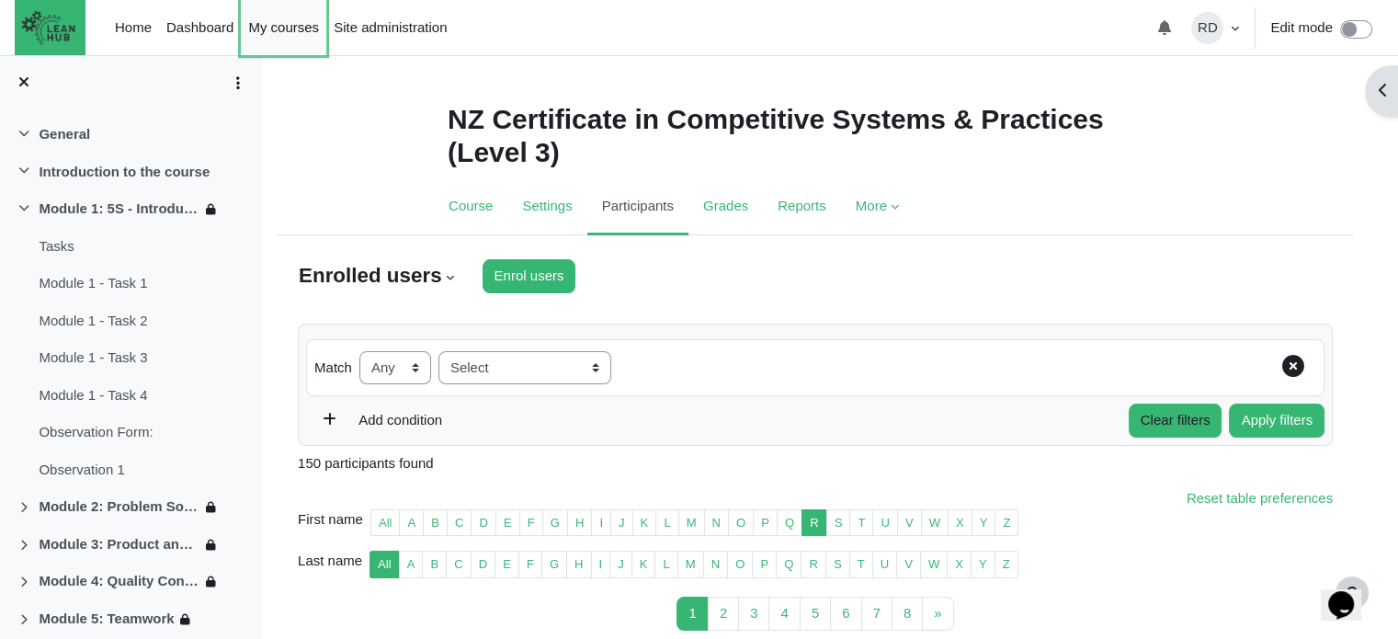
click at [252, 28] on link "My courses" at bounding box center [283, 27] width 85 height 55
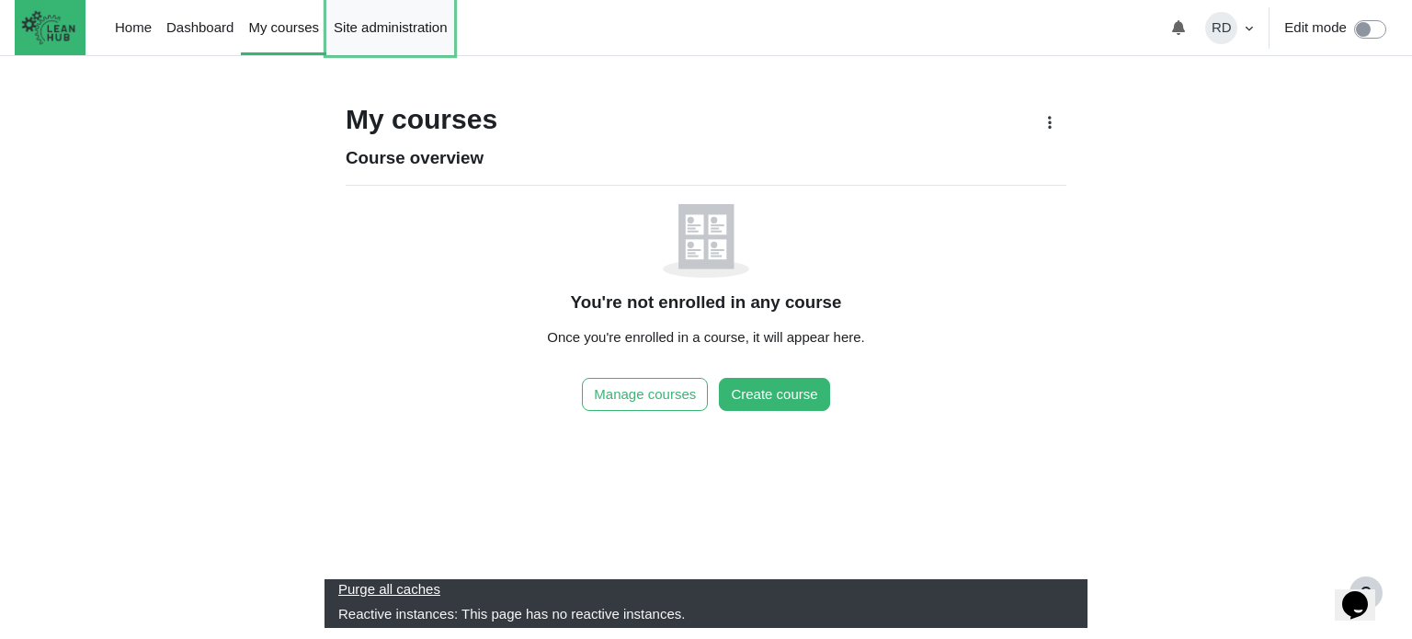
click at [386, 28] on link "Site administration" at bounding box center [390, 27] width 128 height 55
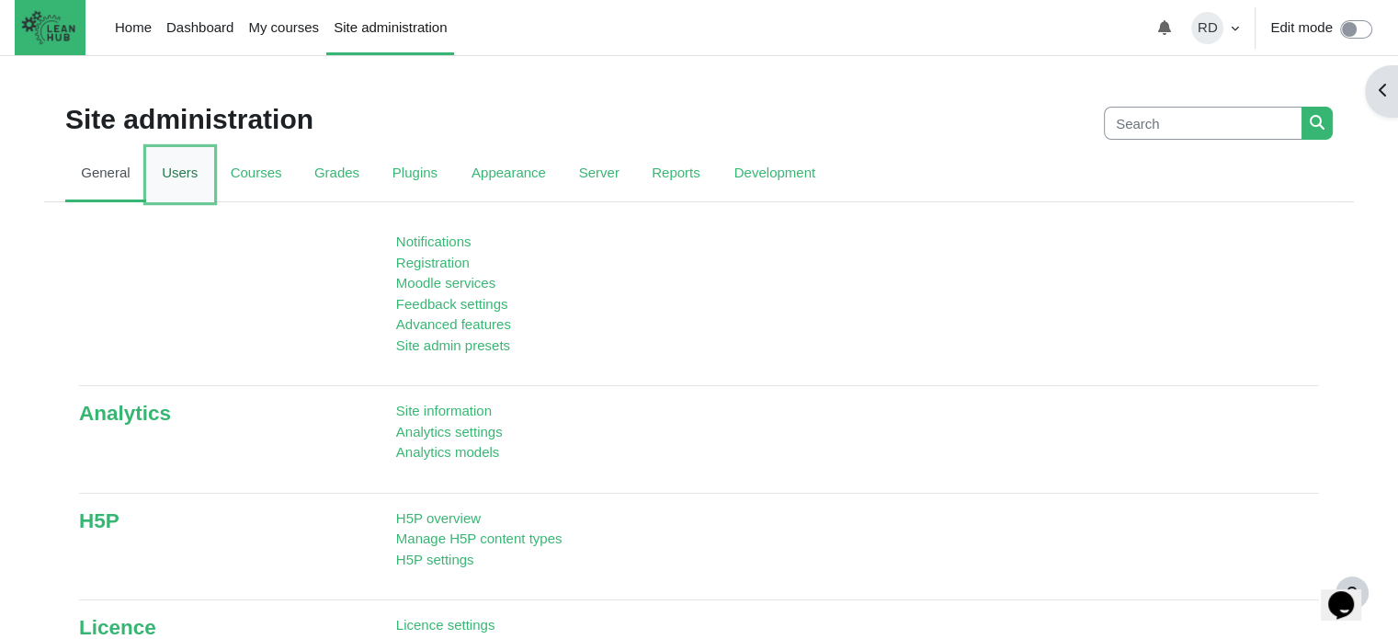
click at [160, 187] on link "Users" at bounding box center [180, 174] width 68 height 55
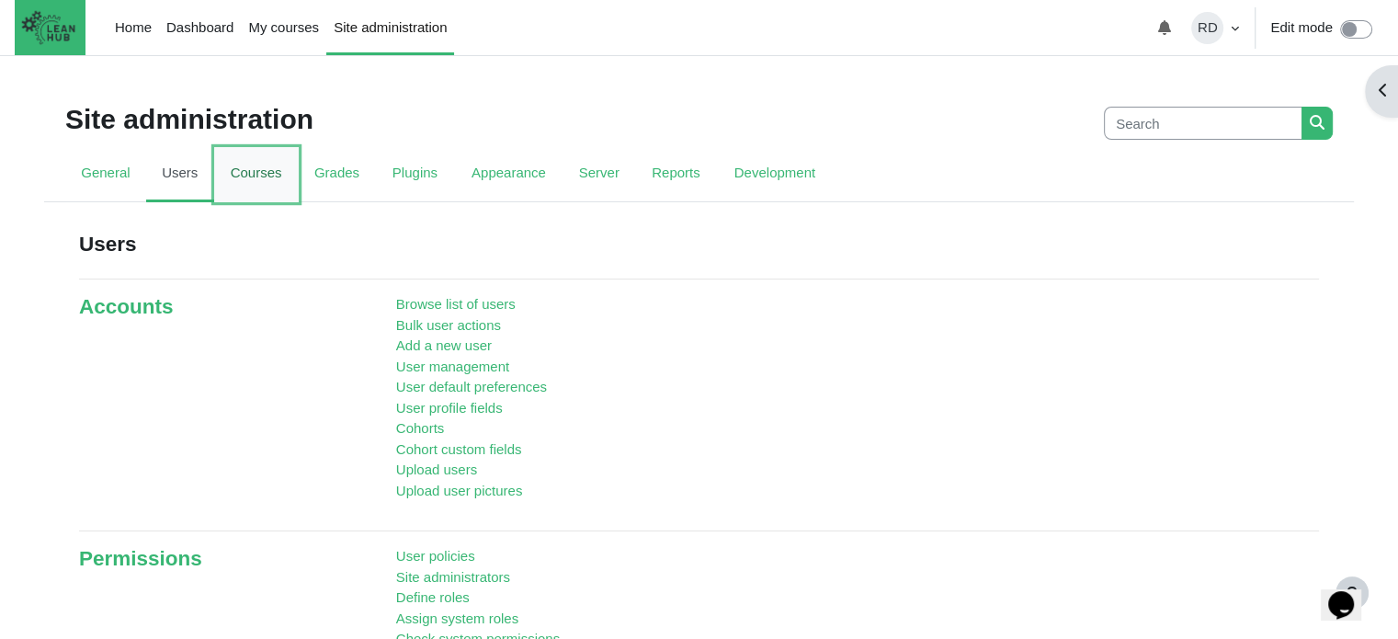
click at [250, 183] on link "Courses" at bounding box center [256, 174] width 85 height 55
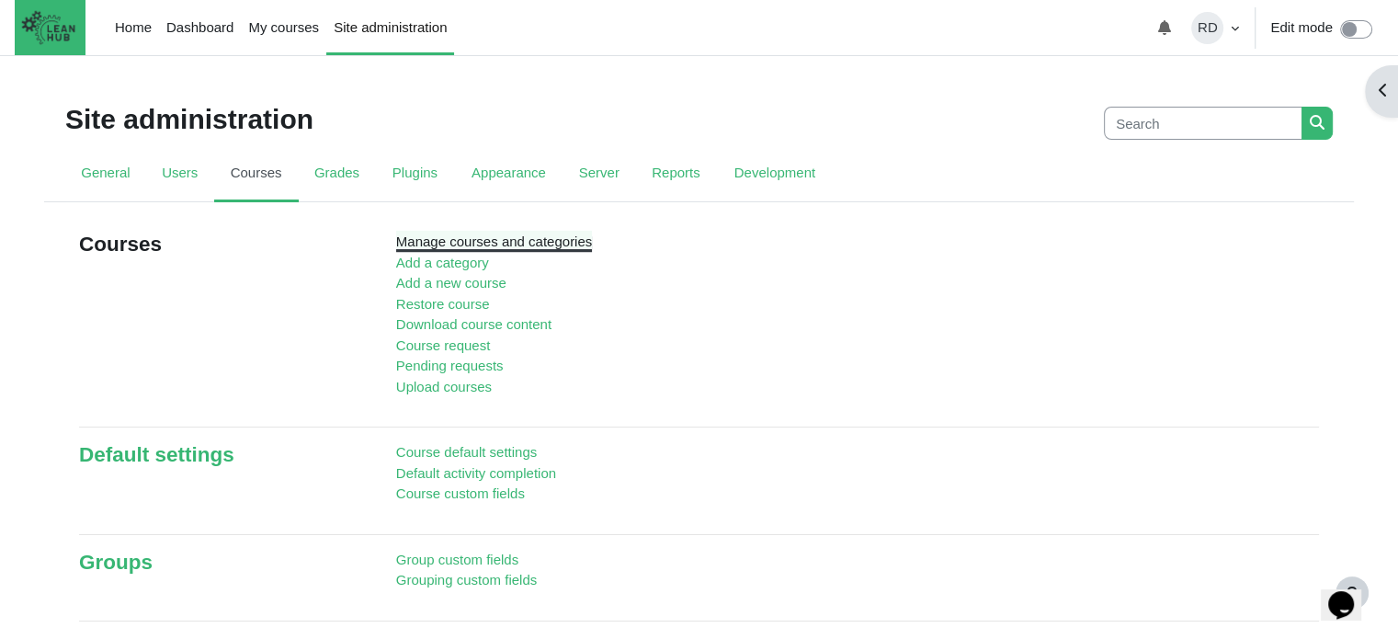
click at [486, 238] on link "Manage courses and categories" at bounding box center [494, 241] width 196 height 16
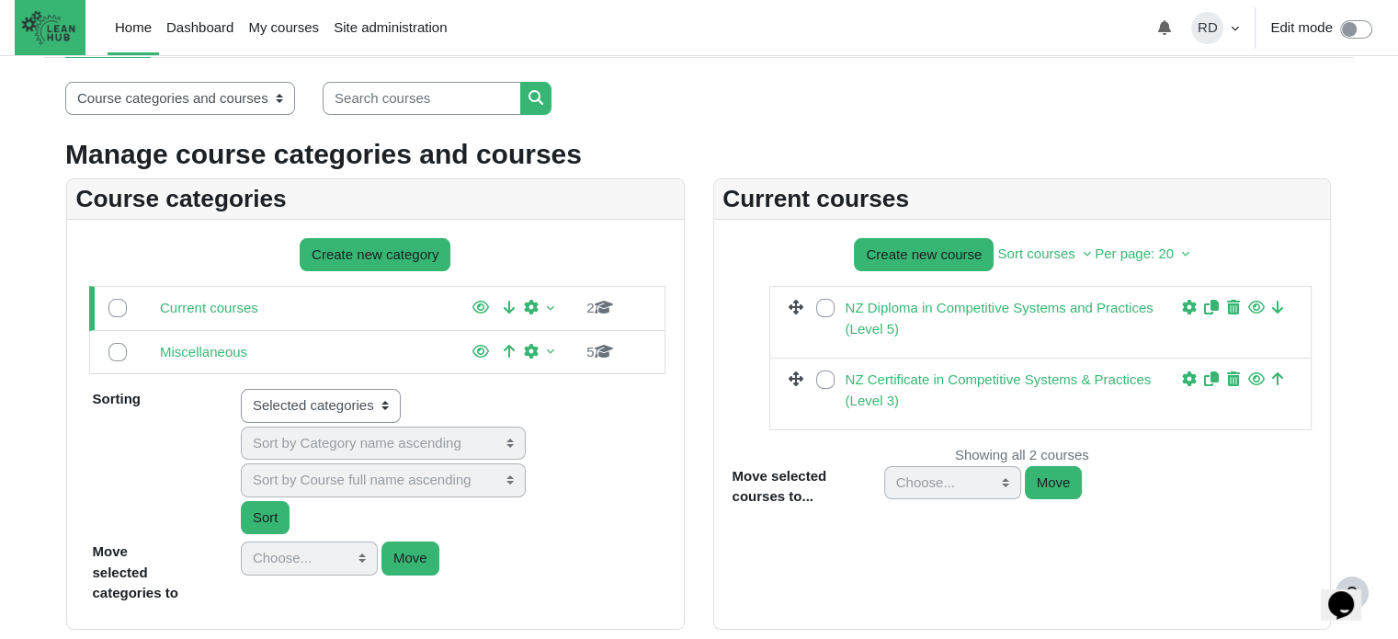
scroll to position [184, 0]
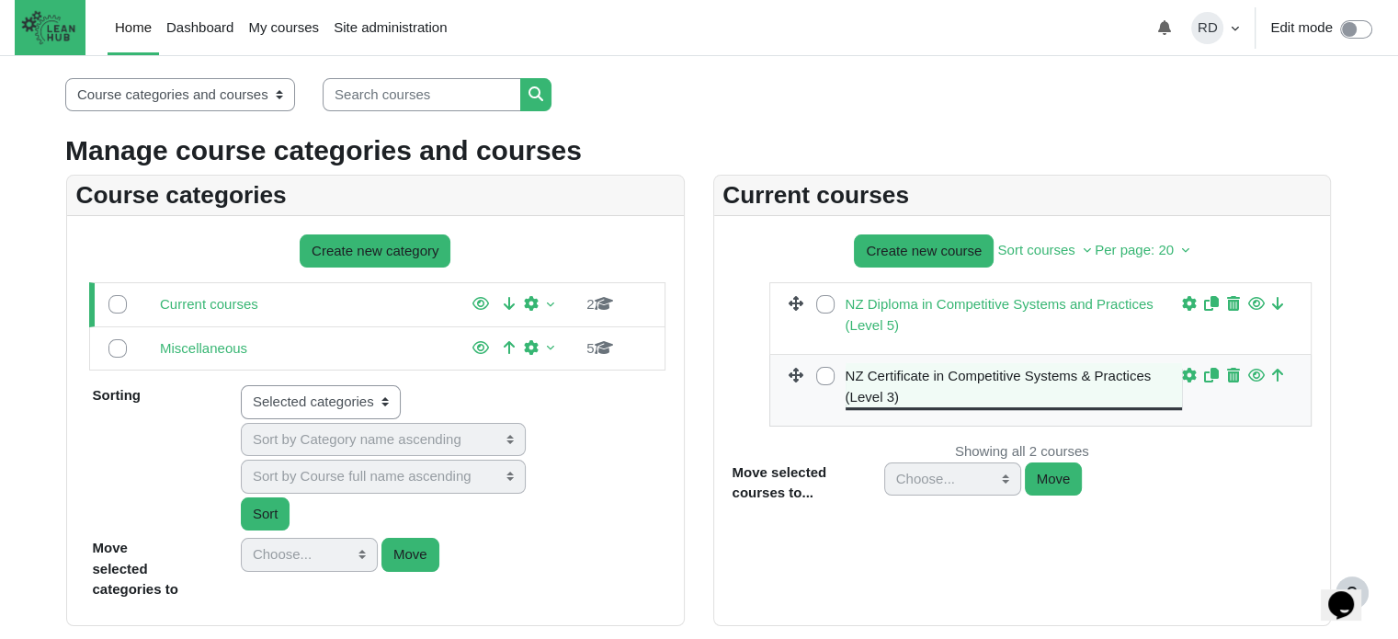
click at [939, 366] on link "NZ Certificate in Competitive Systems & Practices (Level 3)" at bounding box center [1014, 386] width 337 height 41
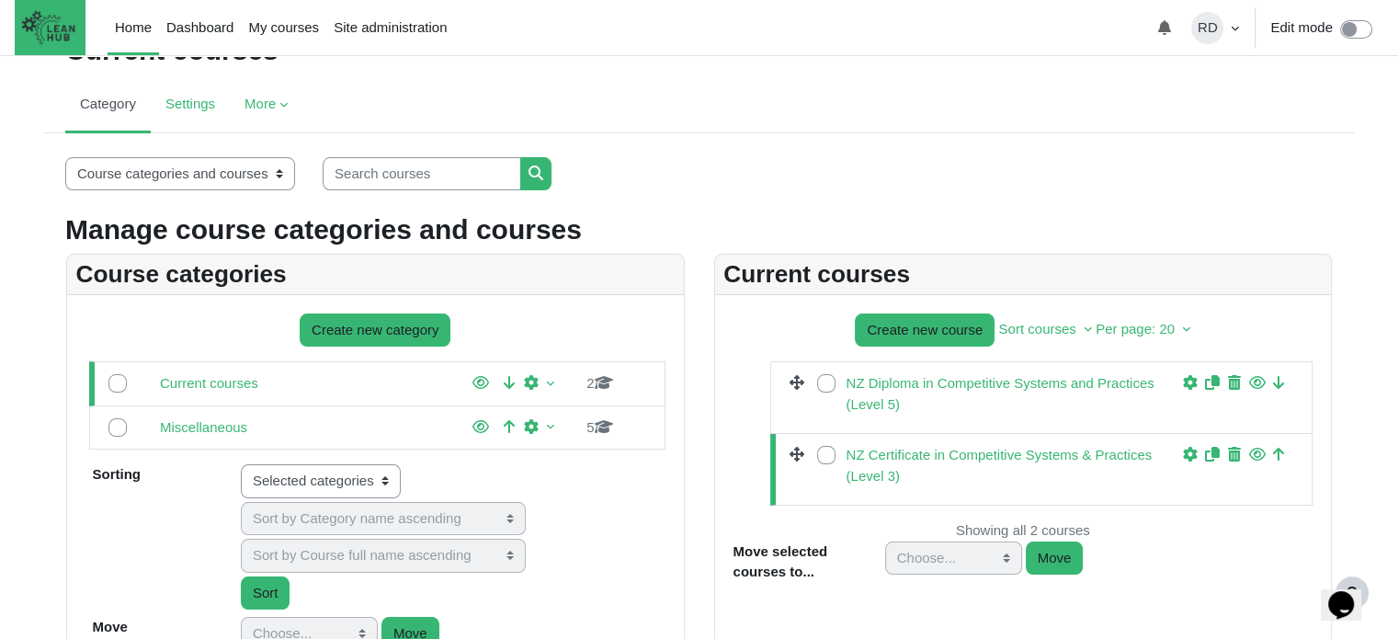
scroll to position [97, 0]
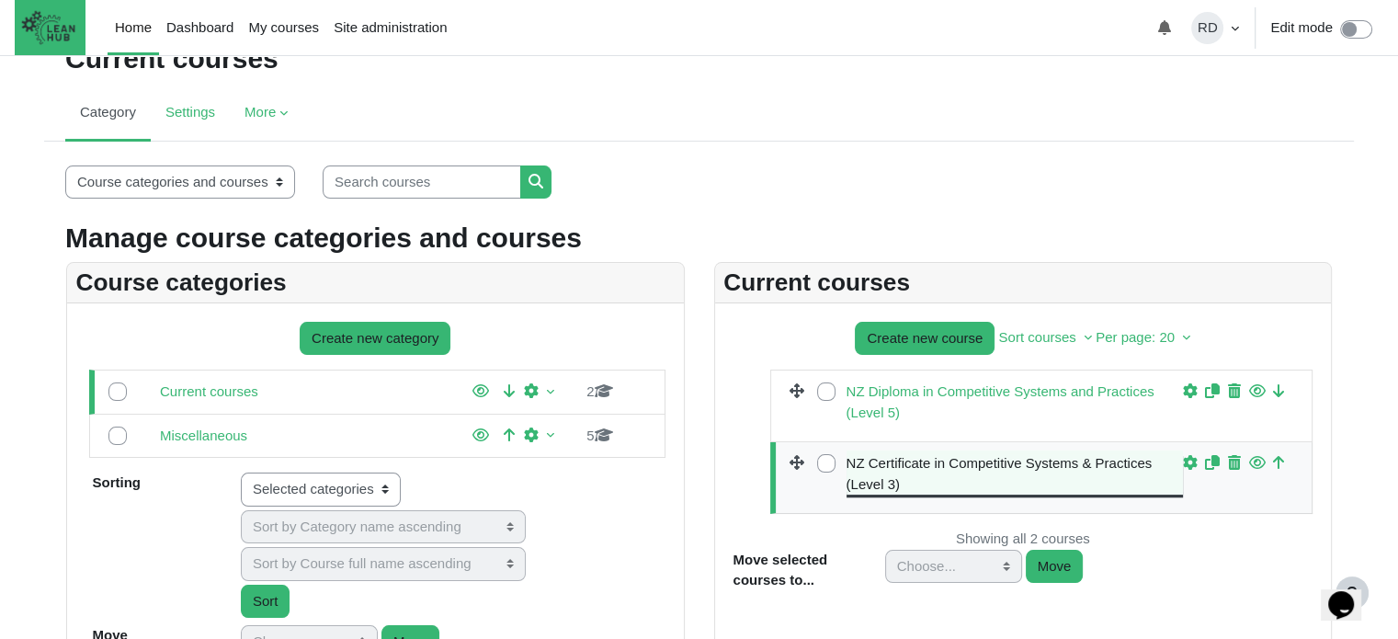
click at [1041, 460] on link "NZ Certificate in Competitive Systems & Practices (Level 3)" at bounding box center [1015, 473] width 337 height 41
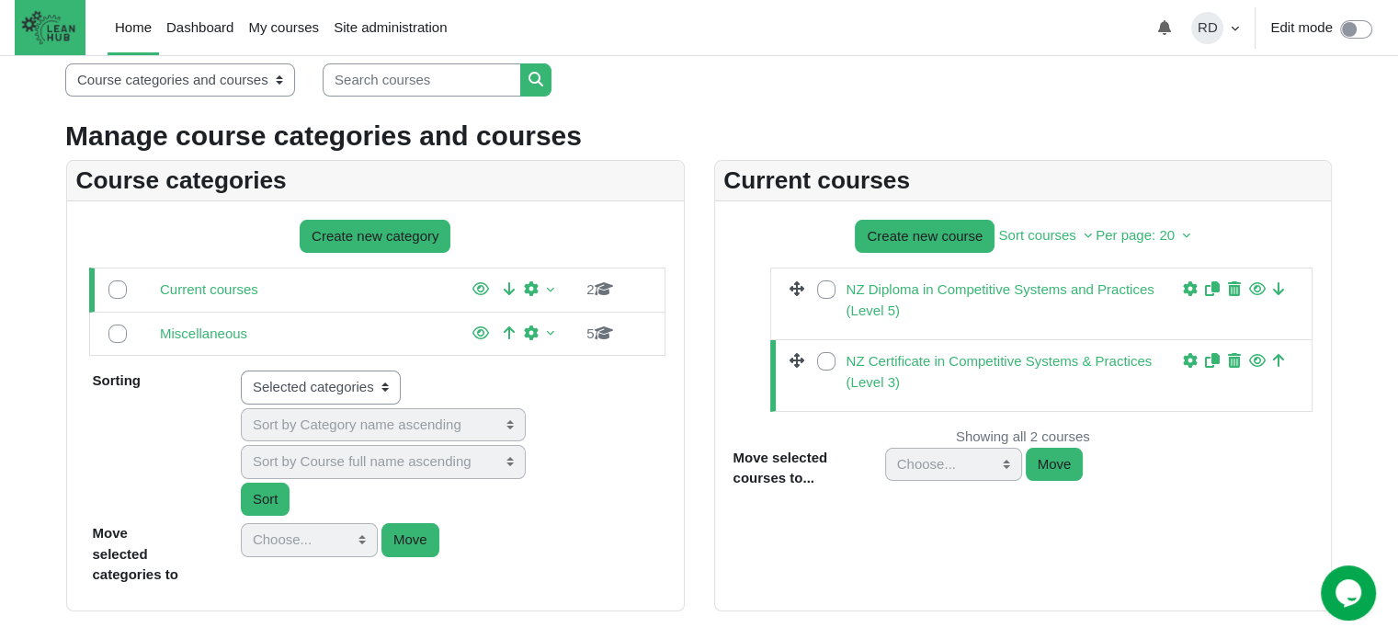
scroll to position [368, 0]
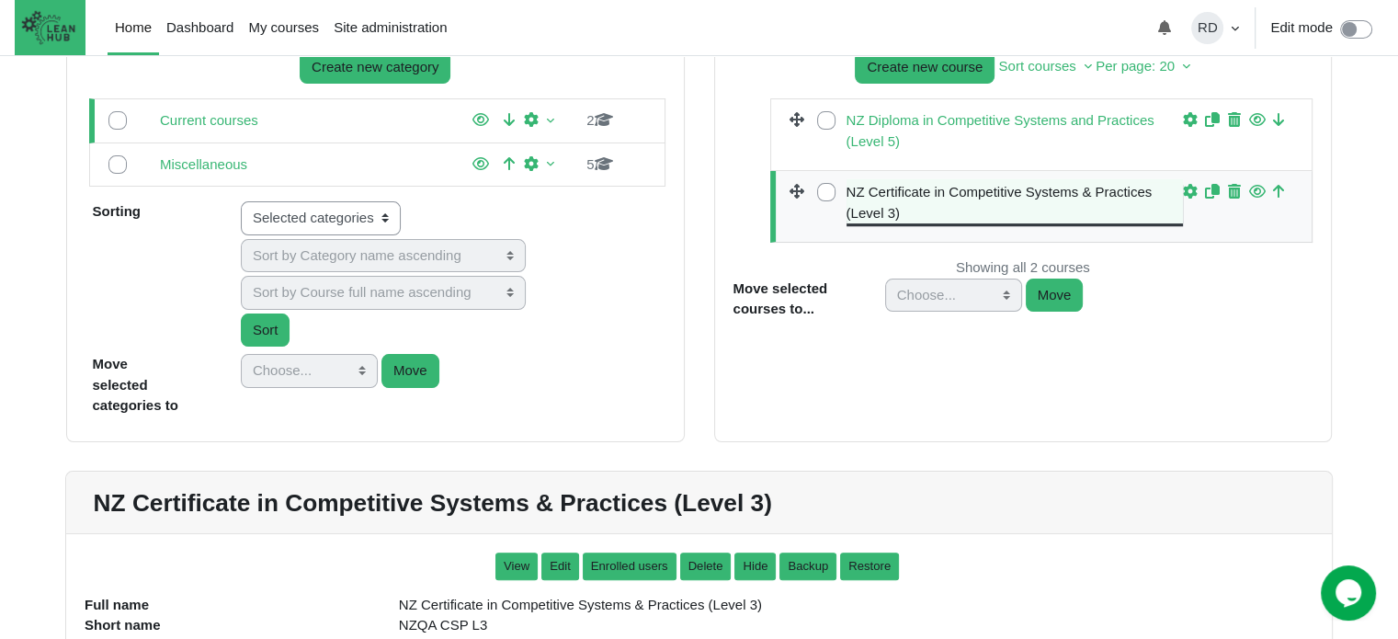
click at [968, 192] on link "NZ Certificate in Competitive Systems & Practices (Level 3)" at bounding box center [1015, 202] width 337 height 41
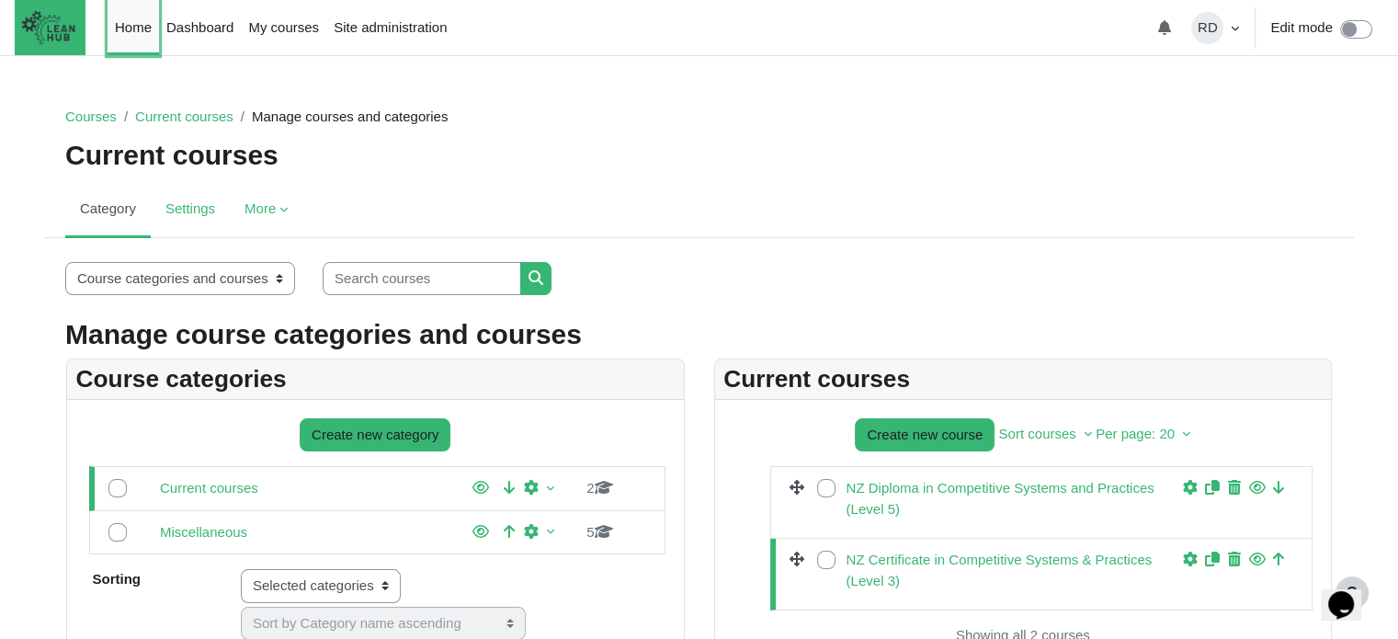
click at [108, 24] on link "Home" at bounding box center [133, 27] width 51 height 55
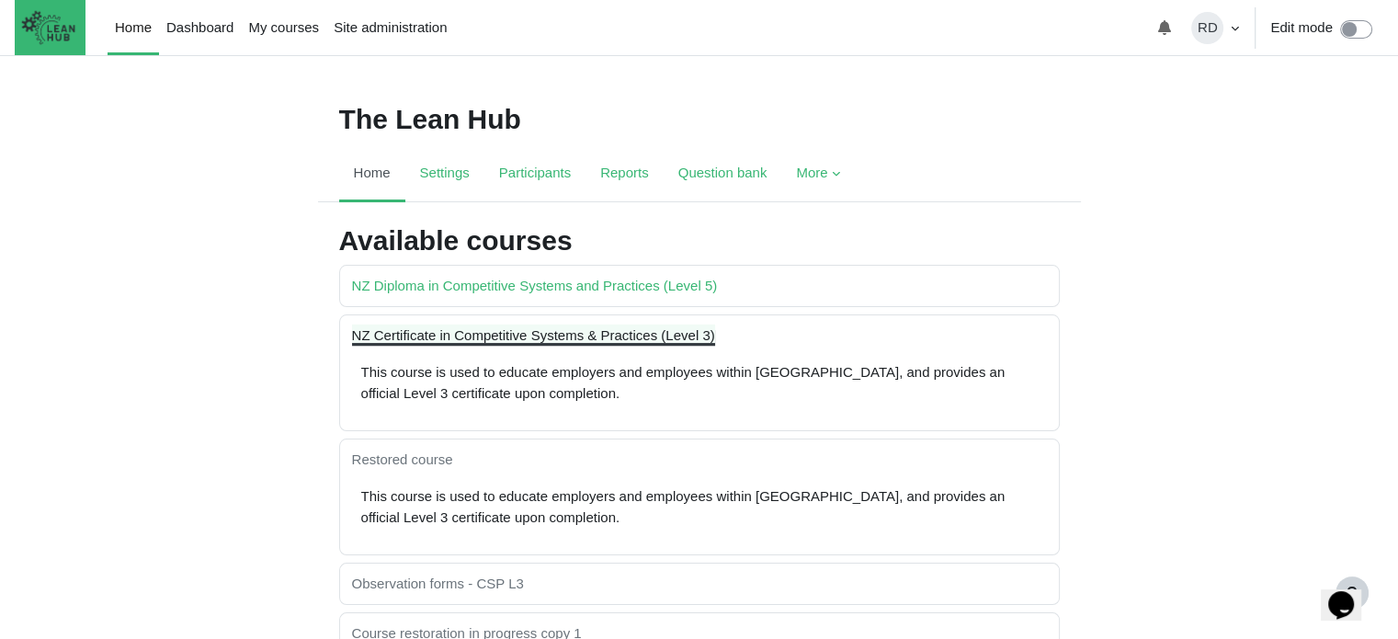
click at [575, 332] on link "NZ Certificate in Competitive Systems & Practices (Level 3)" at bounding box center [533, 335] width 363 height 16
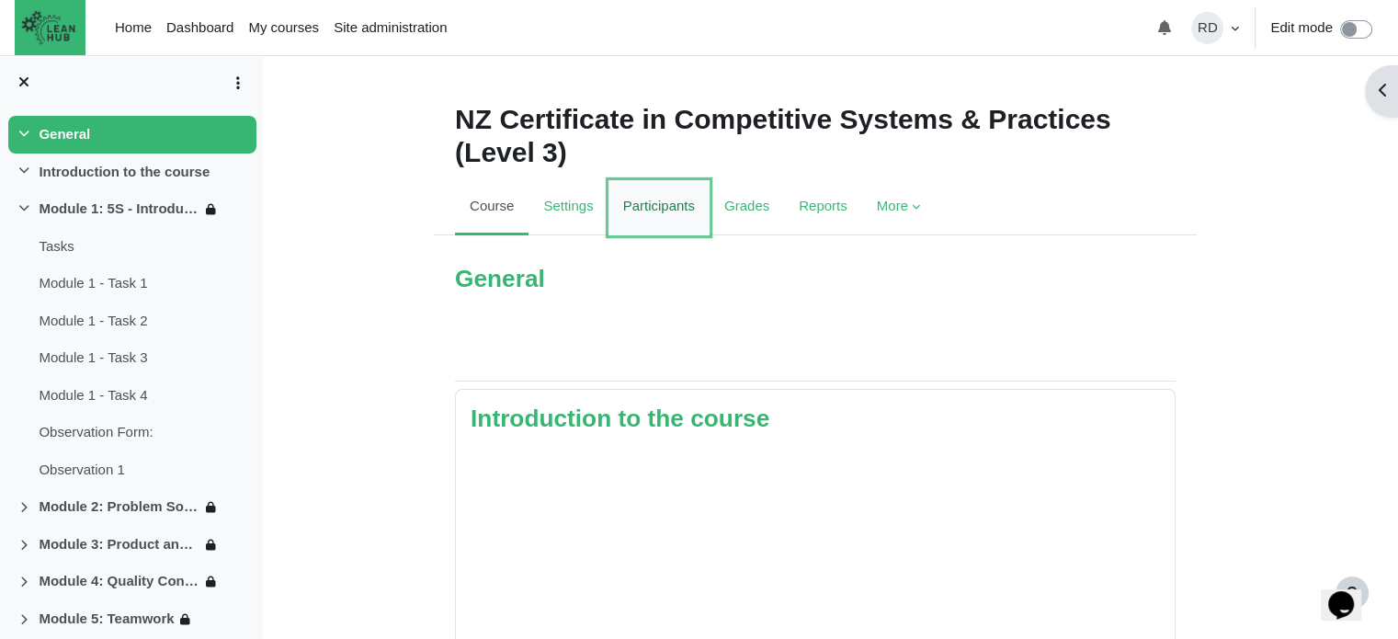
click at [655, 225] on link "Participants" at bounding box center [659, 207] width 101 height 55
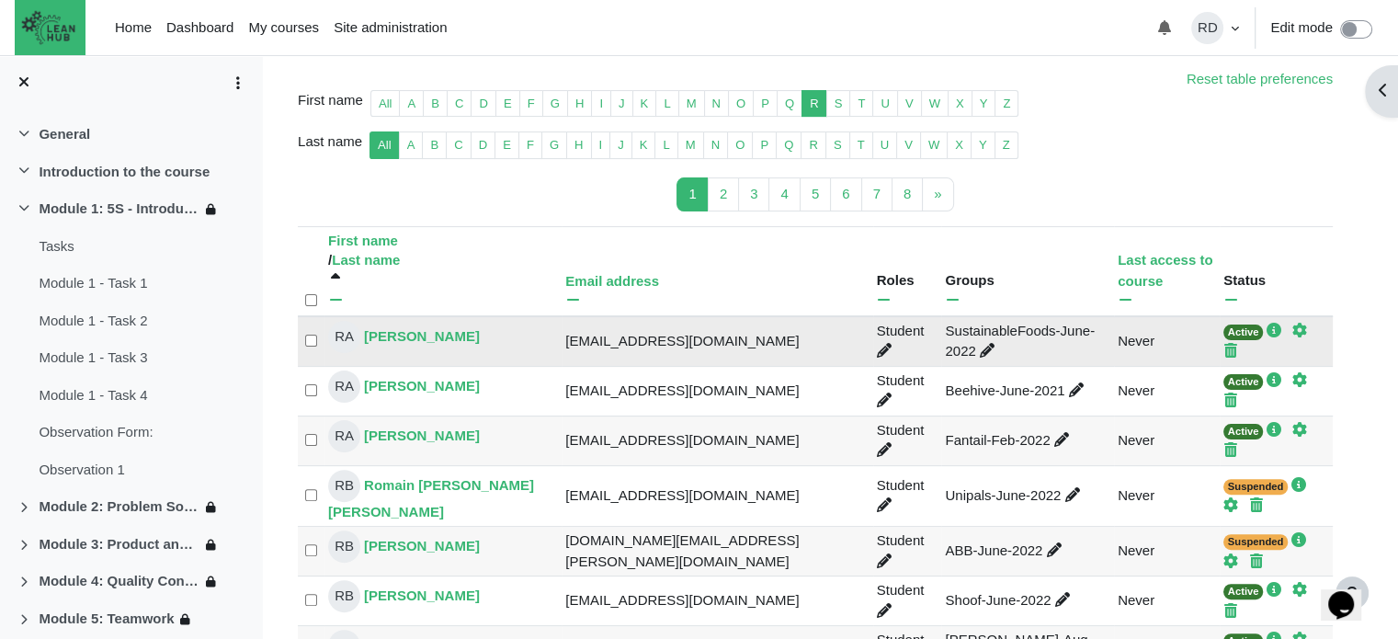
scroll to position [276, 0]
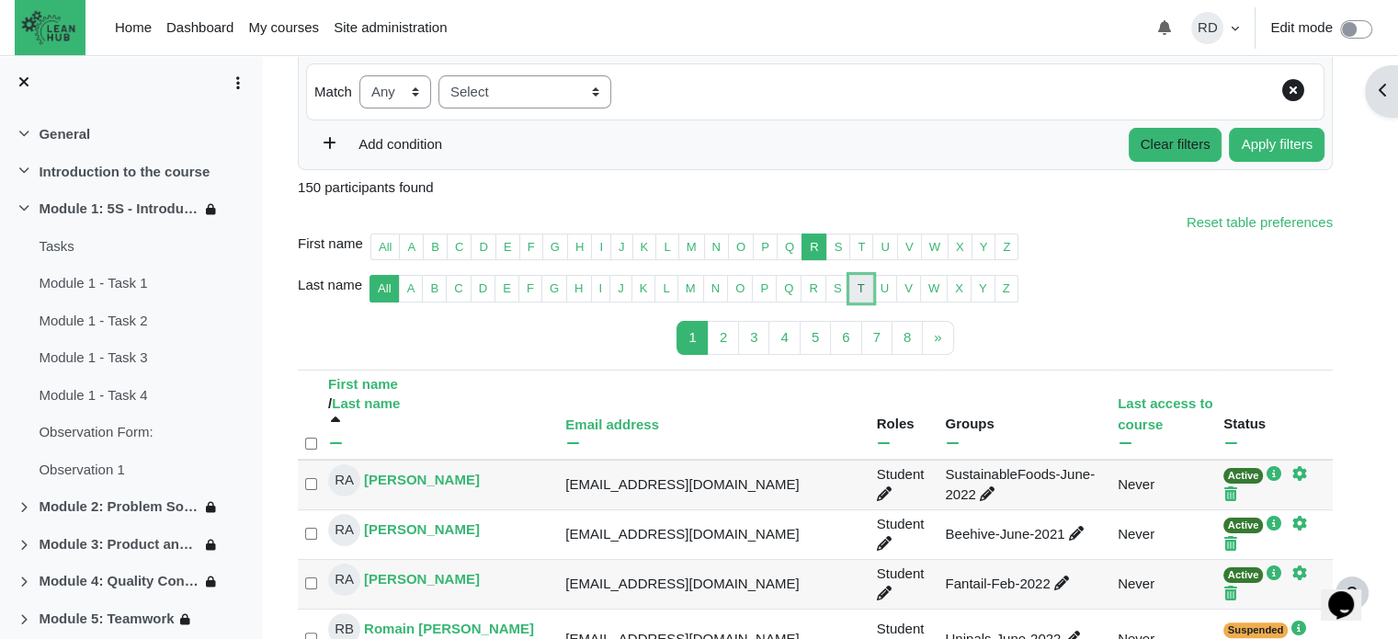
click at [849, 286] on link "T" at bounding box center [861, 289] width 24 height 28
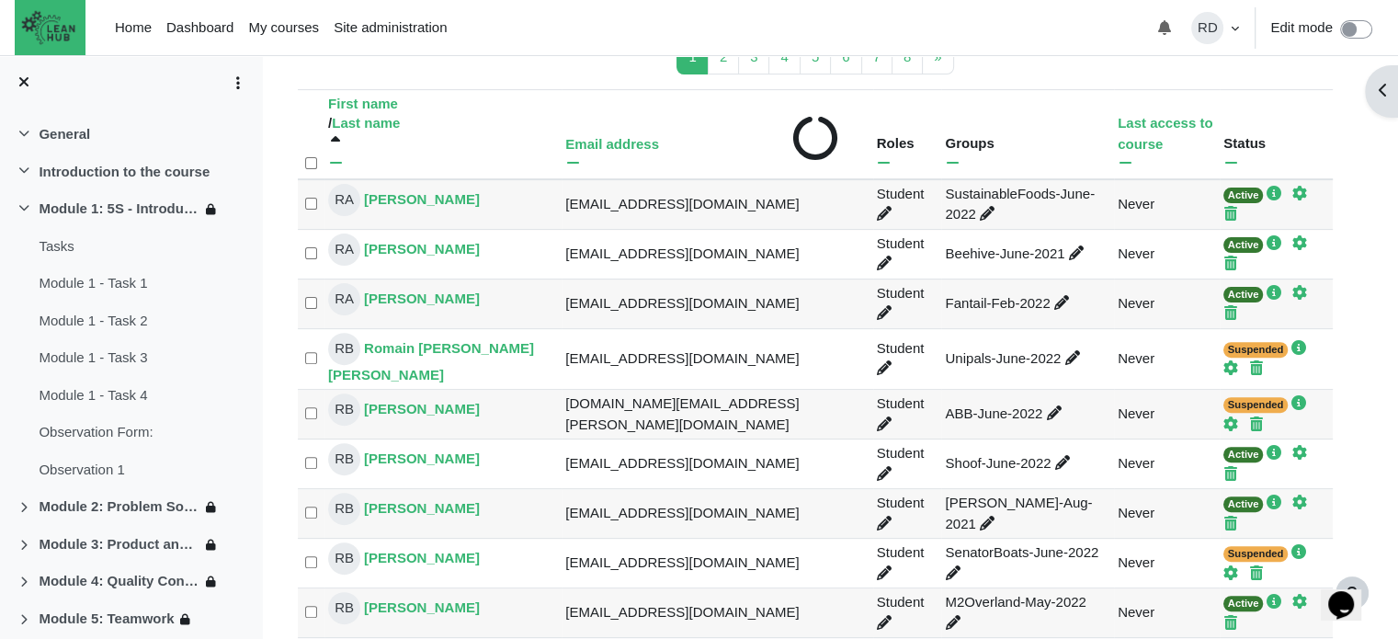
scroll to position [735, 0]
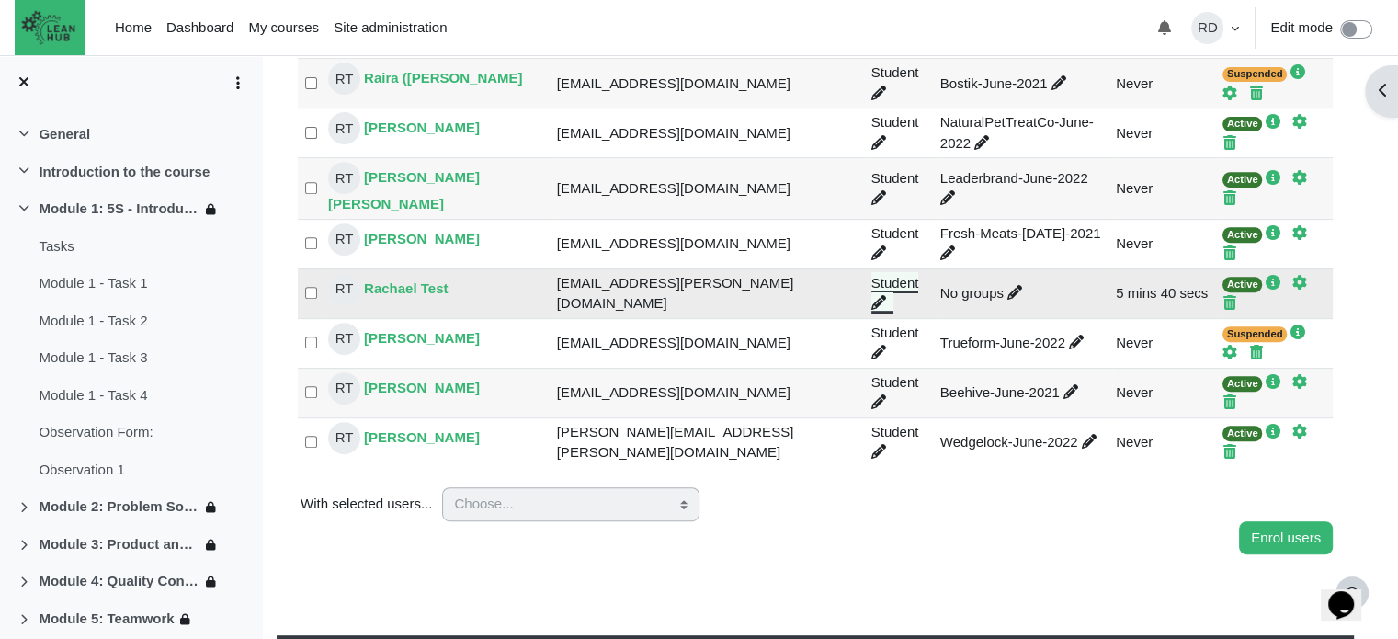
click at [871, 295] on span "Content" at bounding box center [882, 303] width 22 height 16
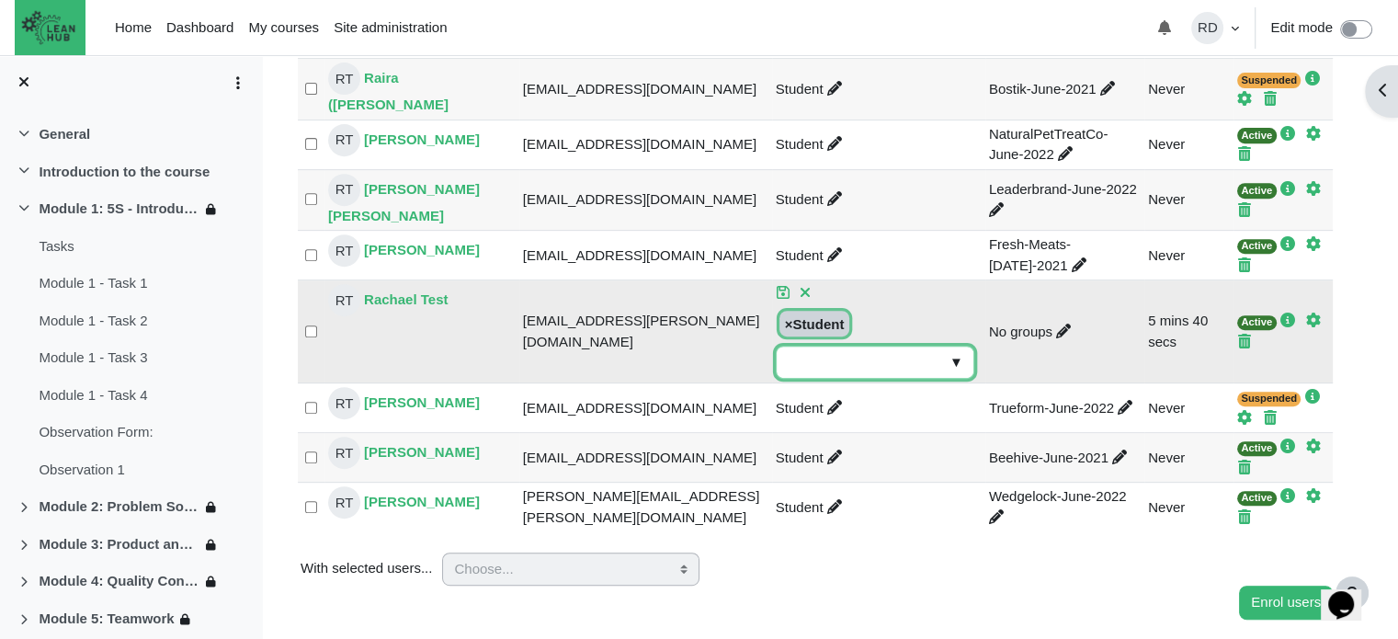
click at [901, 352] on input "Rachael Test's role assignments" at bounding box center [875, 363] width 199 height 34
click at [946, 355] on span "▼" at bounding box center [956, 362] width 21 height 28
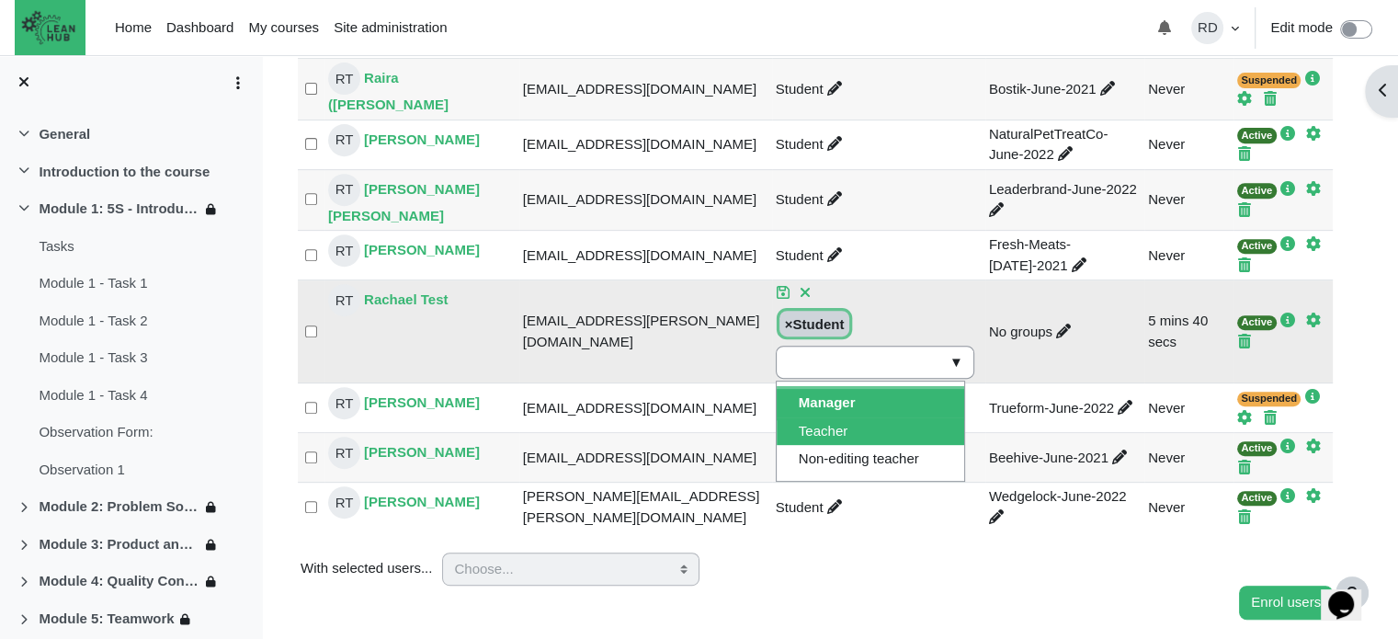
click at [838, 417] on li "Teacher" at bounding box center [871, 431] width 188 height 28
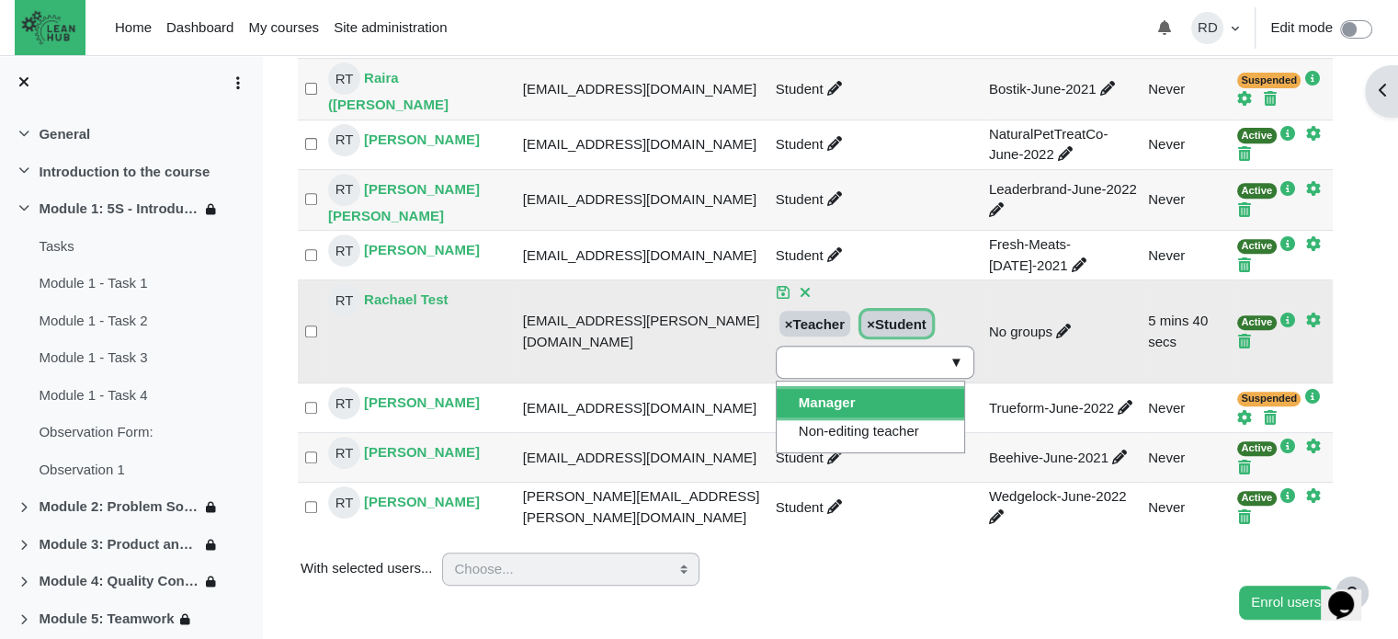
click at [862, 389] on li "Manager" at bounding box center [871, 403] width 188 height 28
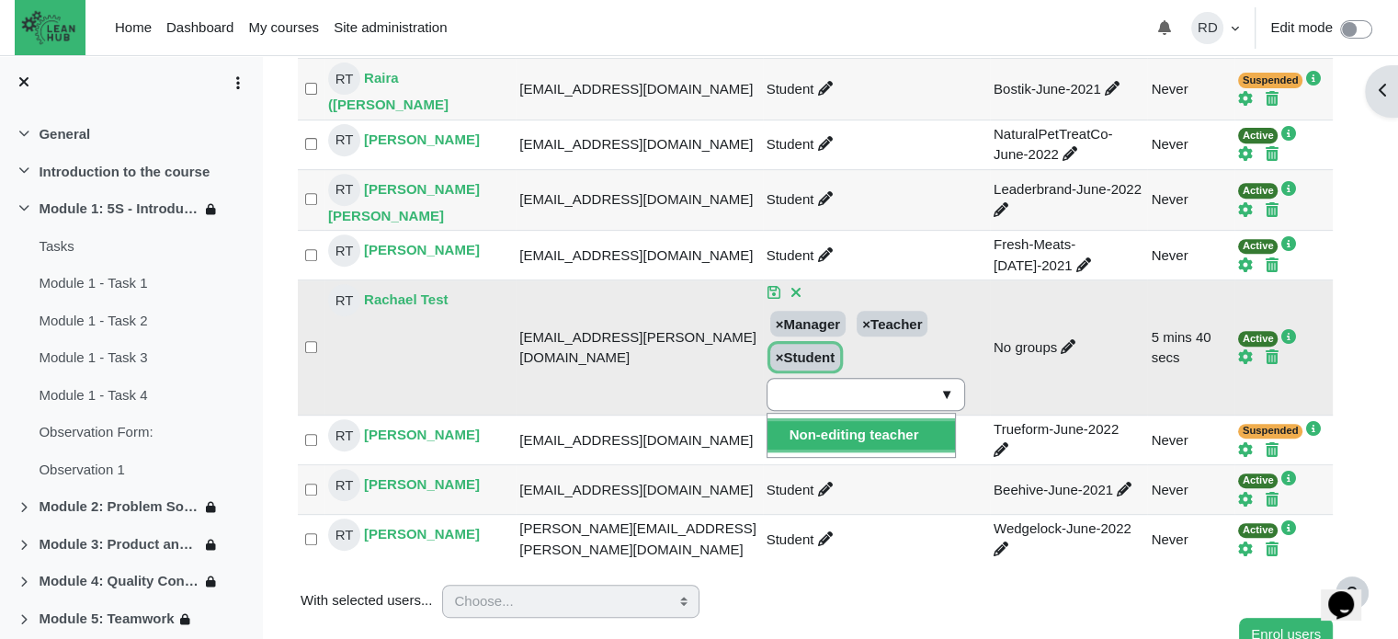
click at [1360, 379] on div "Open course index Open block drawer NZ Certificate in Competitive Systems & Pra…" at bounding box center [830, 53] width 1136 height 1467
click at [767, 285] on icon "Save changes" at bounding box center [774, 292] width 15 height 15
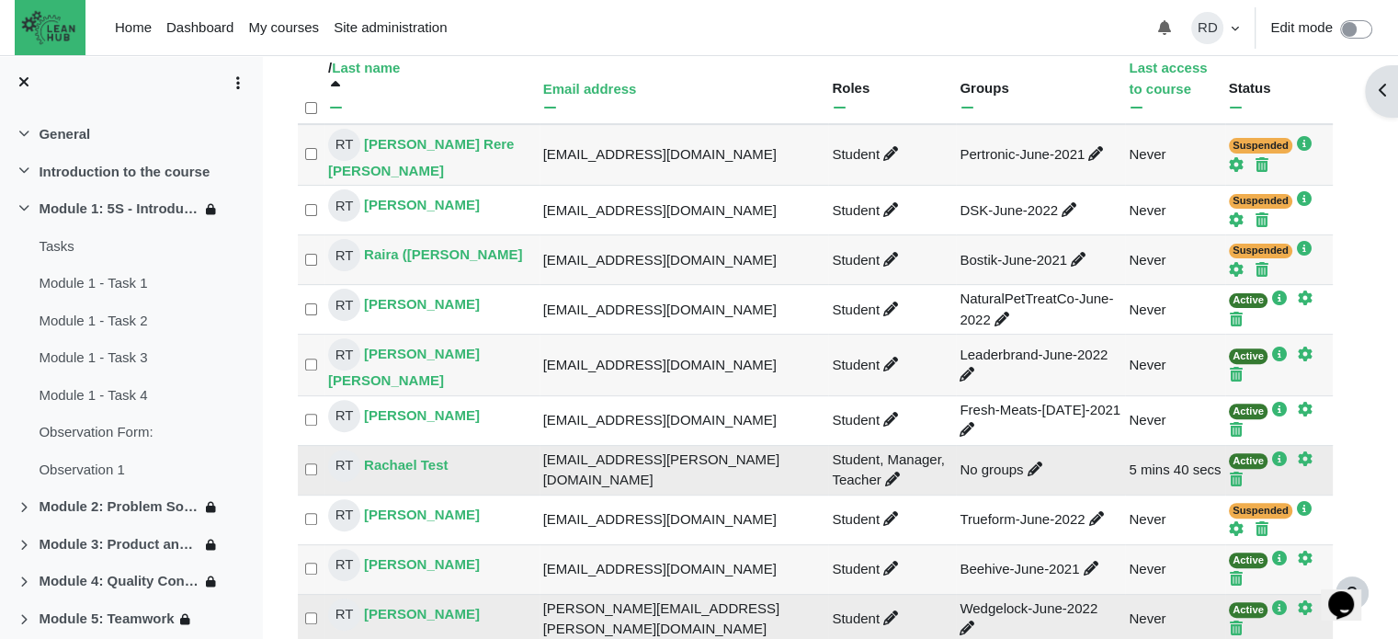
scroll to position [456, 0]
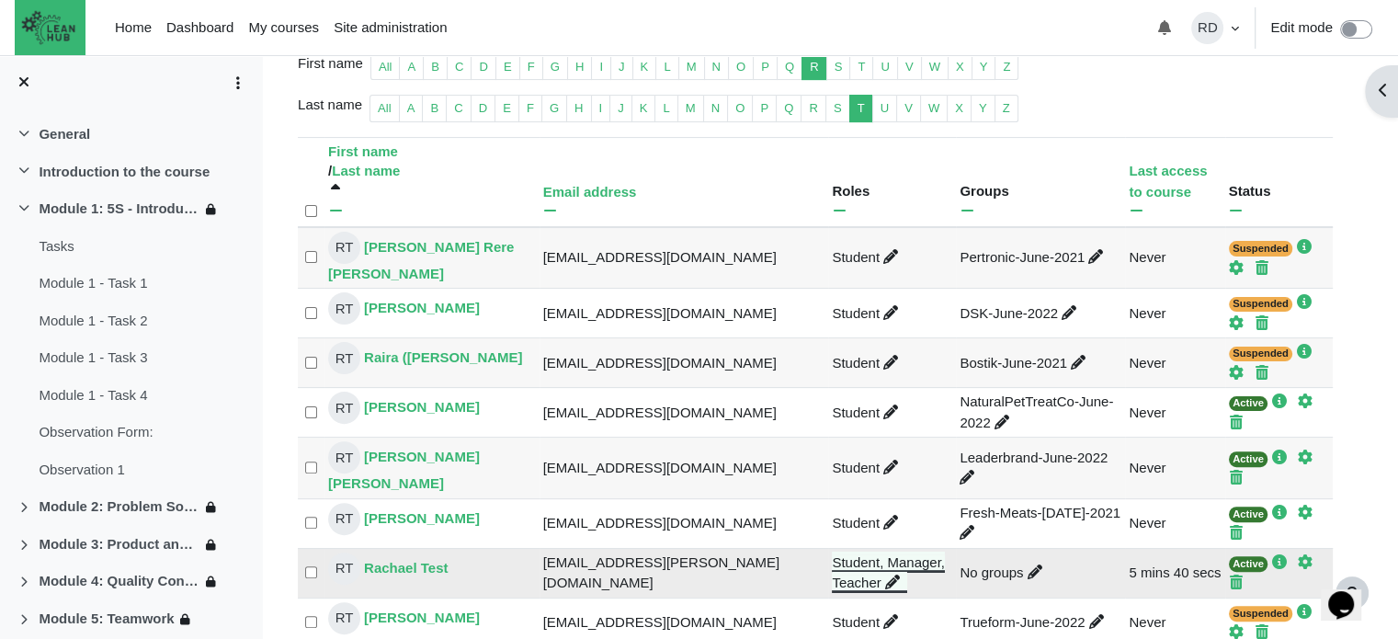
click at [885, 574] on icon "Rachael Test's role assignments" at bounding box center [892, 581] width 15 height 15
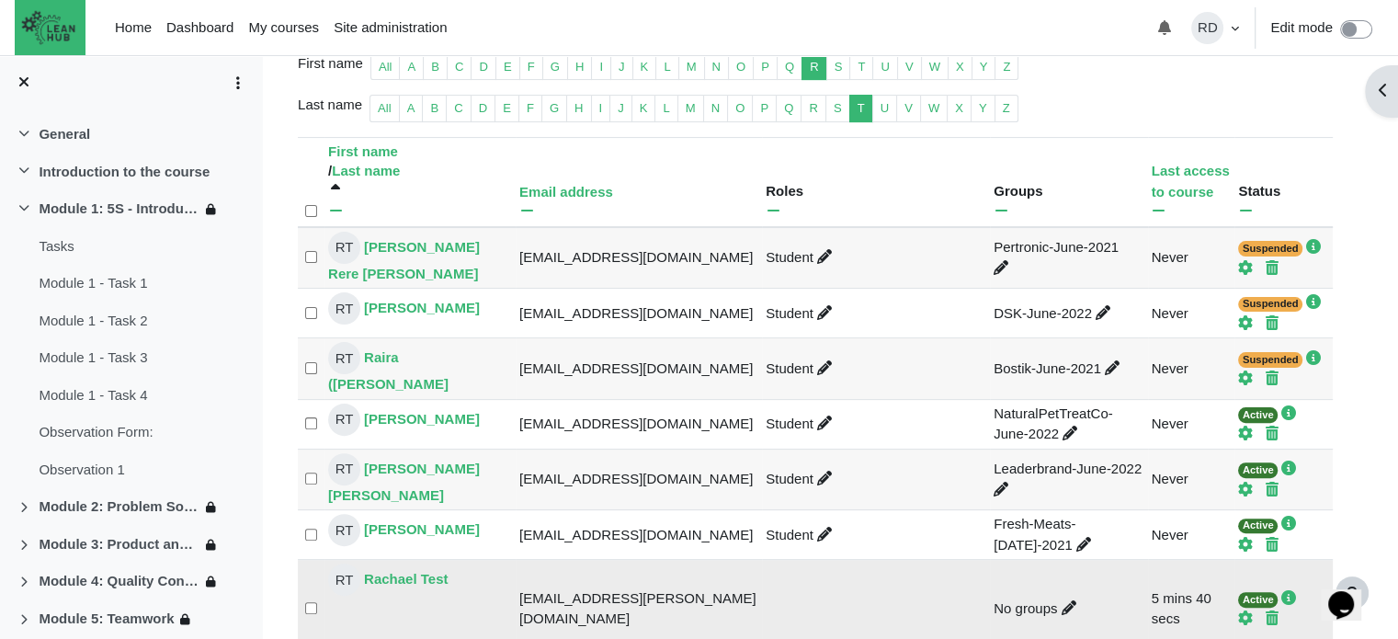
scroll to position [794, 0]
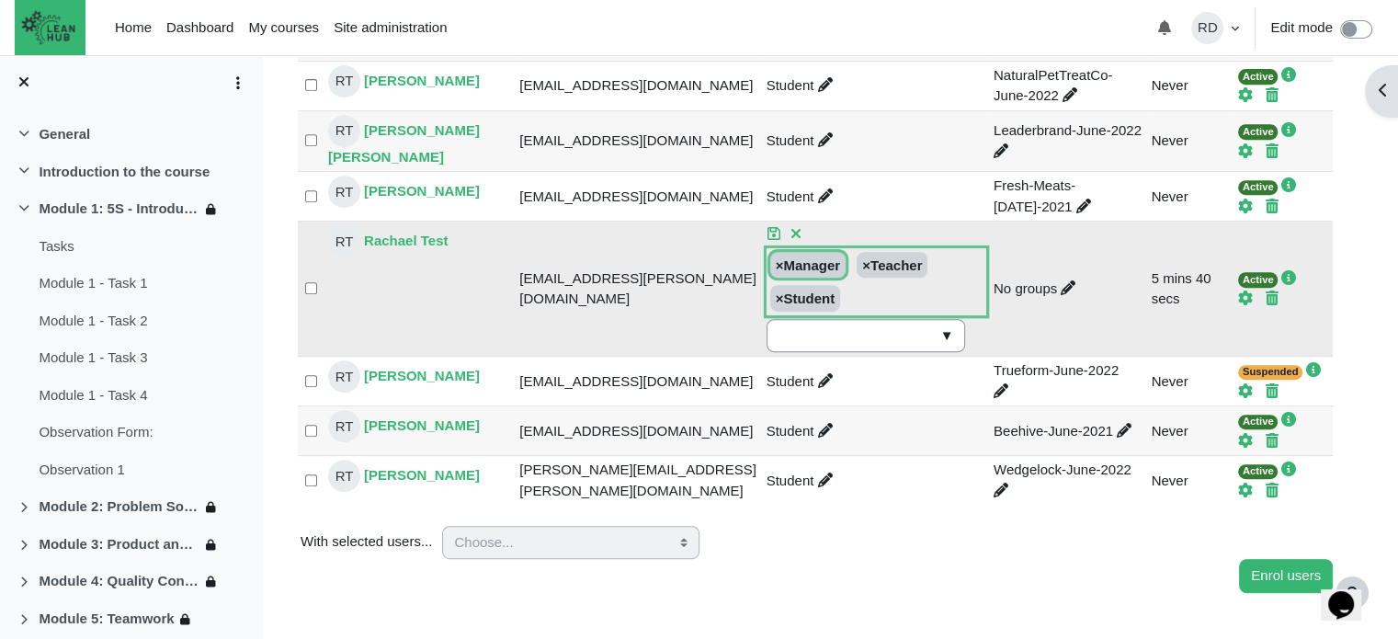
click at [776, 257] on span "×" at bounding box center [780, 265] width 8 height 16
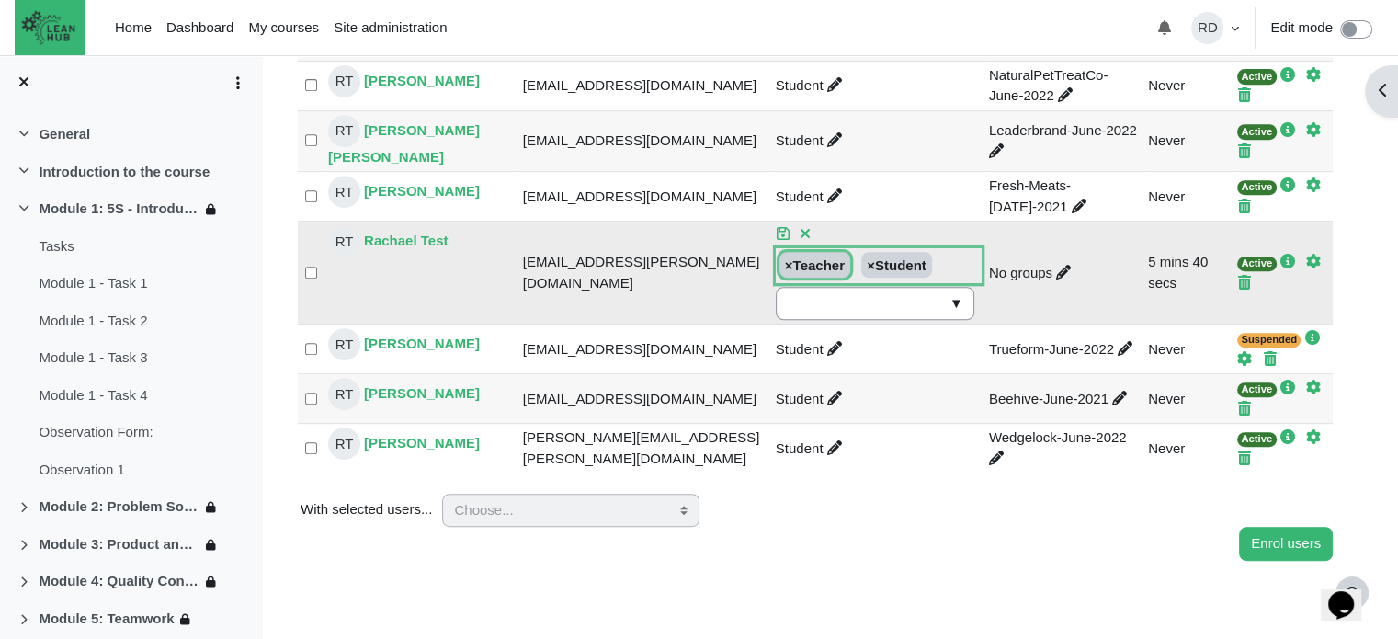
click at [785, 257] on span "×" at bounding box center [789, 265] width 8 height 16
click at [776, 226] on icon "Save changes" at bounding box center [783, 233] width 15 height 15
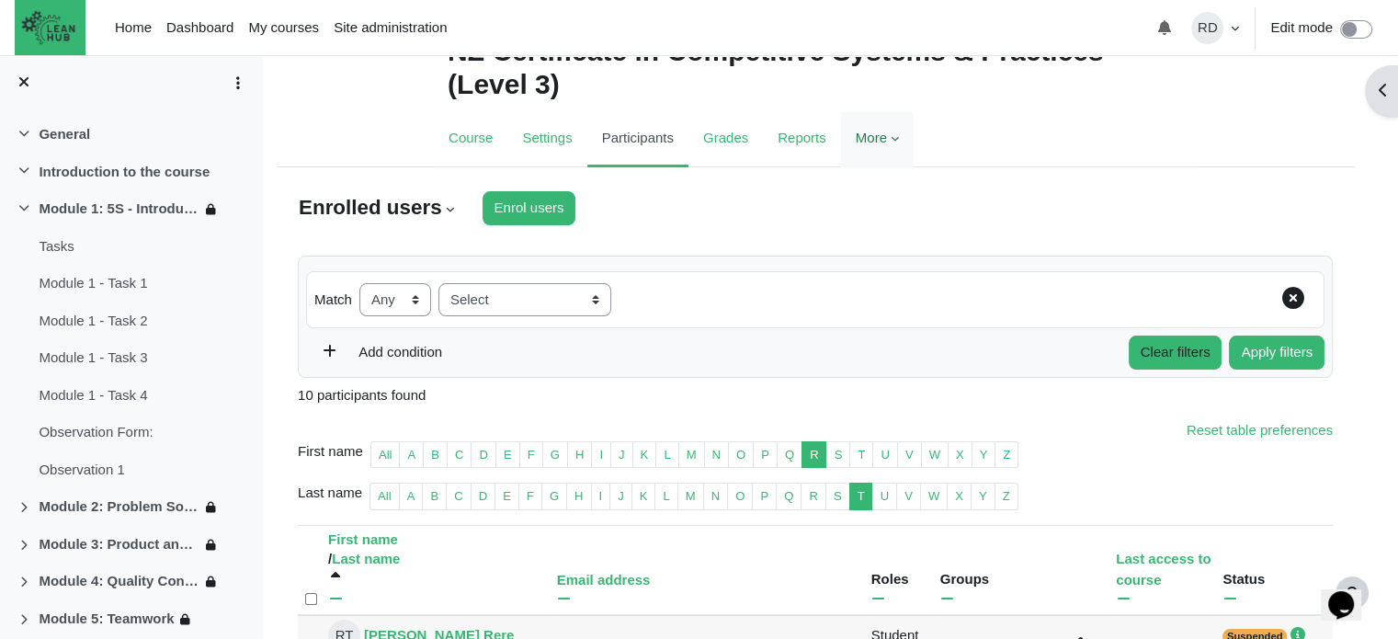
scroll to position [0, 0]
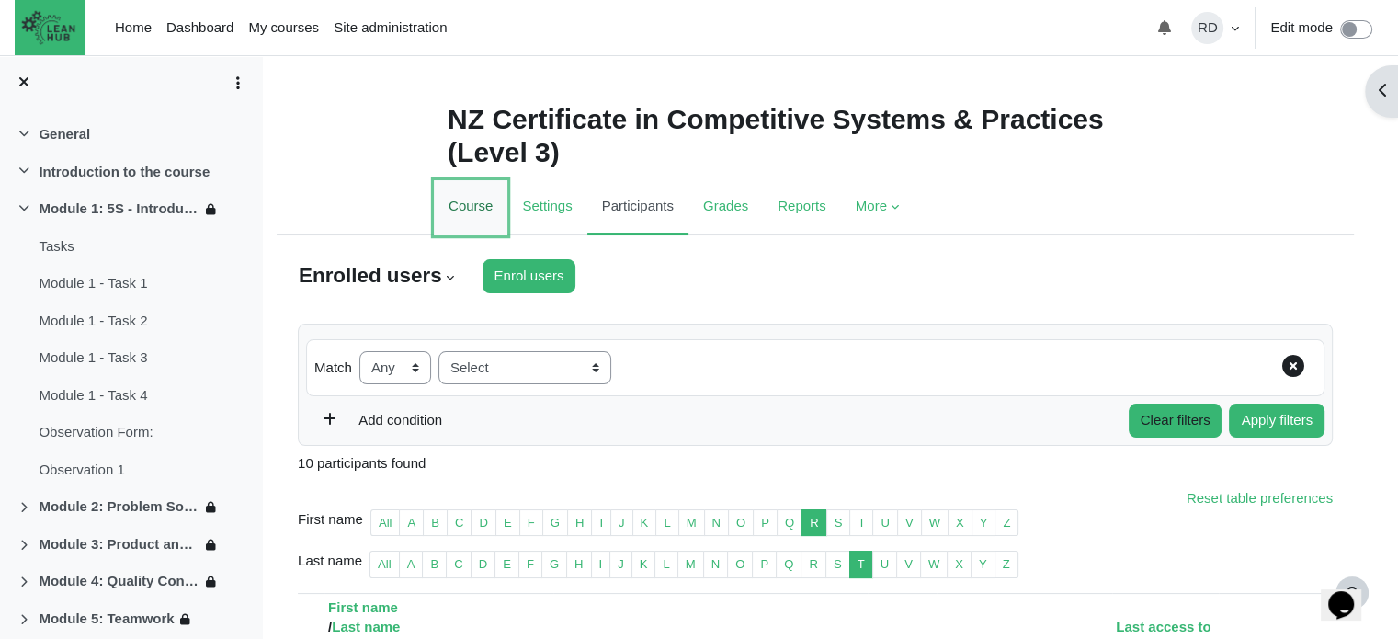
click at [463, 216] on link "Course" at bounding box center [471, 207] width 74 height 55
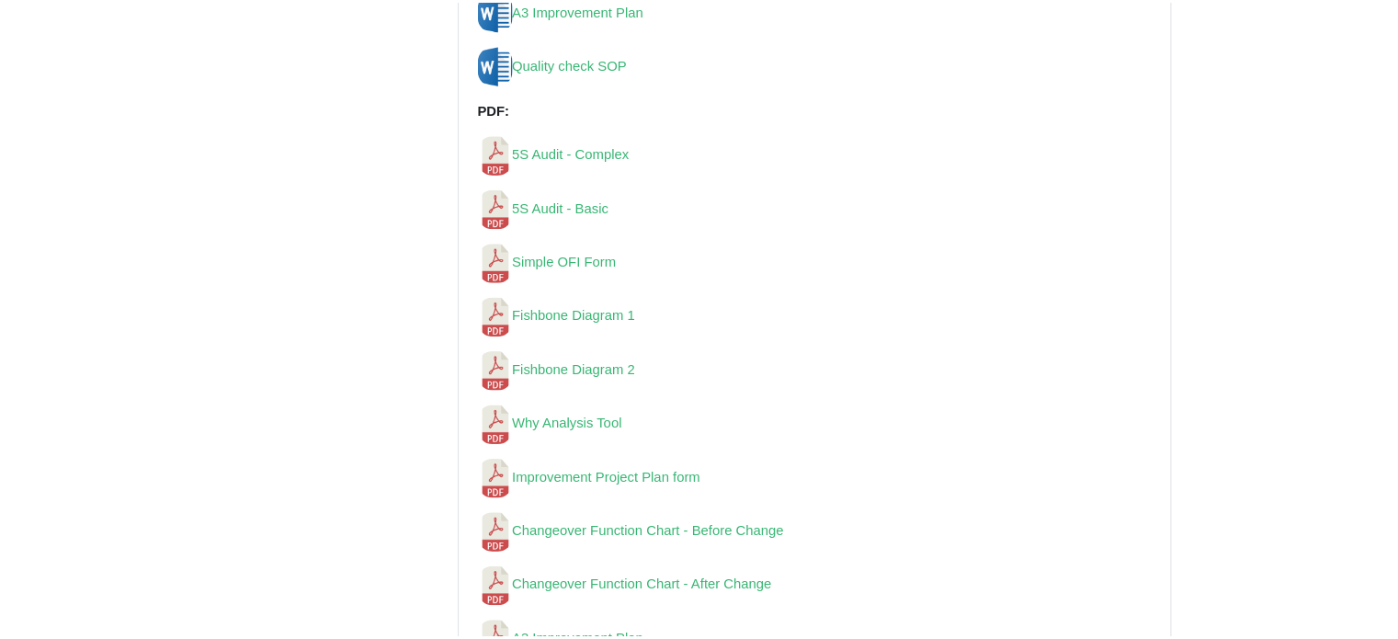
scroll to position [7059, 0]
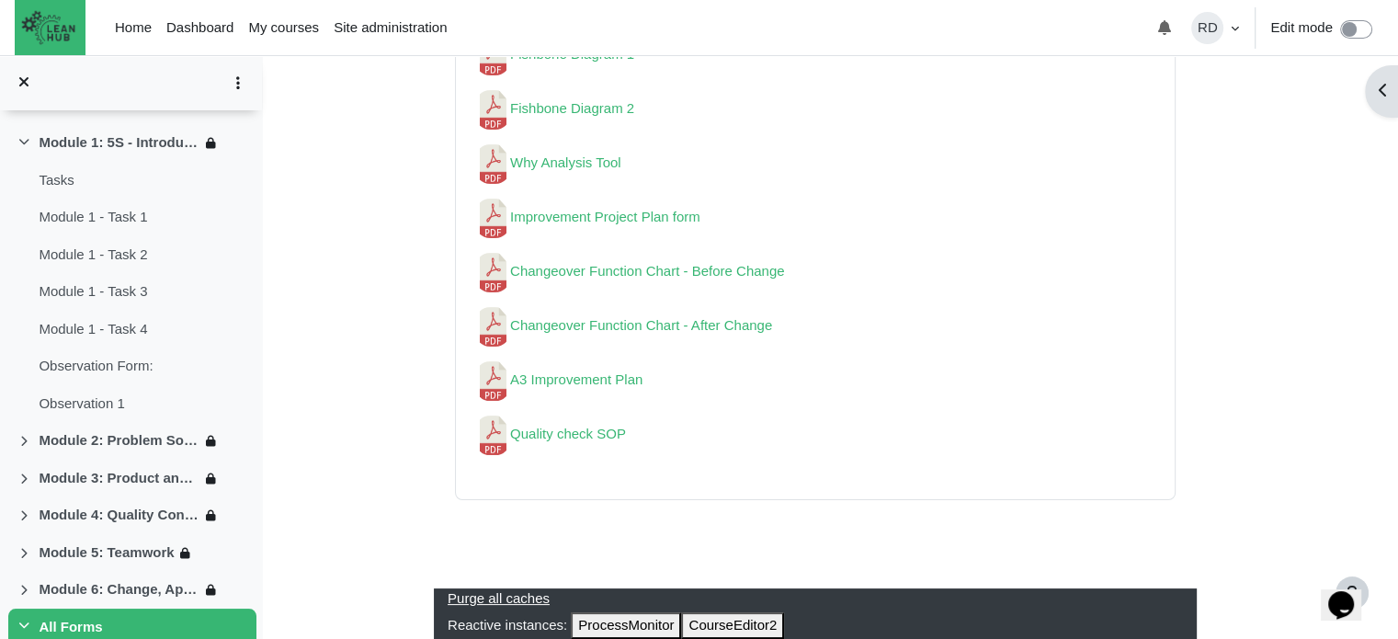
drag, startPoint x: 1345, startPoint y: 395, endPoint x: 1393, endPoint y: 558, distance: 169.8
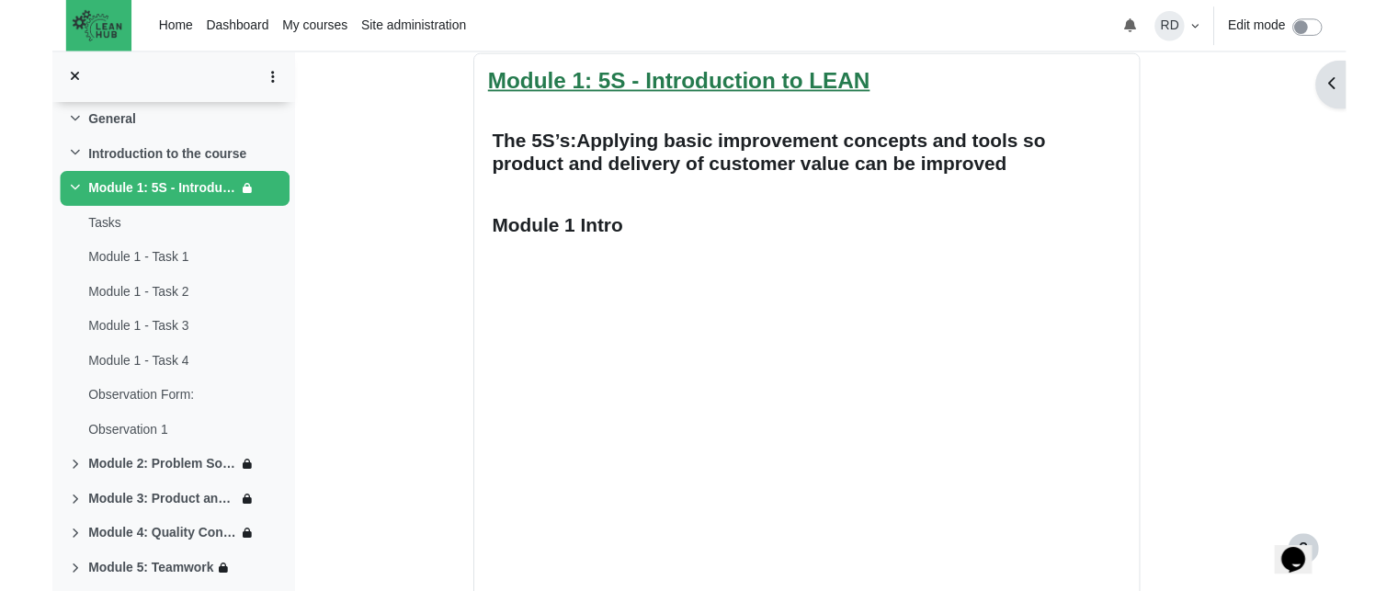
scroll to position [919, 0]
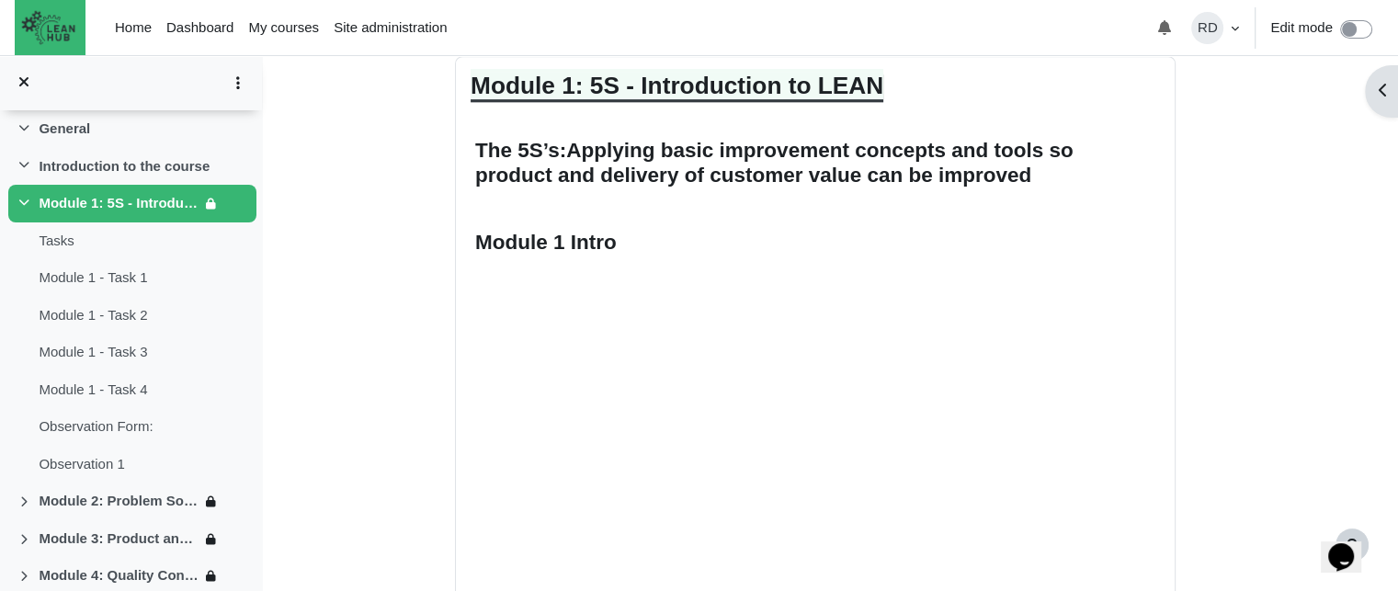
click at [707, 87] on link "Module 1: 5S - Introduction to LEAN" at bounding box center [677, 86] width 413 height 28
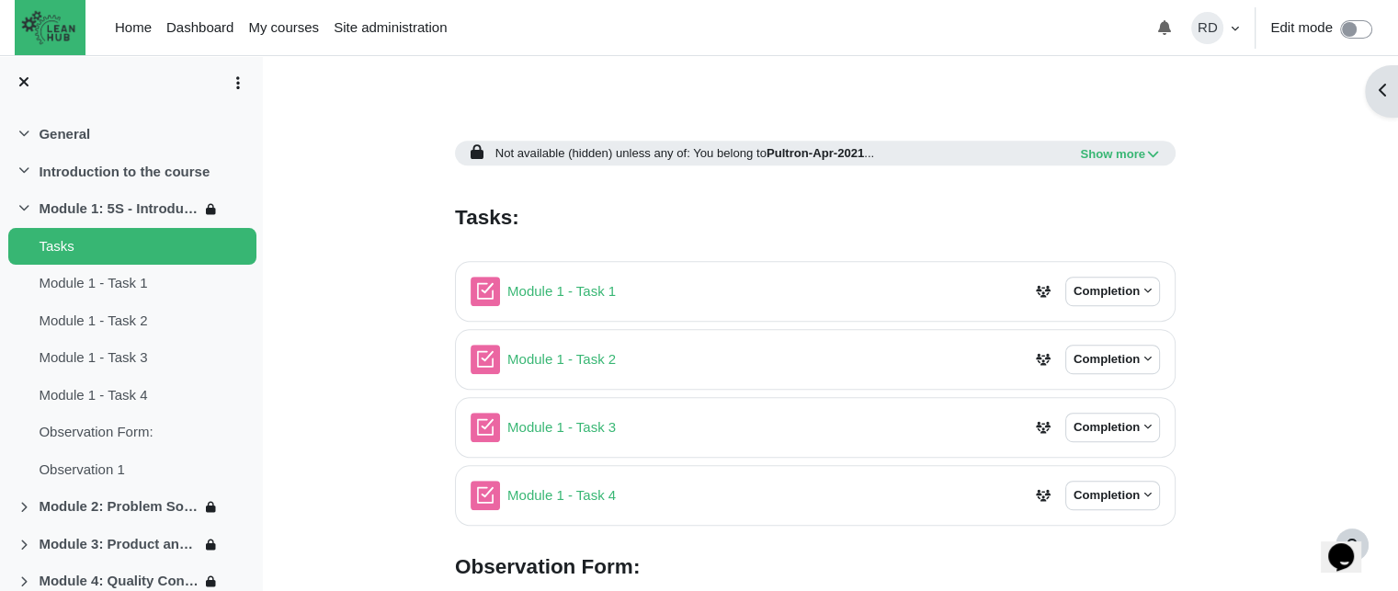
scroll to position [1103, 0]
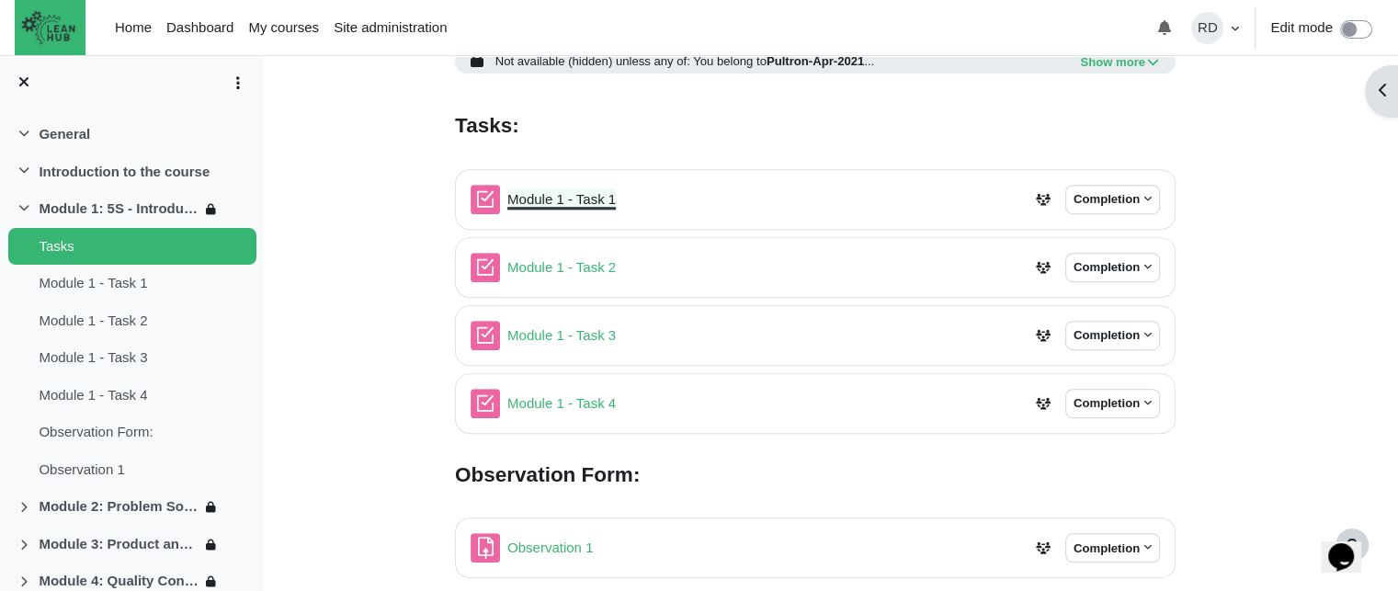
click at [587, 202] on link "Module 1 - Task 1 Quiz" at bounding box center [561, 199] width 108 height 16
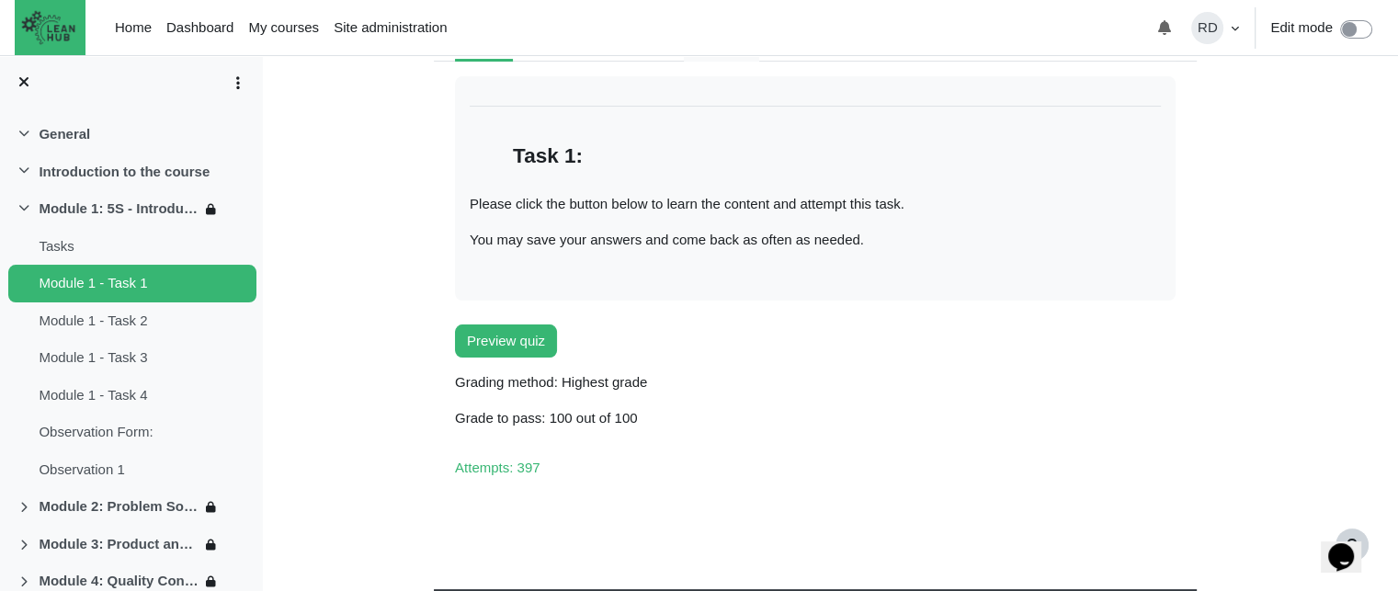
scroll to position [233, 0]
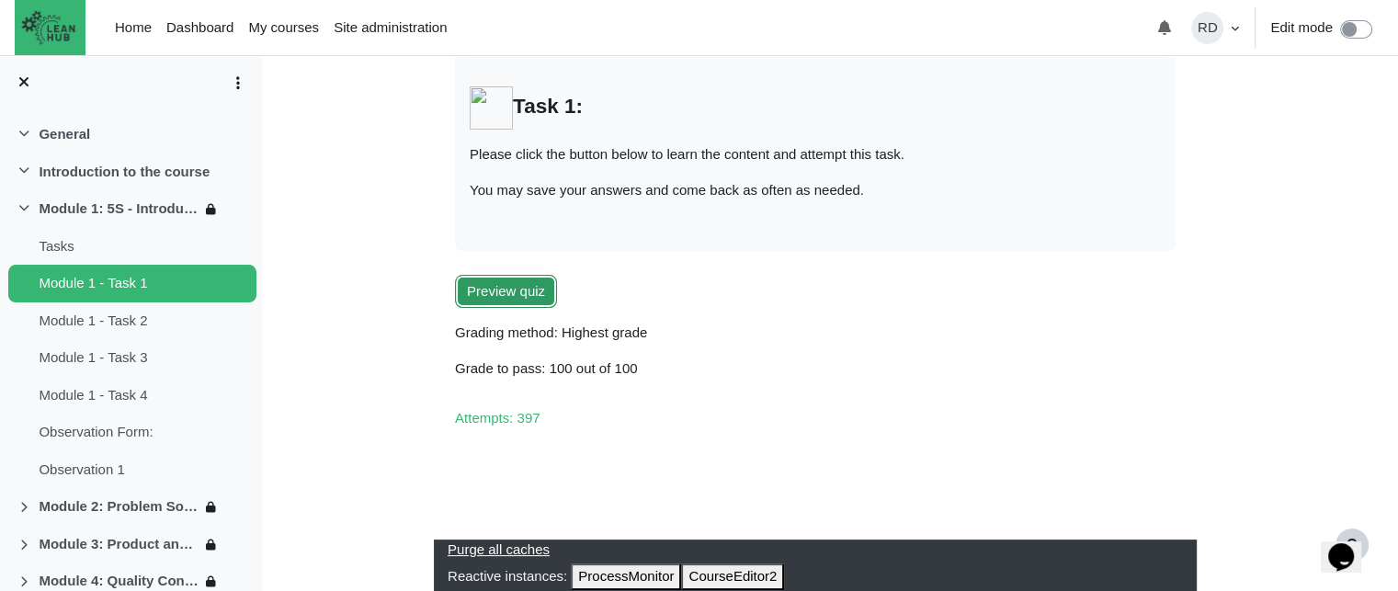
click at [518, 292] on button "Preview quiz" at bounding box center [506, 292] width 102 height 34
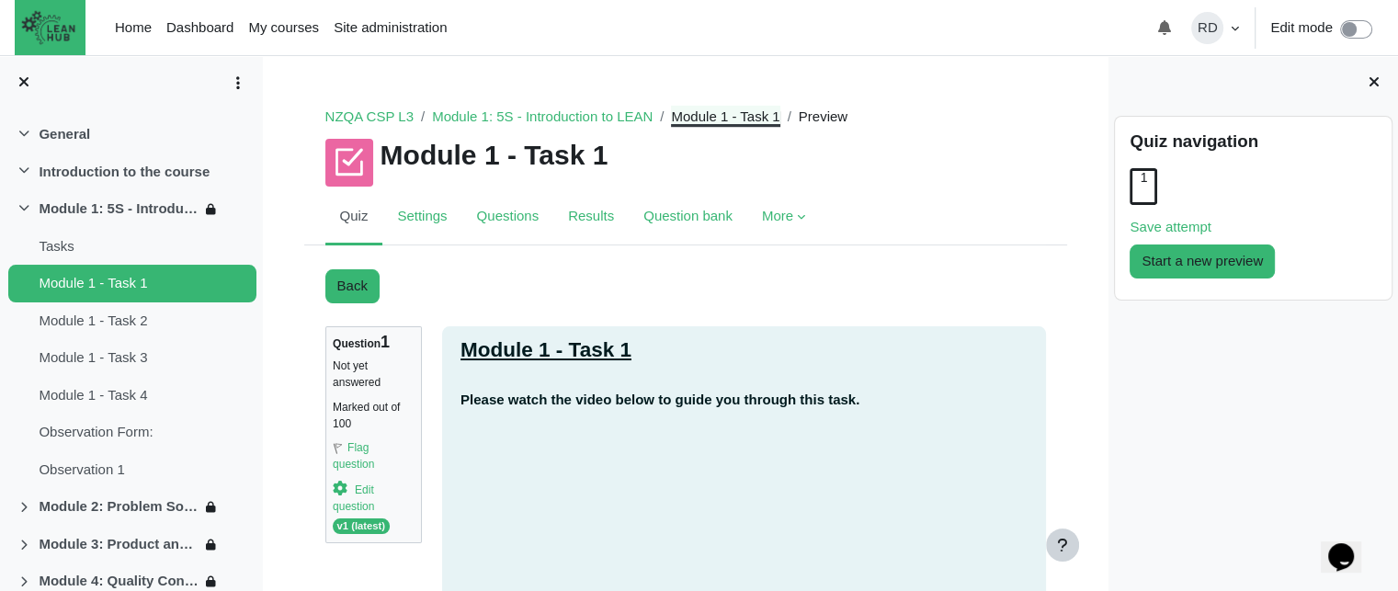
click at [735, 124] on link "Module 1 - Task 1" at bounding box center [725, 116] width 108 height 16
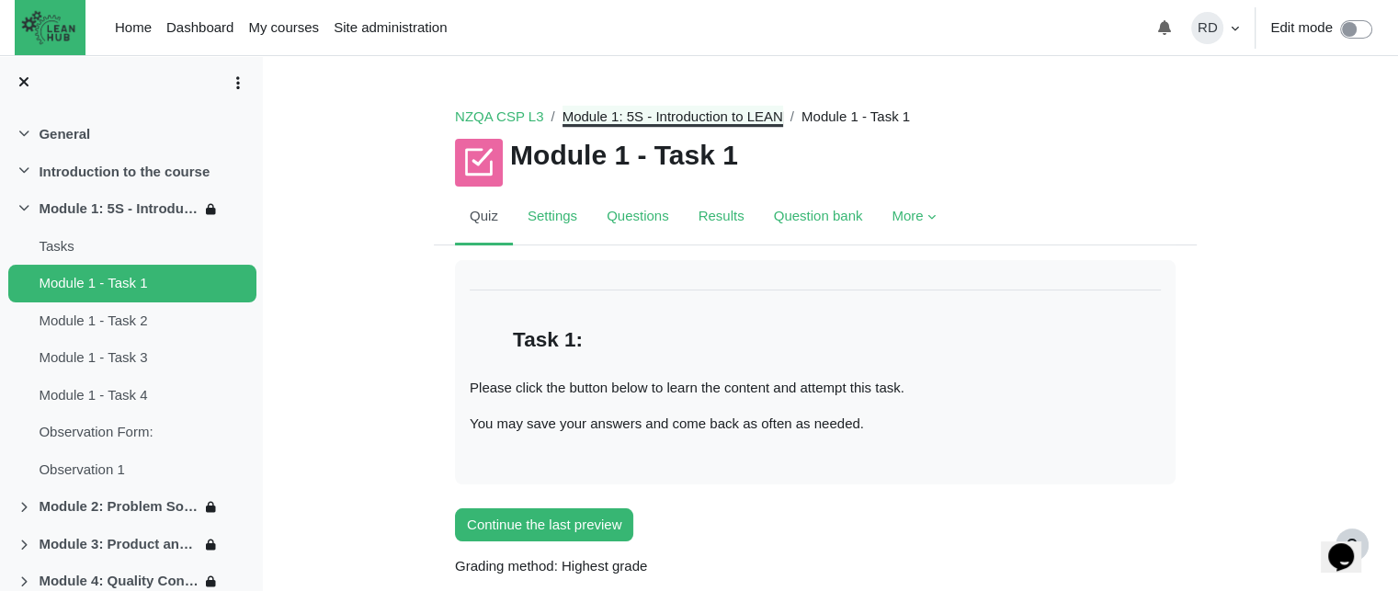
click at [705, 120] on link "Module 1: 5S - Introduction to LEAN" at bounding box center [673, 116] width 221 height 16
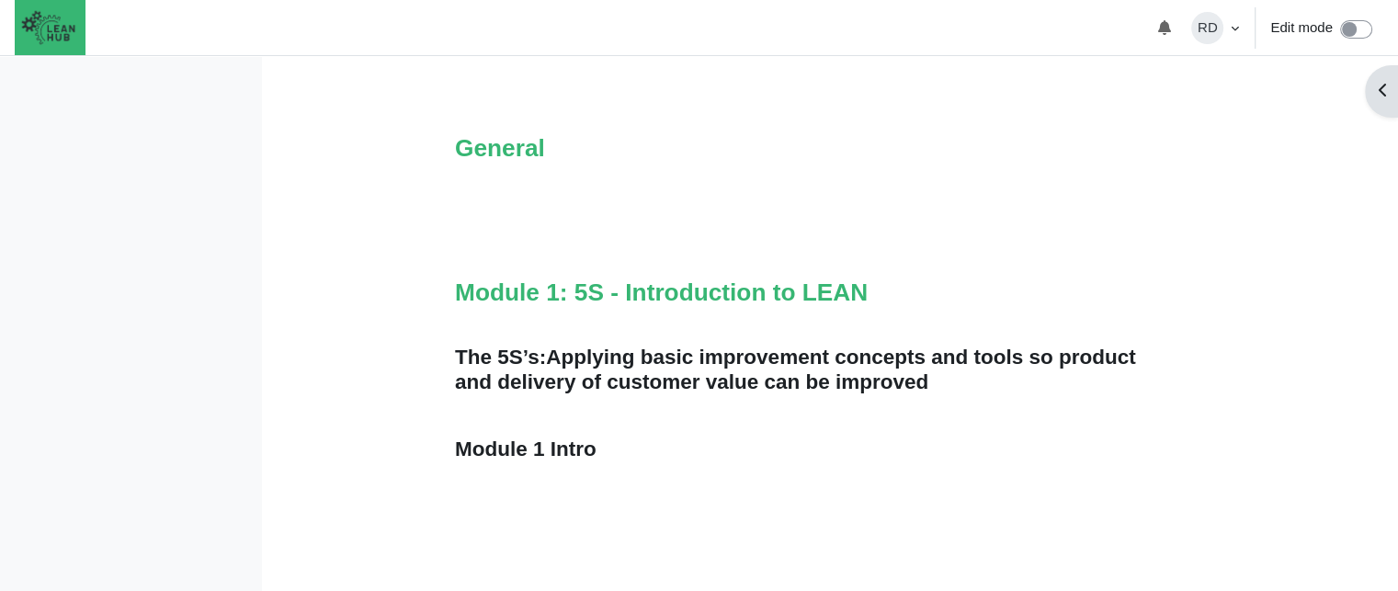
scroll to position [184, 0]
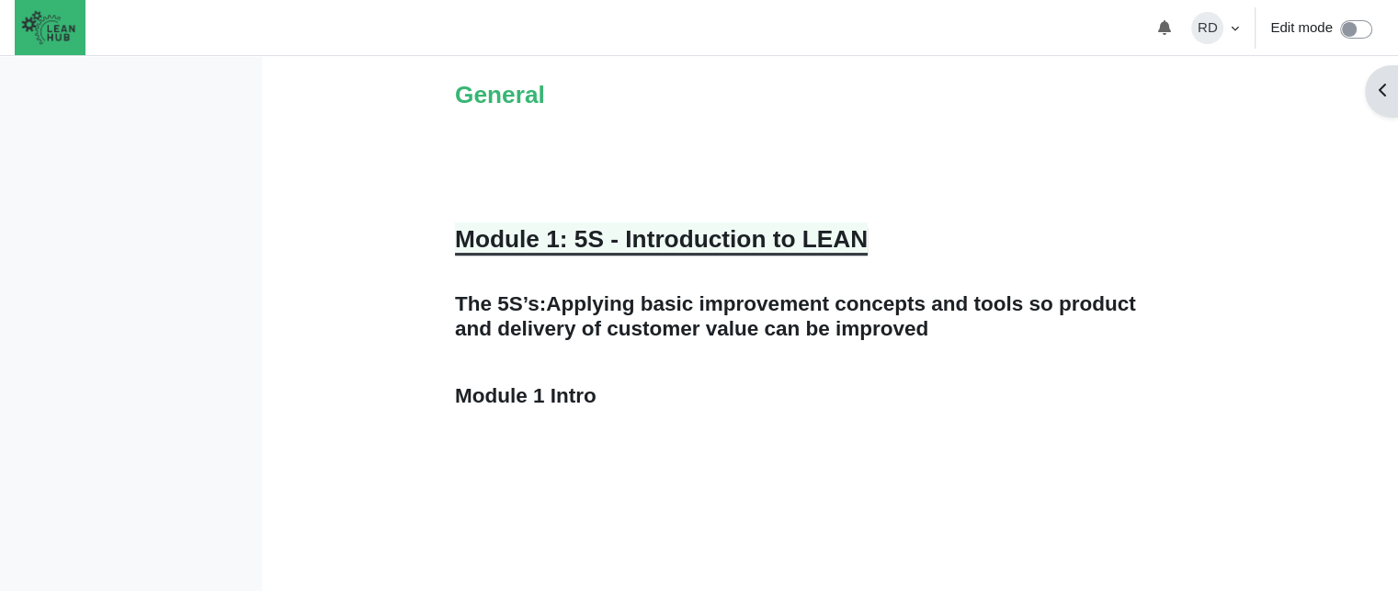
click at [708, 234] on link "Module 1: 5S - Introduction to LEAN" at bounding box center [661, 239] width 413 height 28
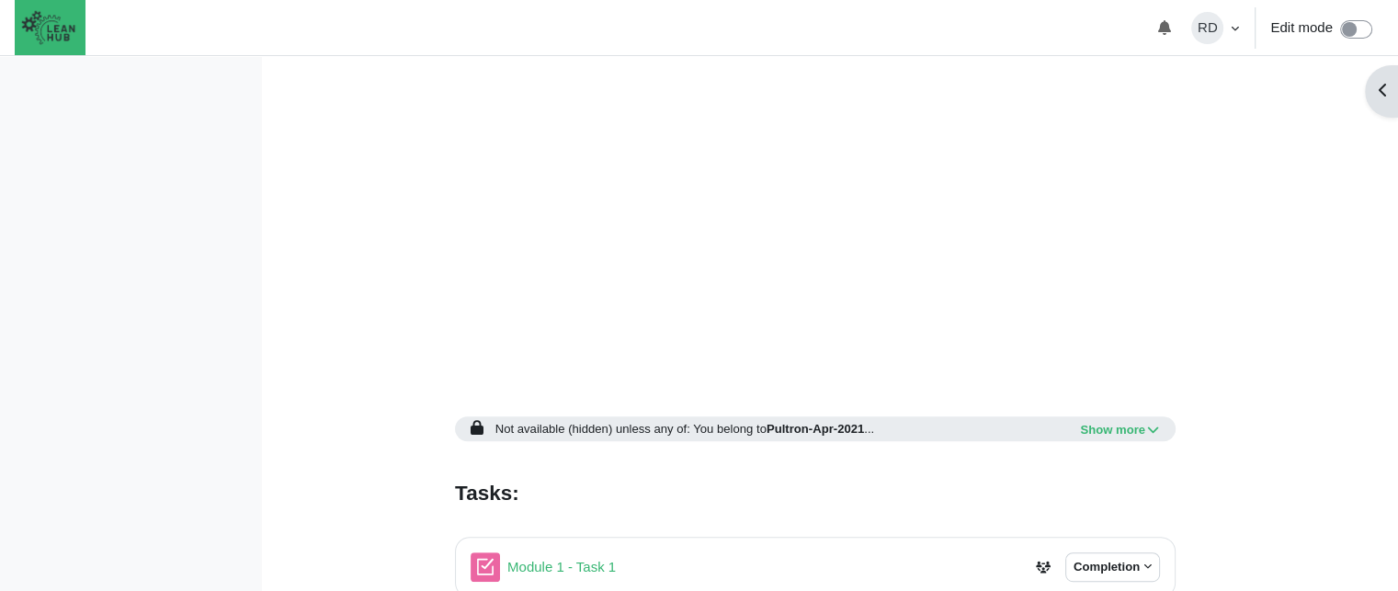
scroll to position [908, 0]
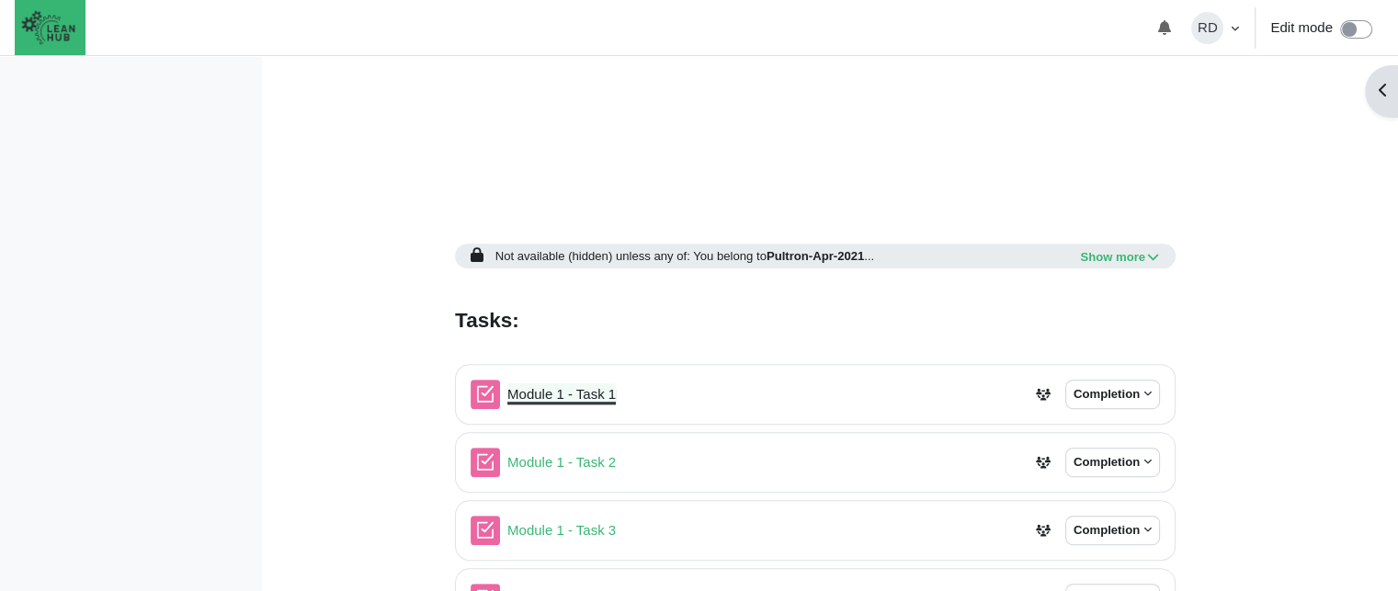
click at [581, 388] on link "Module 1 - Task 1 Quiz" at bounding box center [561, 394] width 108 height 16
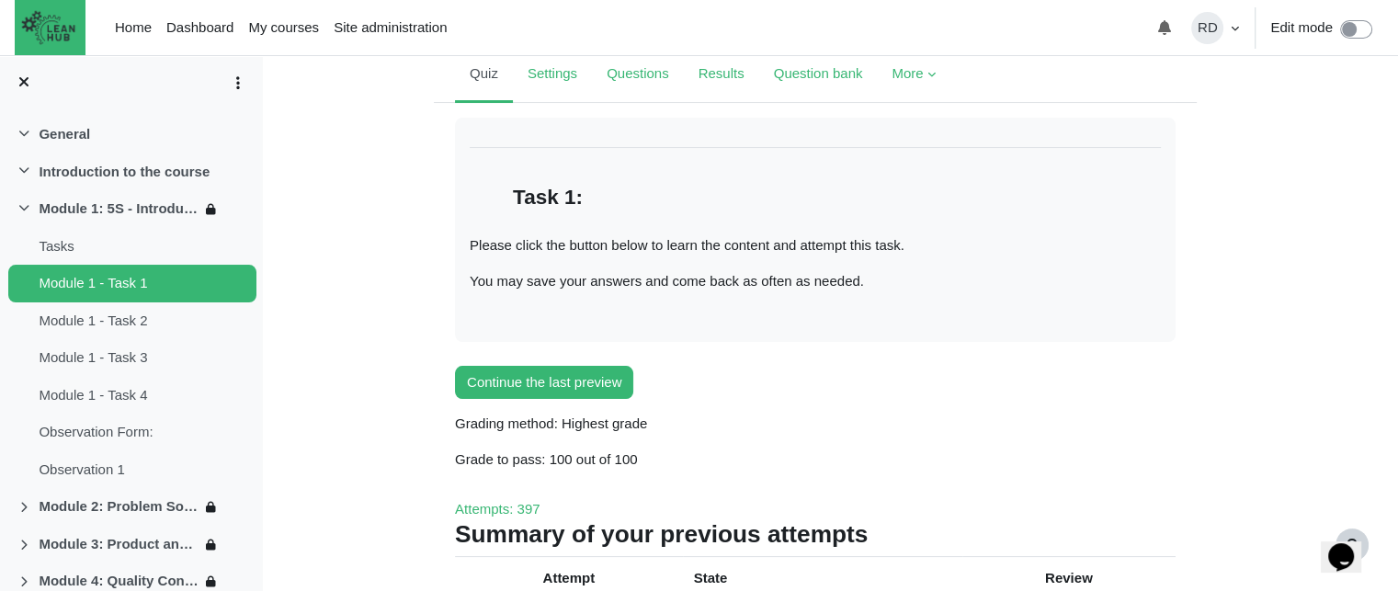
scroll to position [276, 0]
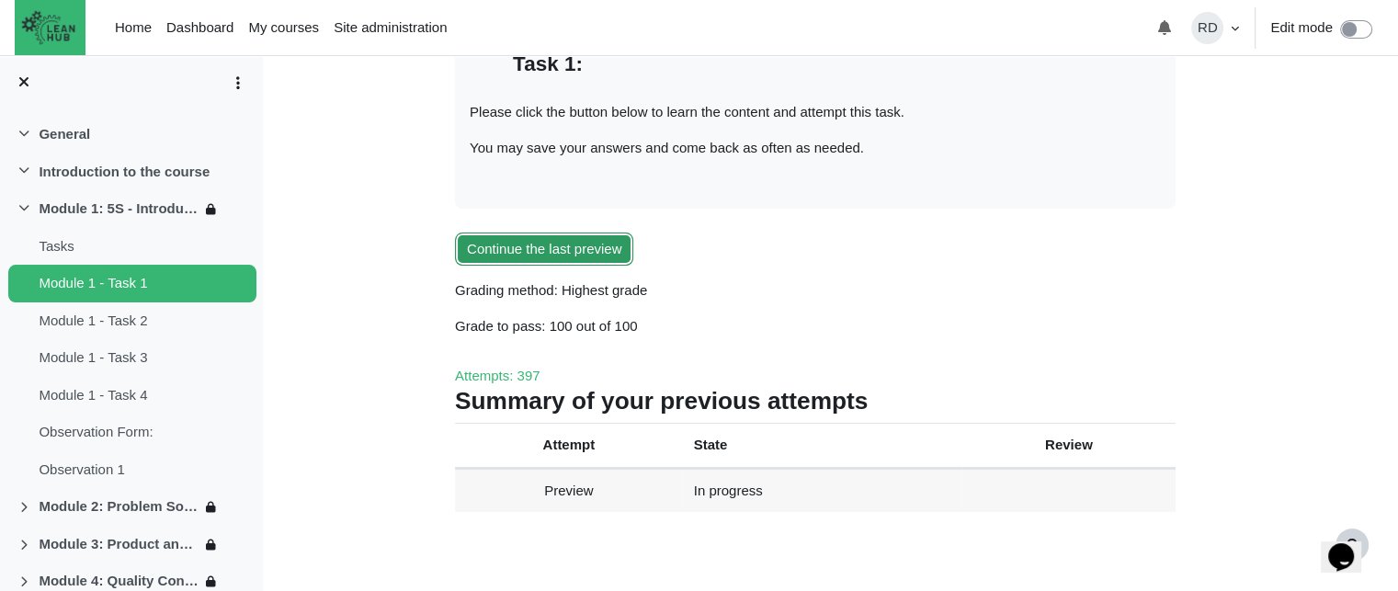
click at [583, 247] on button "Continue the last preview" at bounding box center [544, 250] width 178 height 34
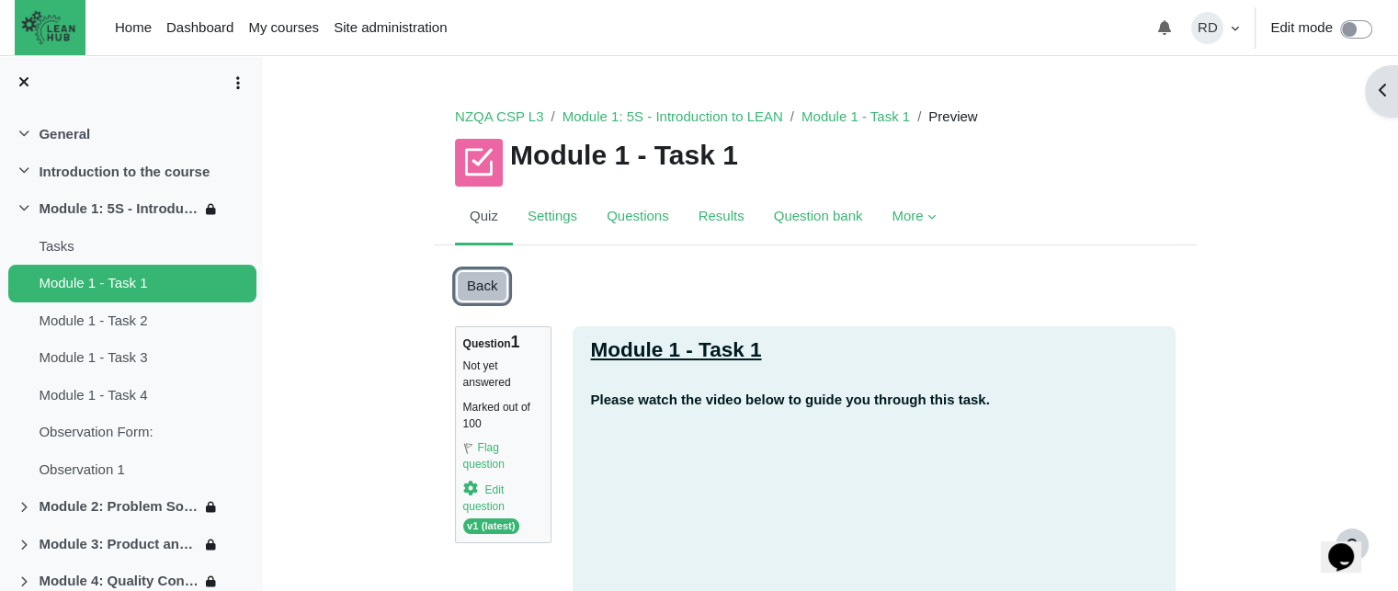
click at [473, 288] on link "Back" at bounding box center [482, 286] width 54 height 34
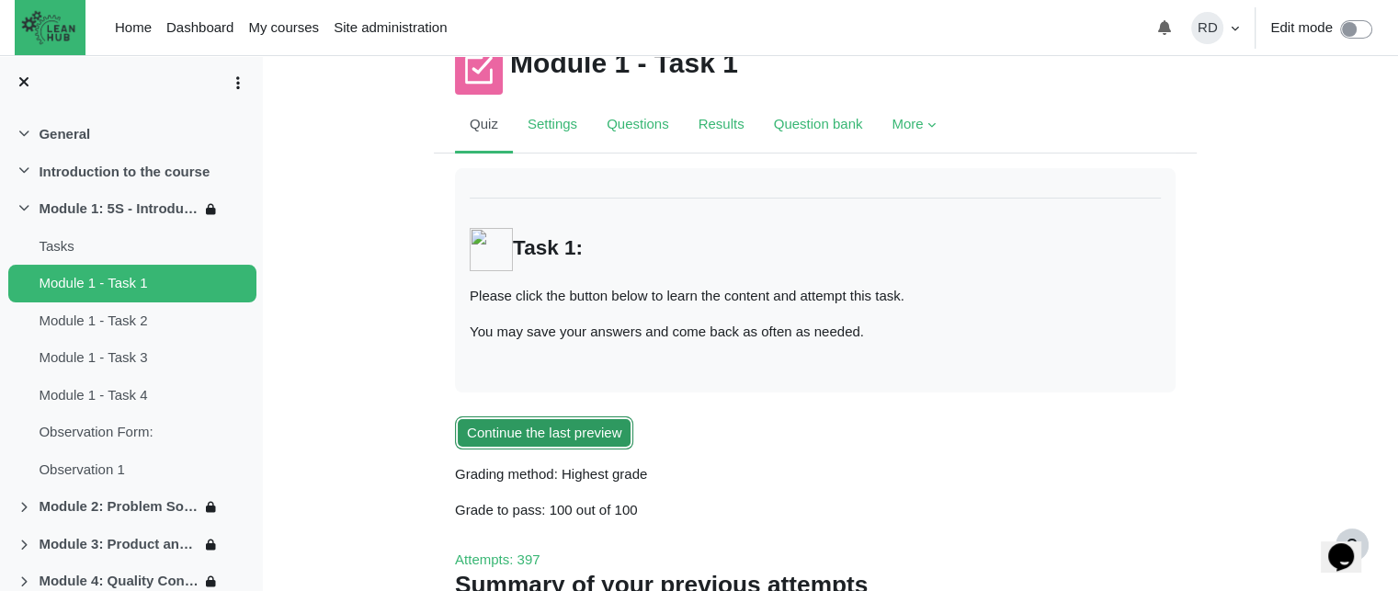
click at [593, 437] on button "Continue the last preview" at bounding box center [544, 433] width 178 height 34
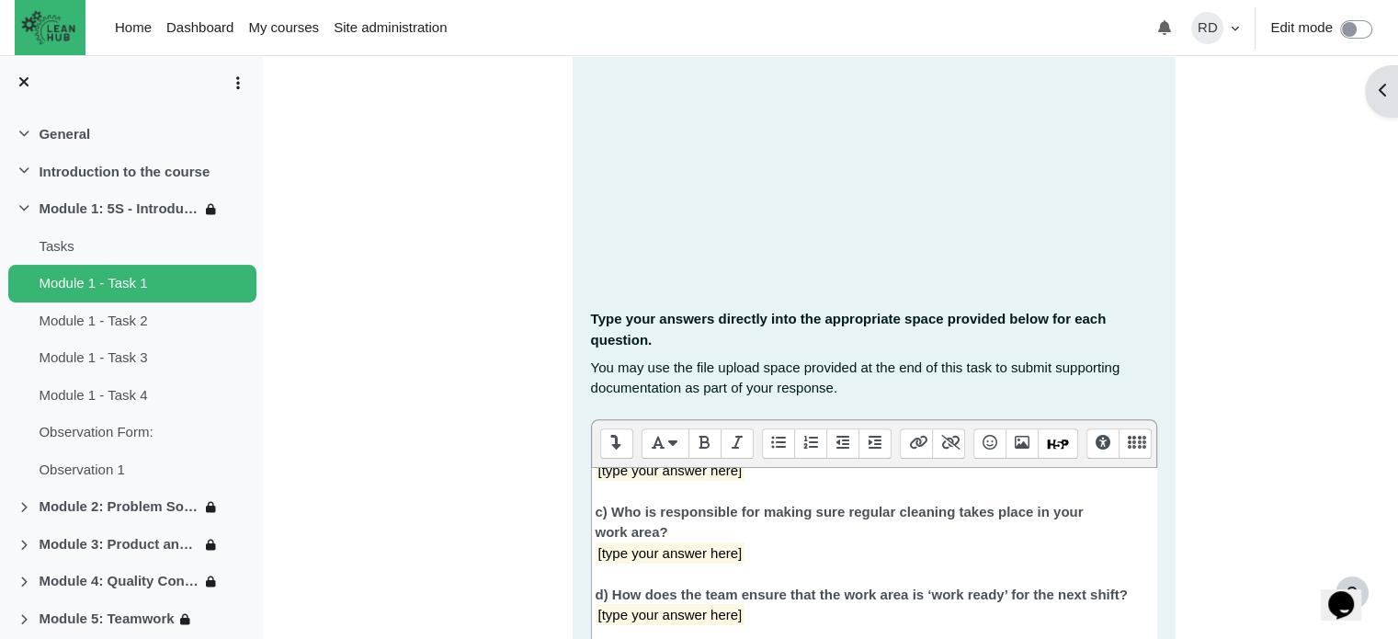
scroll to position [43, 0]
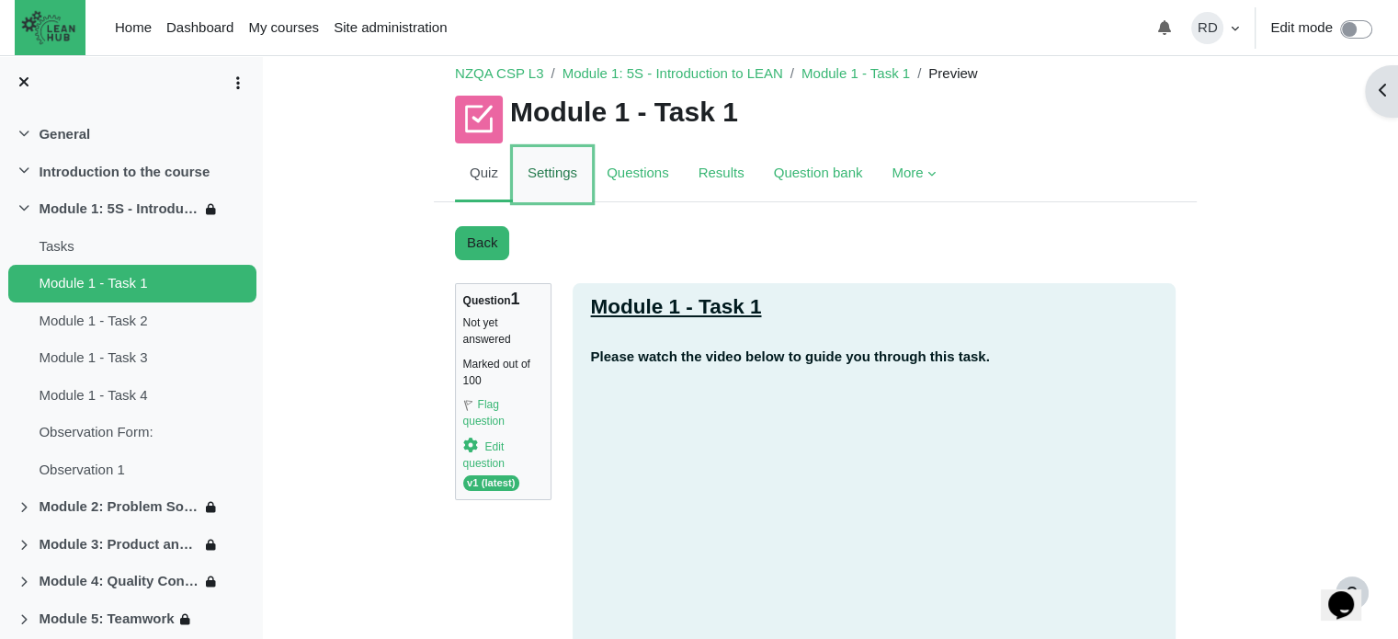
click at [554, 177] on link "Settings" at bounding box center [552, 174] width 79 height 55
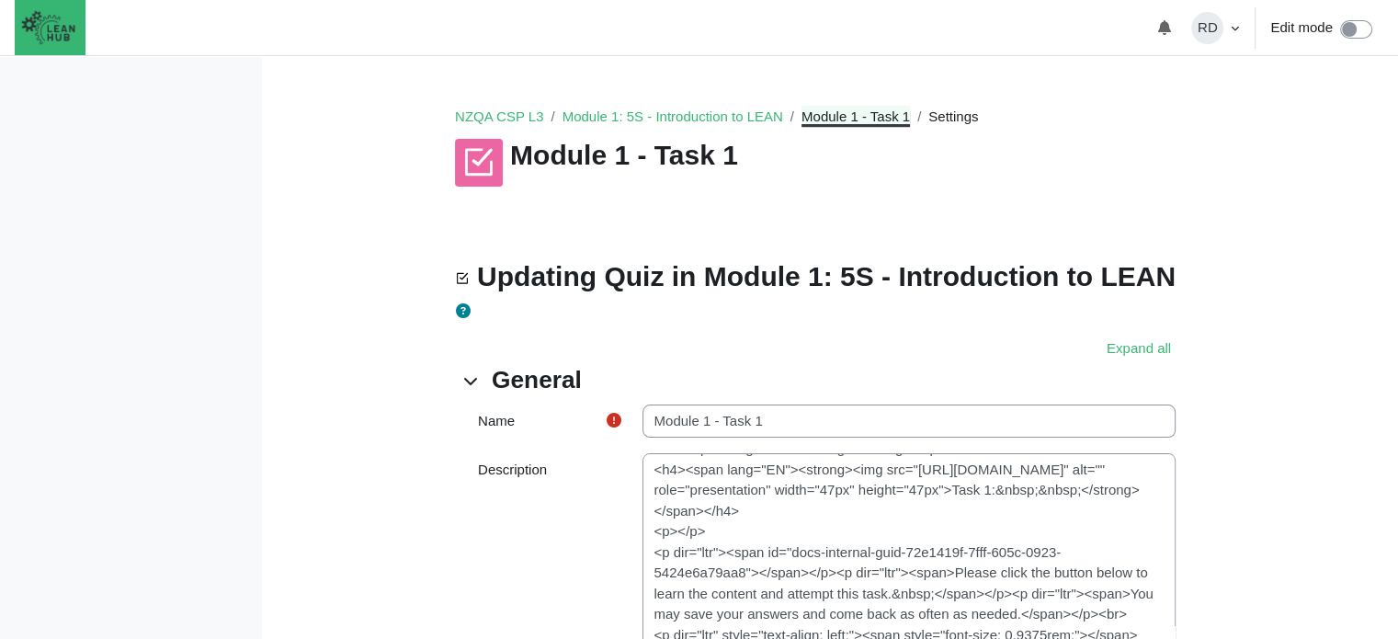
click at [863, 113] on link "Module 1 - Task 1" at bounding box center [856, 116] width 108 height 16
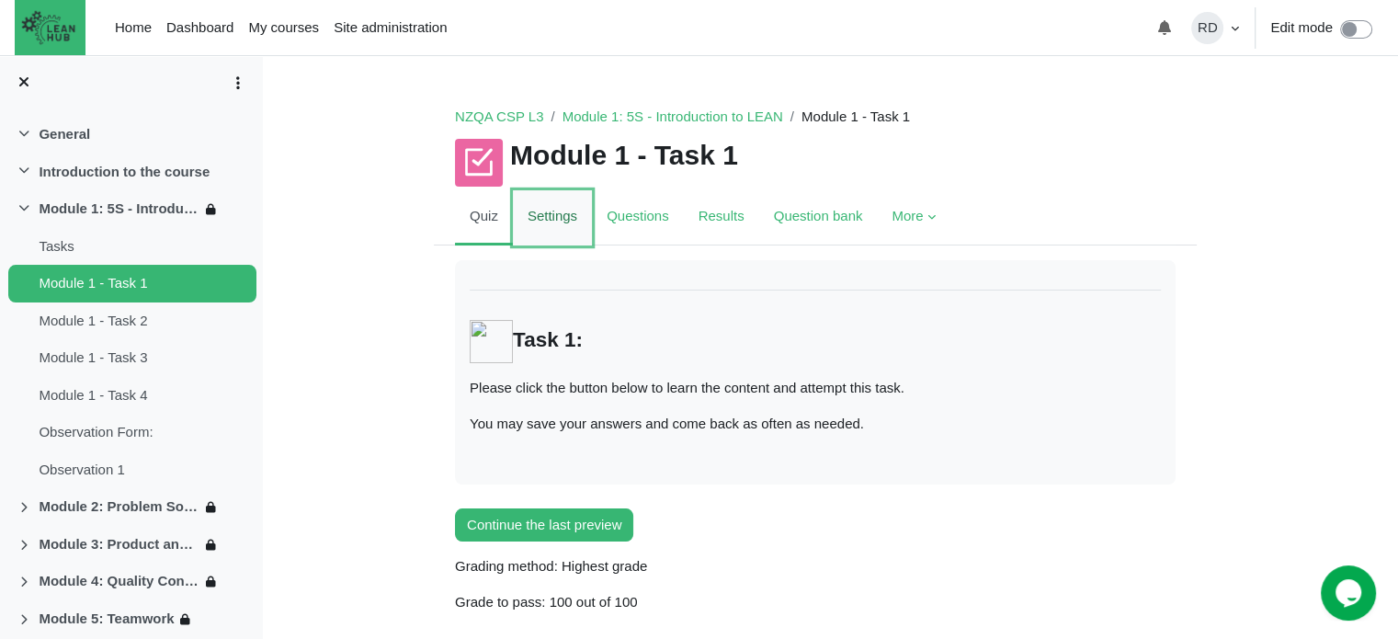
click at [540, 220] on link "Settings" at bounding box center [552, 217] width 79 height 55
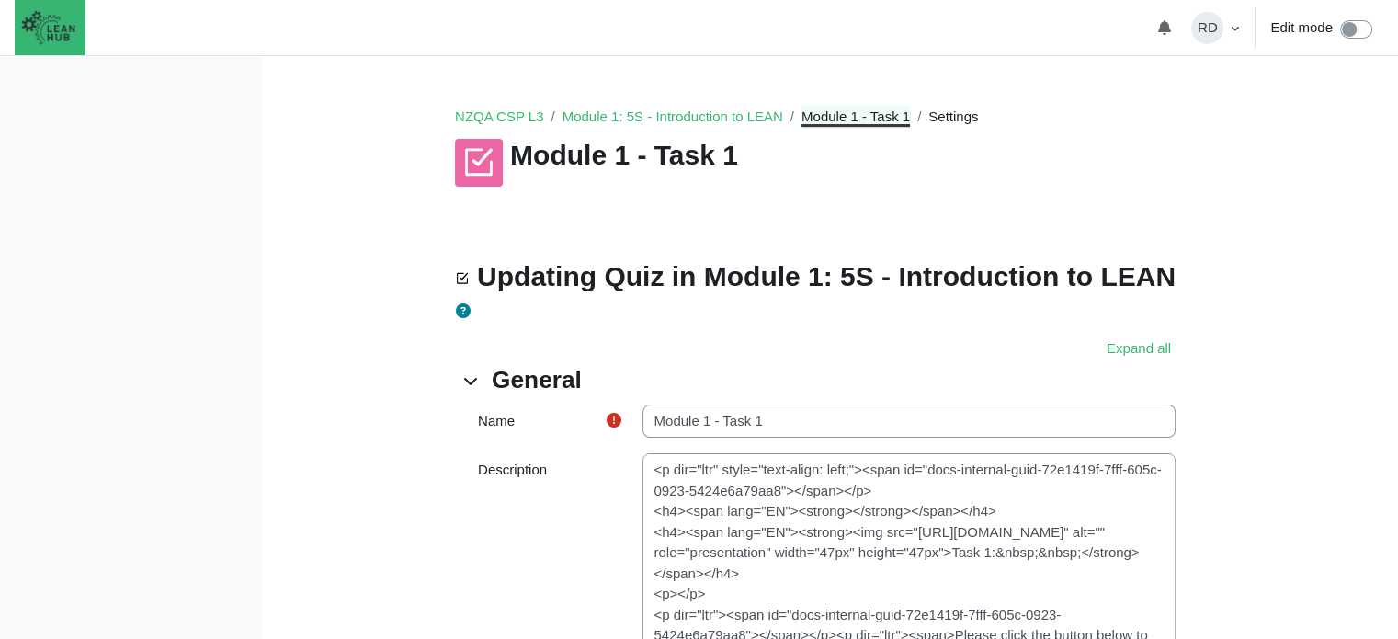
click at [856, 119] on link "Module 1 - Task 1" at bounding box center [856, 116] width 108 height 16
click at [599, 123] on link "Module 1: 5S - Introduction to LEAN" at bounding box center [673, 116] width 221 height 16
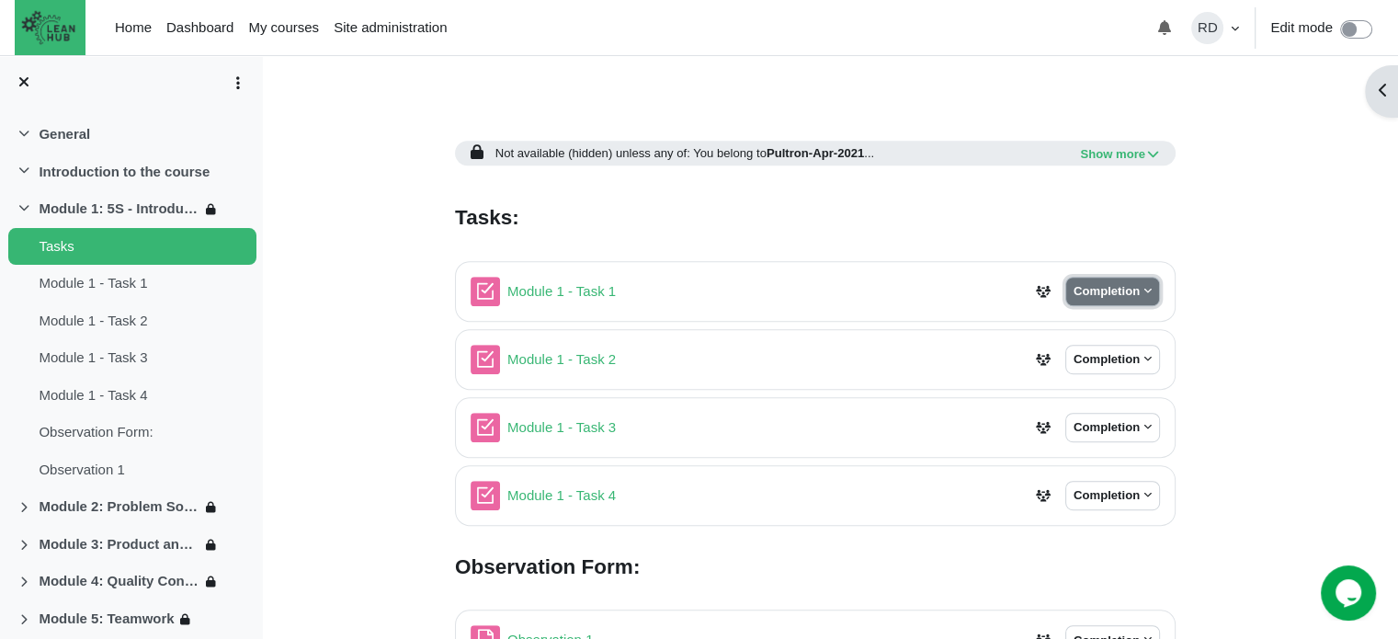
click at [1143, 290] on button "Completion" at bounding box center [1112, 291] width 95 height 29
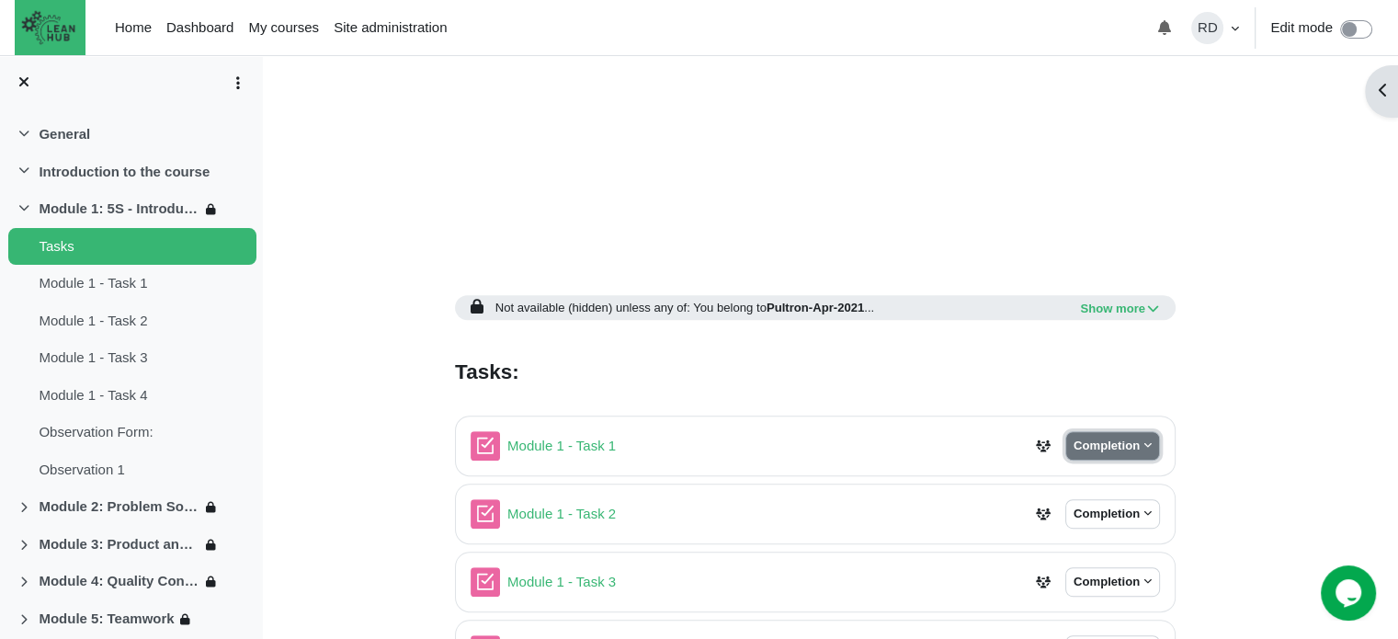
scroll to position [825, 0]
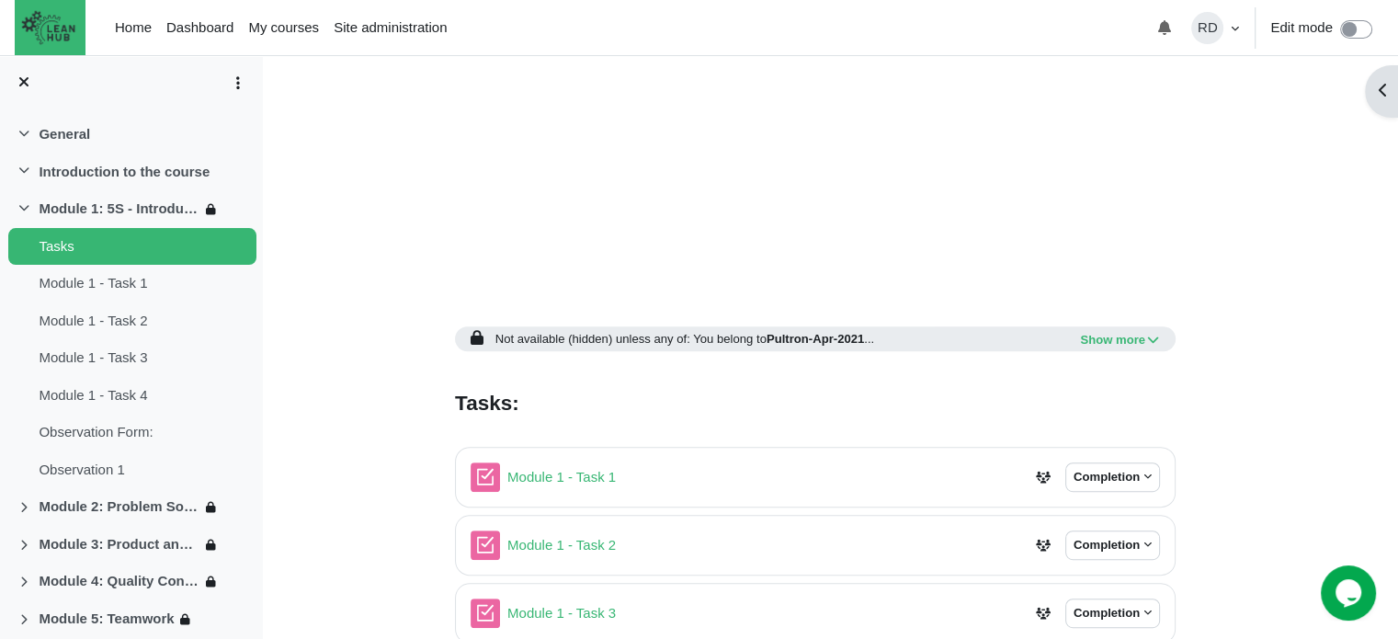
click at [1314, 453] on div "Open course index Open block drawer NZ Certificate in Competitive Systems & Pra…" at bounding box center [830, 120] width 1136 height 1780
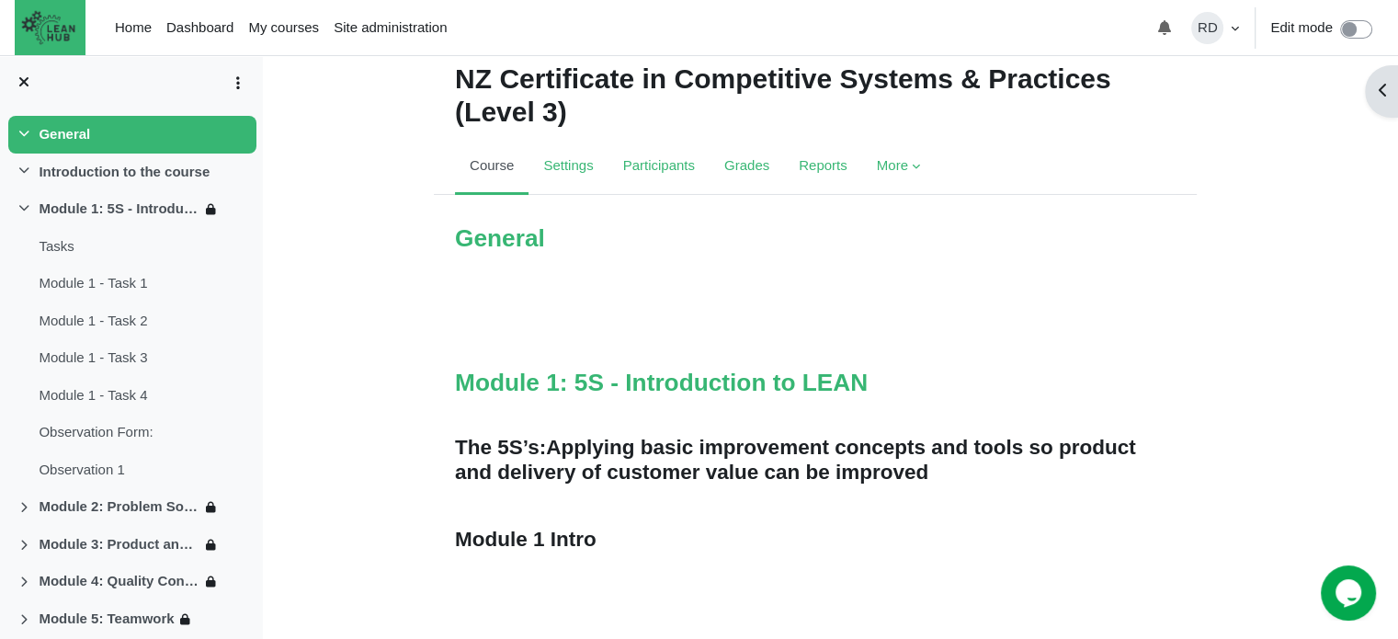
scroll to position [0, 0]
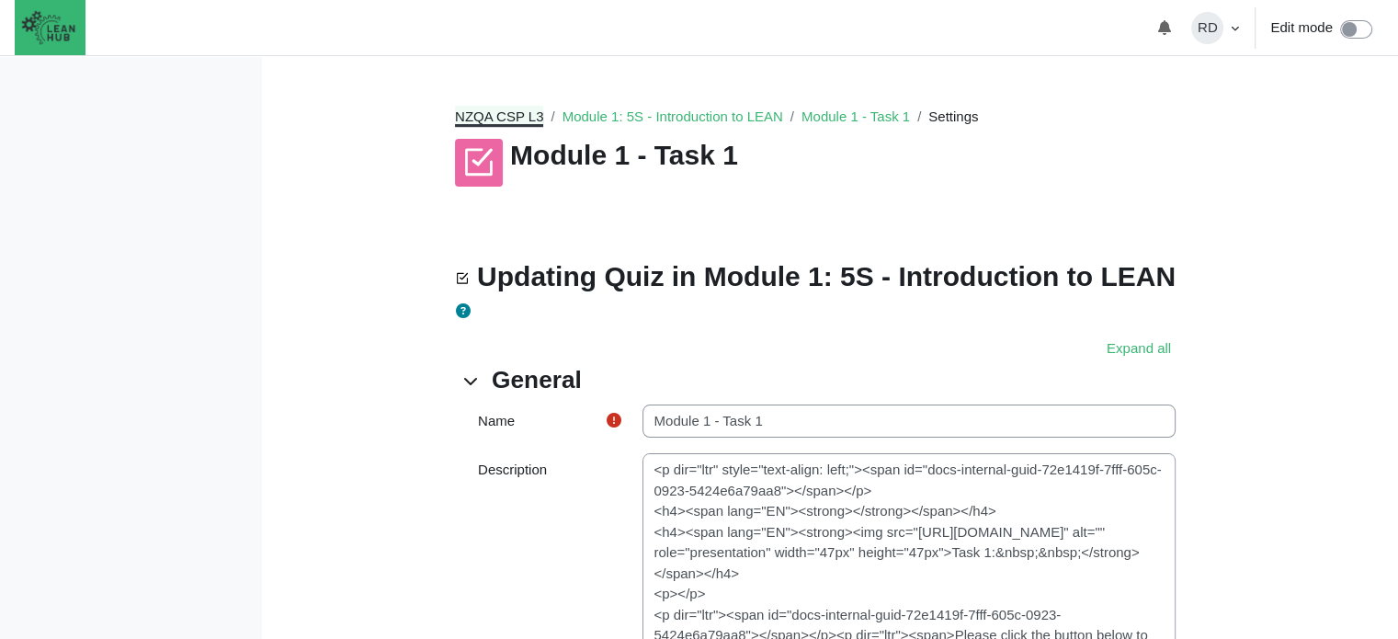
click at [519, 119] on link "NZQA CSP L3" at bounding box center [499, 116] width 88 height 16
click at [495, 117] on link "NZQA CSP L3" at bounding box center [499, 116] width 88 height 16
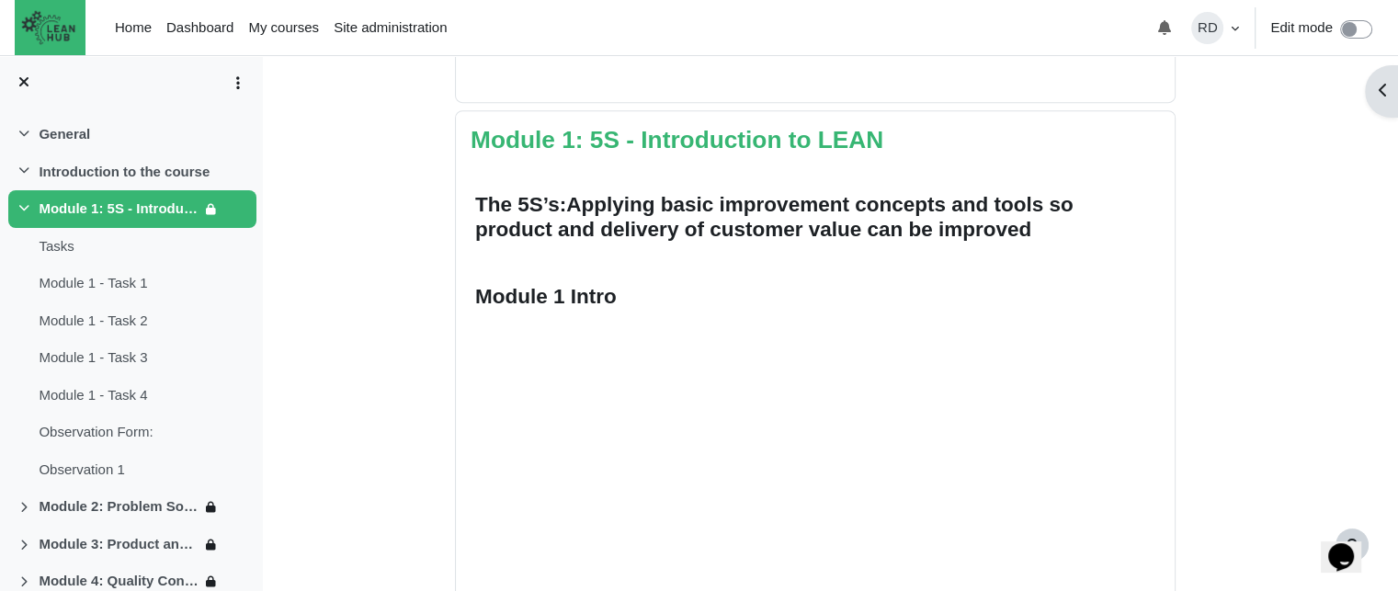
scroll to position [827, 0]
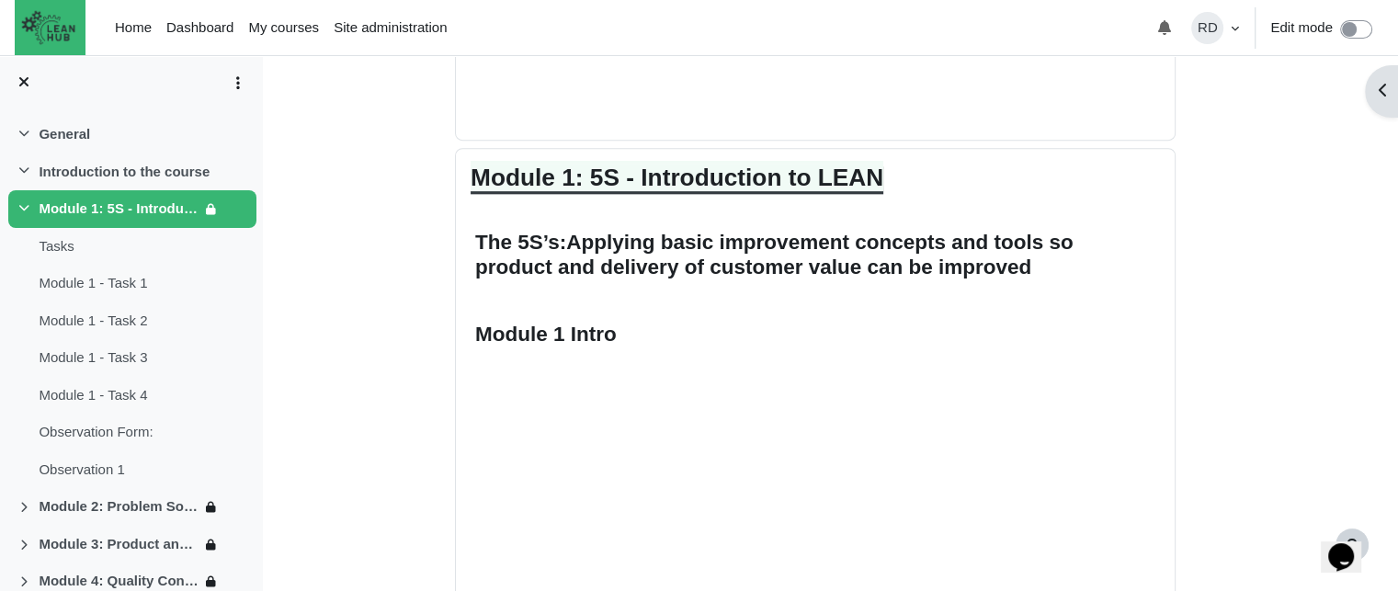
click at [741, 173] on link "Module 1: 5S - Introduction to LEAN" at bounding box center [677, 178] width 413 height 28
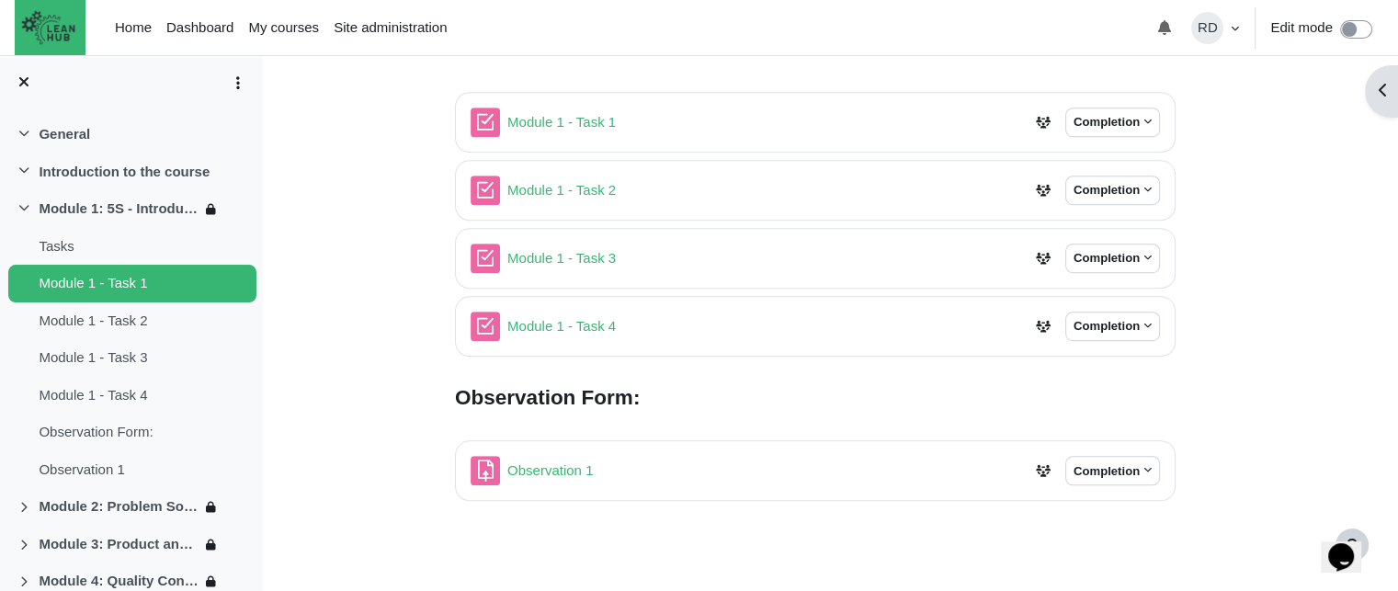
scroll to position [1149, 0]
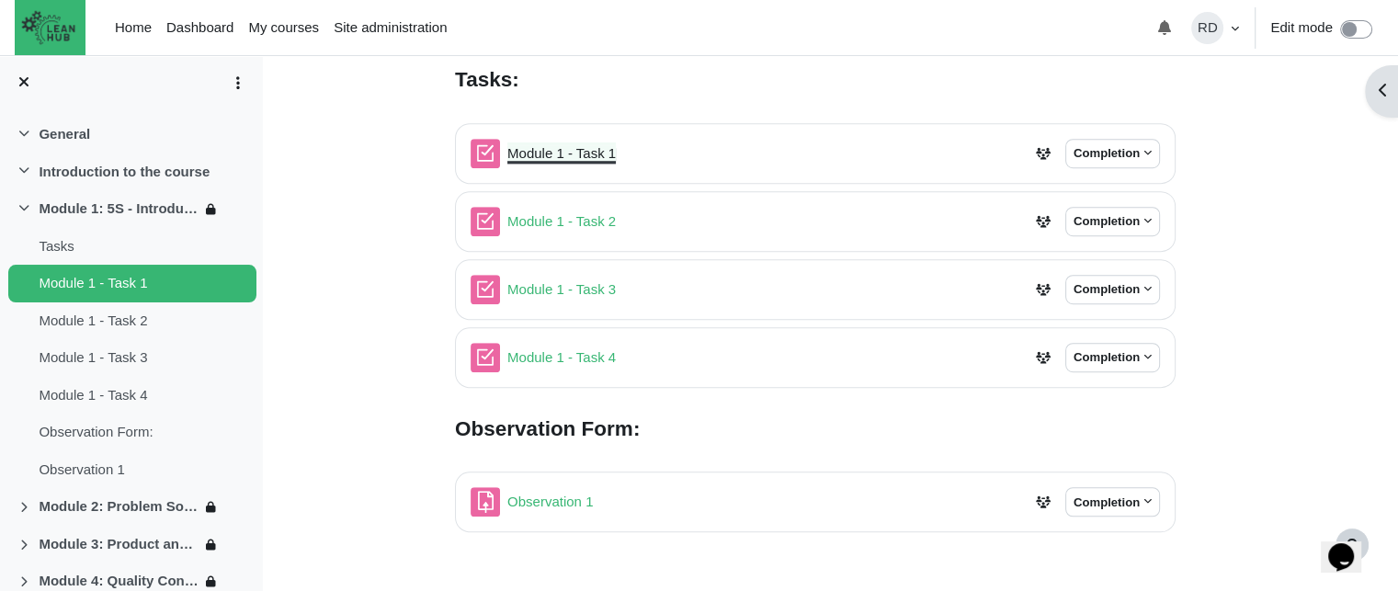
click at [540, 150] on link "Module 1 - Task 1 Quiz" at bounding box center [561, 153] width 108 height 16
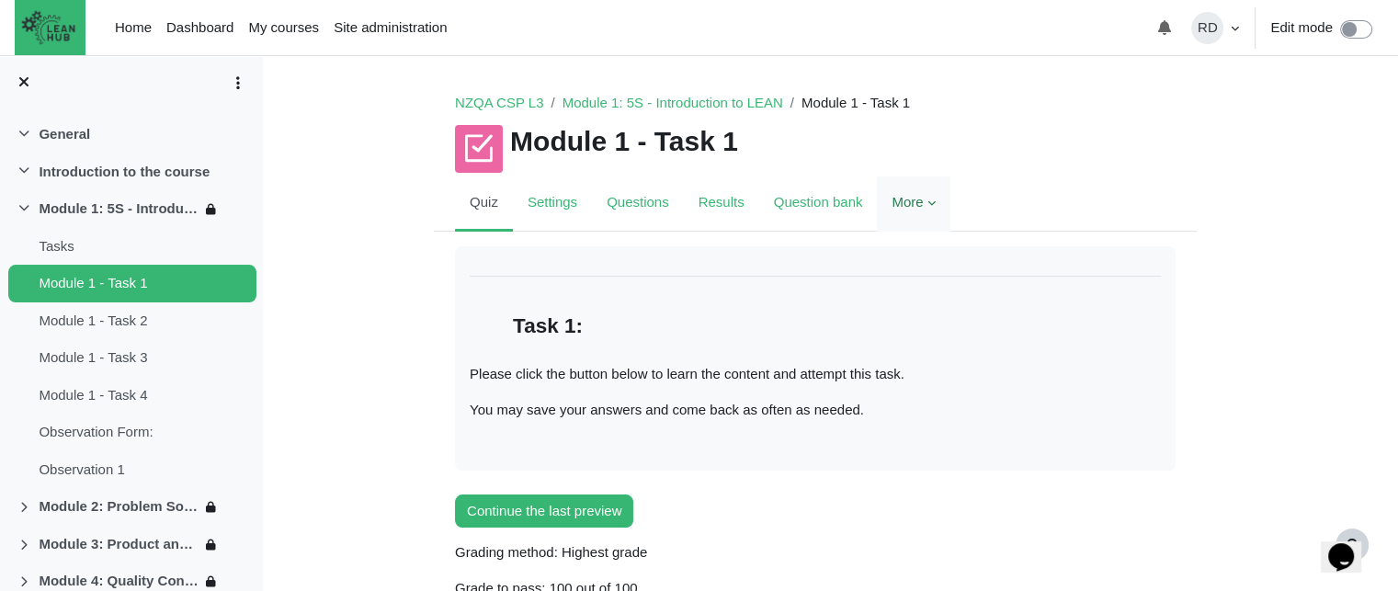
scroll to position [6, 0]
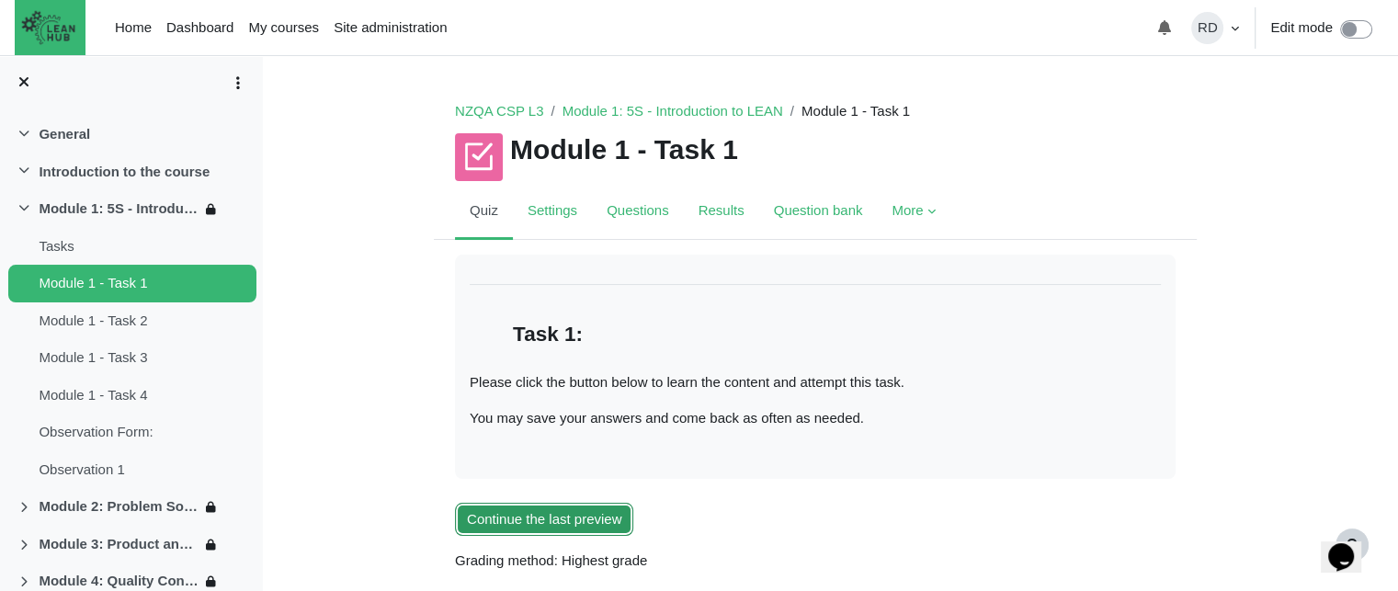
click at [588, 516] on button "Continue the last preview" at bounding box center [544, 520] width 178 height 34
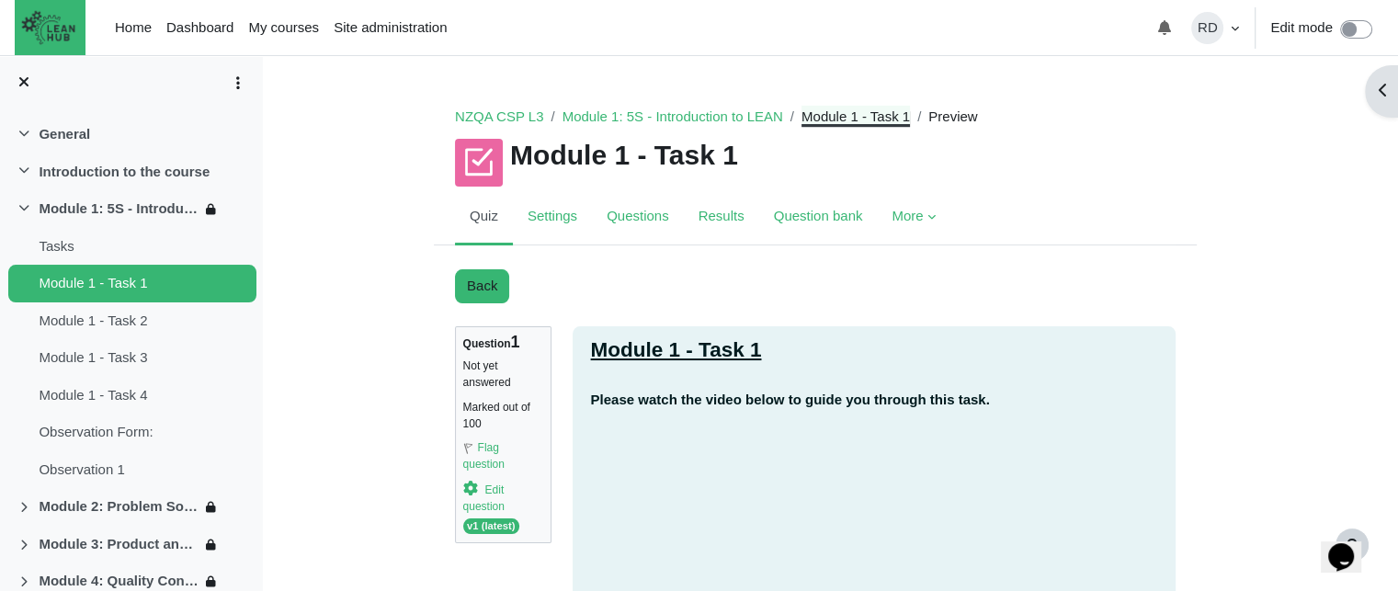
click at [832, 110] on link "Module 1 - Task 1" at bounding box center [856, 116] width 108 height 16
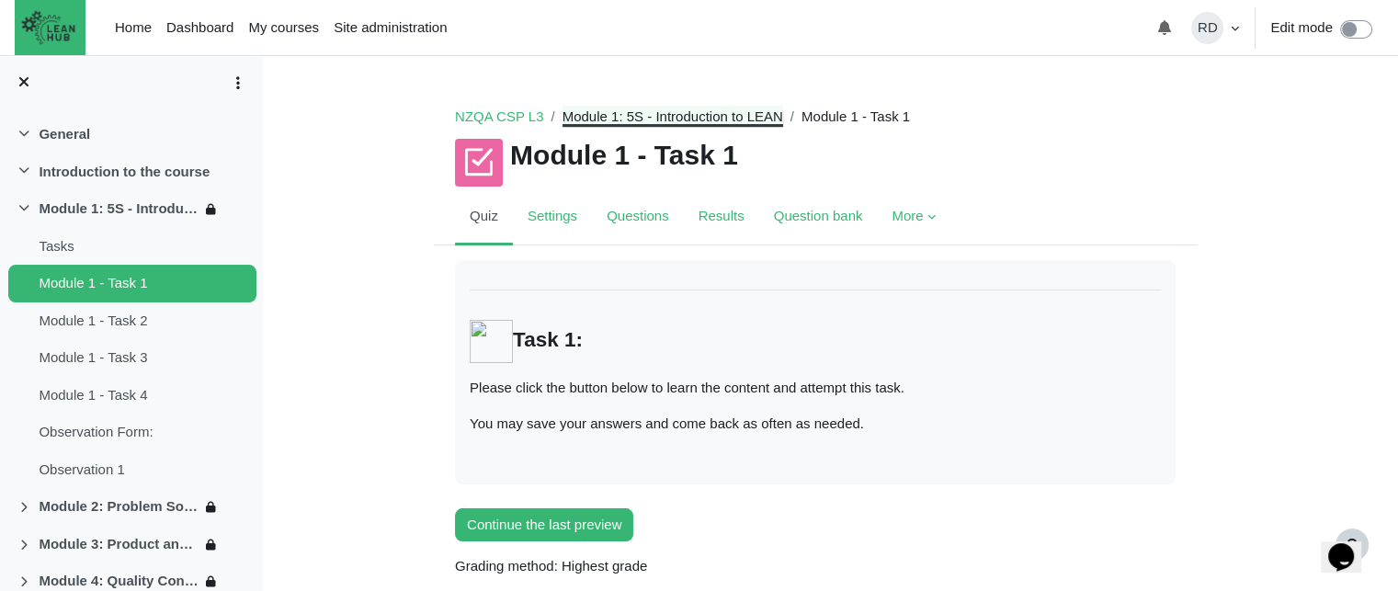
click at [698, 118] on link "Module 1: 5S - Introduction to LEAN" at bounding box center [673, 116] width 221 height 16
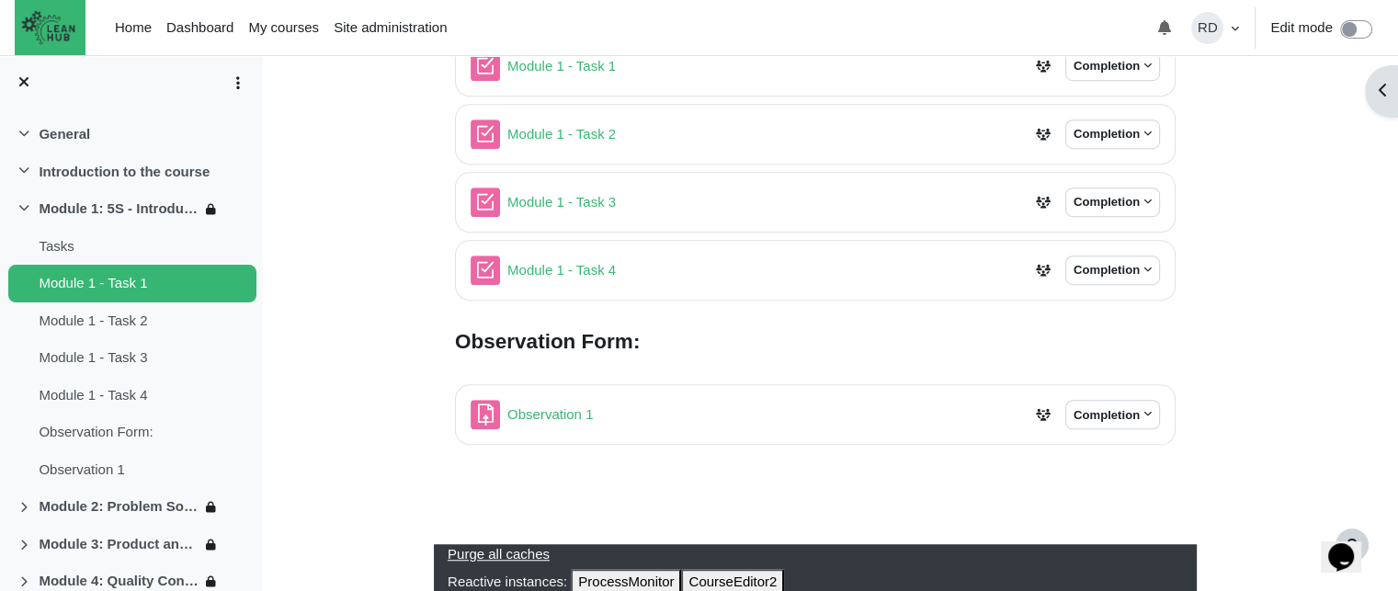
scroll to position [1241, 0]
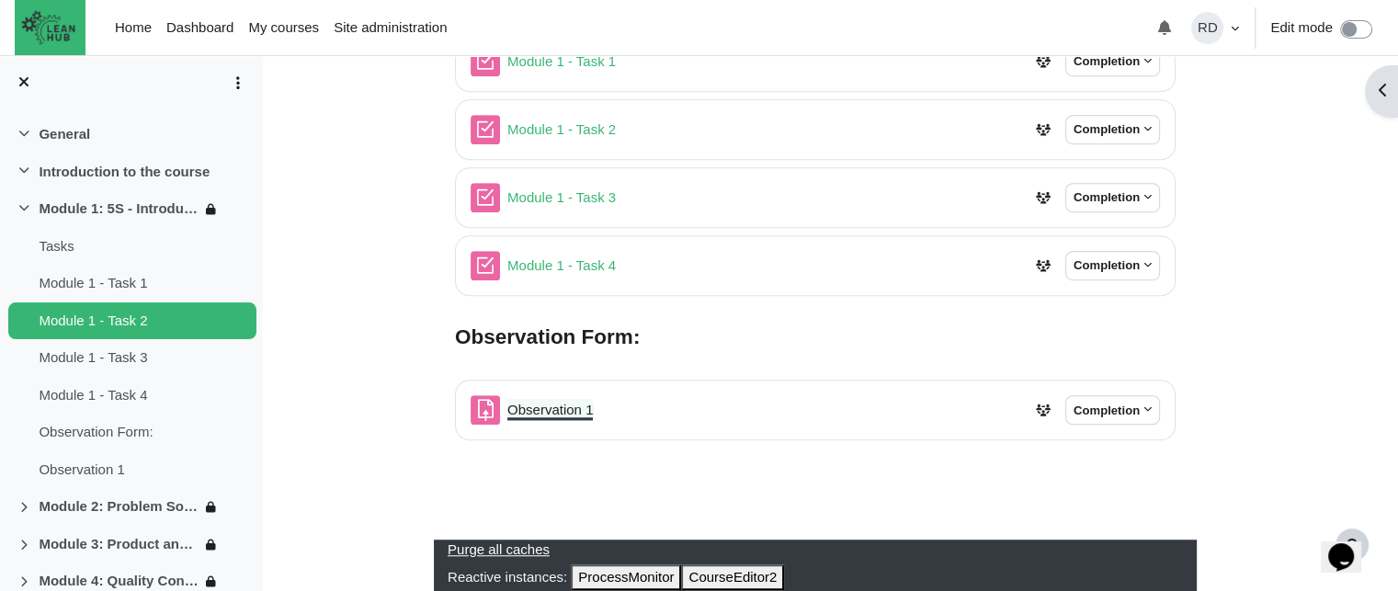
click at [529, 412] on link "Observation 1 Assignment" at bounding box center [549, 410] width 85 height 16
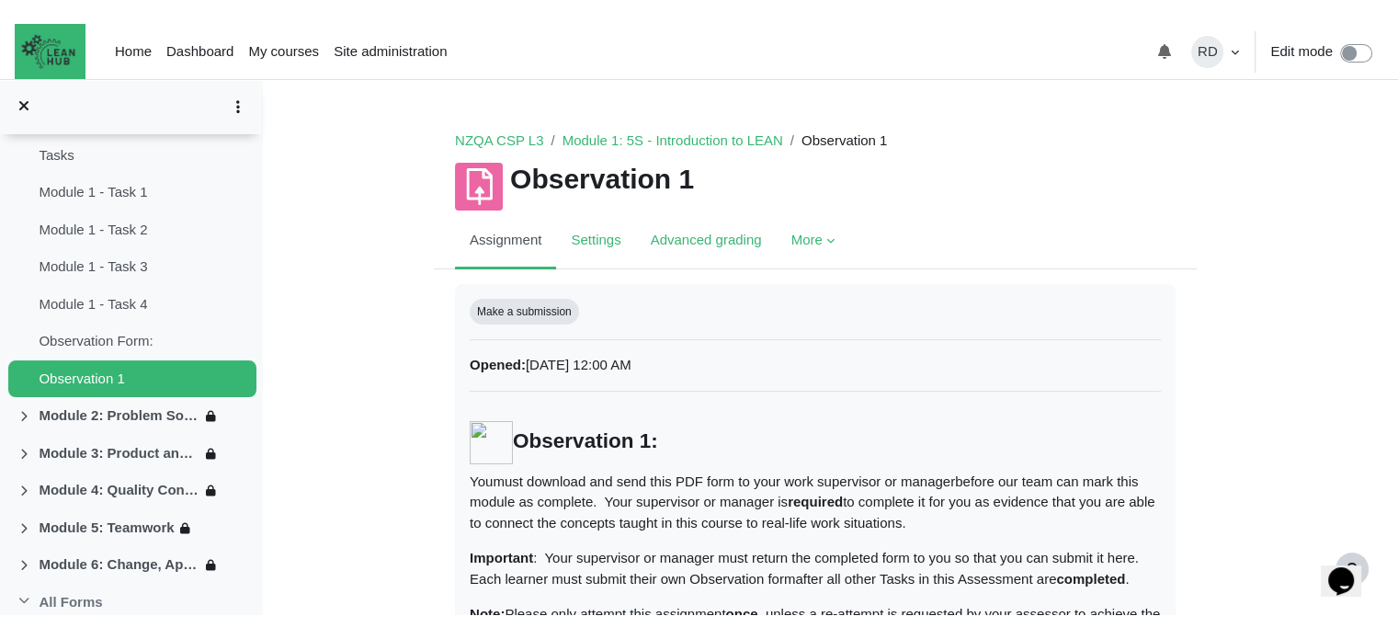
scroll to position [73, 0]
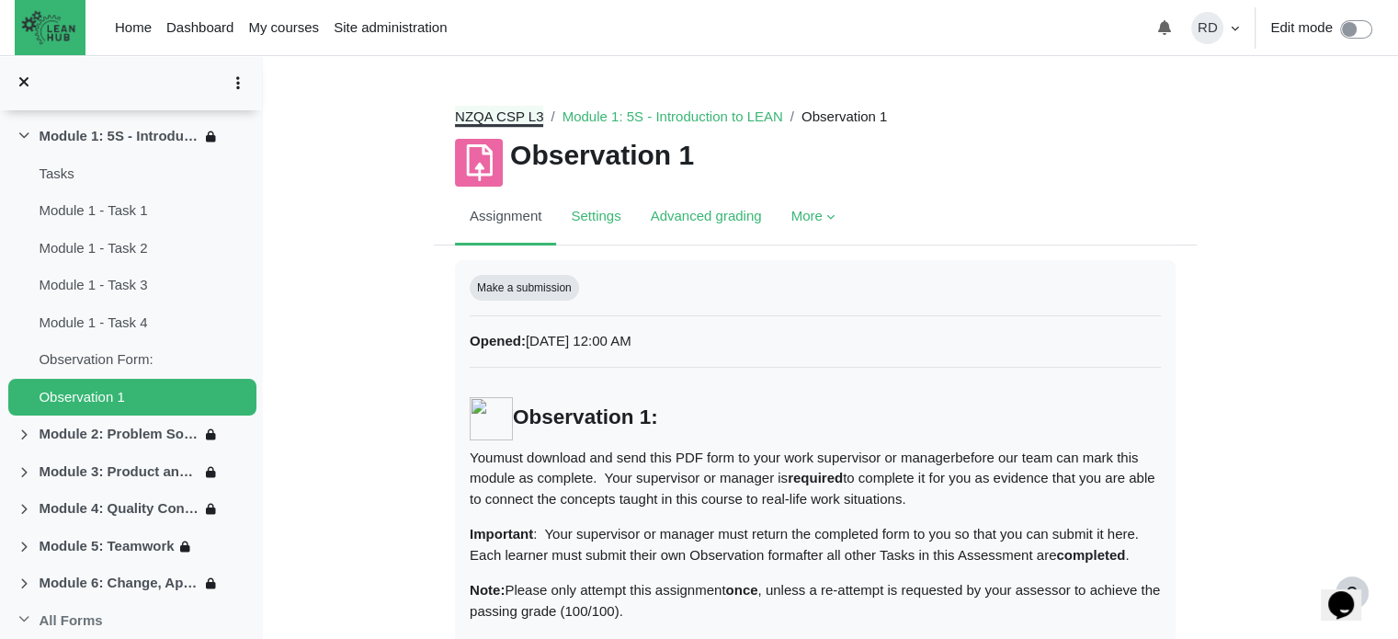
click at [525, 118] on link "NZQA CSP L3" at bounding box center [499, 116] width 88 height 16
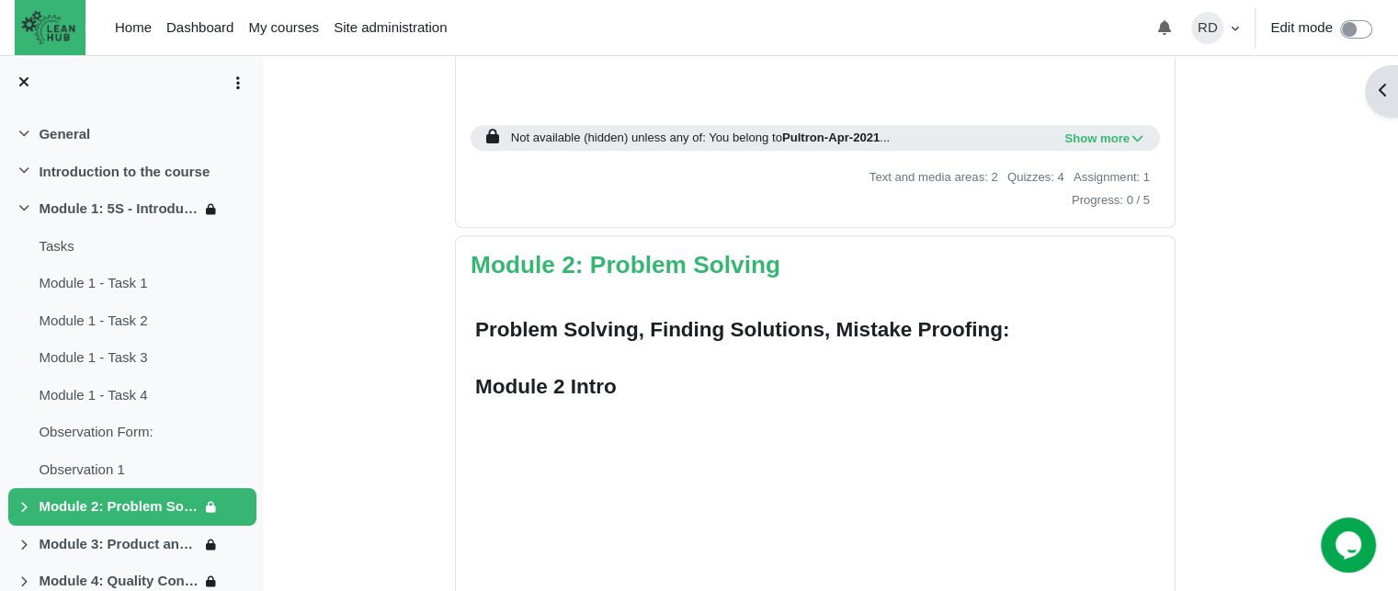
scroll to position [1563, 0]
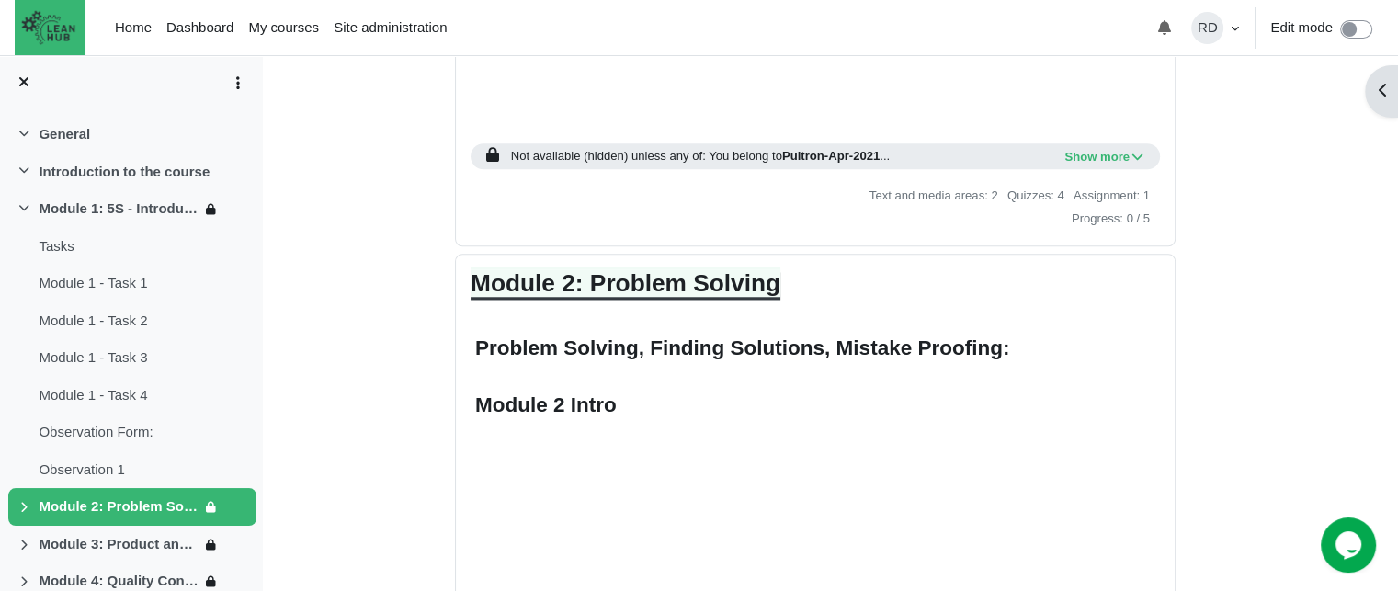
click at [714, 292] on link "Module 2: Problem Solving" at bounding box center [626, 283] width 310 height 28
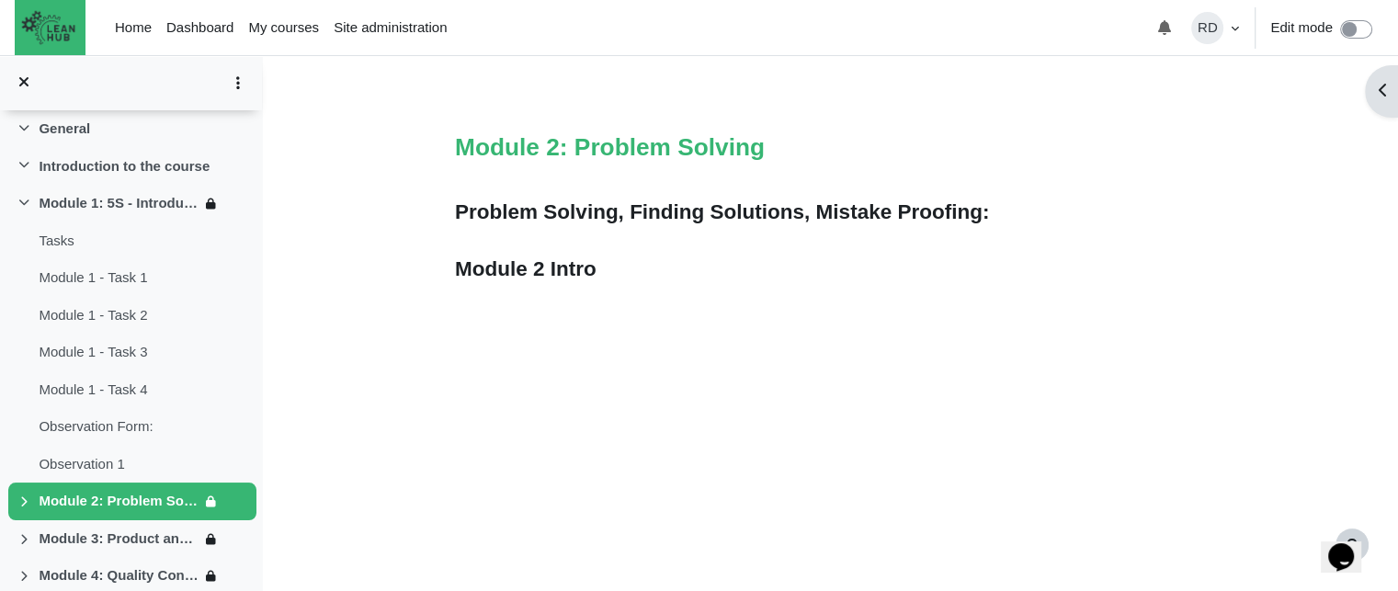
scroll to position [184, 0]
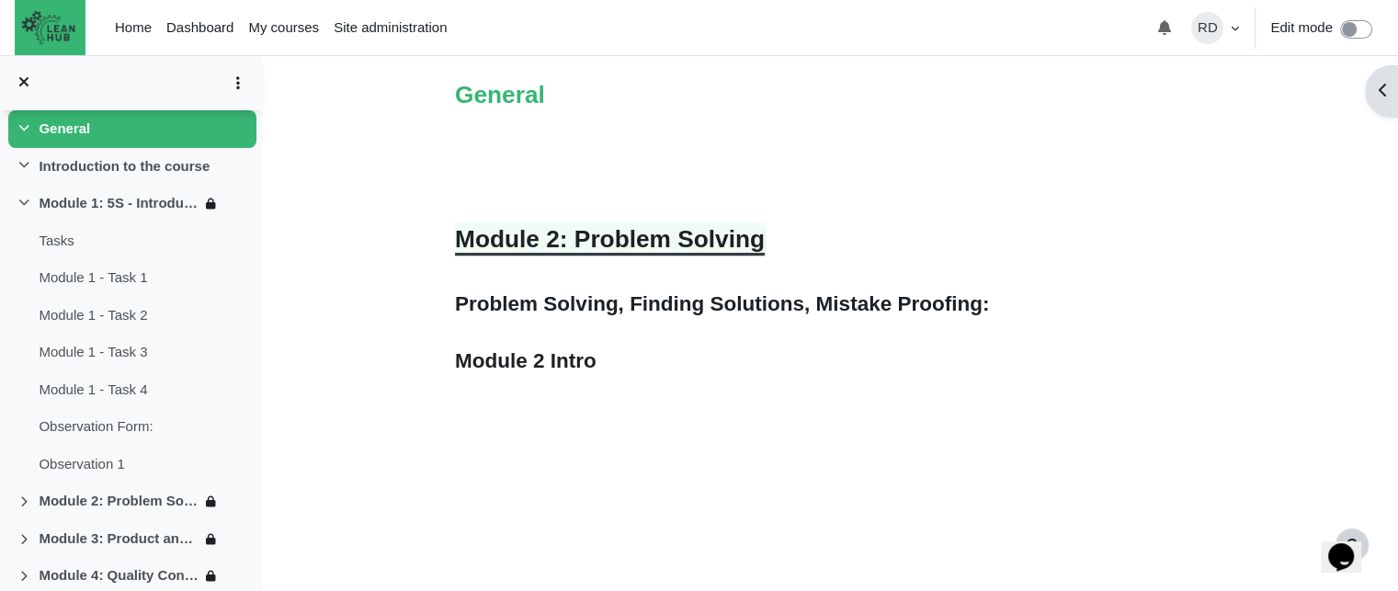
click at [684, 234] on link "Module 2: Problem Solving" at bounding box center [610, 239] width 310 height 28
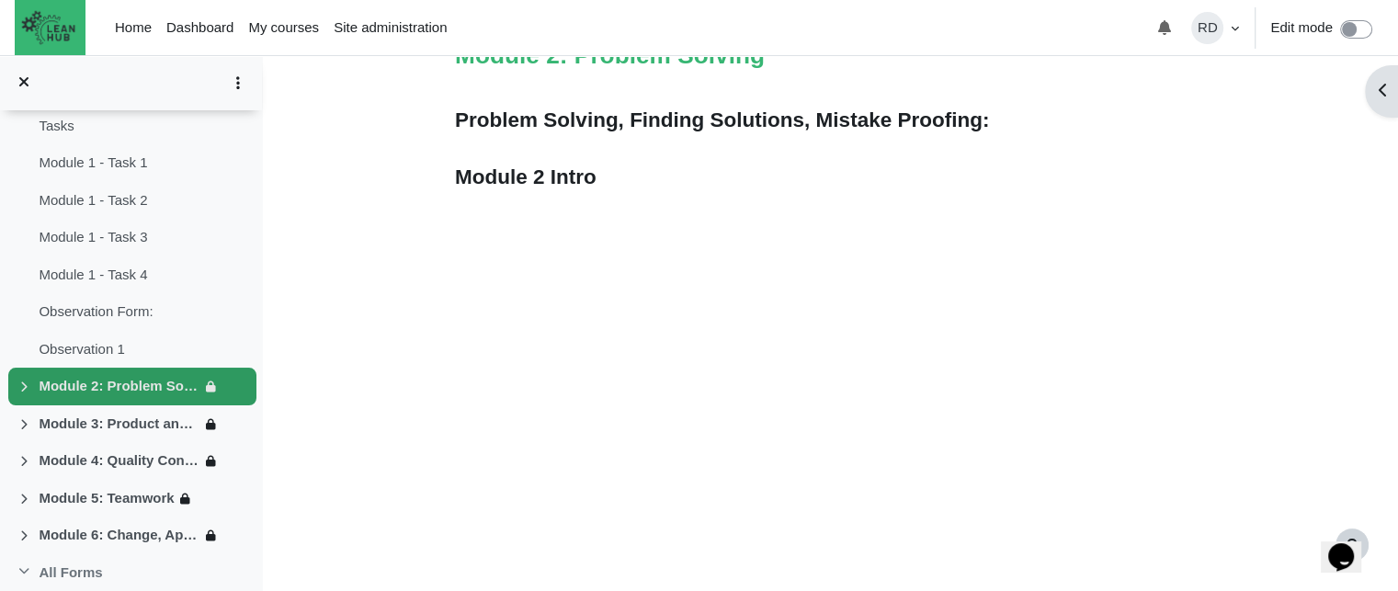
click at [18, 388] on icon at bounding box center [24, 388] width 15 height 15
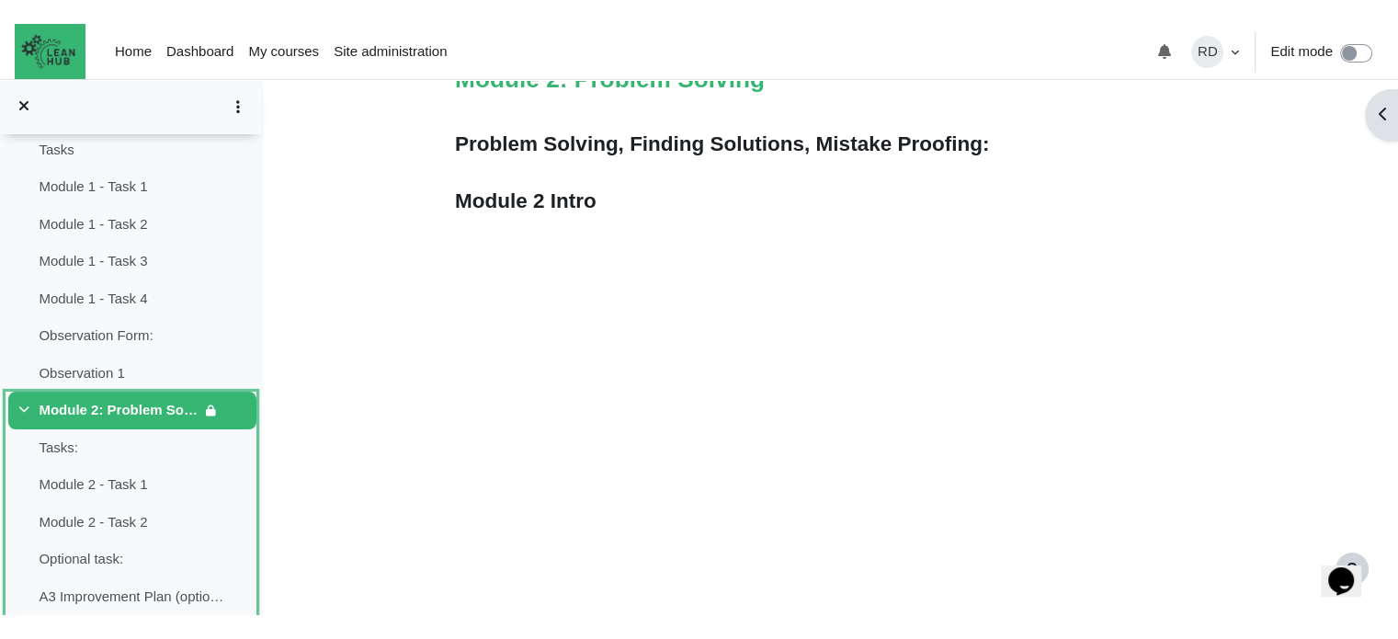
scroll to position [6, 0]
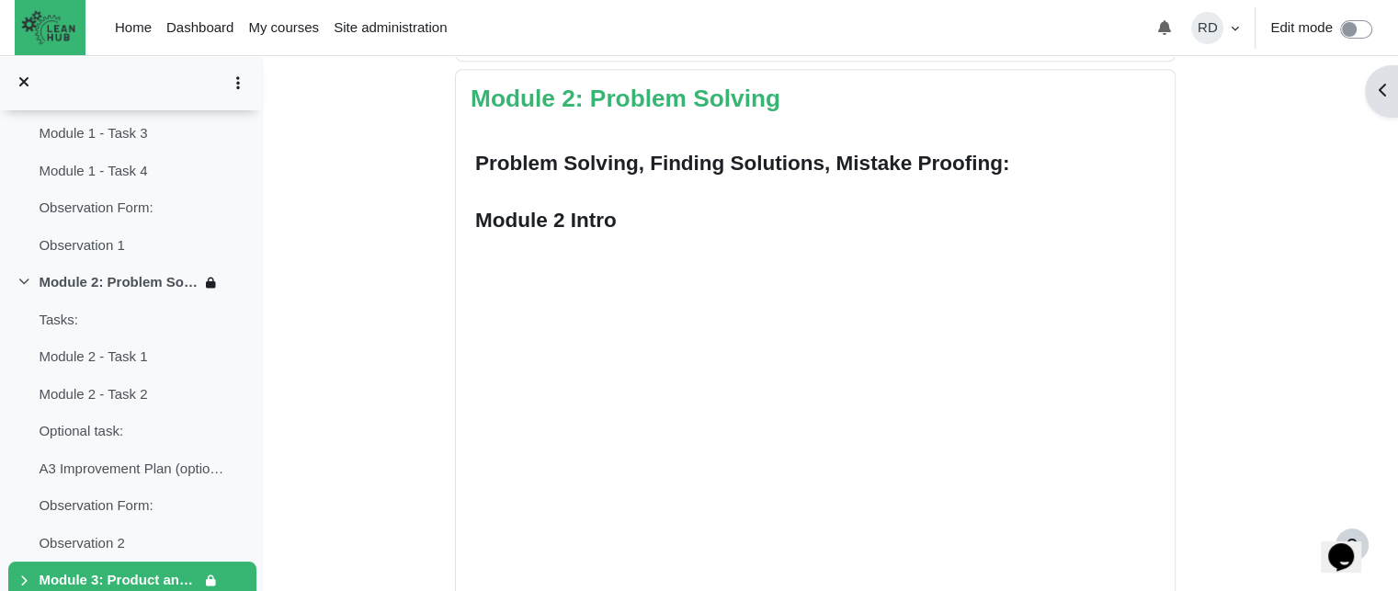
scroll to position [1746, 0]
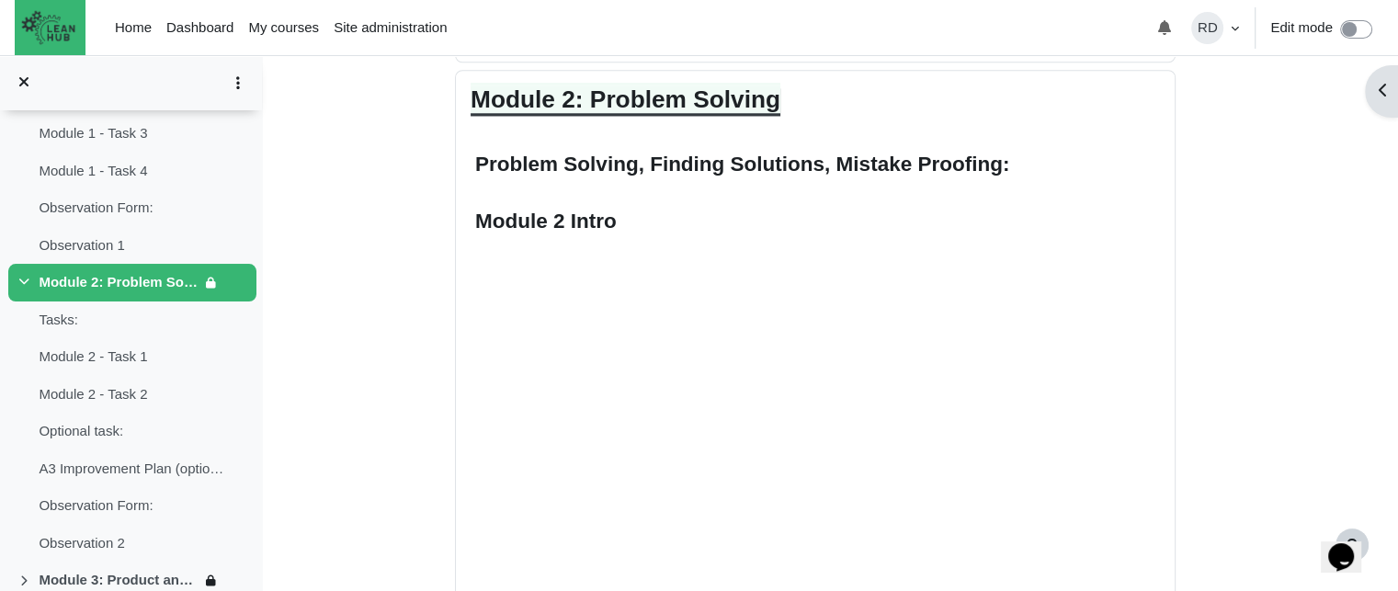
click at [652, 107] on link "Module 2: Problem Solving" at bounding box center [626, 99] width 310 height 28
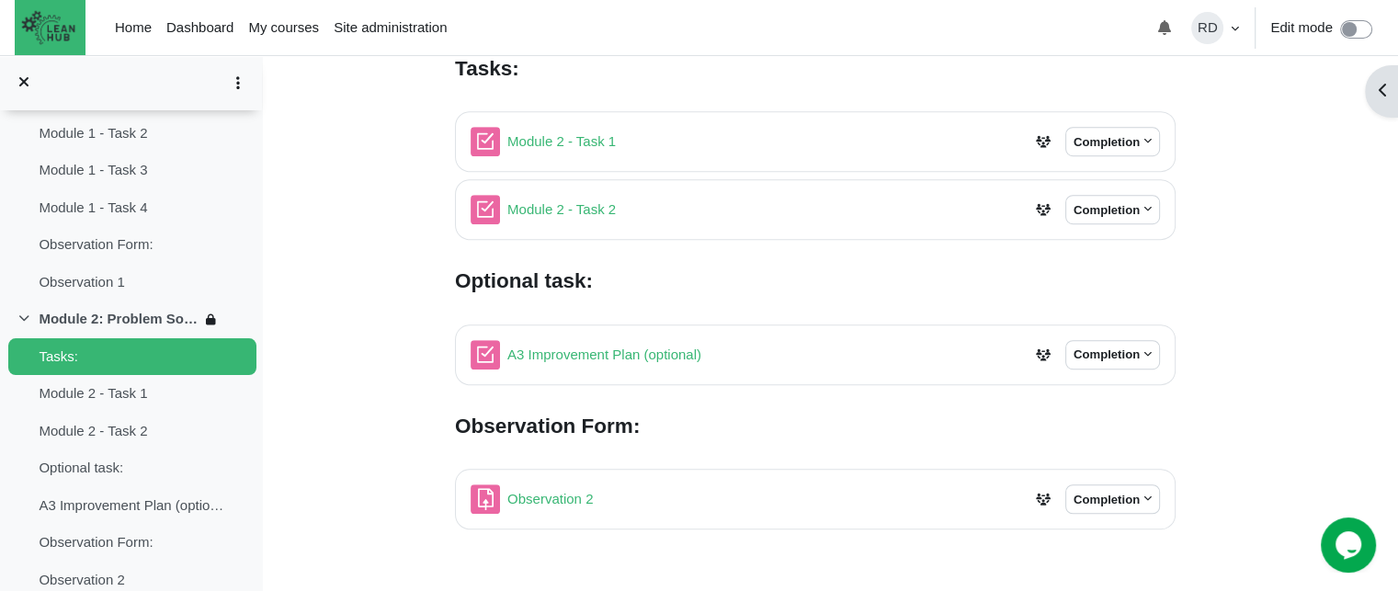
scroll to position [1030, 0]
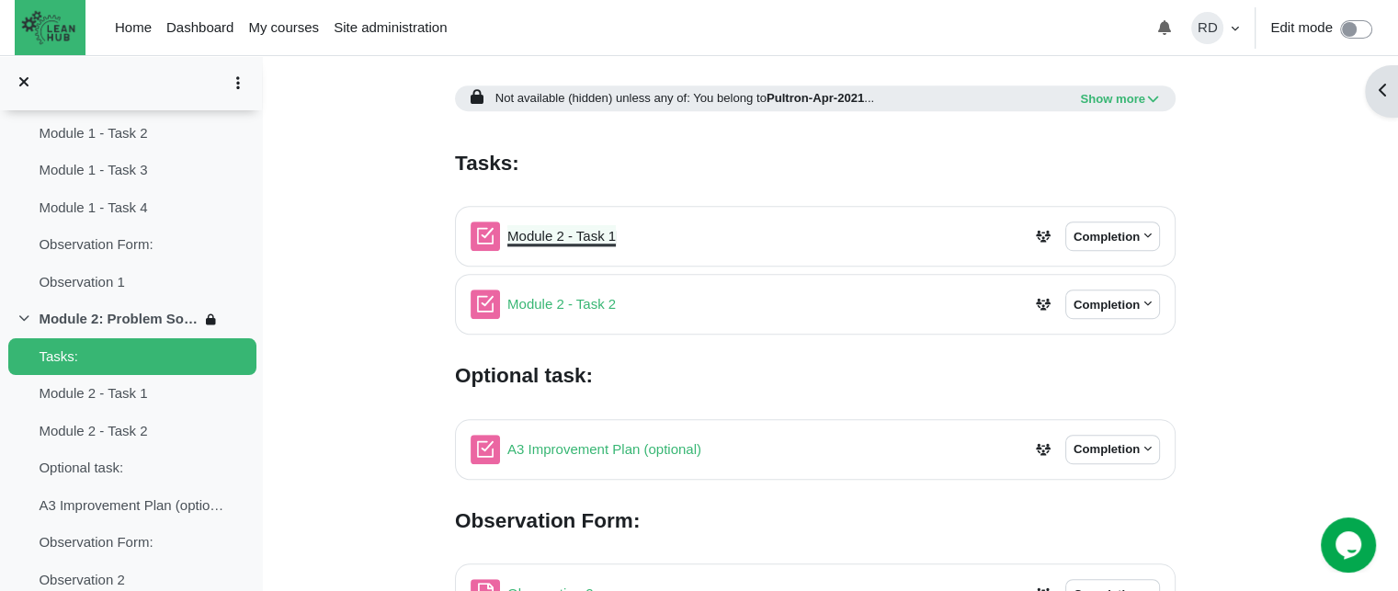
click at [571, 235] on link "Module 2 - Task 1 Quiz" at bounding box center [561, 236] width 108 height 16
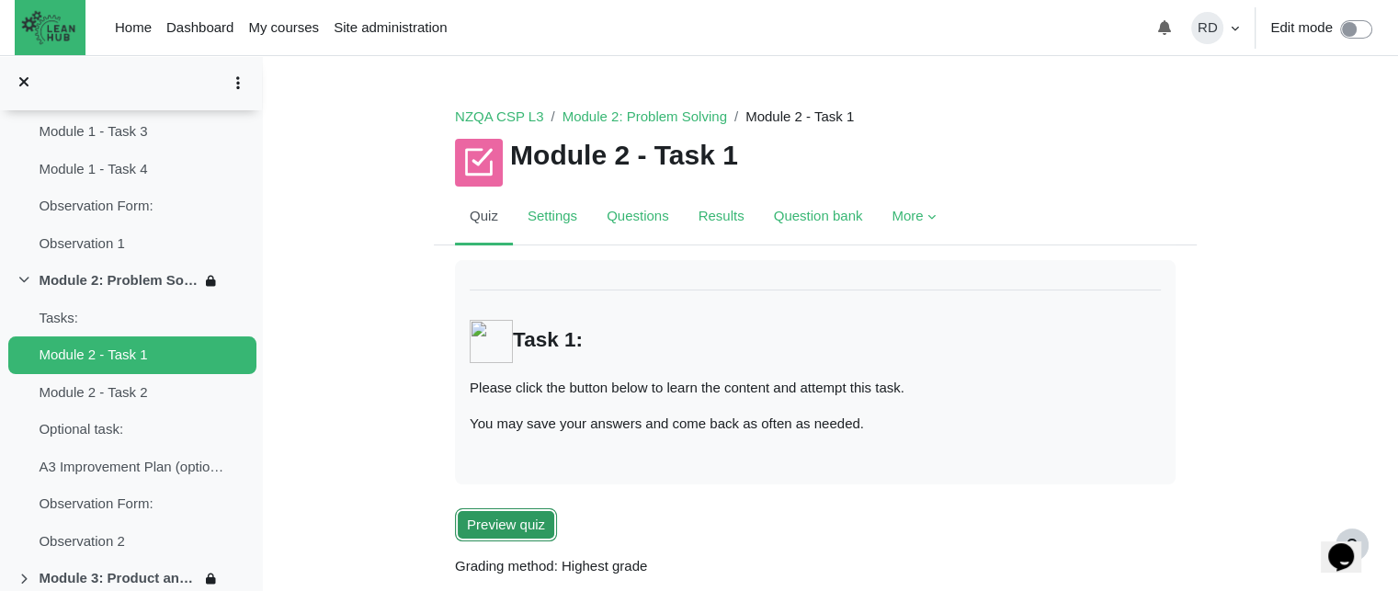
click at [506, 529] on button "Preview quiz" at bounding box center [506, 525] width 102 height 34
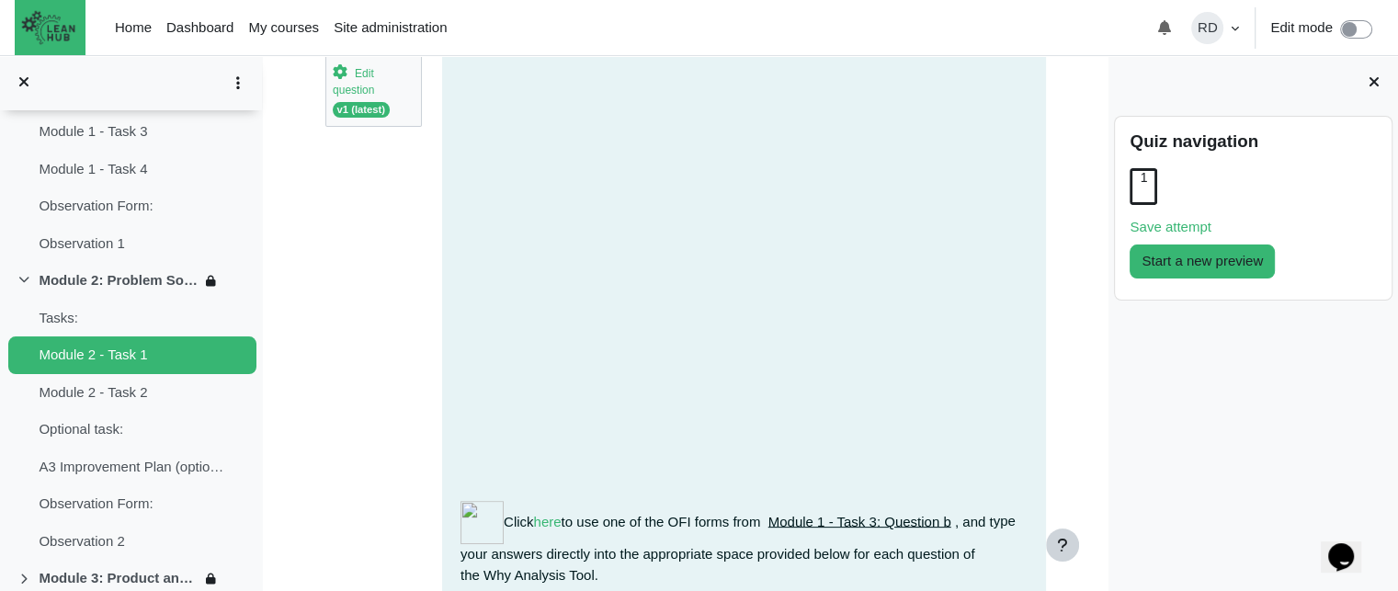
scroll to position [383, 0]
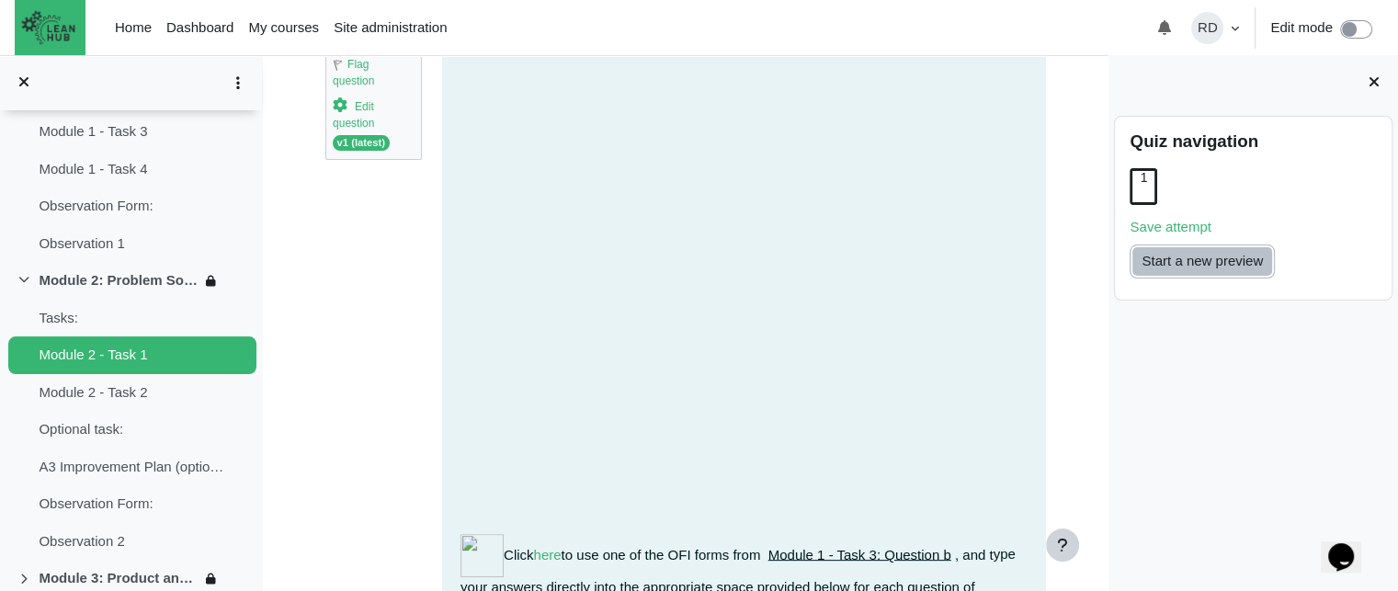
click at [1183, 267] on button "Start a new preview" at bounding box center [1202, 262] width 145 height 34
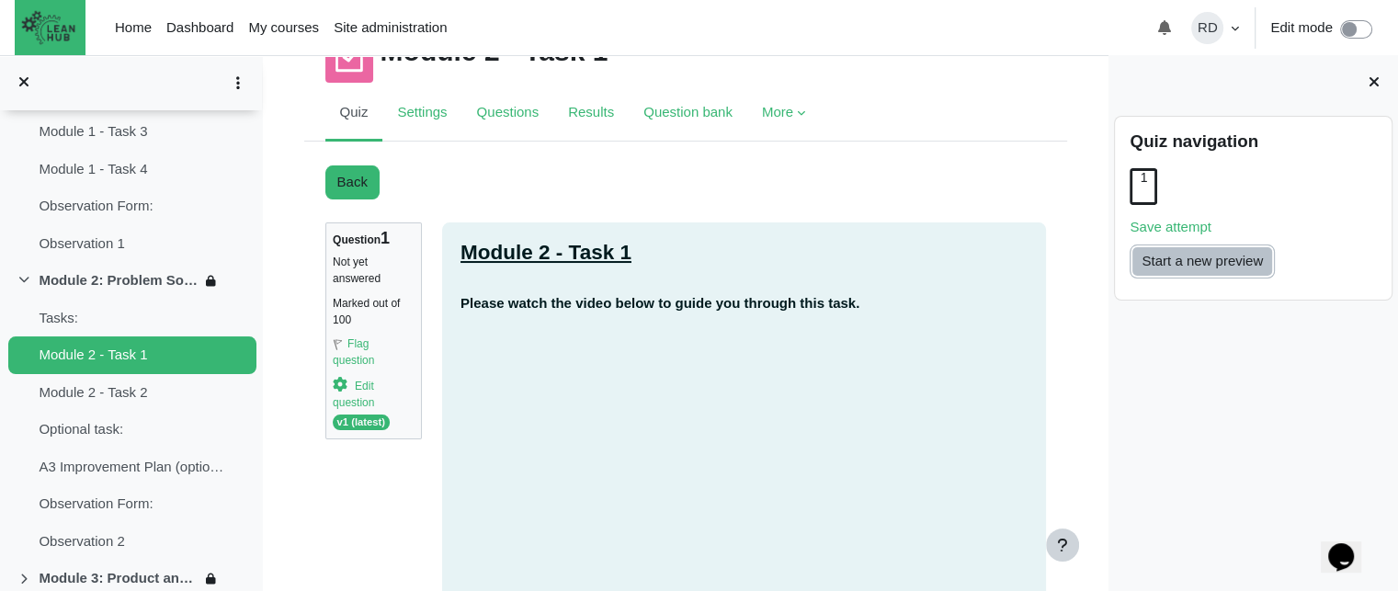
scroll to position [16, 0]
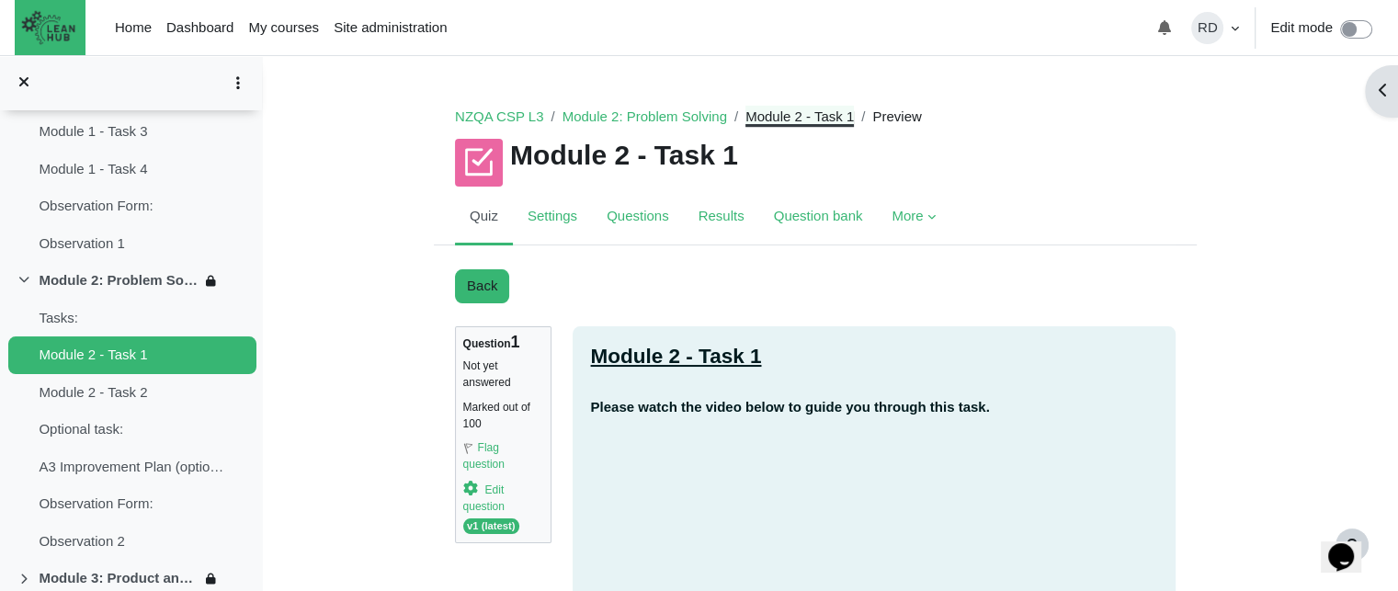
click at [765, 112] on link "Module 2 - Task 1" at bounding box center [799, 116] width 108 height 16
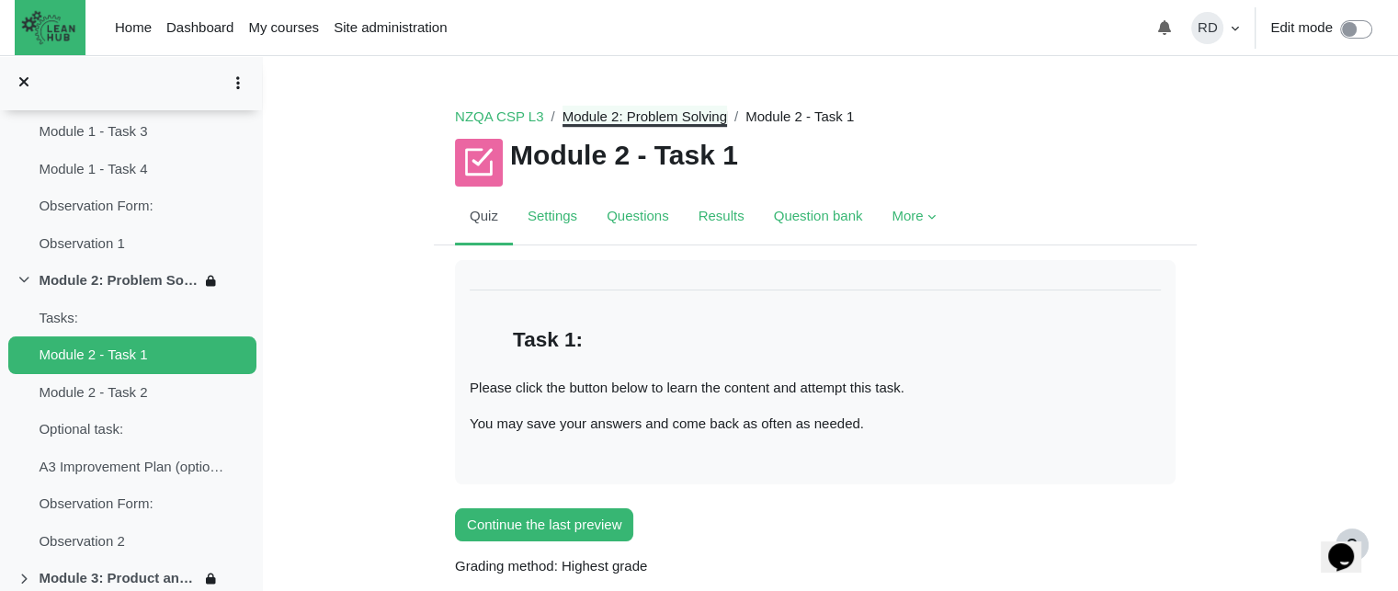
click at [683, 120] on link "Module 2: Problem Solving" at bounding box center [645, 116] width 165 height 16
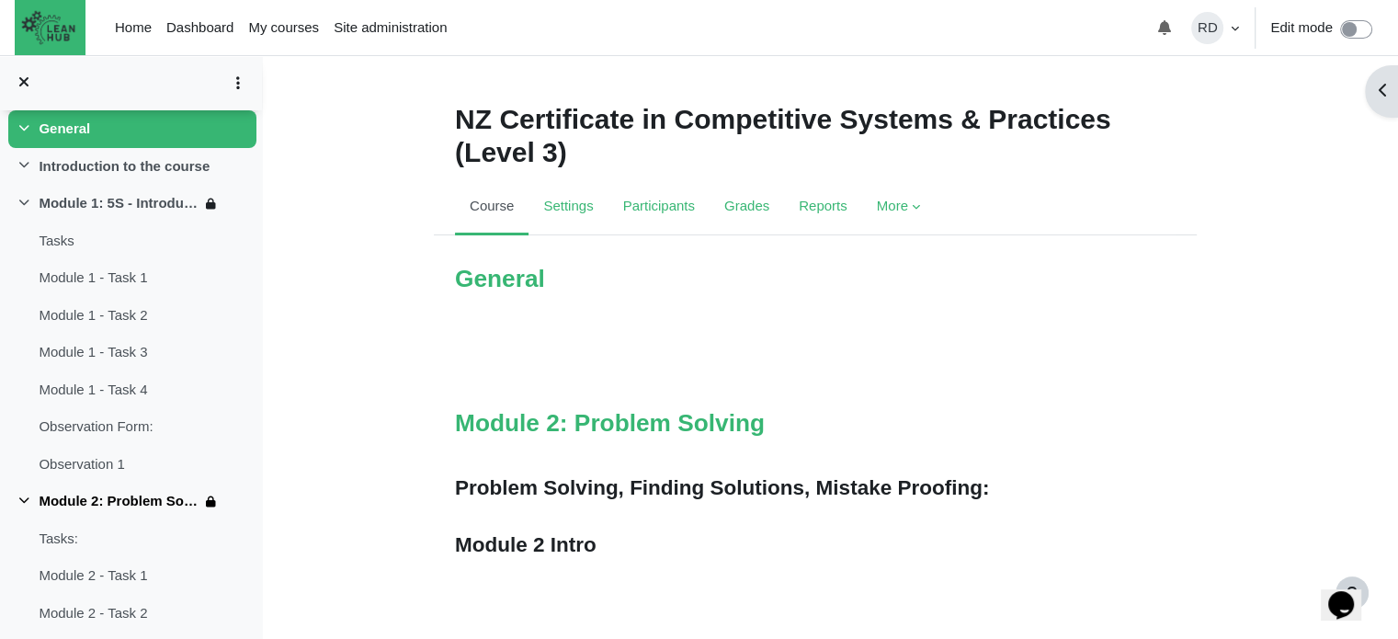
click at [117, 495] on link "Module 2: Problem Solving" at bounding box center [119, 501] width 161 height 21
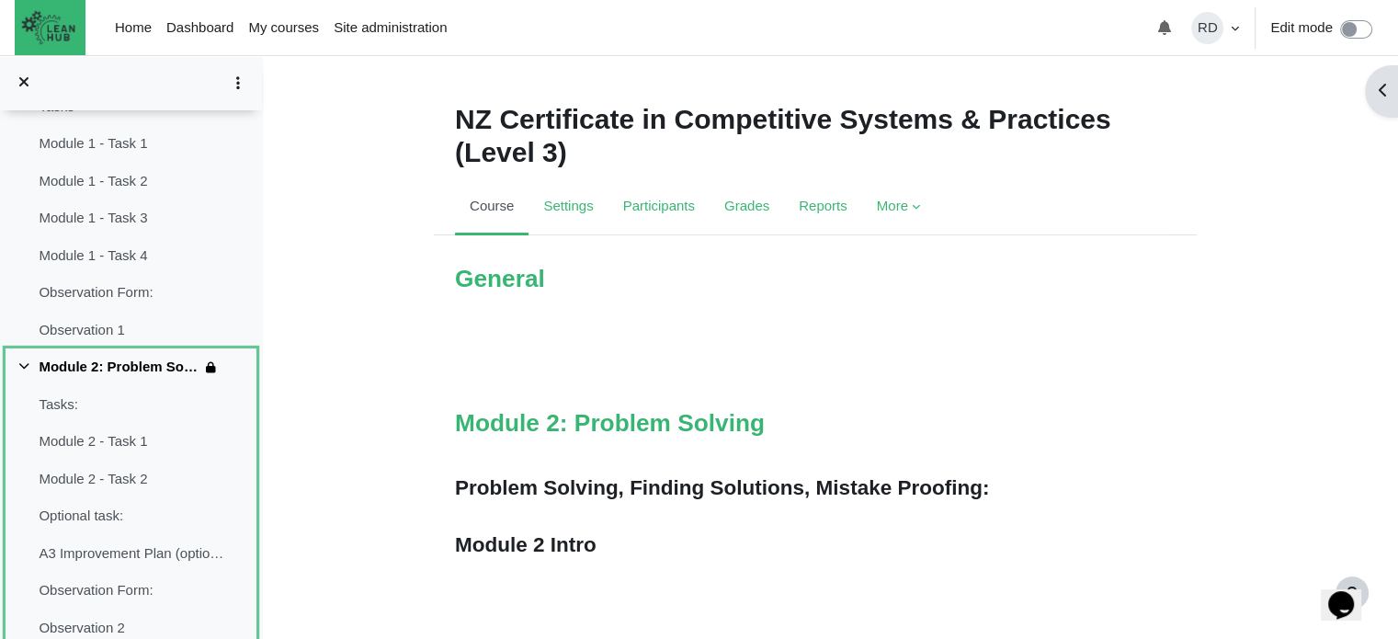
scroll to position [331, 0]
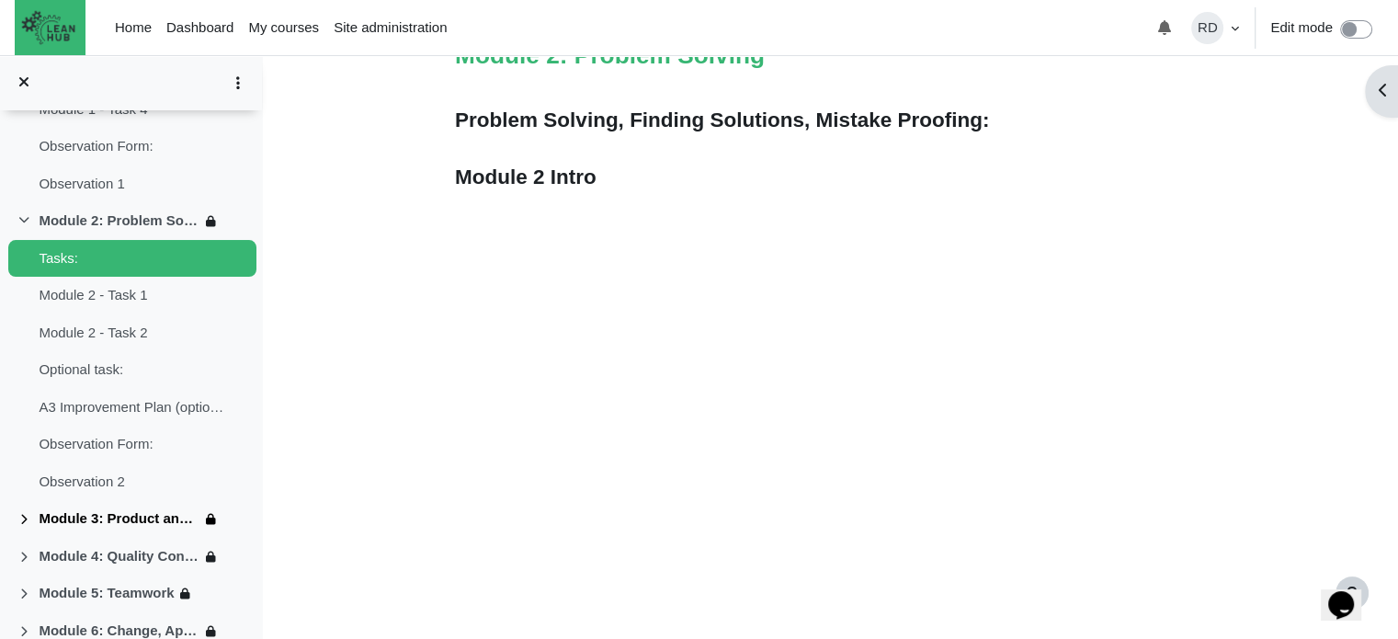
click at [100, 508] on link "Module 3: Product and Process" at bounding box center [119, 518] width 161 height 21
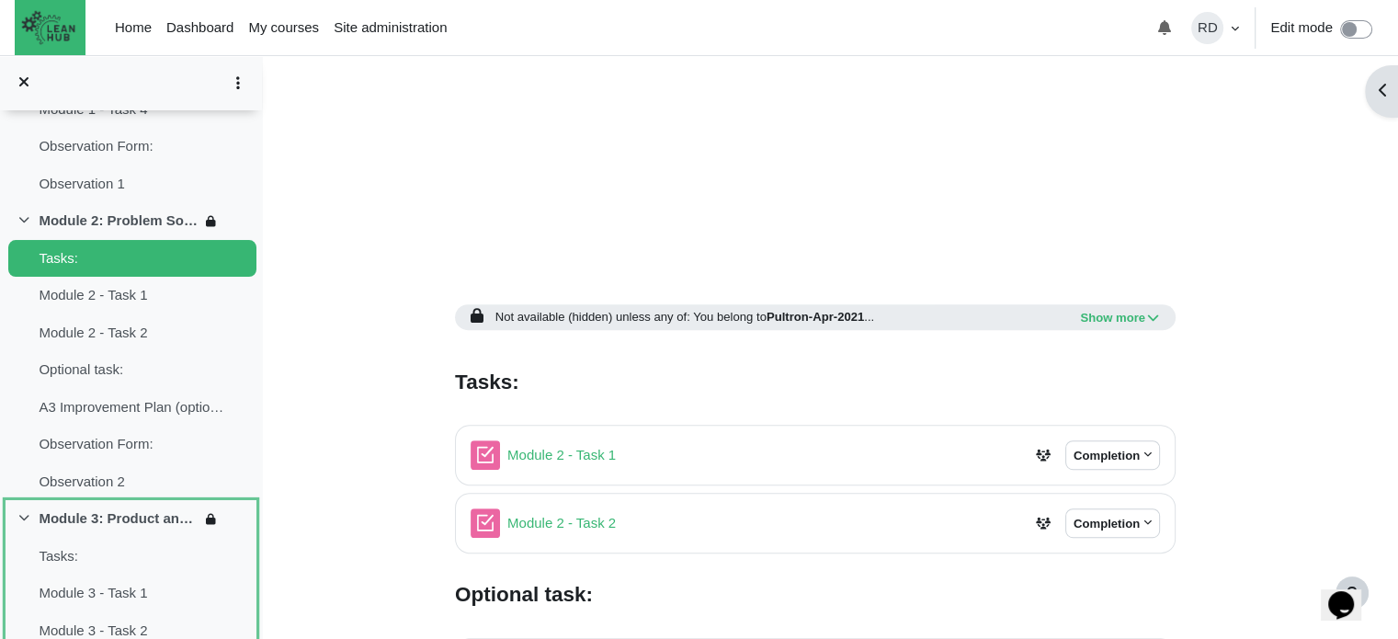
scroll to position [1166, 0]
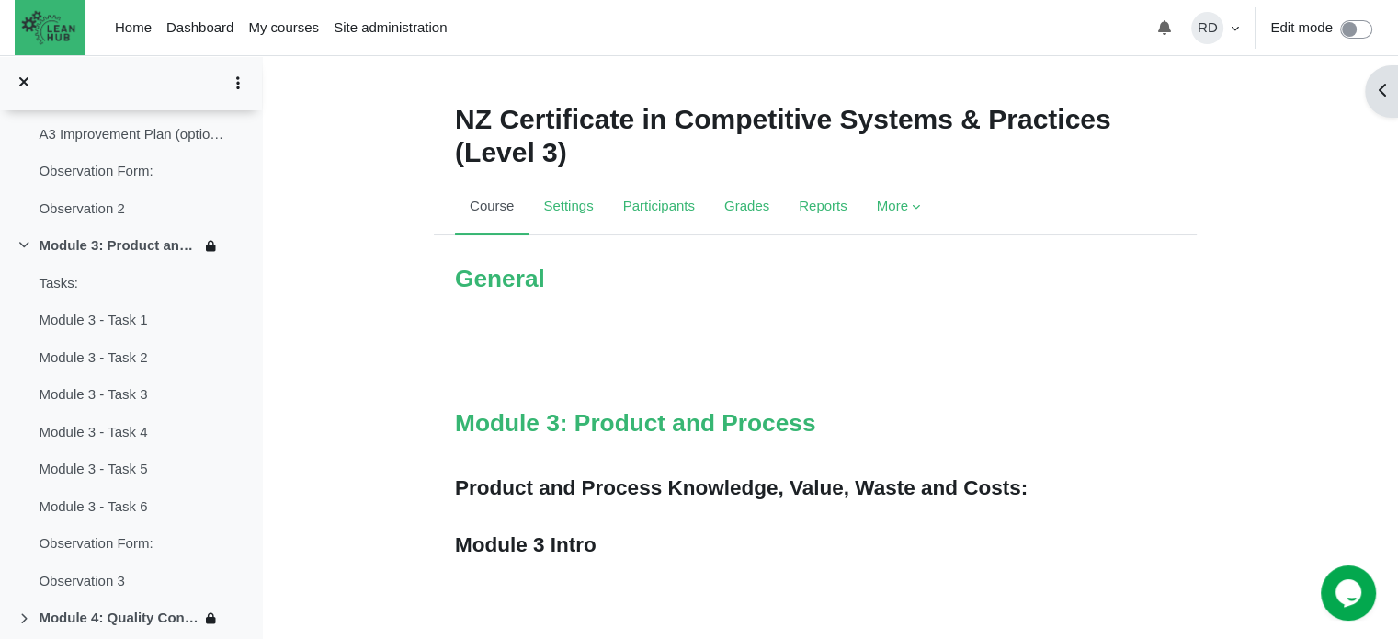
scroll to position [649, 0]
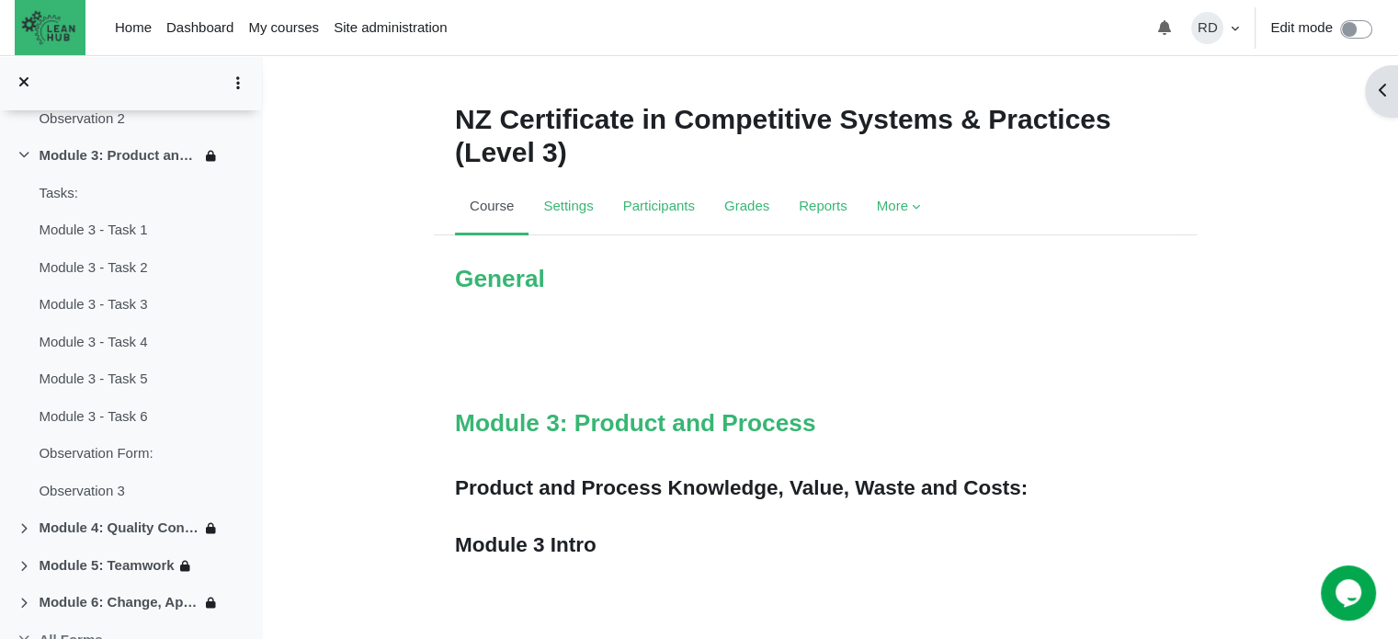
click at [801, 325] on p "Content" at bounding box center [815, 326] width 721 height 21
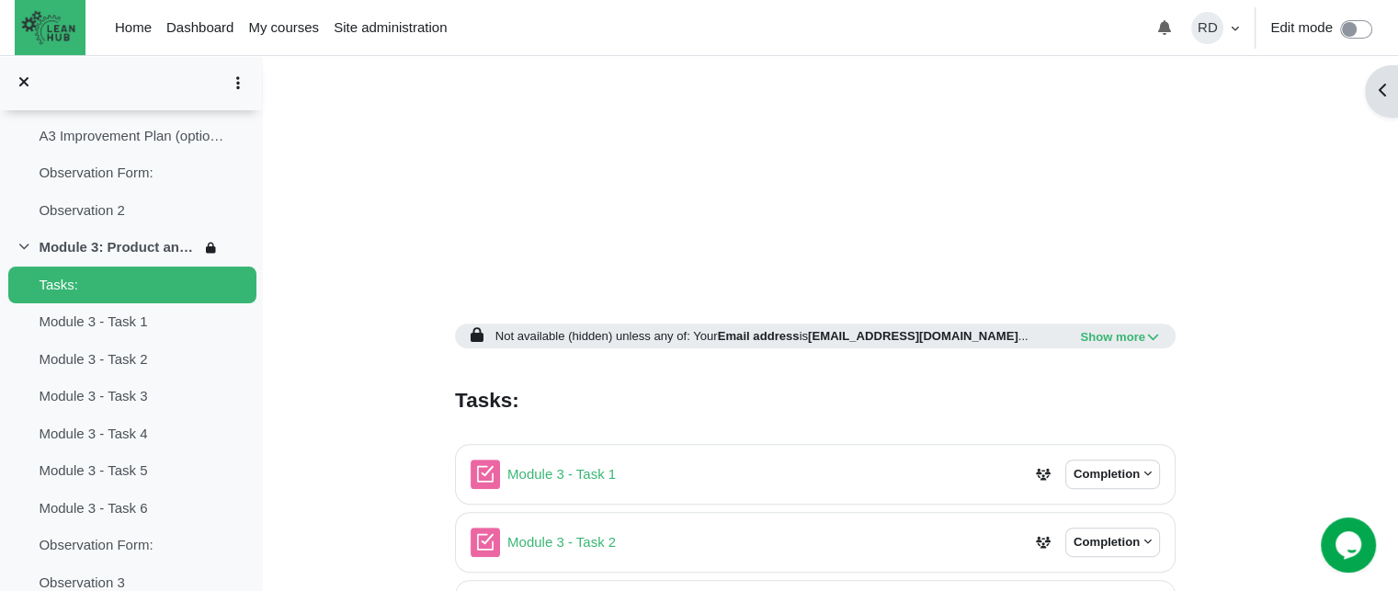
scroll to position [860, 0]
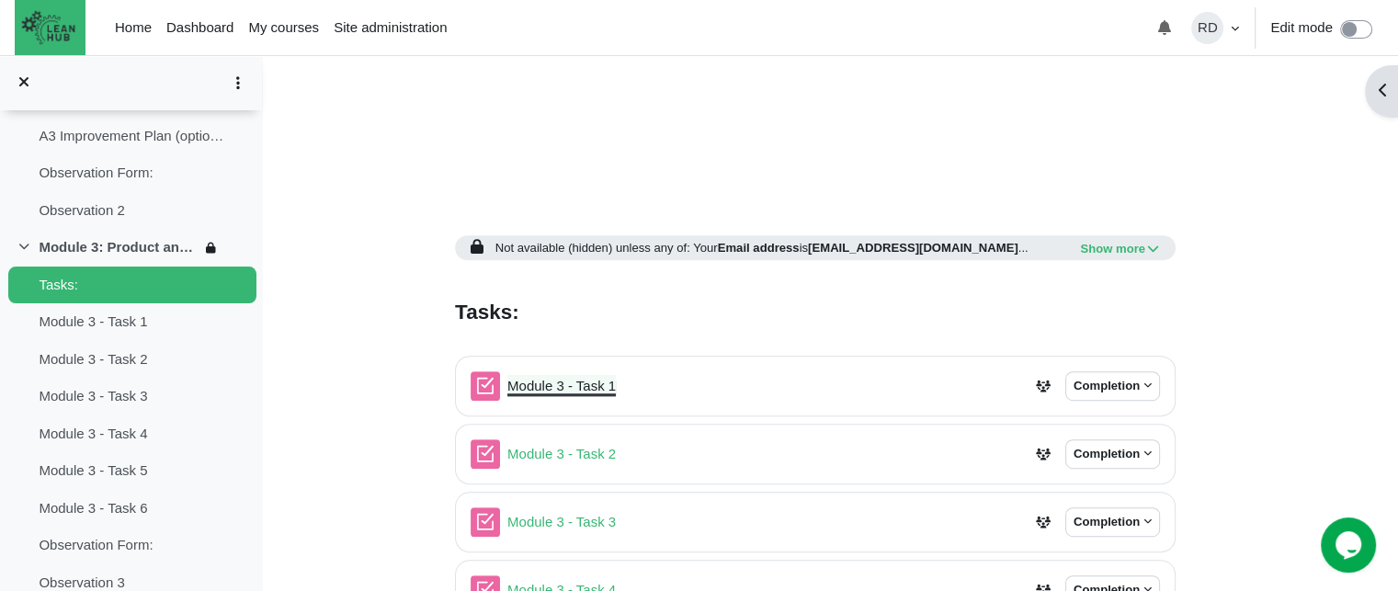
click at [574, 390] on link "Module 3 - Task 1 Quiz" at bounding box center [561, 386] width 108 height 16
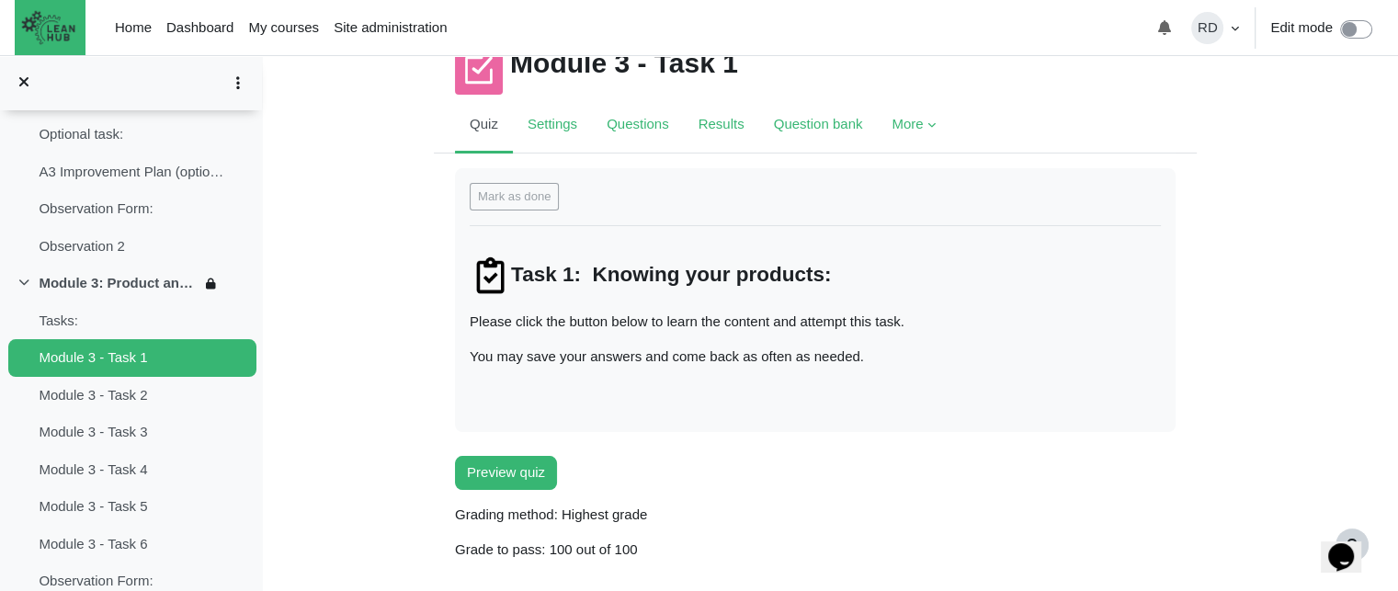
scroll to position [89, 0]
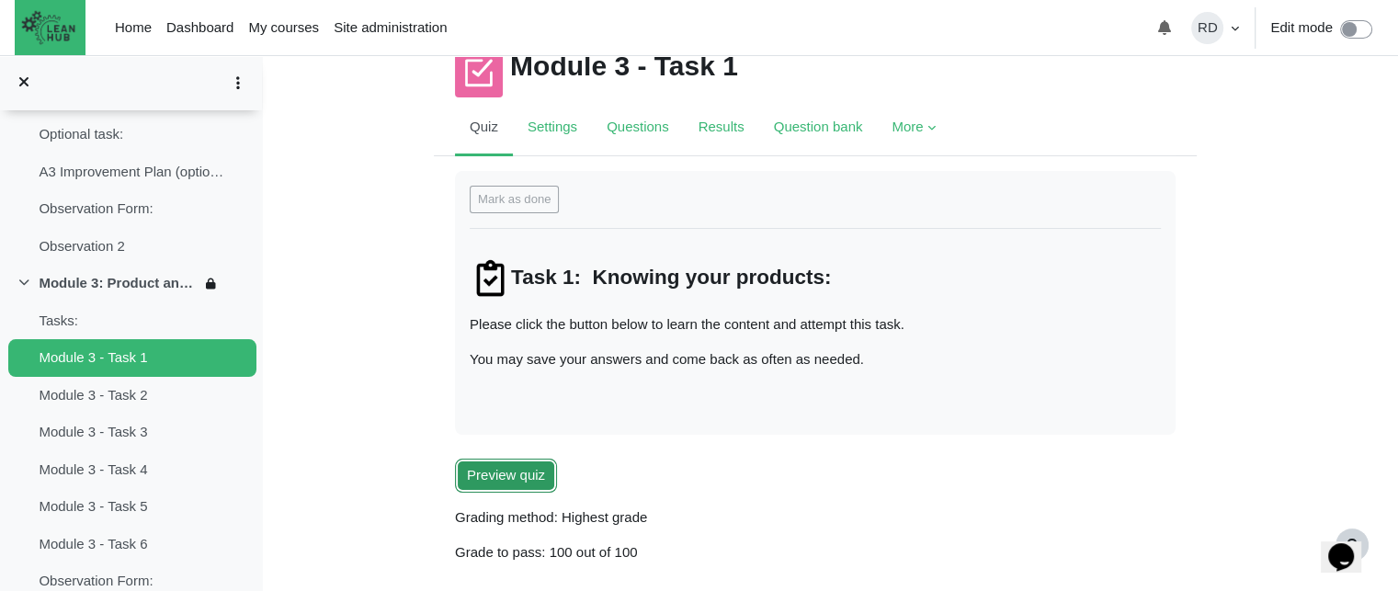
click at [517, 476] on button "Preview quiz" at bounding box center [506, 476] width 102 height 34
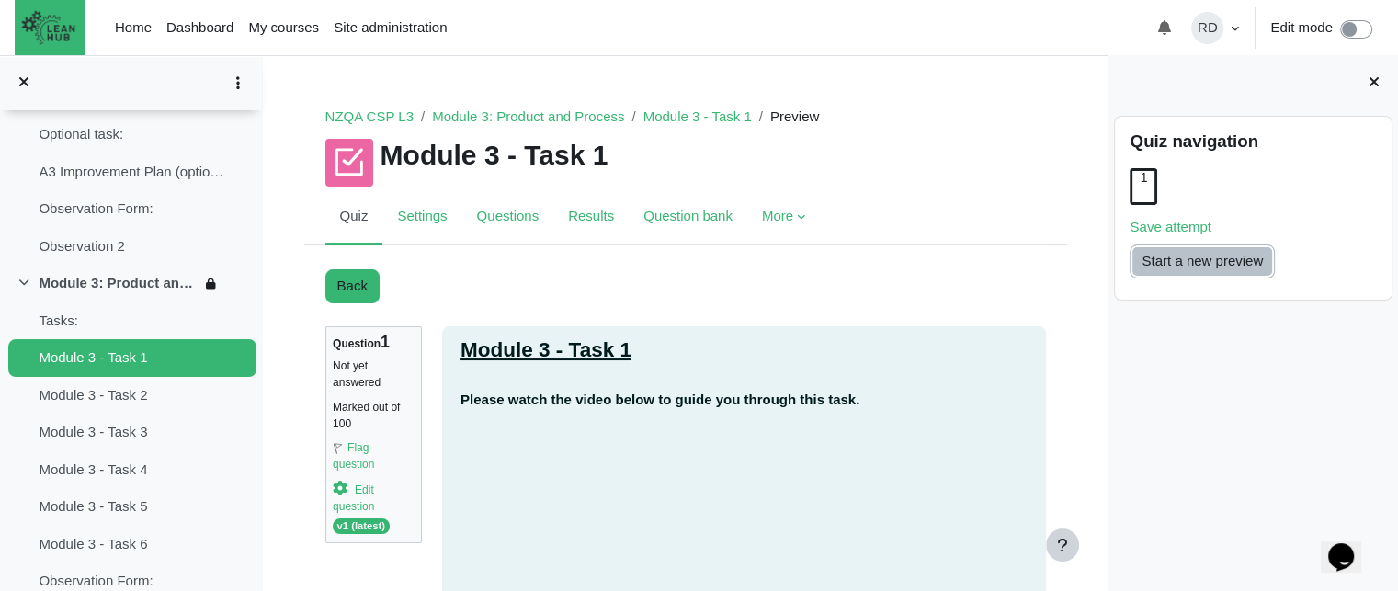
click at [1180, 272] on button "Start a new preview" at bounding box center [1202, 262] width 145 height 34
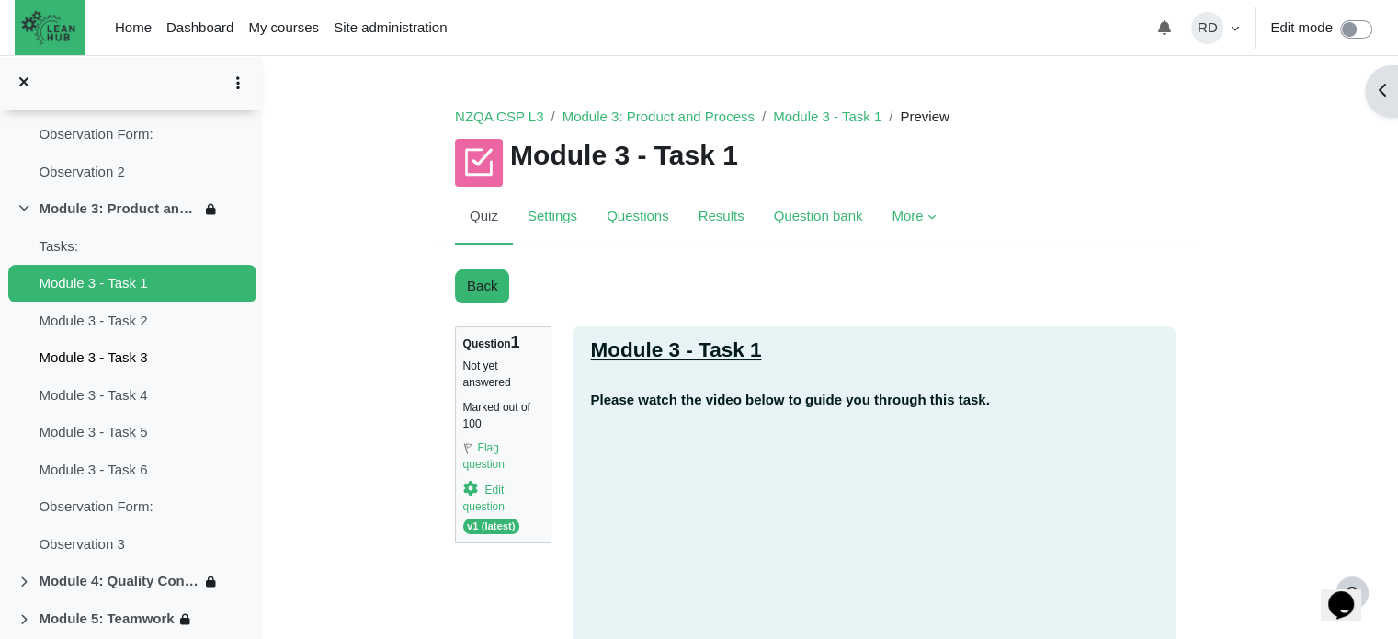
scroll to position [662, 0]
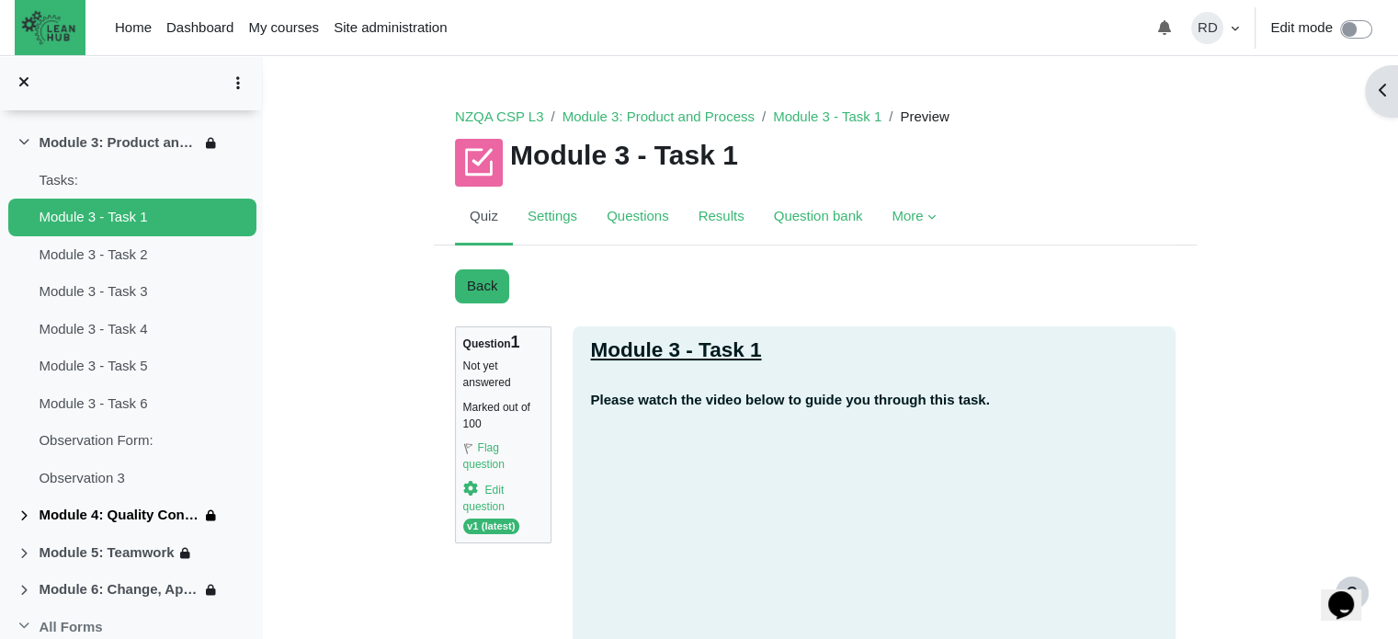
click at [85, 505] on link "Module 4: Quality Control and Assurance" at bounding box center [119, 515] width 161 height 21
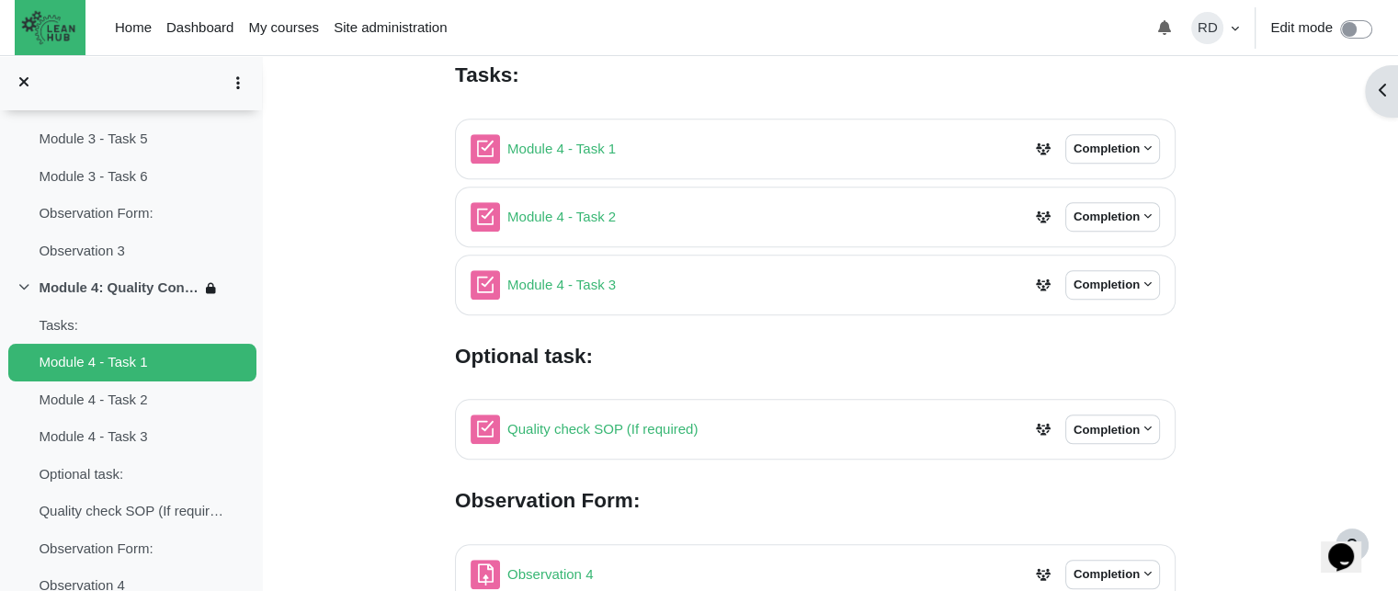
scroll to position [1077, 0]
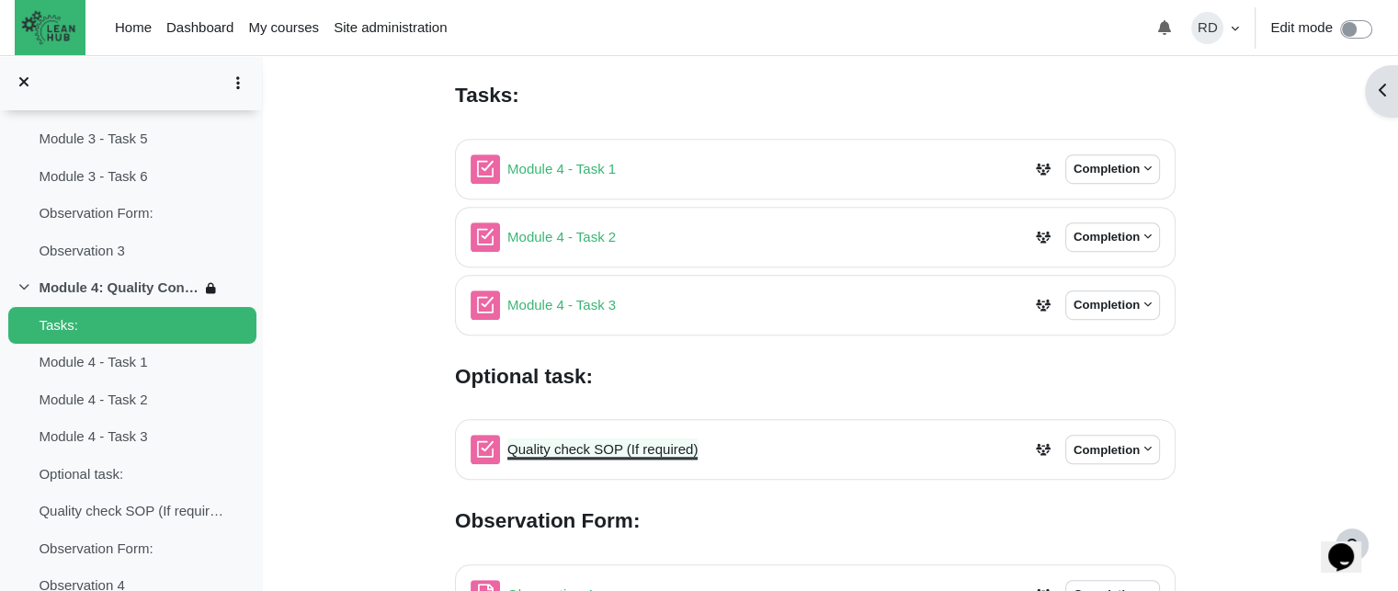
click at [559, 452] on link "Quality check SOP (If required) Quiz" at bounding box center [602, 449] width 190 height 16
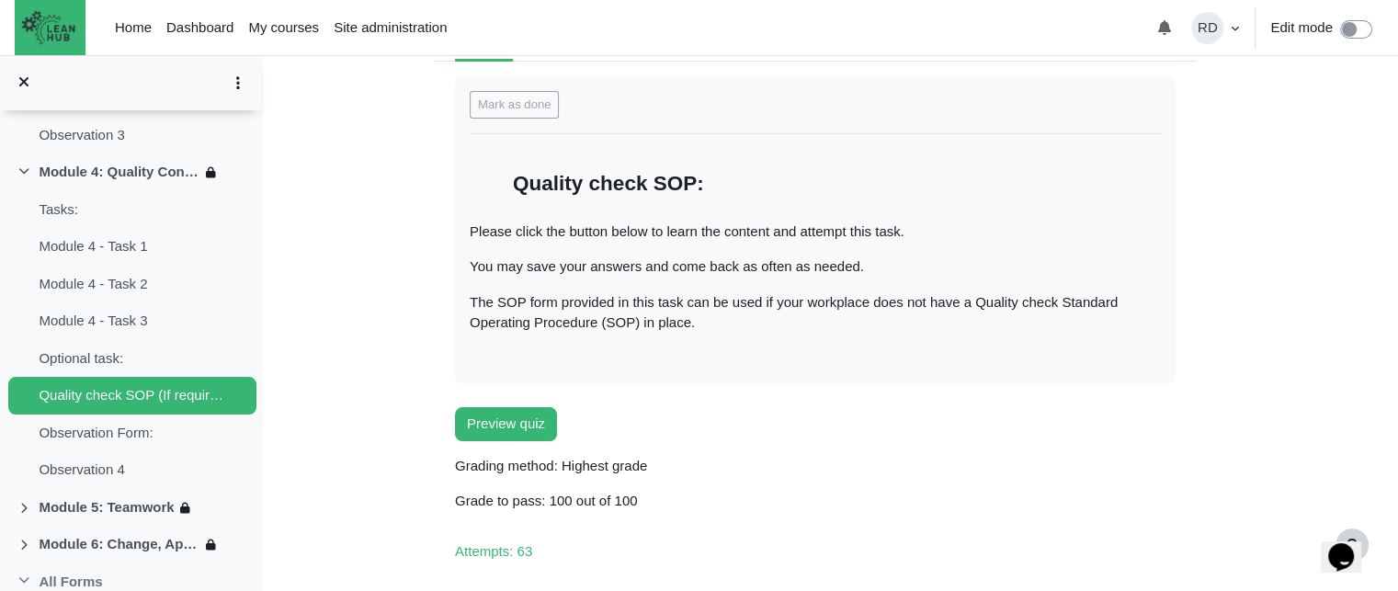
scroll to position [276, 0]
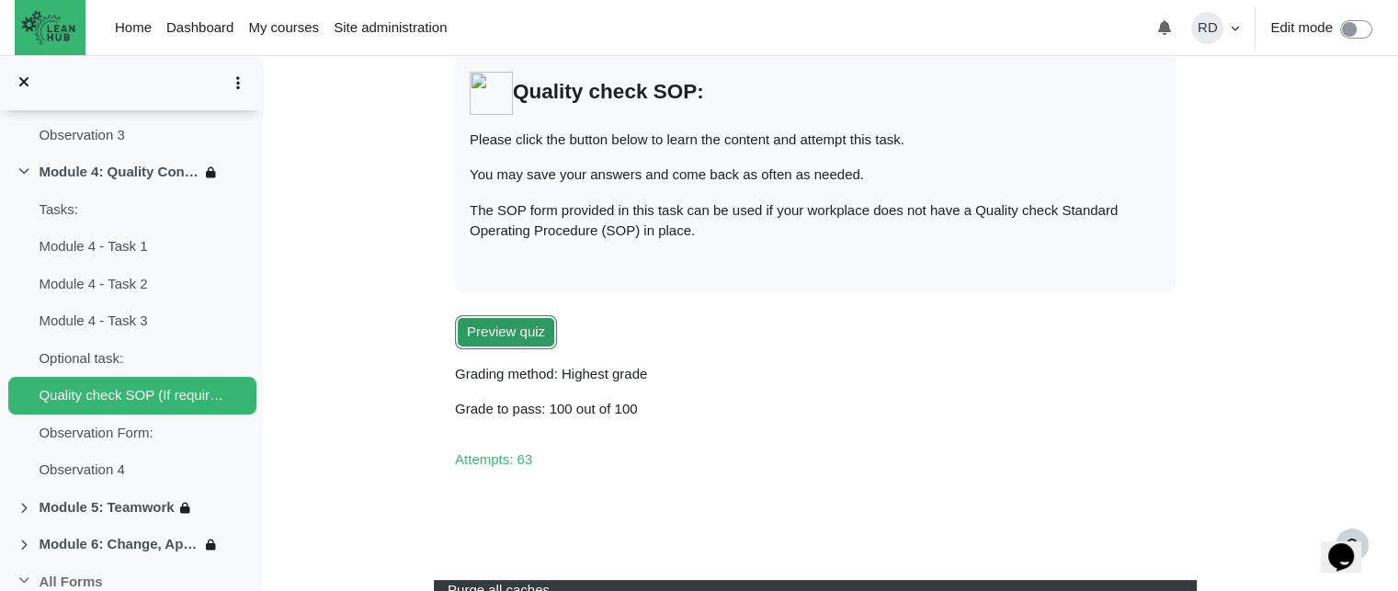
click at [549, 342] on button "Preview quiz" at bounding box center [506, 332] width 102 height 34
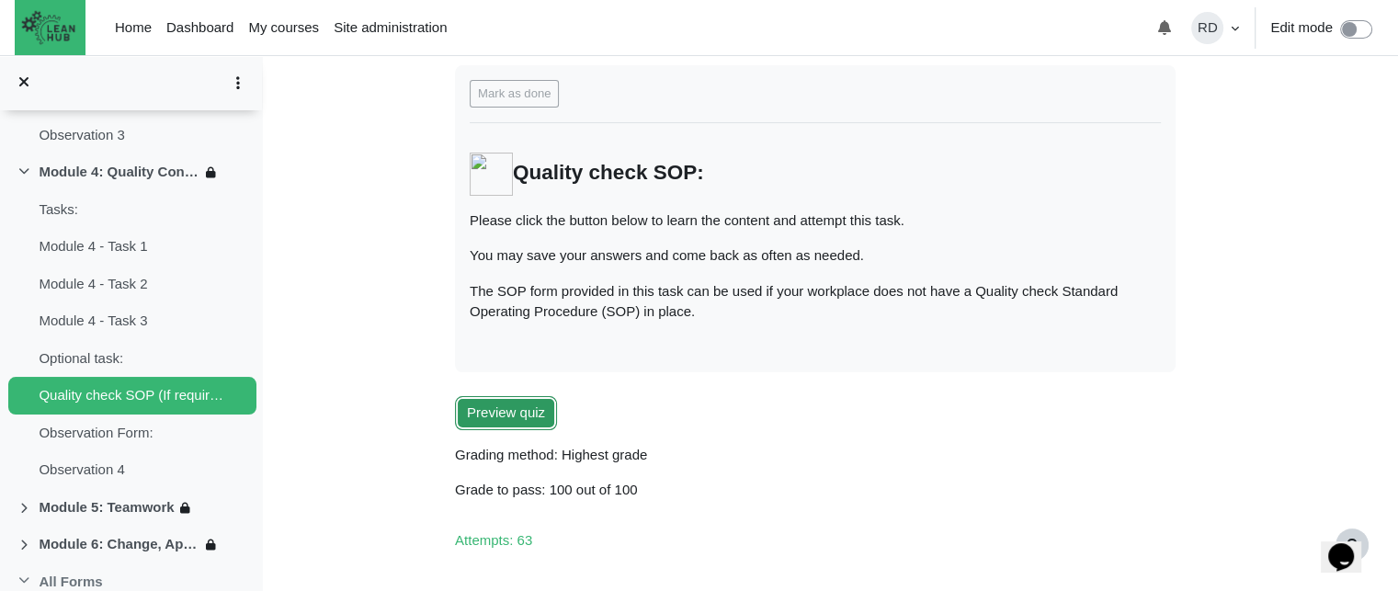
scroll to position [92, 0]
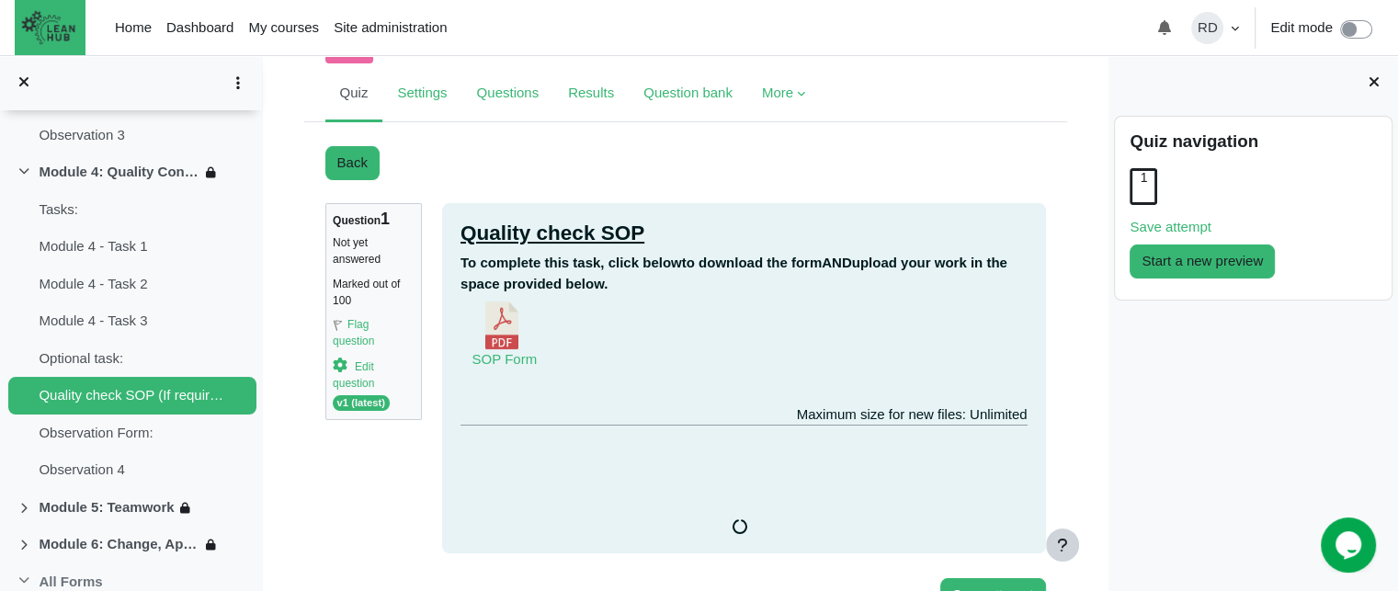
scroll to position [92, 0]
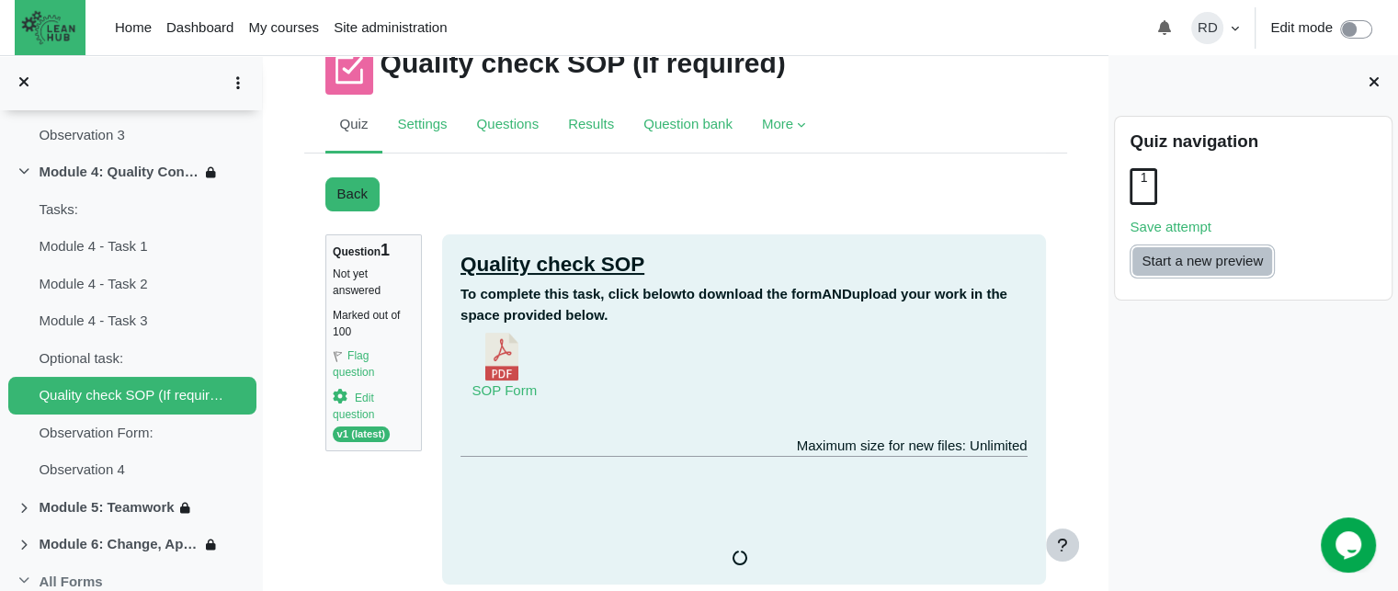
click at [1219, 271] on button "Start a new preview" at bounding box center [1202, 262] width 145 height 34
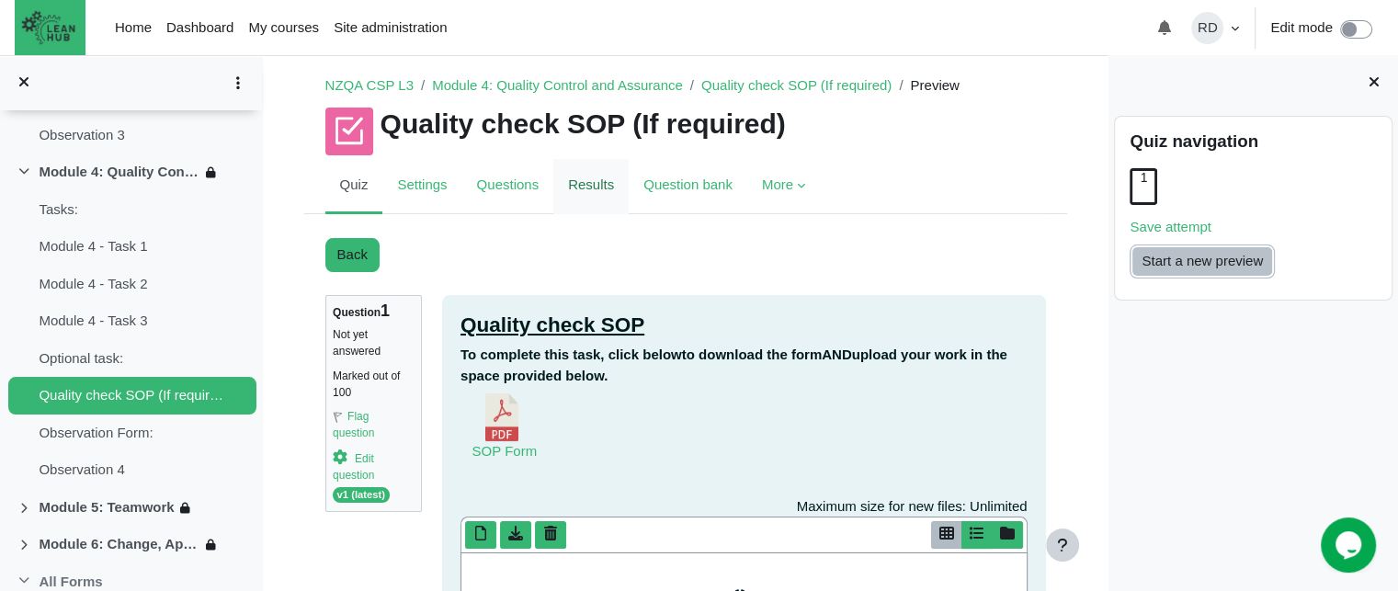
scroll to position [0, 0]
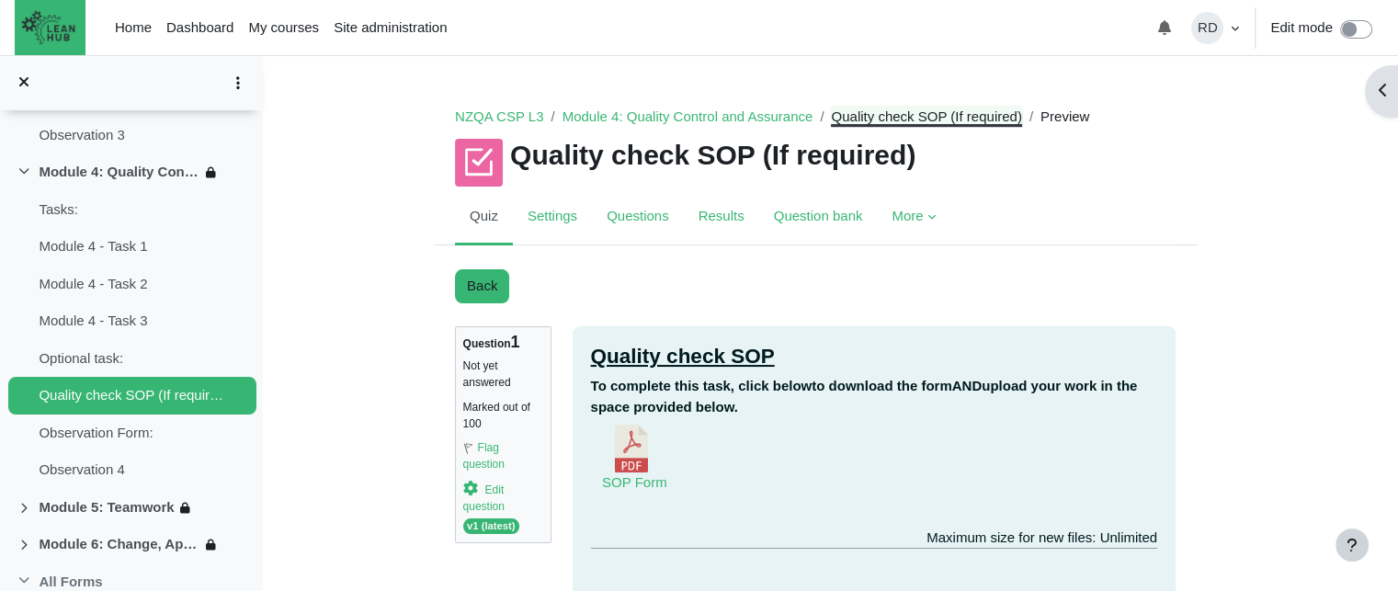
click at [904, 112] on link "Quality check SOP (If required)" at bounding box center [926, 116] width 190 height 16
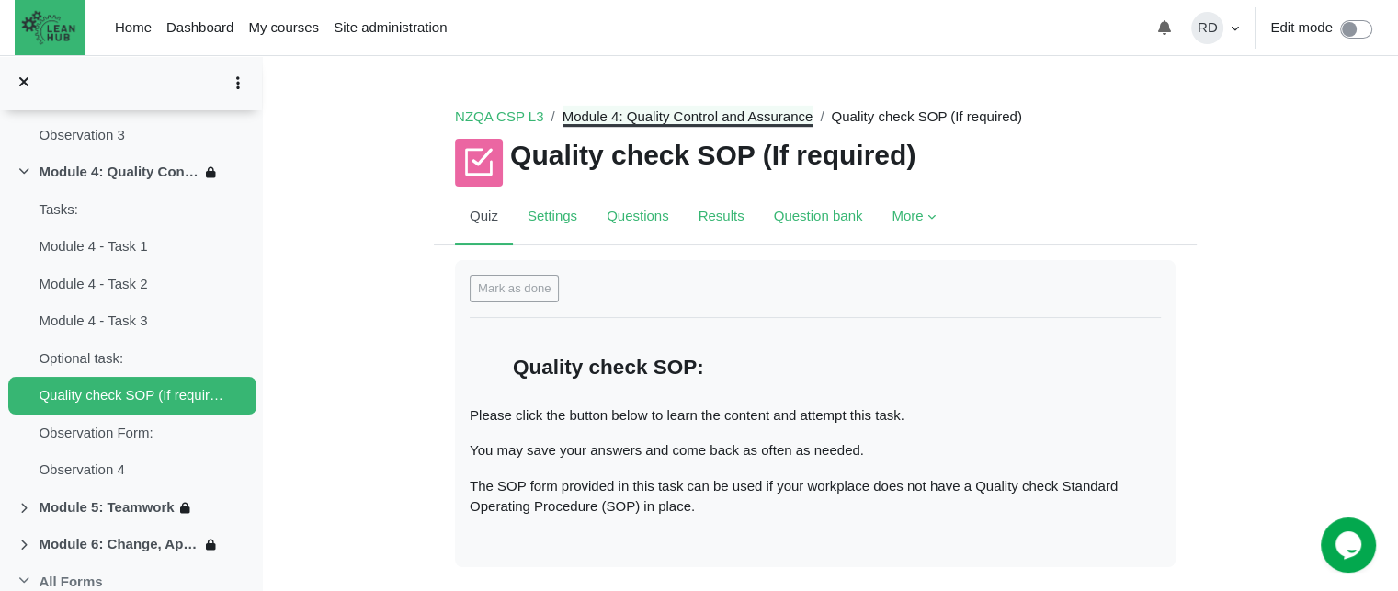
click at [779, 116] on link "Module 4: Quality Control and Assurance" at bounding box center [688, 116] width 251 height 16
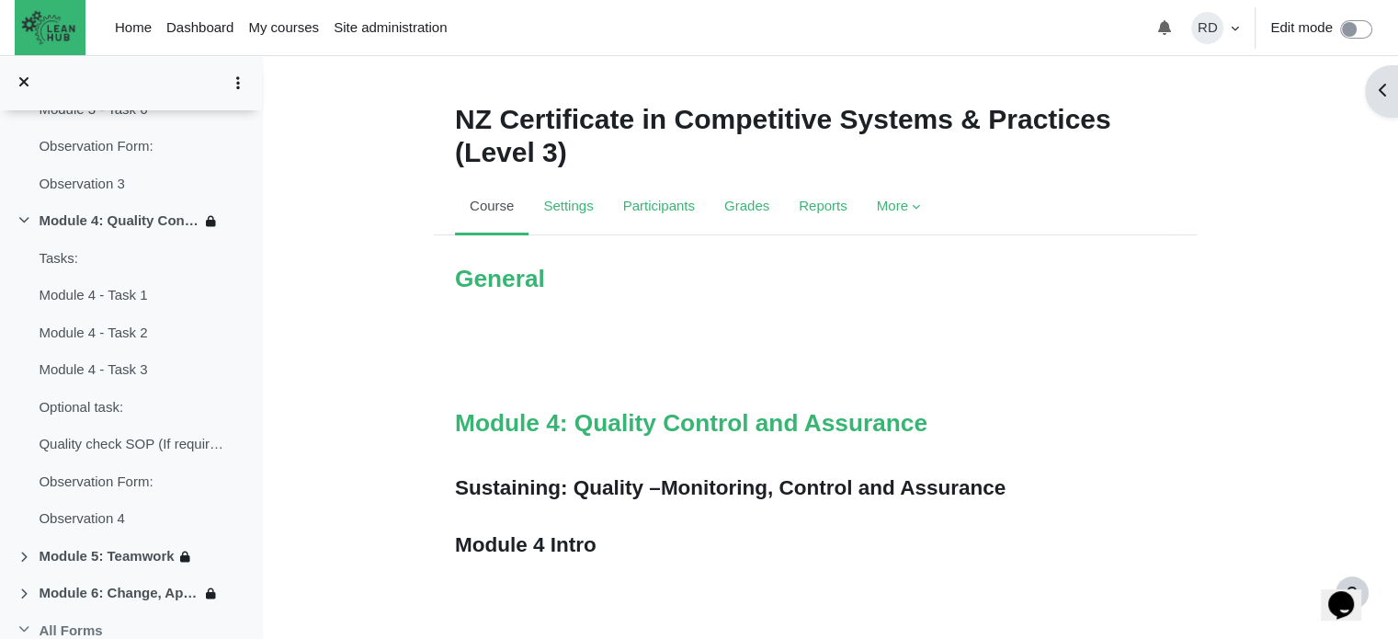
scroll to position [957, 0]
click at [67, 545] on link "Module 5: Teamwork" at bounding box center [106, 555] width 135 height 21
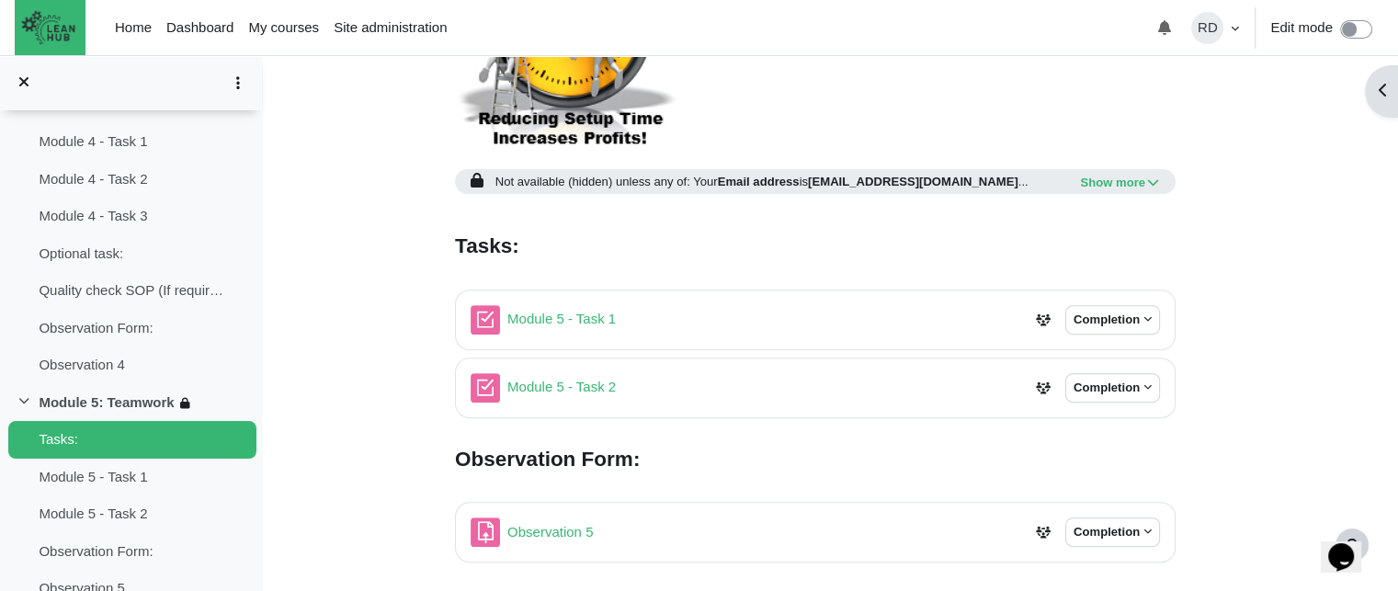
scroll to position [646, 0]
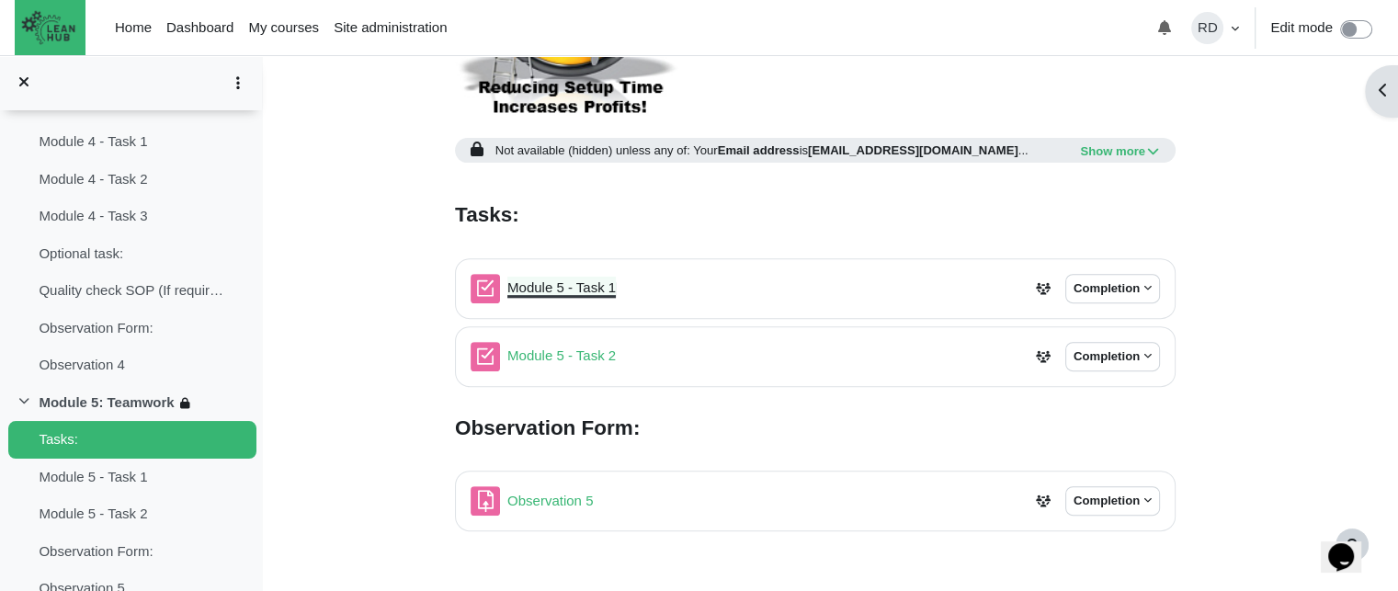
click at [586, 295] on link "Module 5 - Task 1 Quiz" at bounding box center [561, 287] width 108 height 16
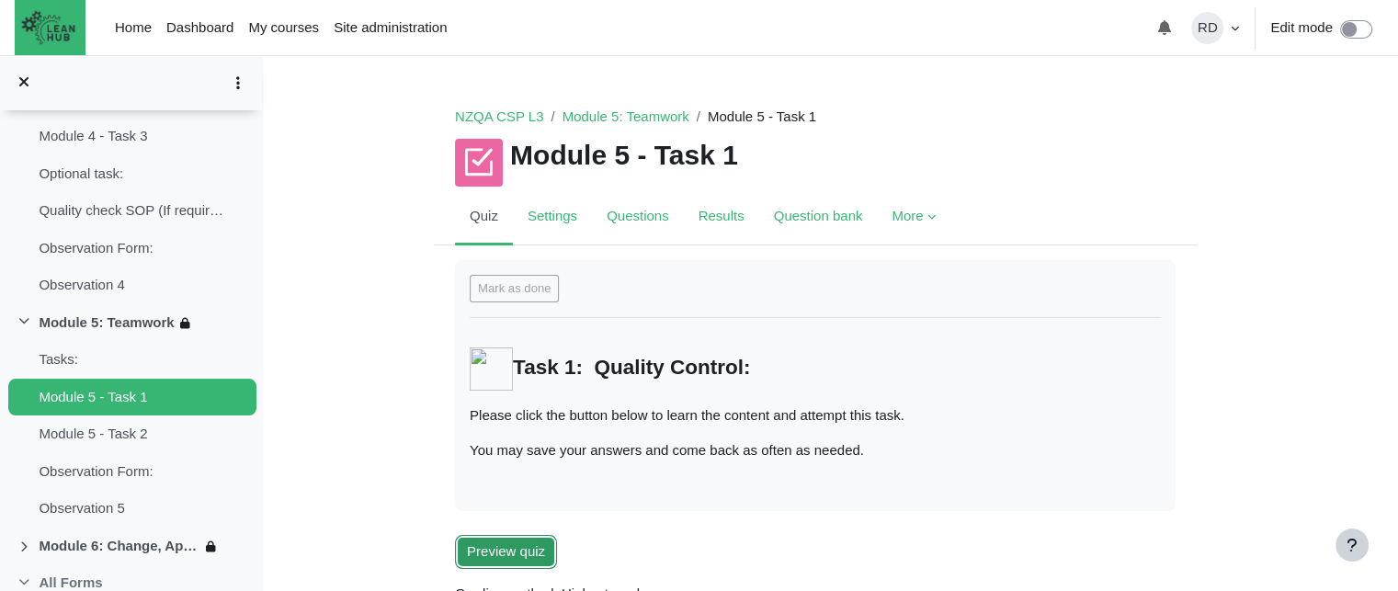
click at [507, 563] on button "Preview quiz" at bounding box center [506, 552] width 102 height 34
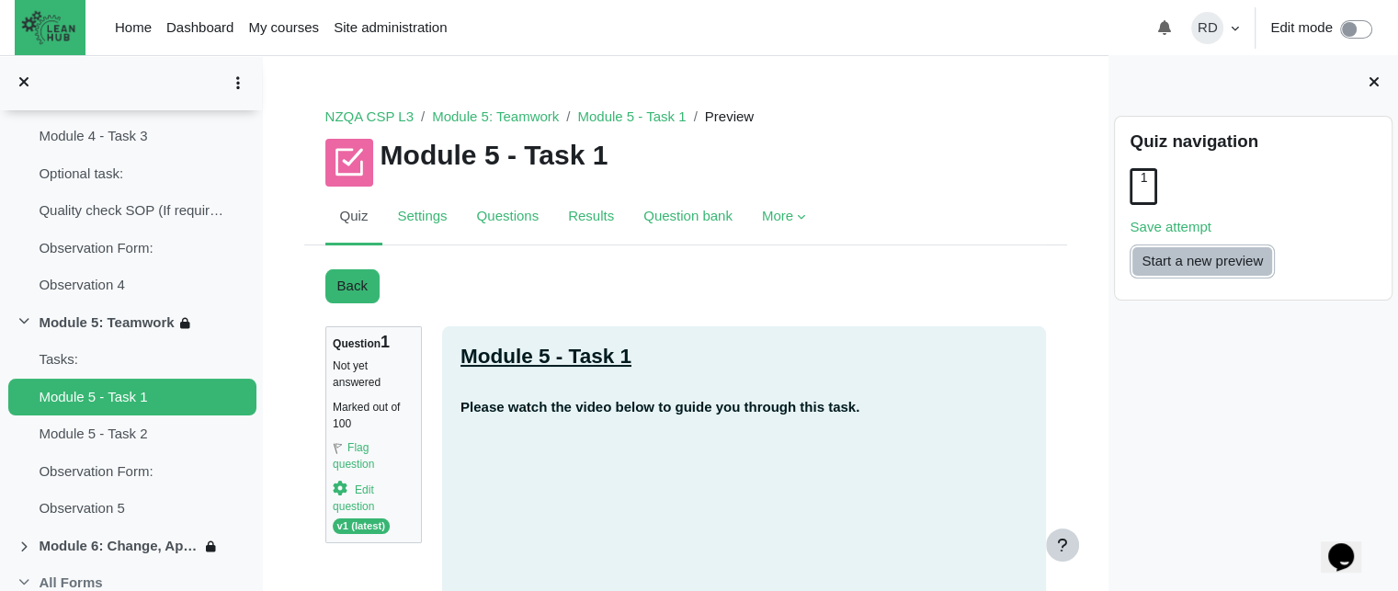
click at [1248, 269] on button "Start a new preview" at bounding box center [1202, 262] width 145 height 34
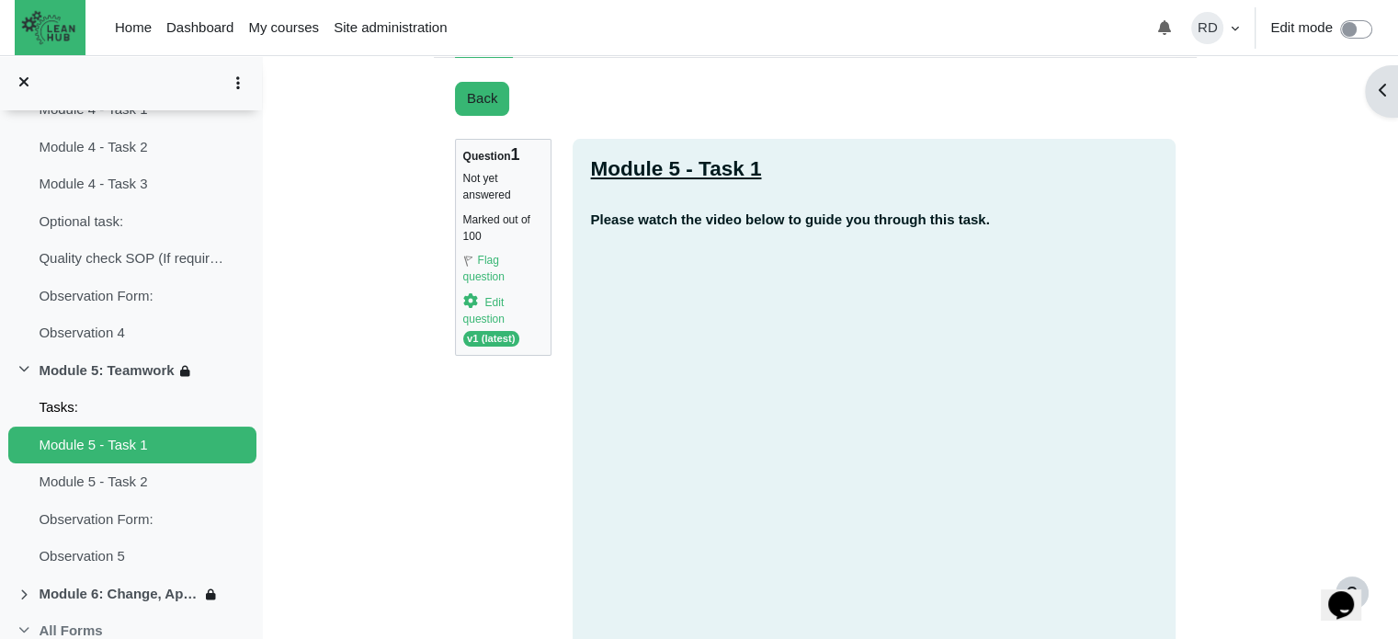
scroll to position [368, 0]
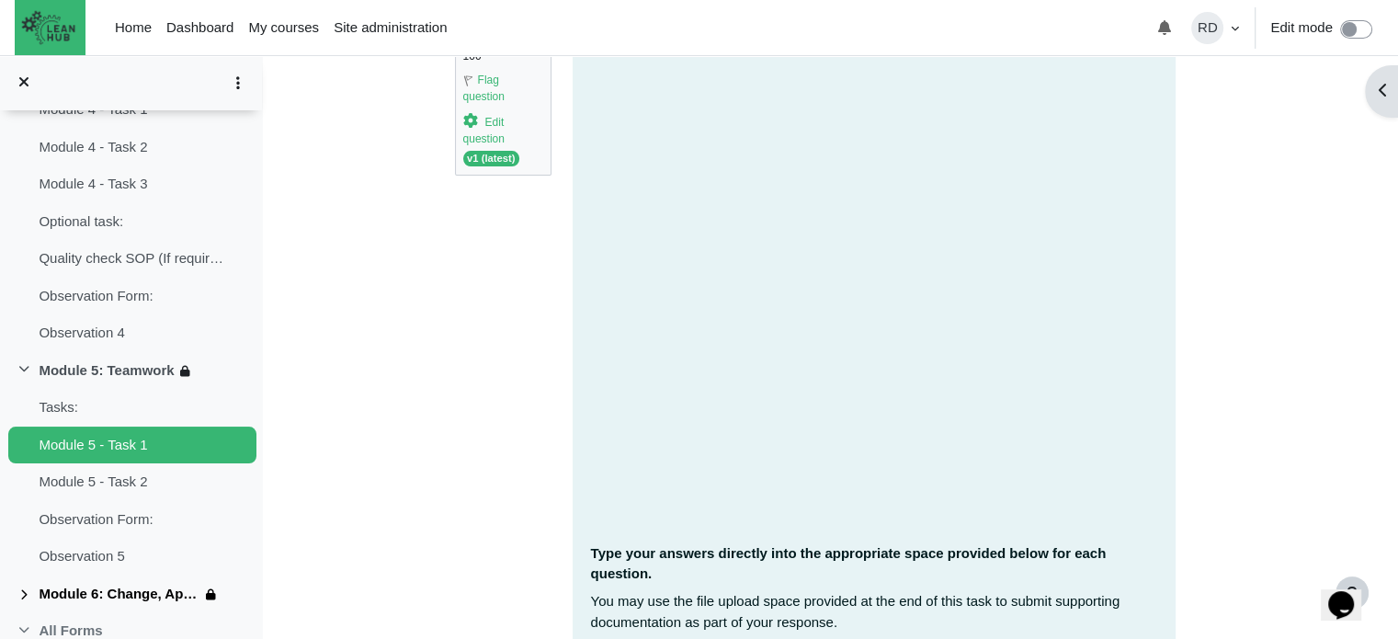
click at [63, 584] on link "Module 6: Change, Apply, Improve and Sustain" at bounding box center [119, 594] width 161 height 21
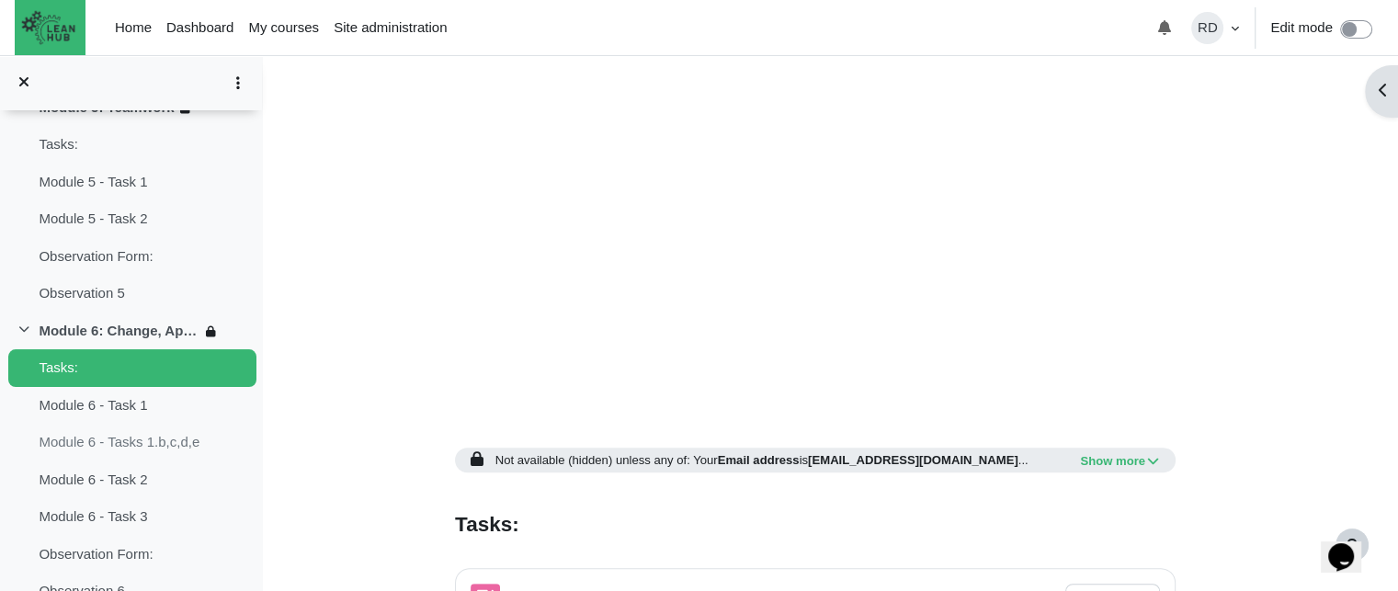
scroll to position [725, 0]
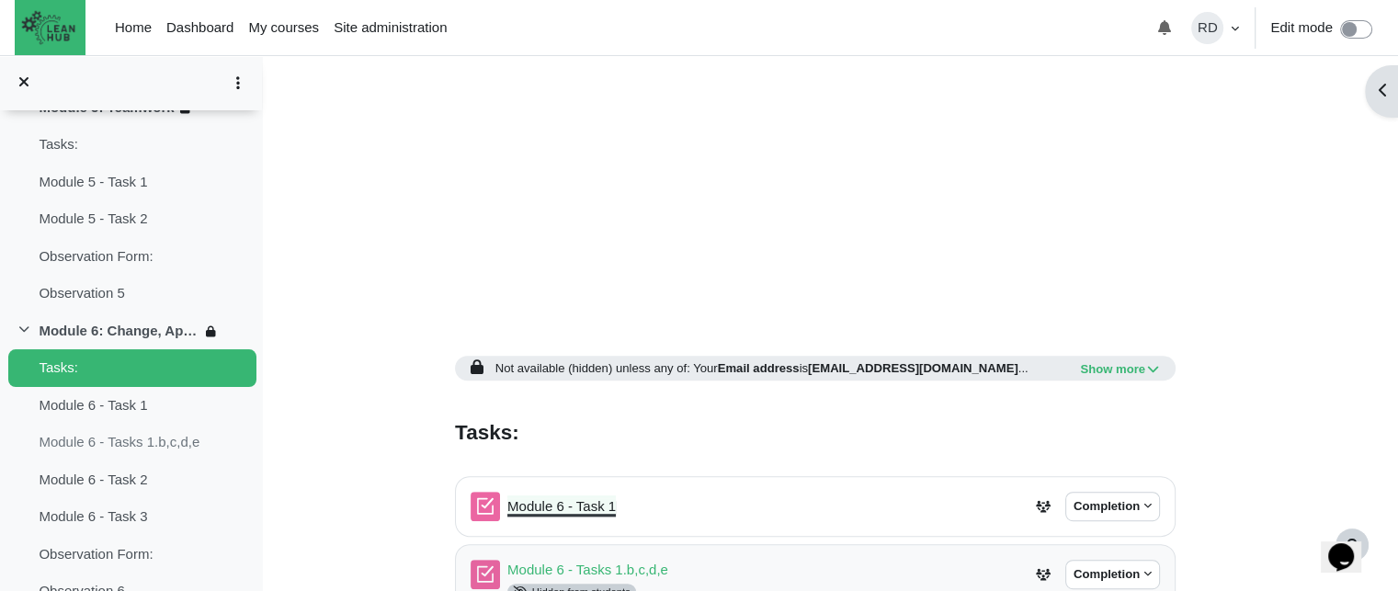
click at [551, 504] on link "Module 6 - Task 1 Quiz" at bounding box center [561, 506] width 108 height 16
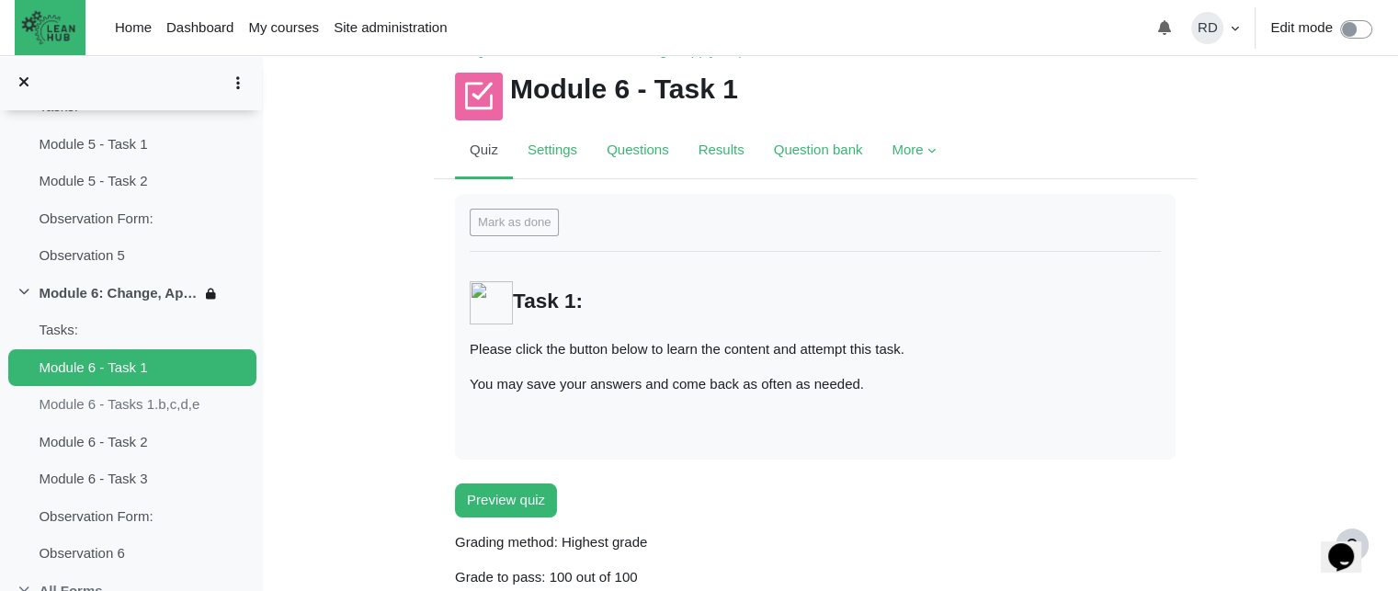
scroll to position [92, 0]
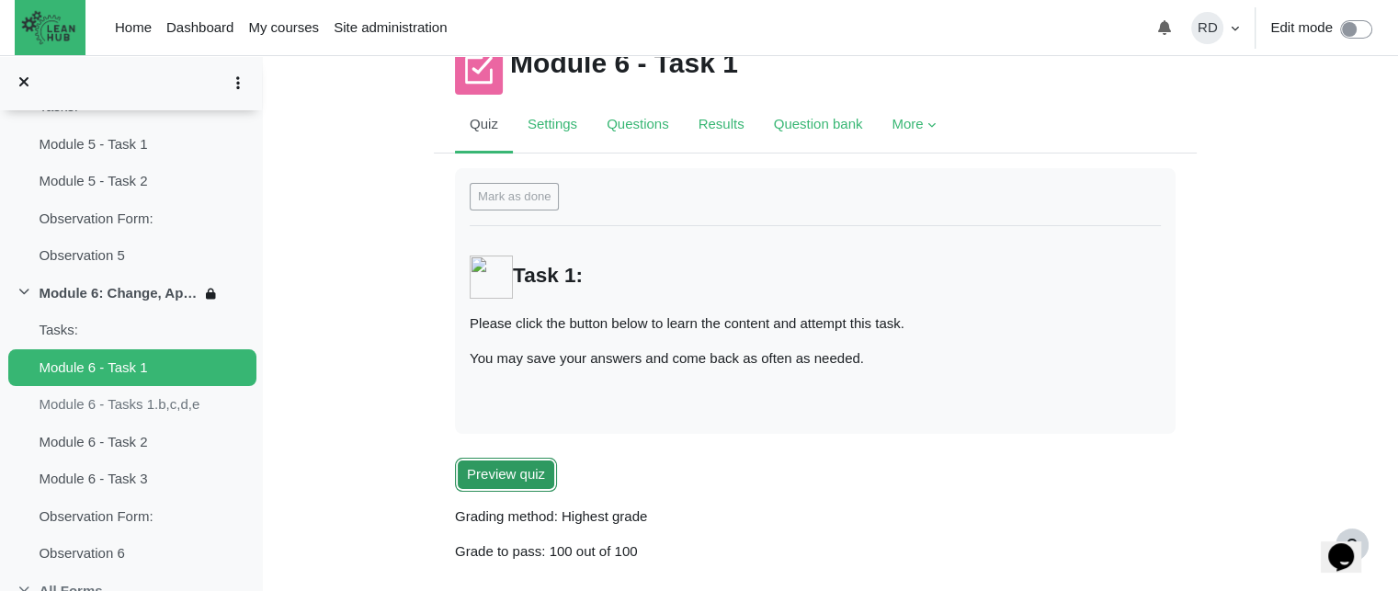
click at [506, 476] on button "Preview quiz" at bounding box center [506, 475] width 102 height 34
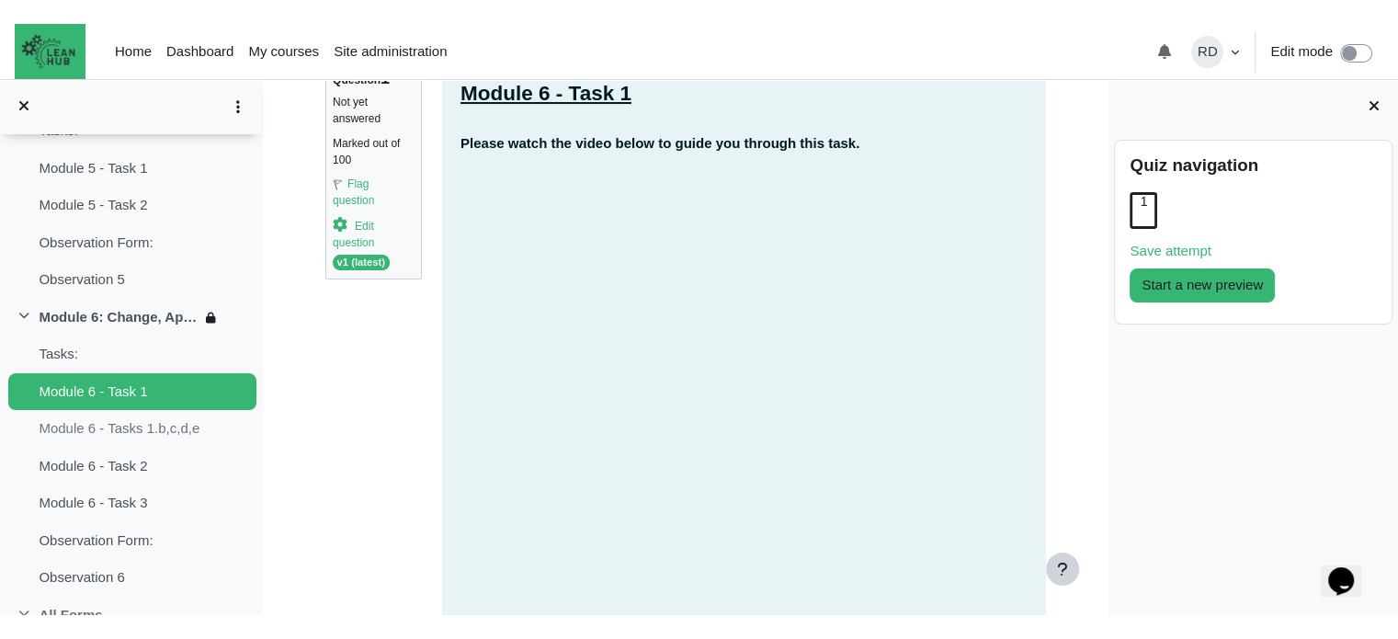
scroll to position [276, 0]
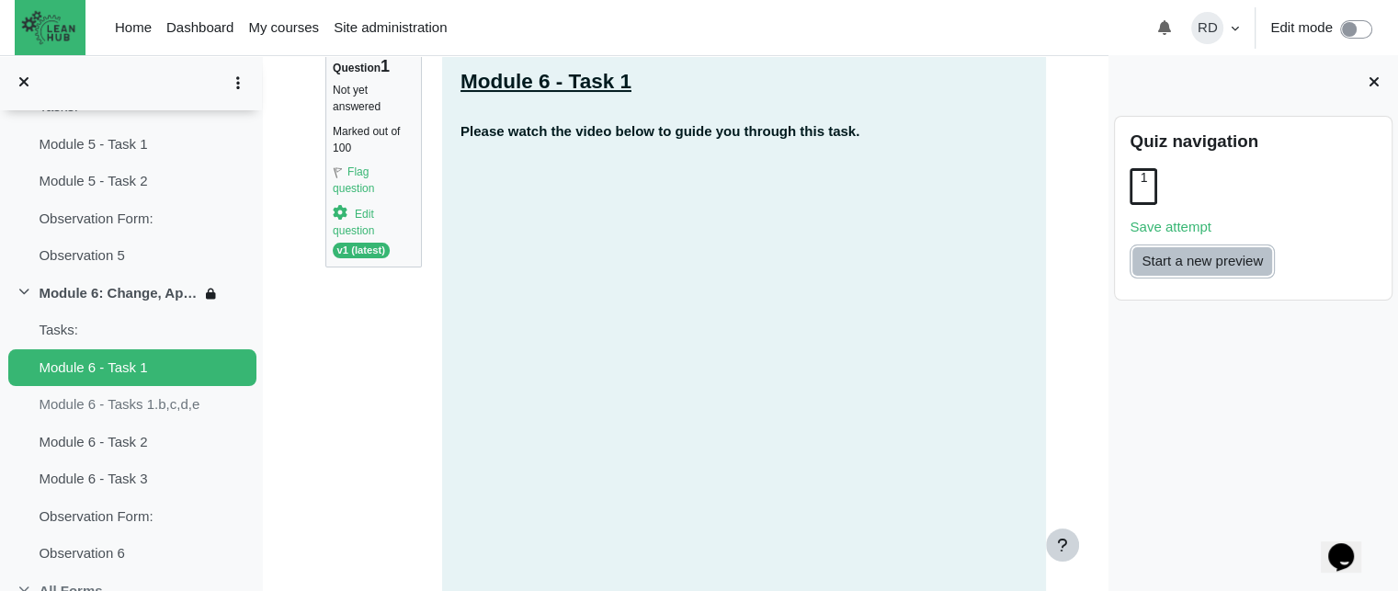
click at [1257, 271] on button "Start a new preview" at bounding box center [1202, 262] width 145 height 34
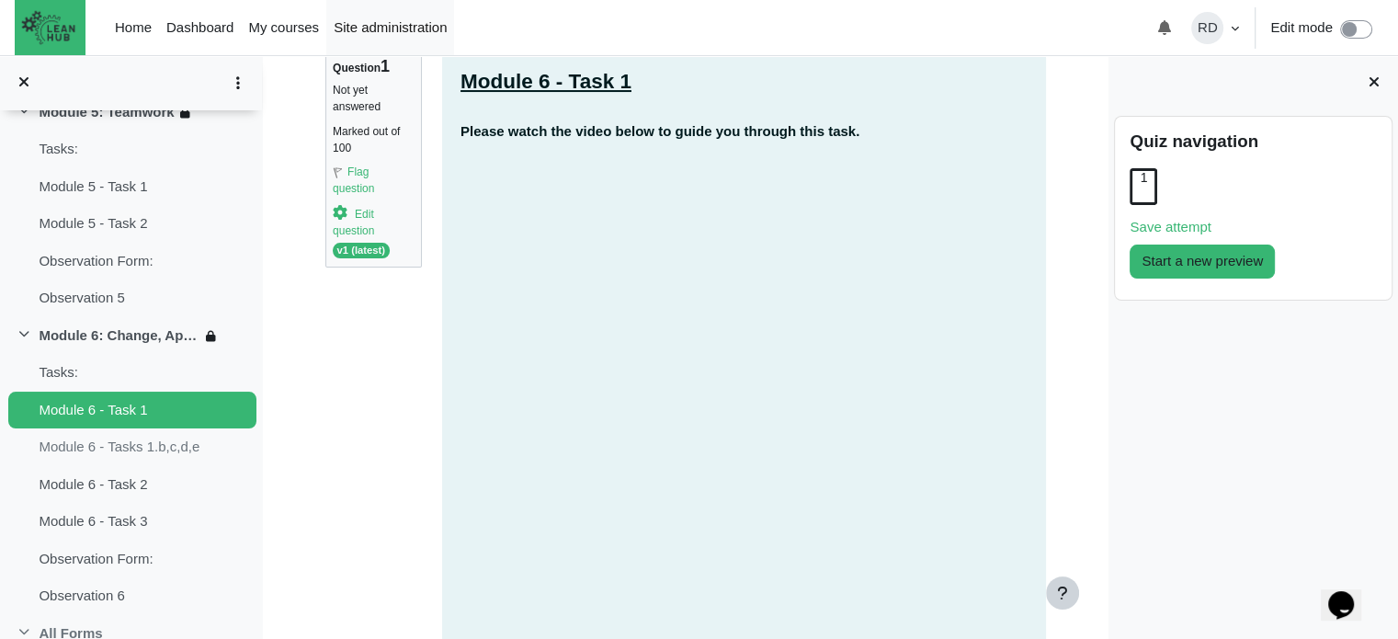
scroll to position [1400, 0]
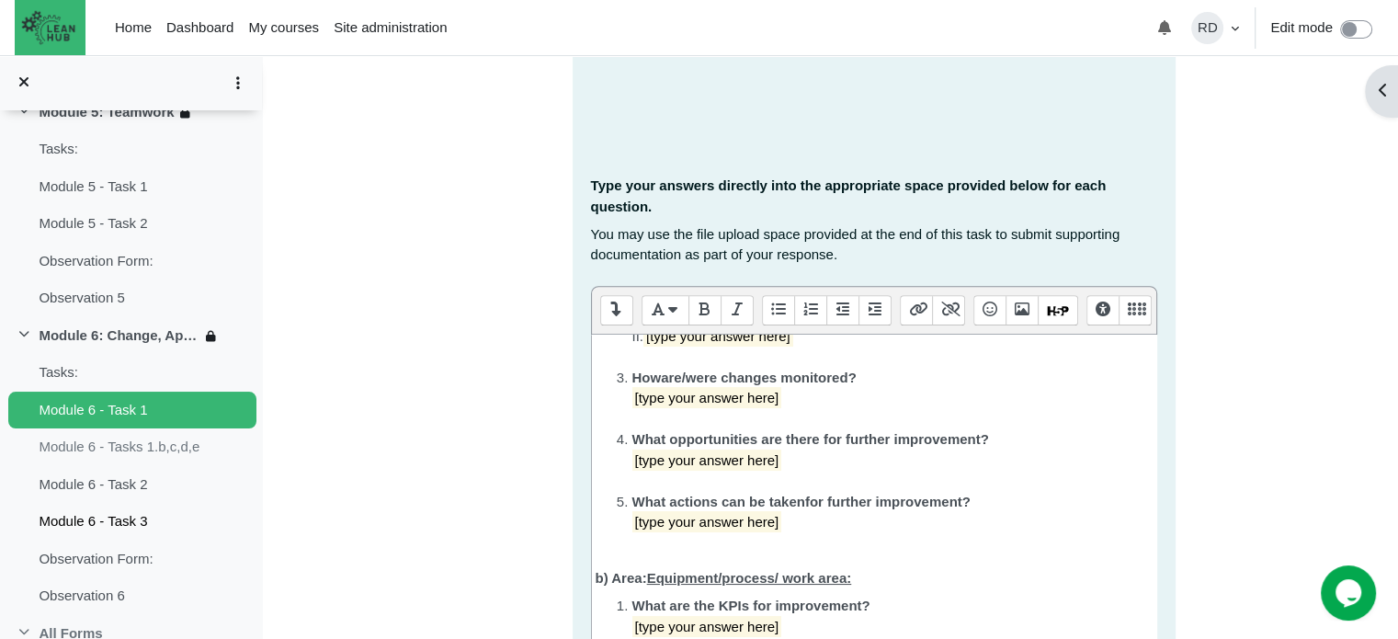
scroll to position [276, 0]
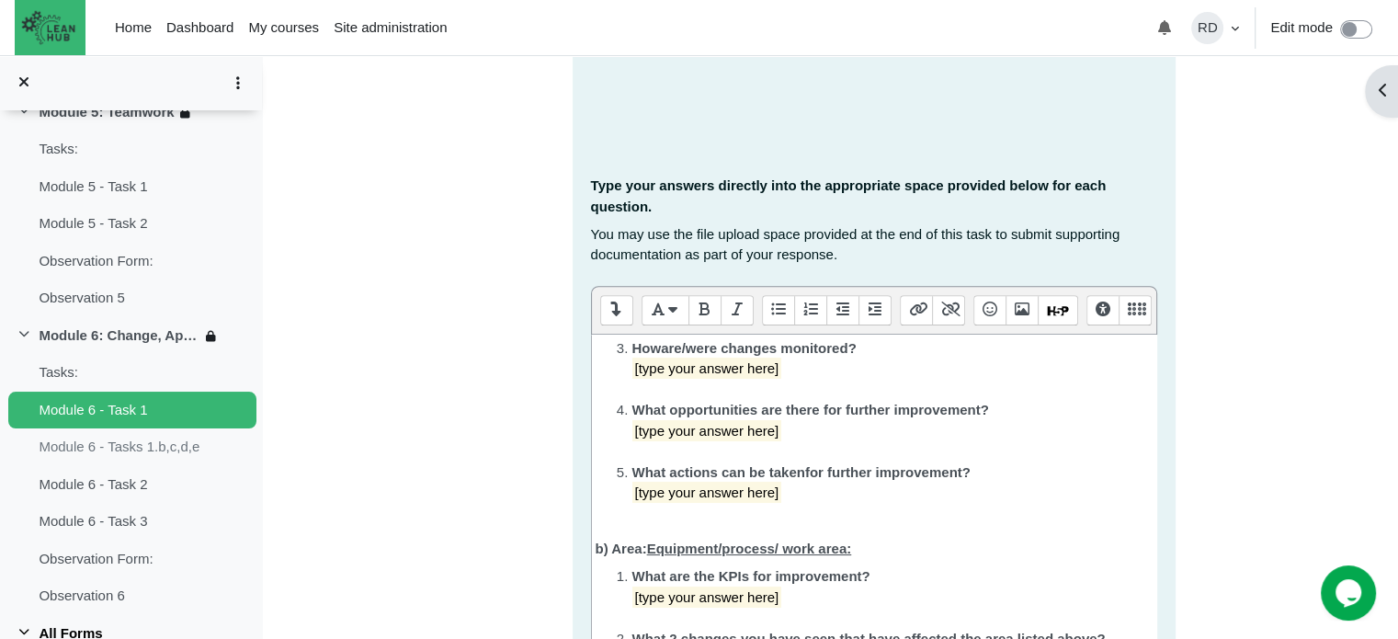
click at [97, 623] on link "All Forms" at bounding box center [70, 633] width 63 height 21
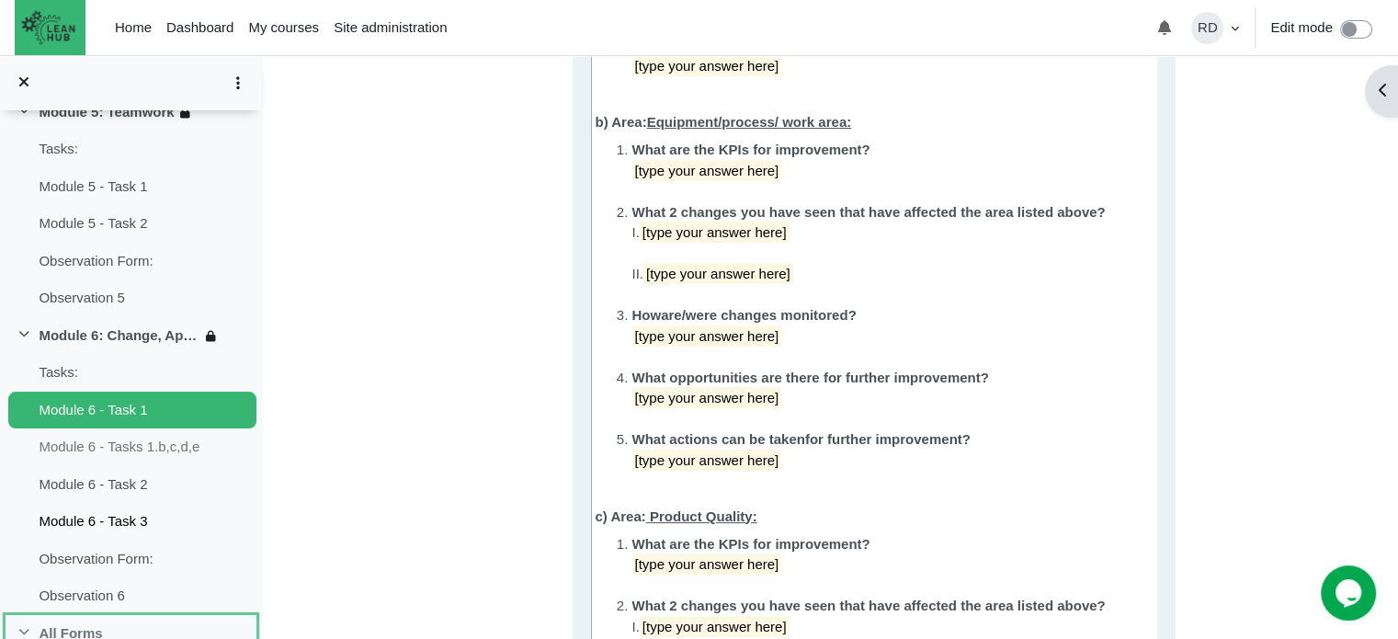
scroll to position [1195, 0]
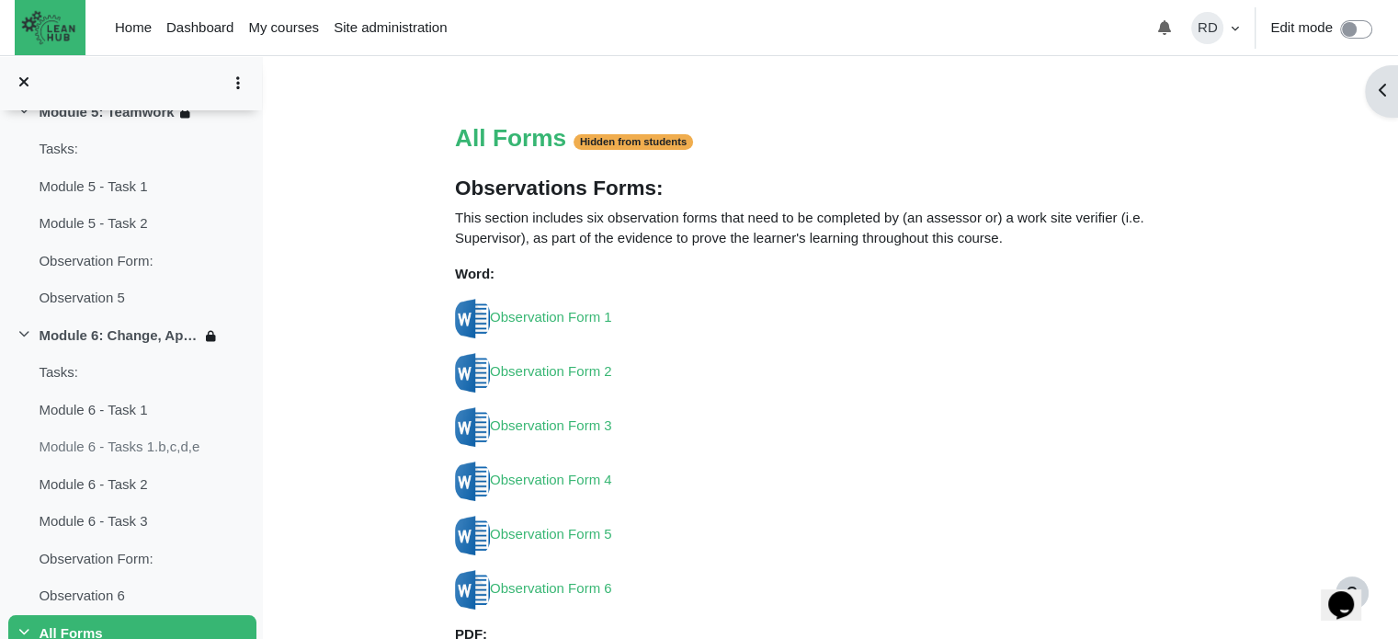
scroll to position [377, 0]
